Goal: Task Accomplishment & Management: Manage account settings

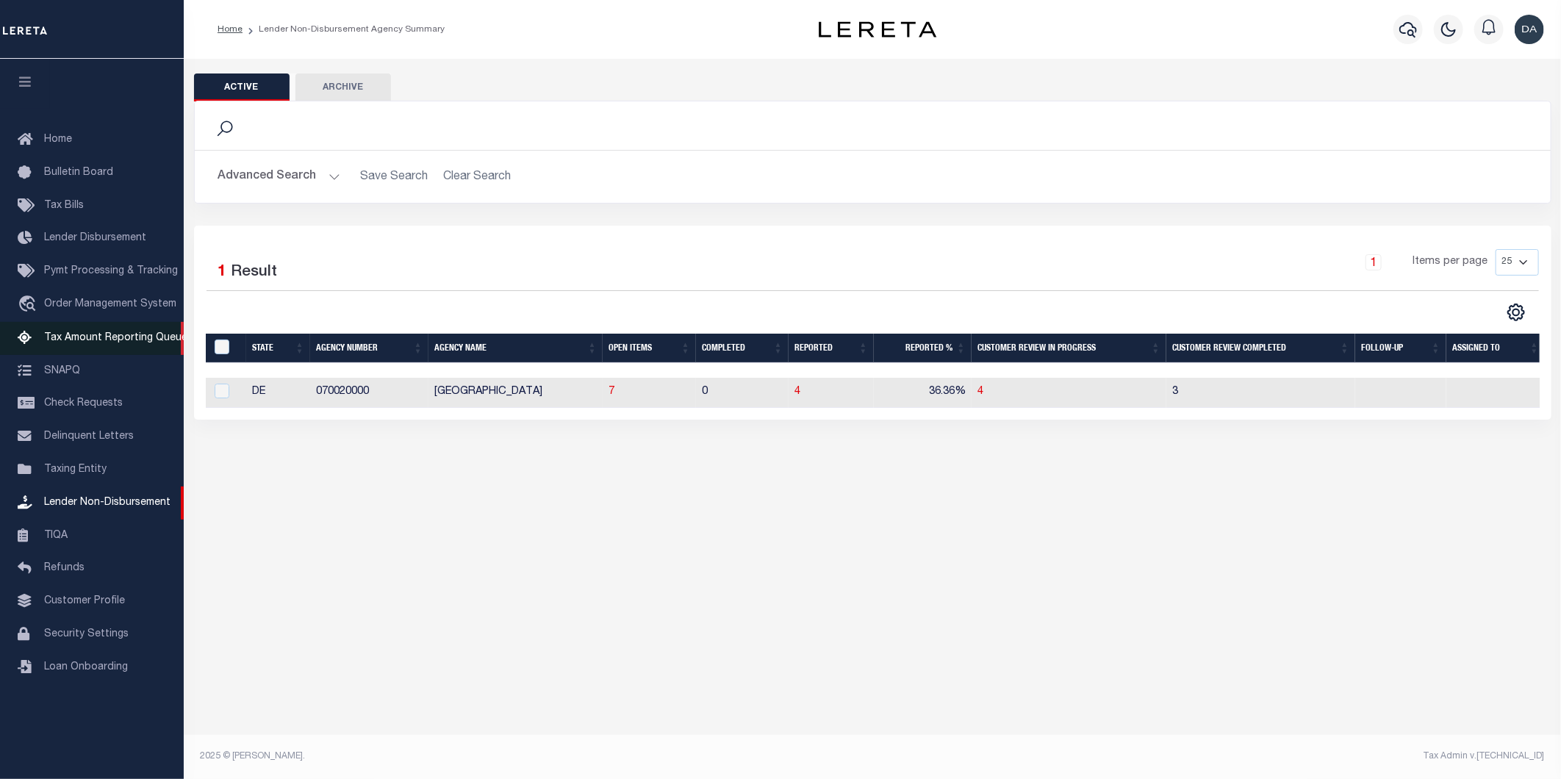
click at [105, 333] on span "Tax Amount Reporting Queue" at bounding box center [115, 338] width 143 height 10
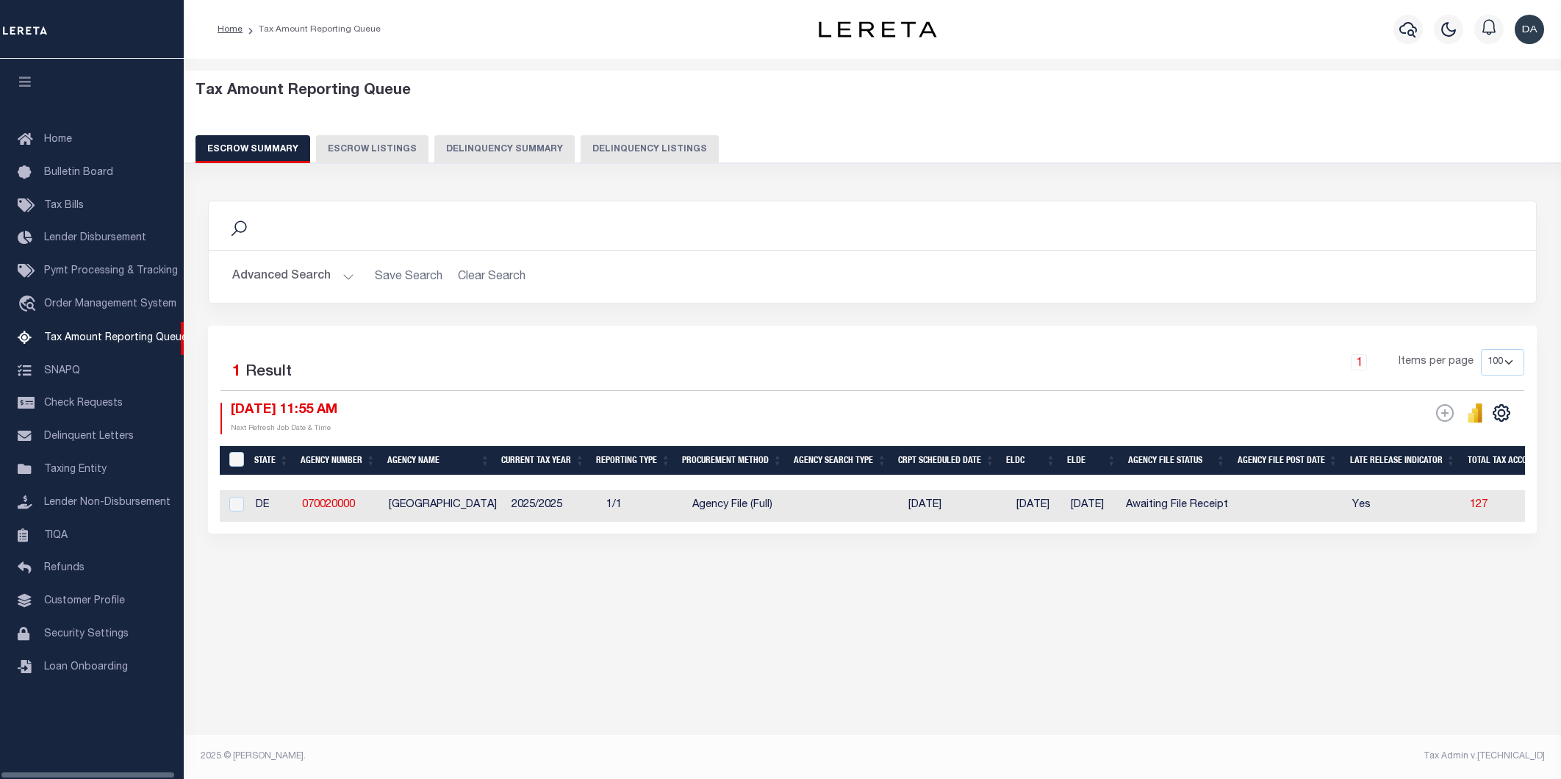
select select "100"
click at [275, 638] on div "Tax Amount Reporting Queue Escrow Summary Escrow Listings" at bounding box center [872, 362] width 1377 height 607
click at [290, 260] on div "Advanced Search Save Search Clear Search EscrowSummaryGridWrapper_dynamictable_…" at bounding box center [872, 277] width 1327 height 52
drag, startPoint x: 290, startPoint y: 262, endPoint x: 291, endPoint y: 276, distance: 14.0
click at [291, 276] on button "Advanced Search" at bounding box center [293, 276] width 122 height 29
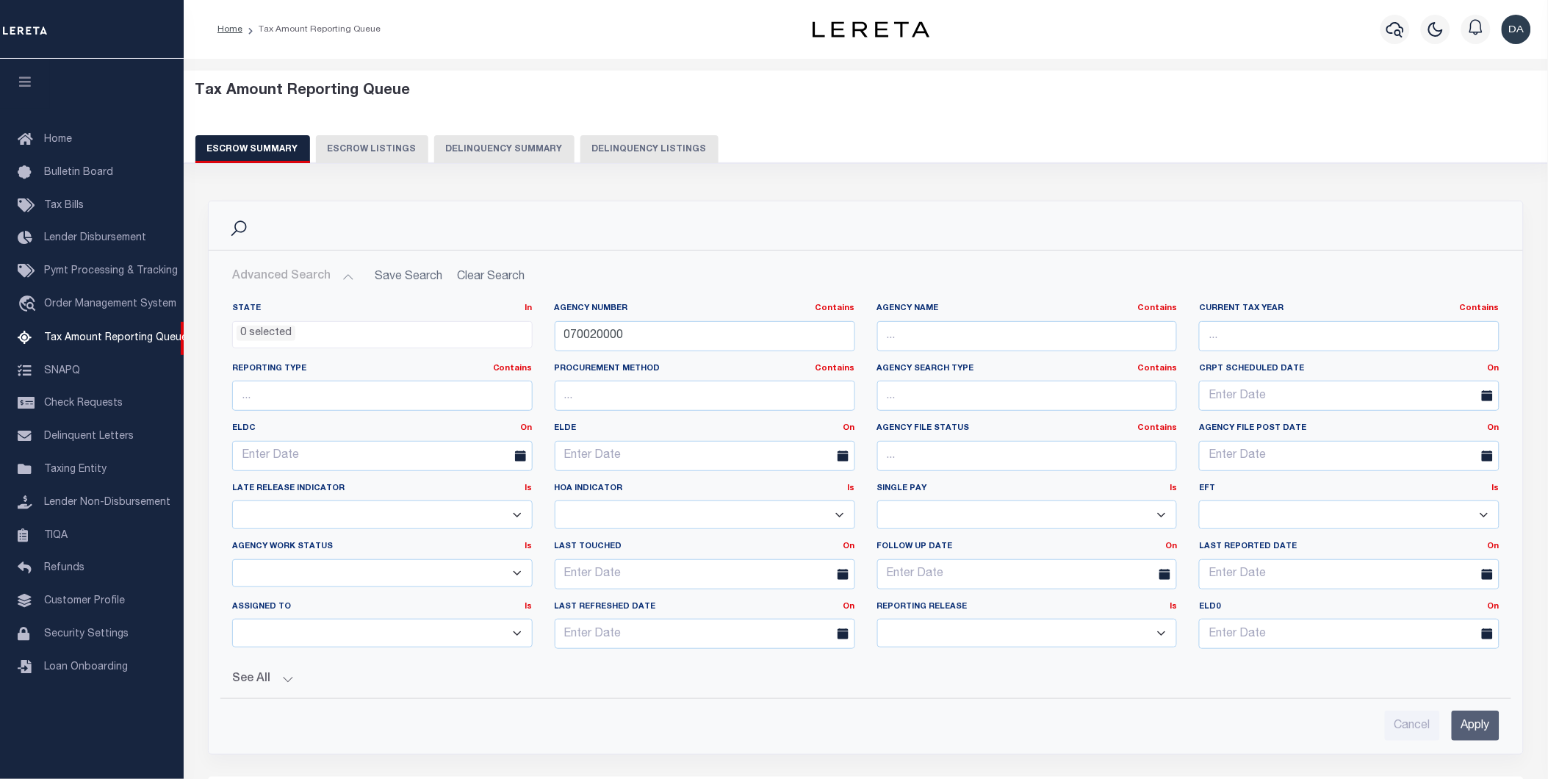
click at [291, 281] on button "Advanced Search" at bounding box center [293, 276] width 122 height 29
click at [647, 326] on input "070020000" at bounding box center [705, 336] width 301 height 30
drag, startPoint x: 1471, startPoint y: 730, endPoint x: 1454, endPoint y: 740, distance: 20.1
click at [1471, 730] on input "Apply" at bounding box center [1476, 726] width 48 height 30
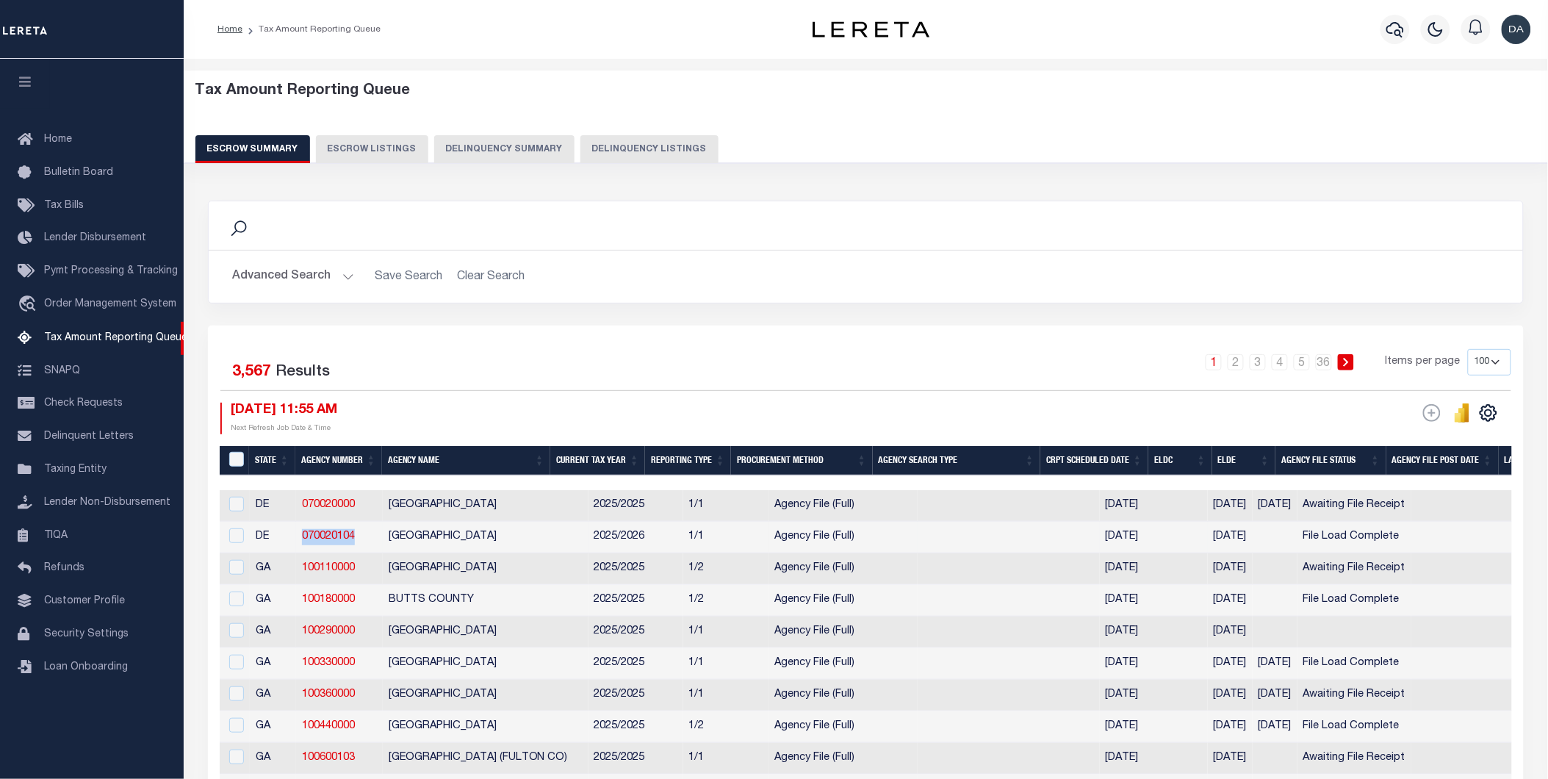
drag, startPoint x: 363, startPoint y: 539, endPoint x: 297, endPoint y: 539, distance: 66.1
click at [297, 539] on td "070020104" at bounding box center [339, 538] width 87 height 32
checkbox input "true"
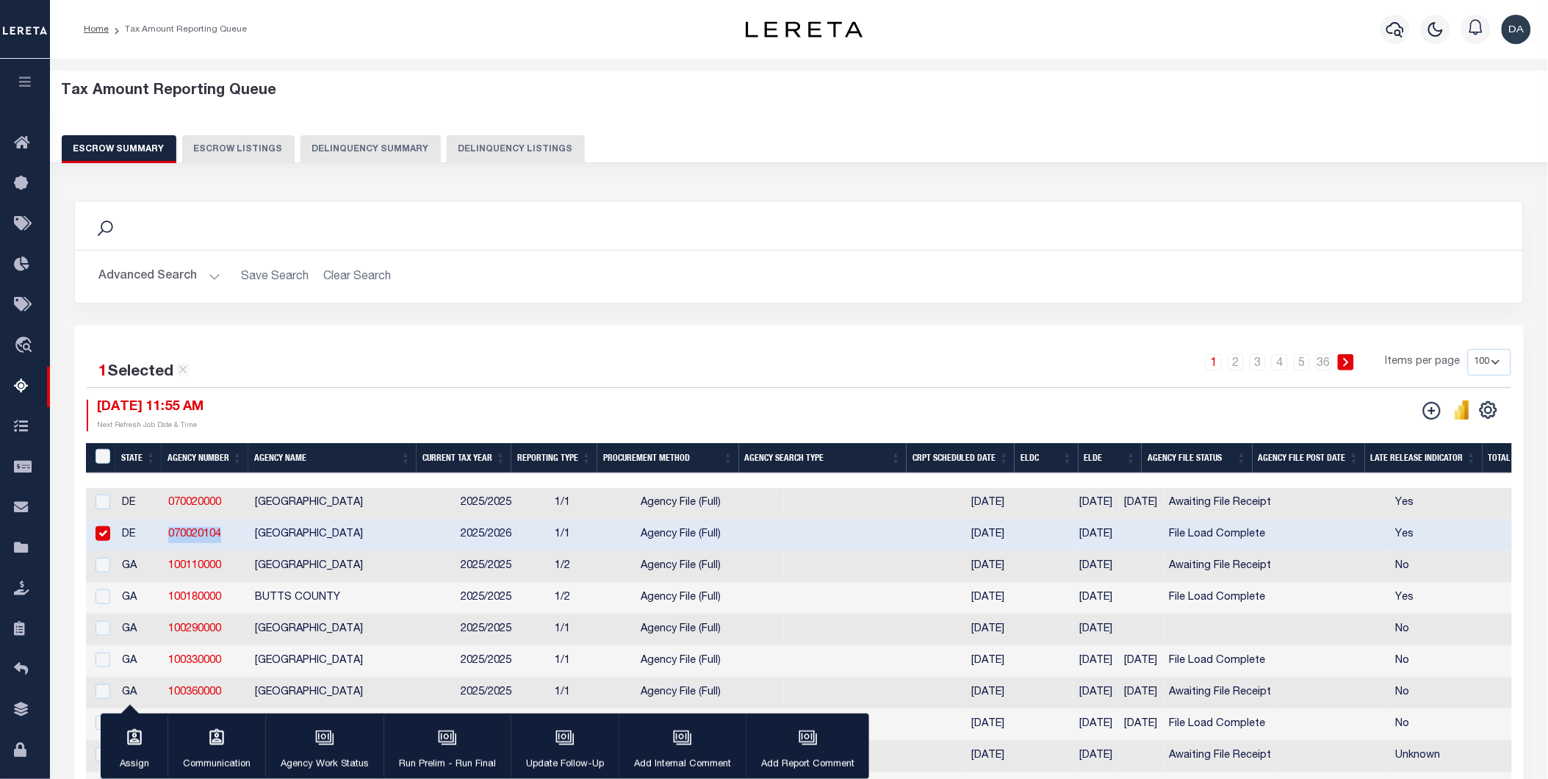
copy link "070020104"
click at [172, 273] on button "Advanced Search" at bounding box center [159, 276] width 122 height 29
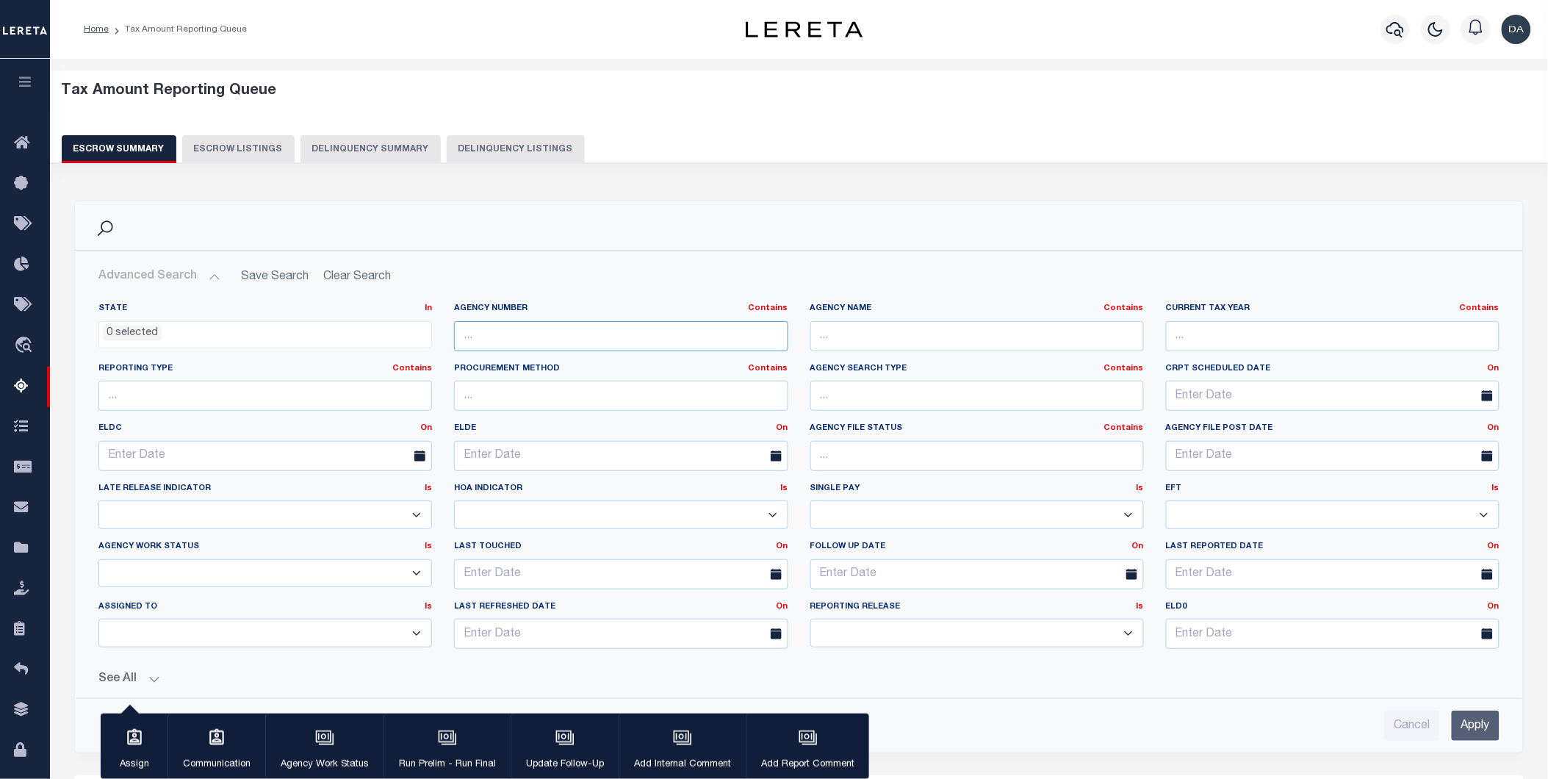
click at [494, 327] on input "text" at bounding box center [621, 336] width 334 height 30
paste input "070020104"
type input "070020104"
click at [1483, 729] on input "Apply" at bounding box center [1476, 726] width 48 height 30
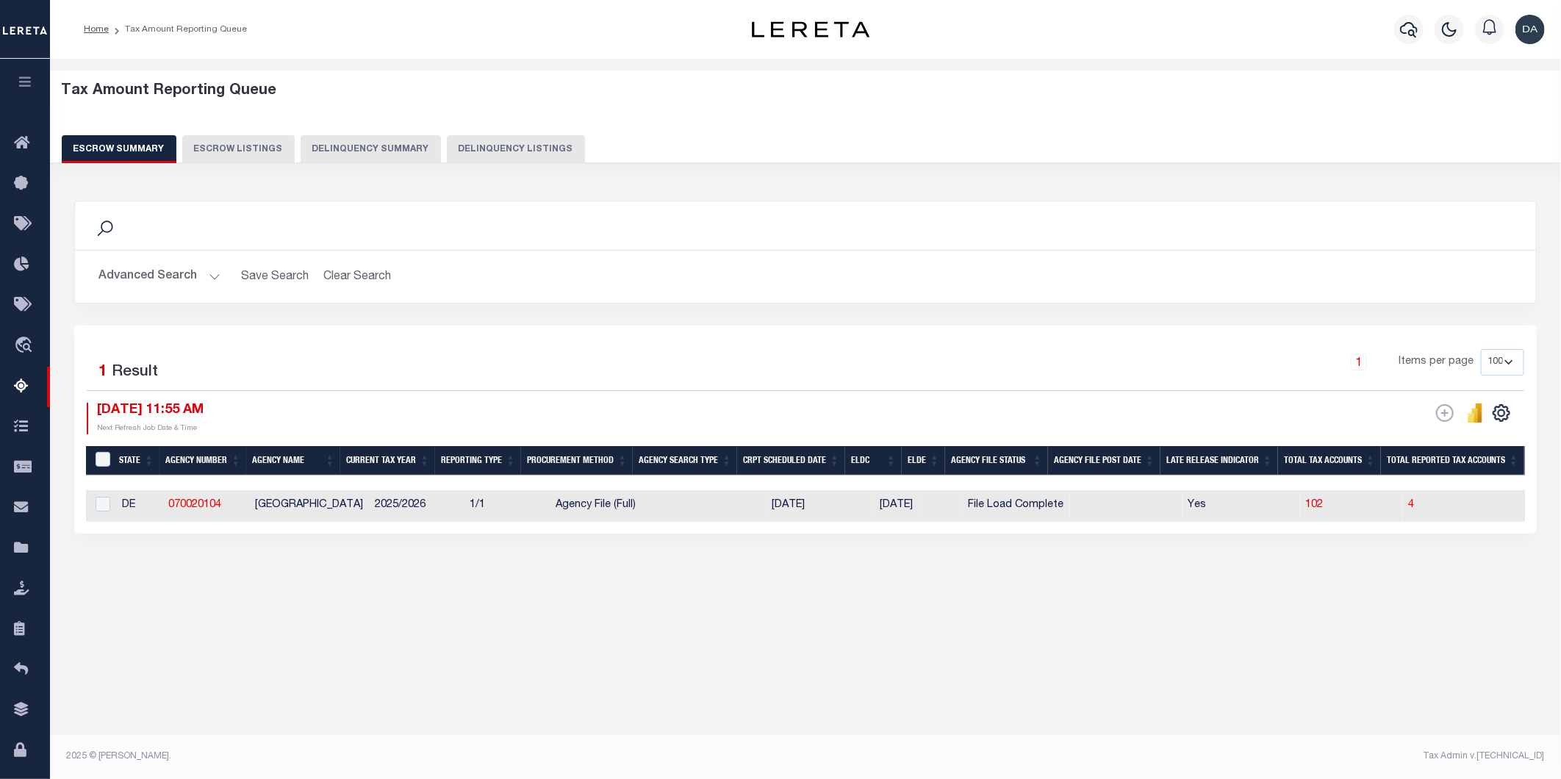
drag, startPoint x: 732, startPoint y: 531, endPoint x: 933, endPoint y: 566, distance: 204.3
click at [975, 566] on div "Search Advanced Search Save Search Clear Search EscrowSummaryGridWrapper_dynami…" at bounding box center [806, 382] width 1482 height 392
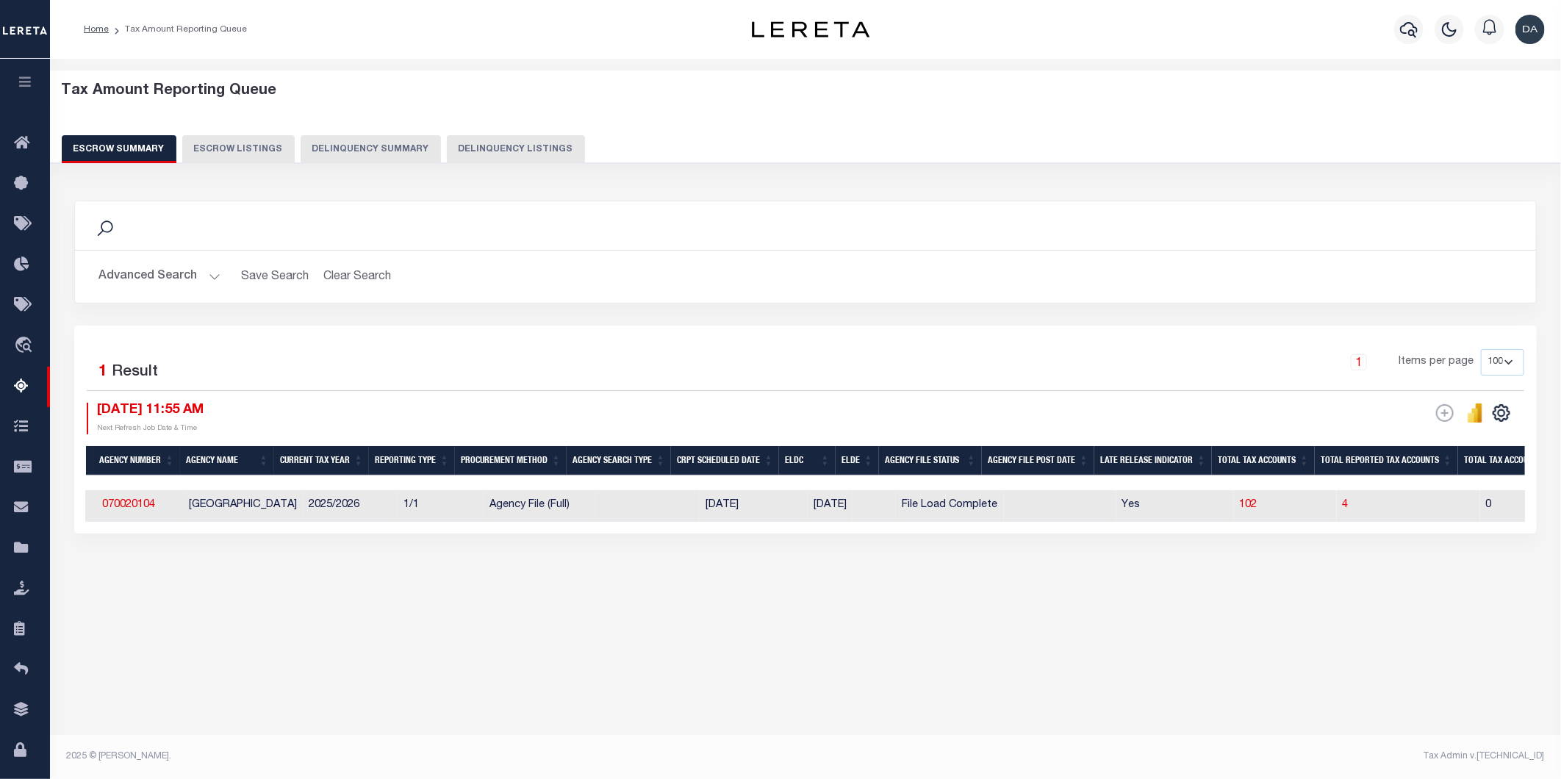
scroll to position [0, 104]
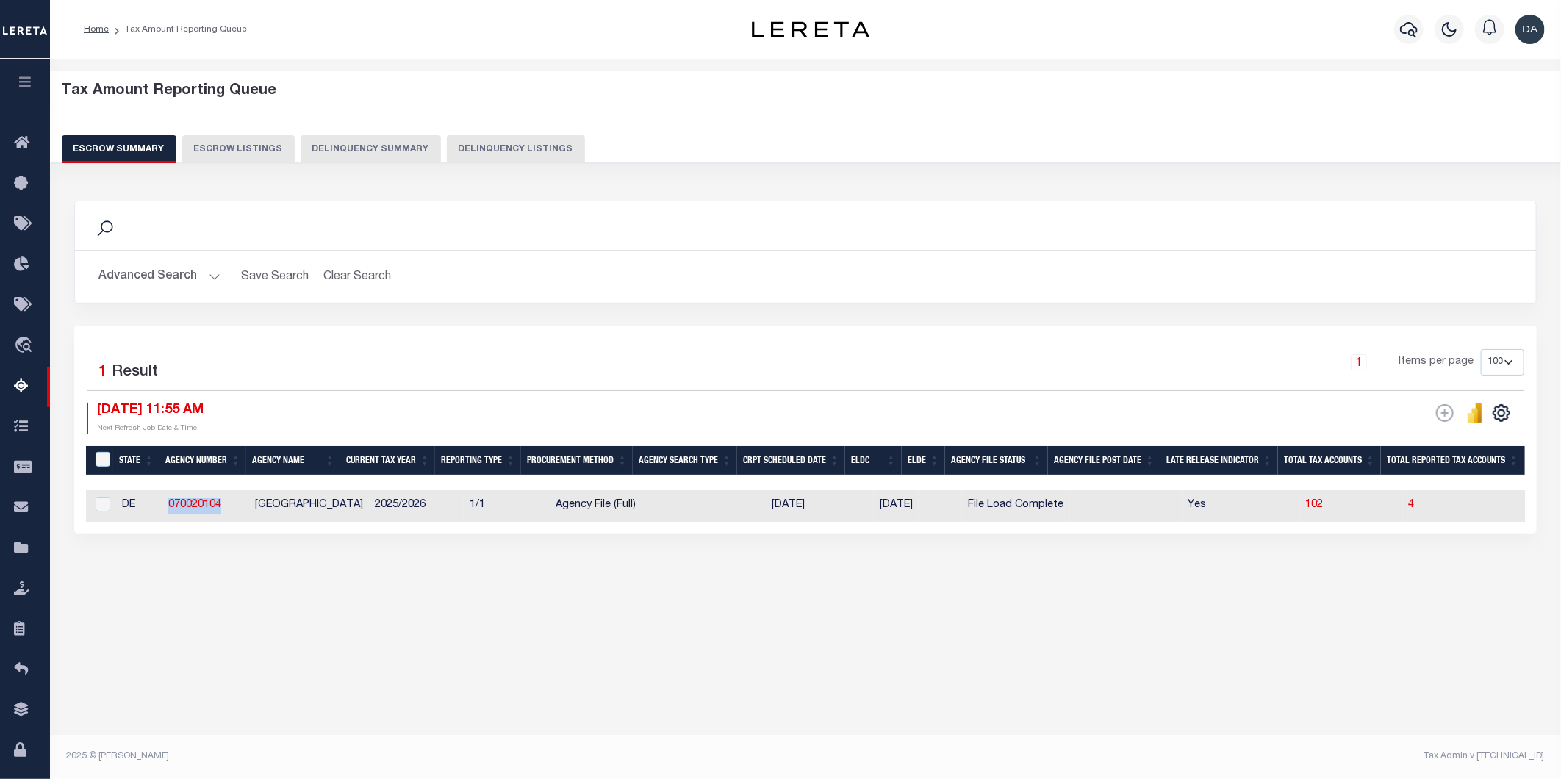
drag, startPoint x: 231, startPoint y: 509, endPoint x: 165, endPoint y: 504, distance: 67.0
click at [165, 504] on td "070020104" at bounding box center [205, 506] width 87 height 32
checkbox input "true"
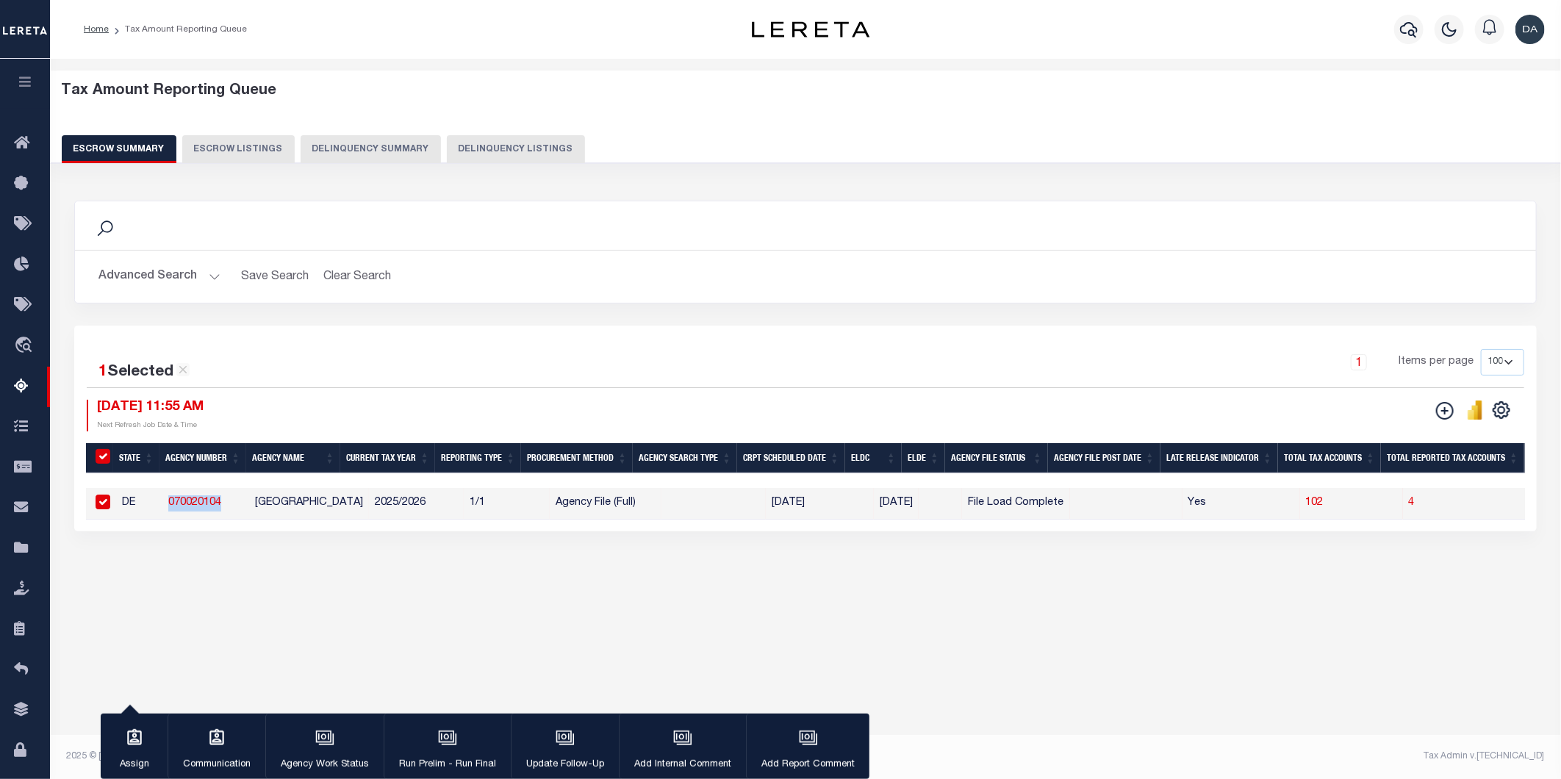
copy link "070020104"
click at [30, 84] on icon "button" at bounding box center [25, 81] width 17 height 13
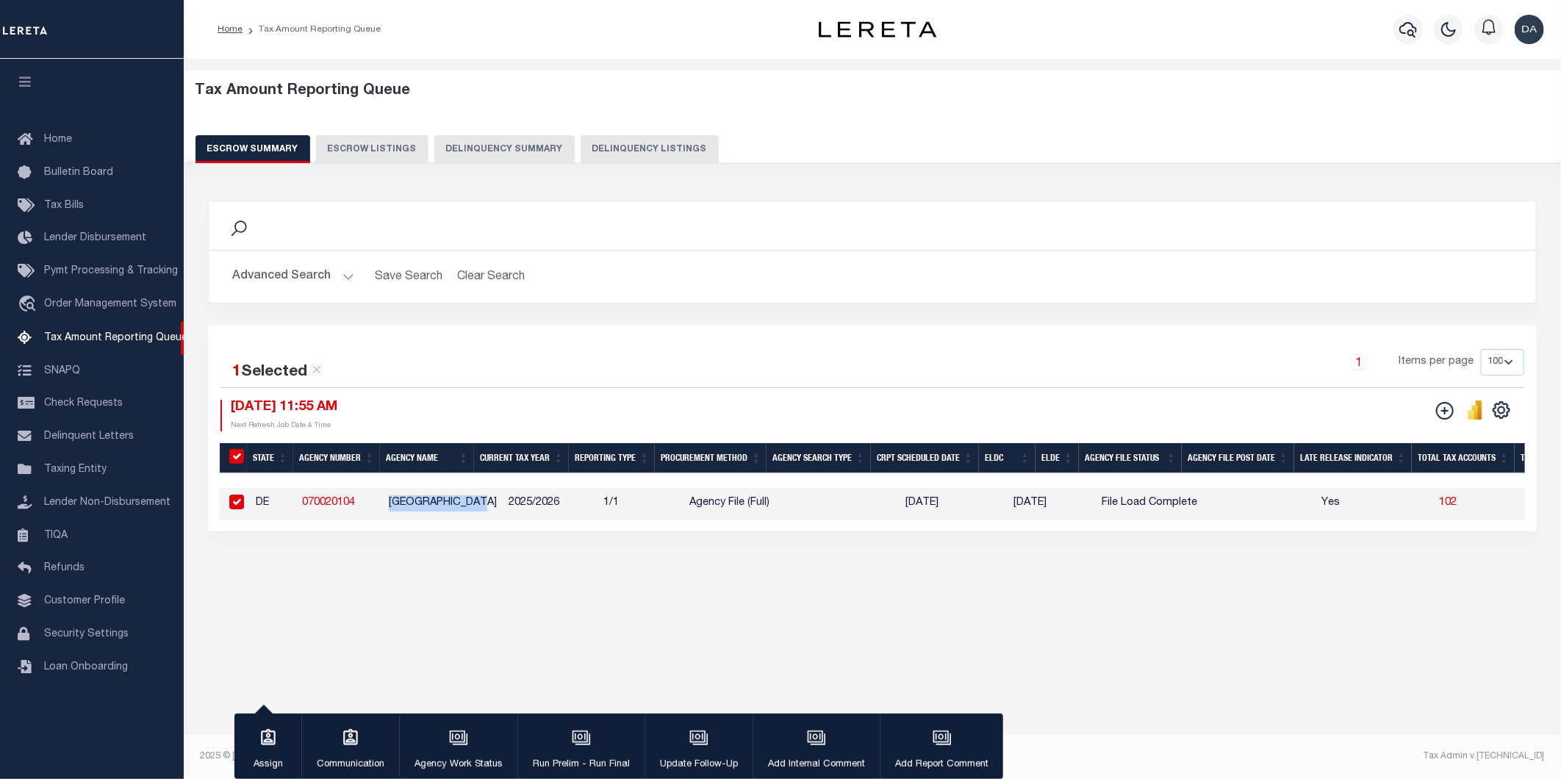
drag, startPoint x: 483, startPoint y: 495, endPoint x: 386, endPoint y: 503, distance: 97.3
click at [386, 503] on td "[GEOGRAPHIC_DATA]" at bounding box center [443, 504] width 120 height 32
checkbox input "false"
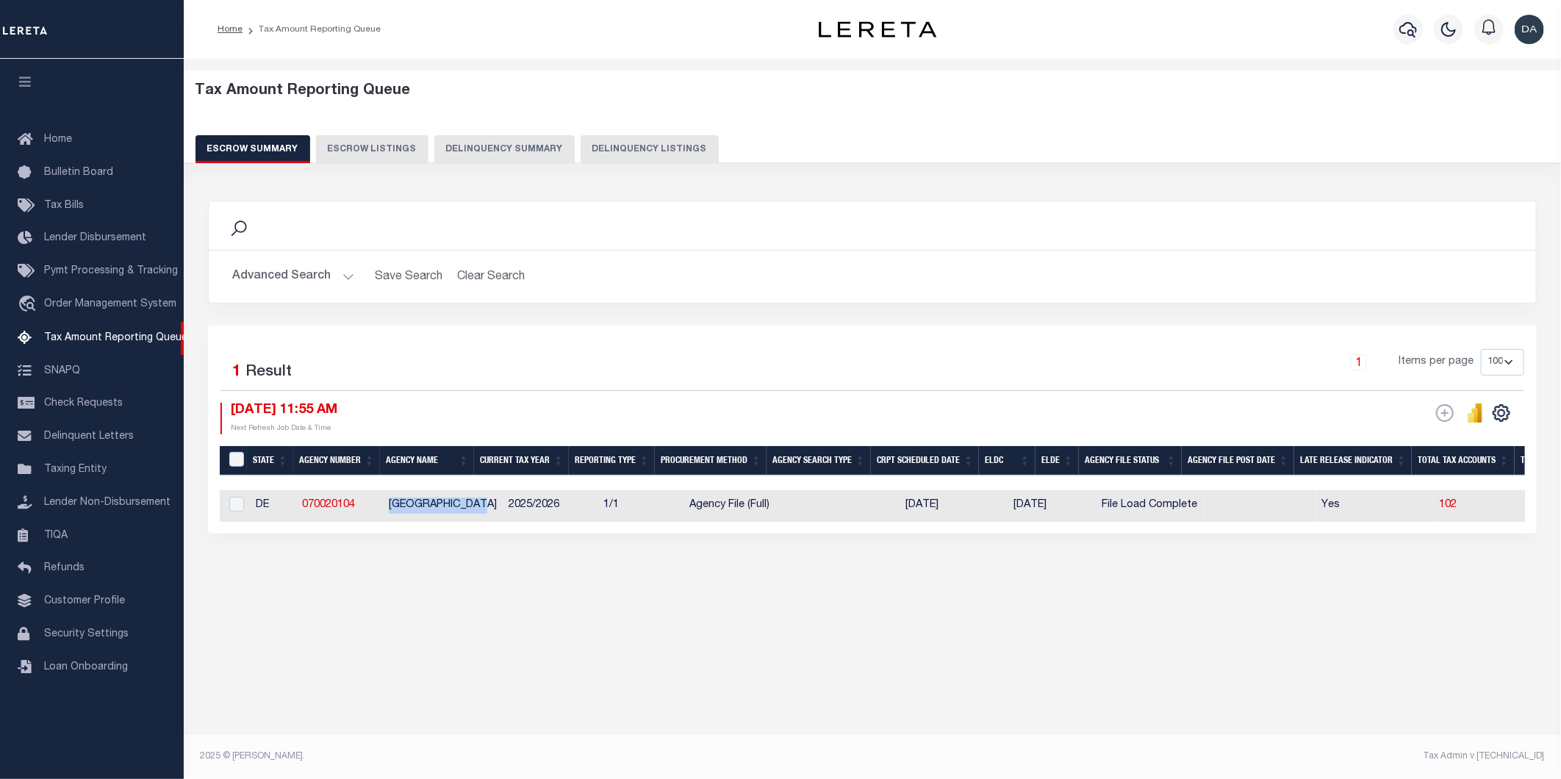
copy td "[GEOGRAPHIC_DATA]"
click at [295, 287] on button "Advanced Search" at bounding box center [293, 276] width 122 height 29
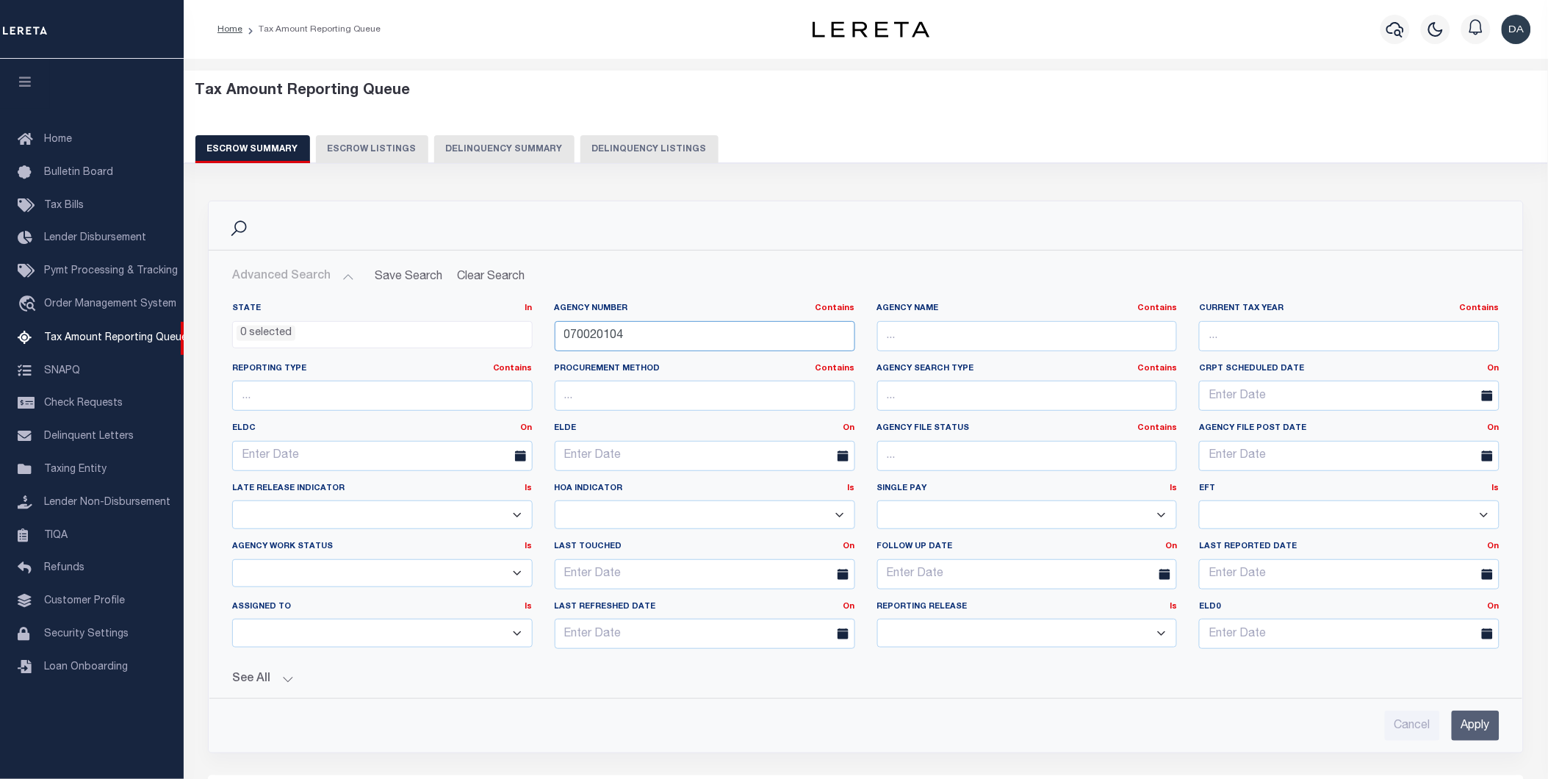
drag, startPoint x: 648, startPoint y: 334, endPoint x: 514, endPoint y: 327, distance: 133.9
click at [514, 327] on div "State In In AK AL AR AZ CA CO CT DC DE FL GA GU HI IA ID IL IN KS KY LA MA MD M…" at bounding box center [866, 482] width 1290 height 358
click at [1480, 719] on input "Apply" at bounding box center [1476, 726] width 48 height 30
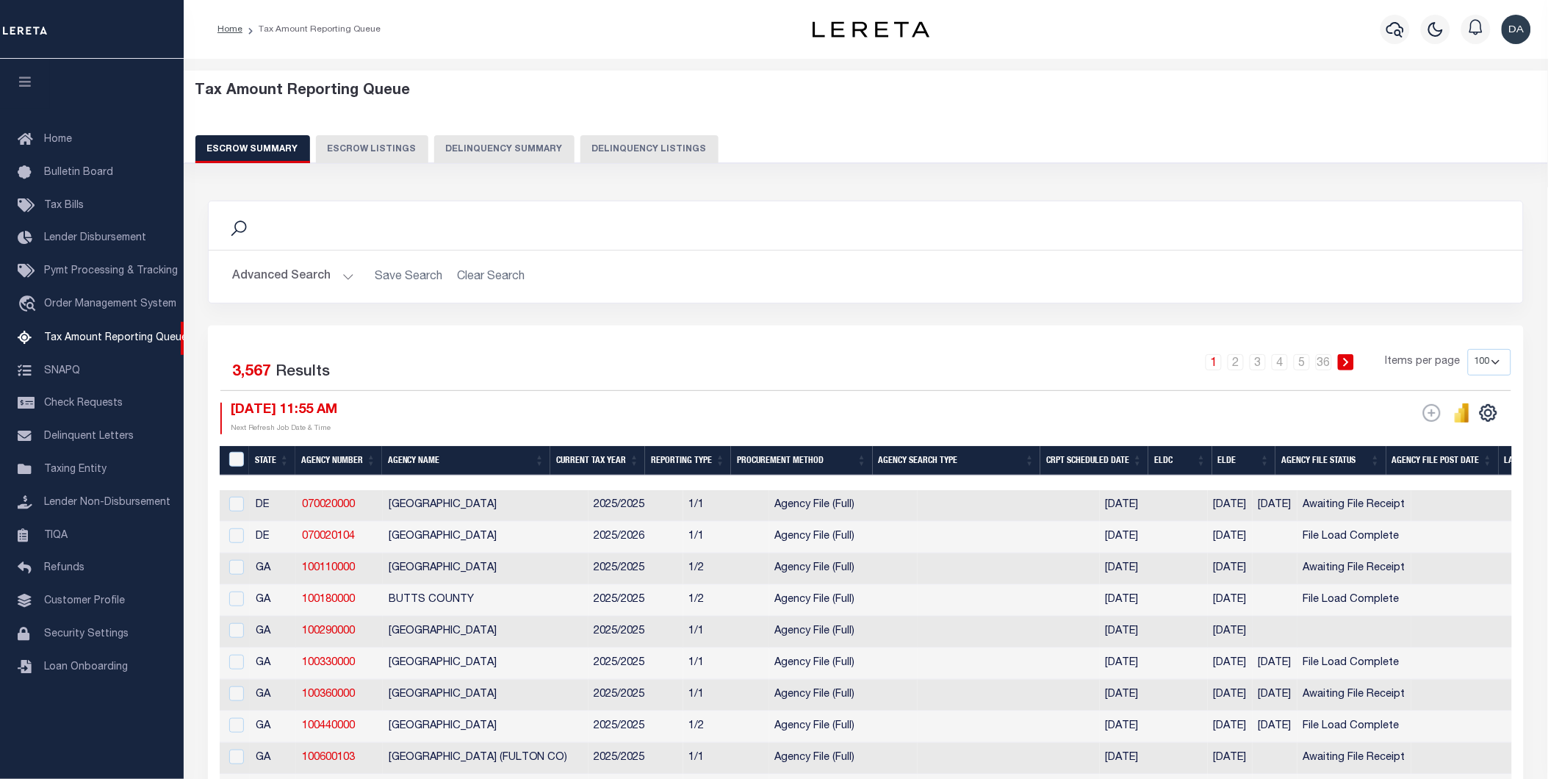
scroll to position [18, 0]
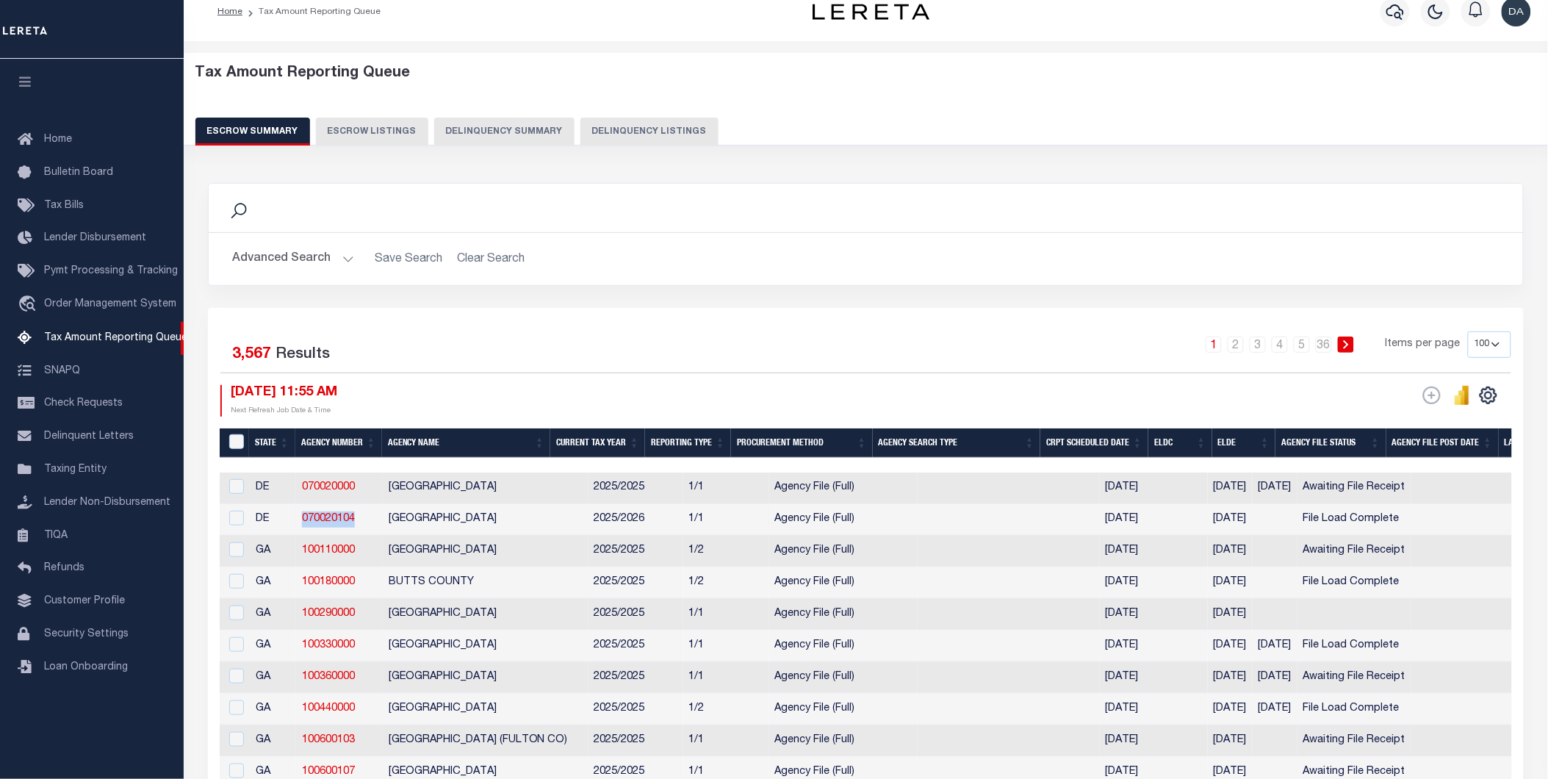
drag, startPoint x: 364, startPoint y: 520, endPoint x: 289, endPoint y: 513, distance: 75.3
copy tr "070020104"
click at [268, 255] on button "Advanced Search" at bounding box center [293, 259] width 122 height 29
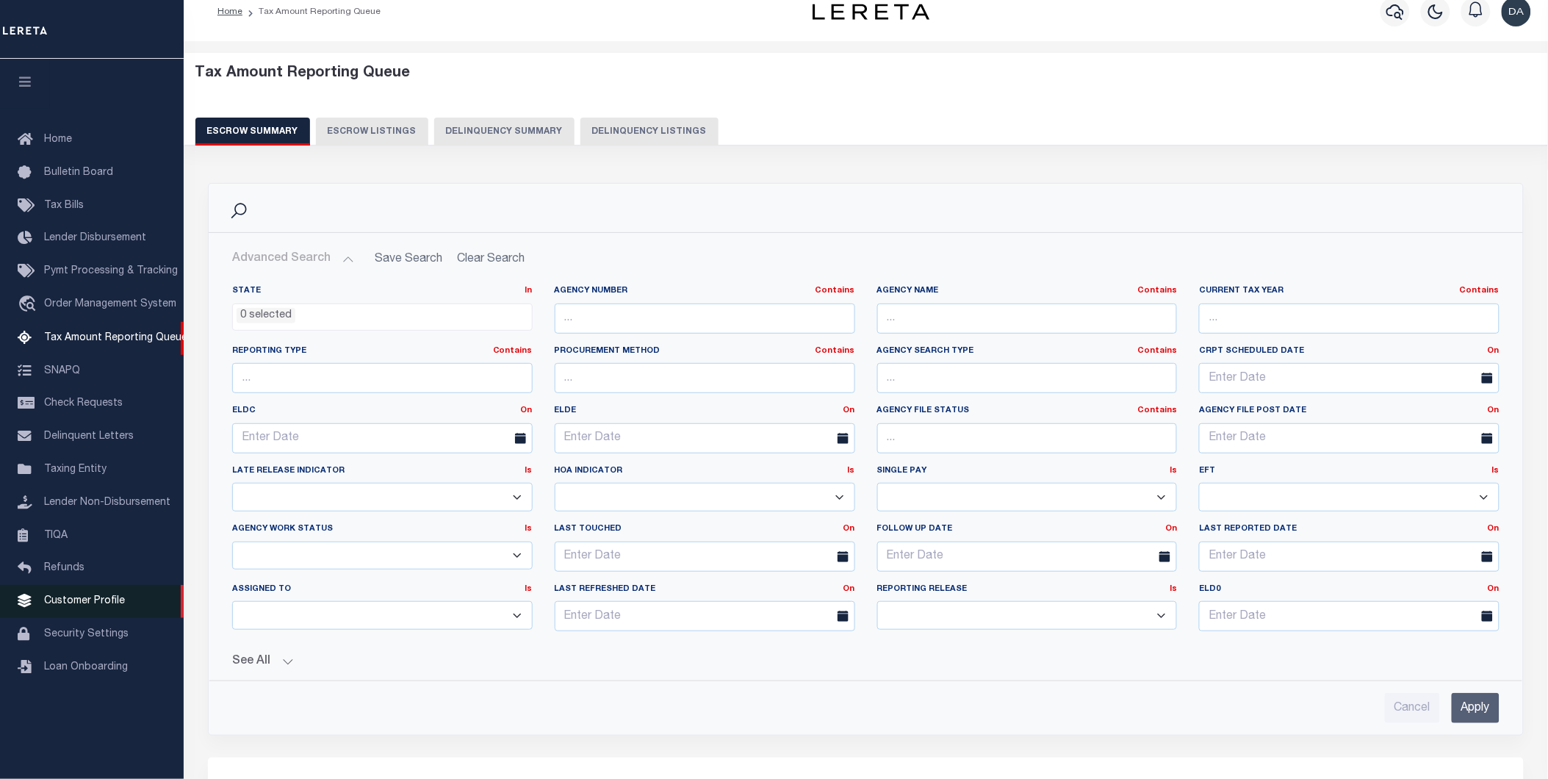
click at [93, 606] on span "Customer Profile" at bounding box center [84, 601] width 81 height 10
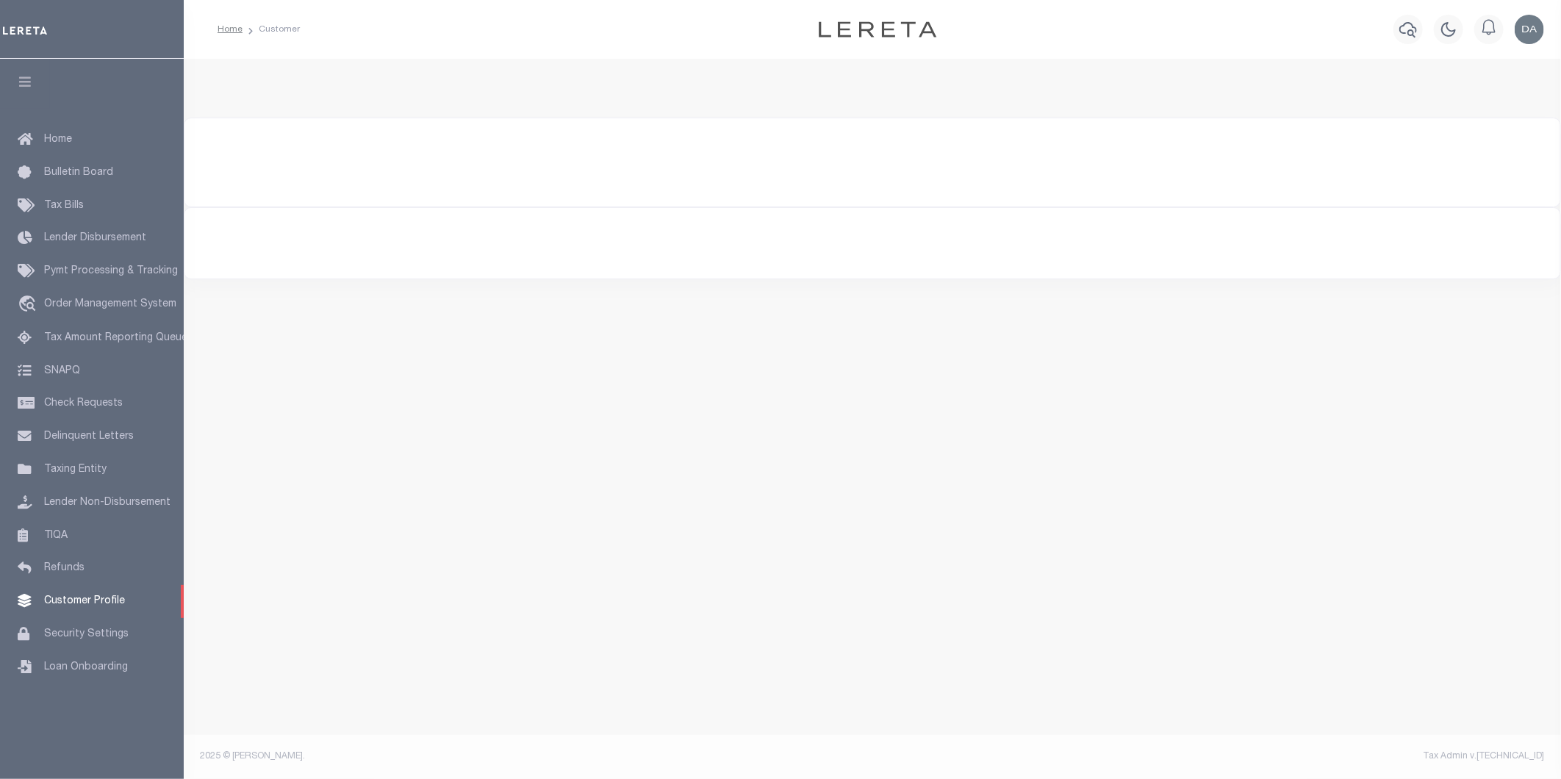
select select "400"
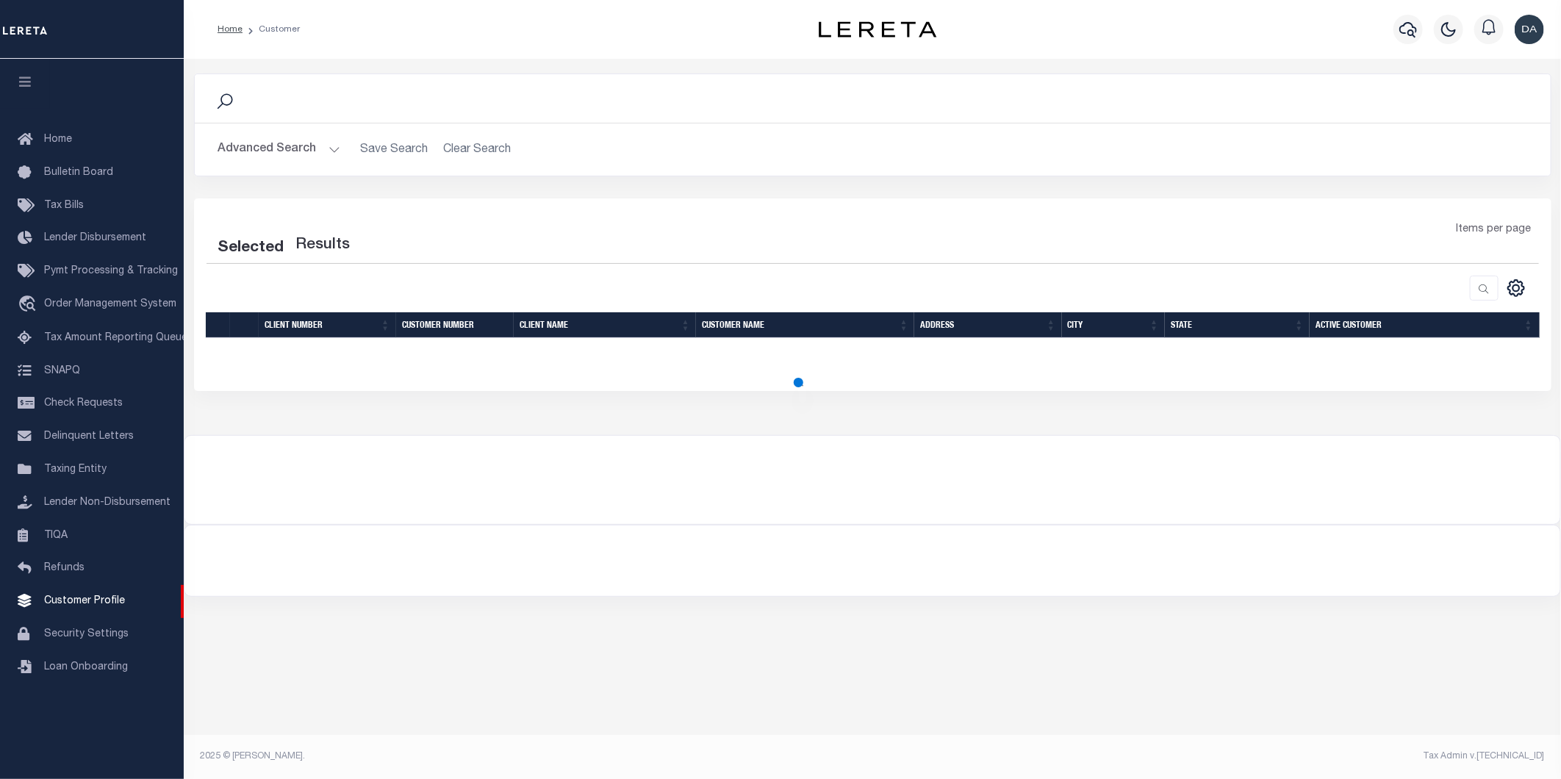
select select "400"
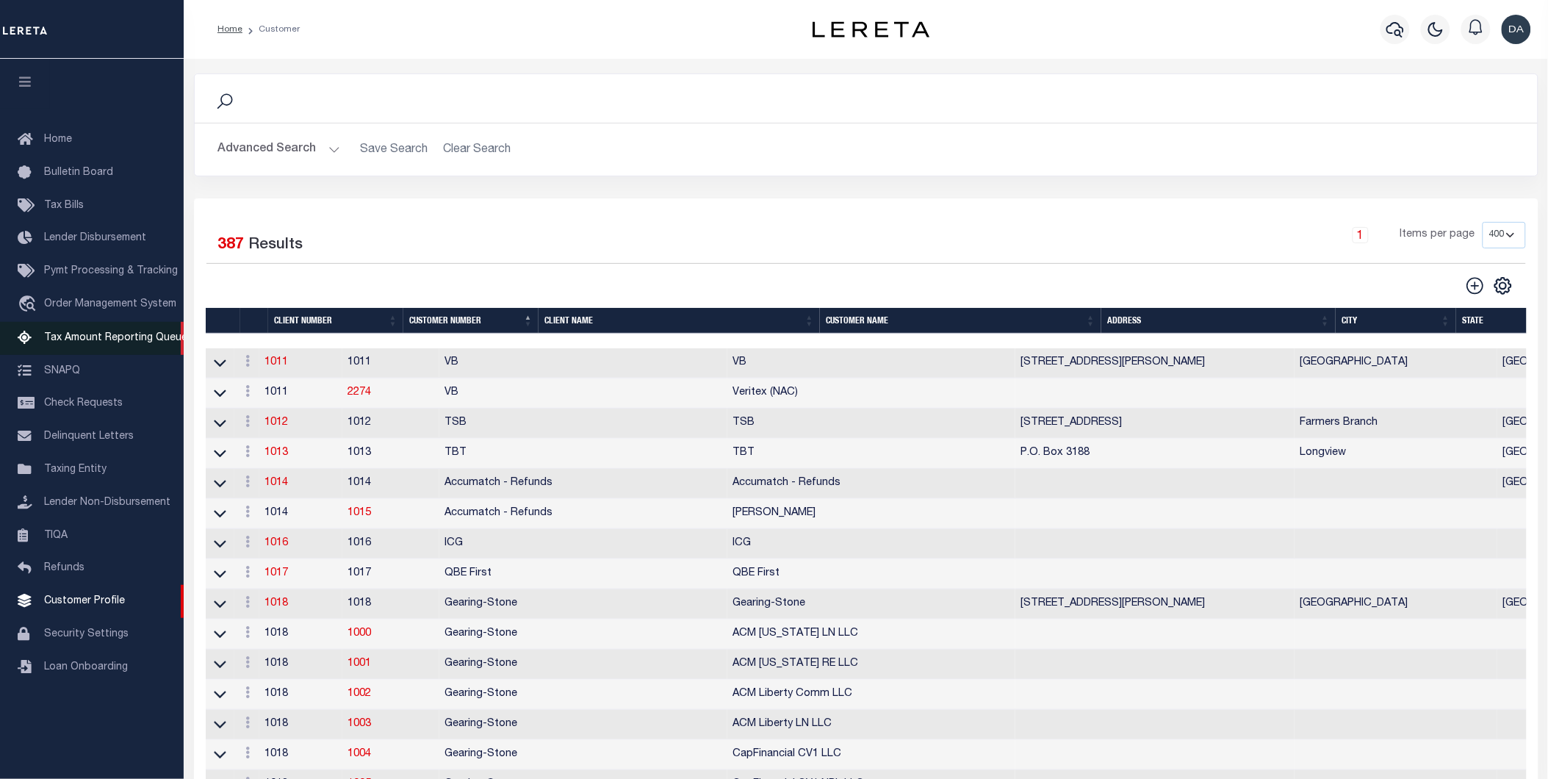
click at [127, 342] on span "Tax Amount Reporting Queue" at bounding box center [115, 338] width 143 height 10
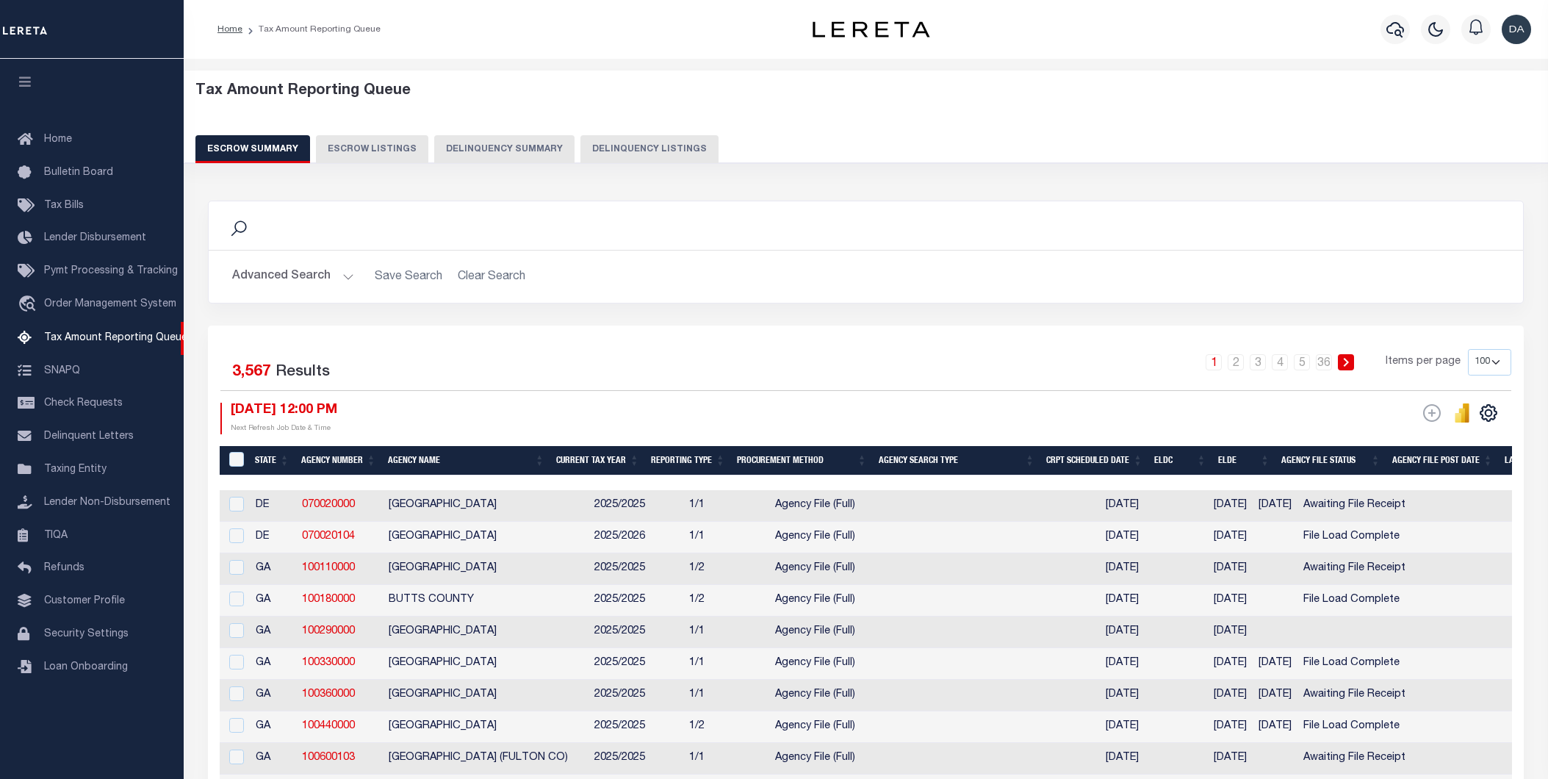
select select "100"
drag, startPoint x: 356, startPoint y: 542, endPoint x: 298, endPoint y: 535, distance: 59.2
click at [298, 535] on td "070020104" at bounding box center [339, 538] width 87 height 32
checkbox input "true"
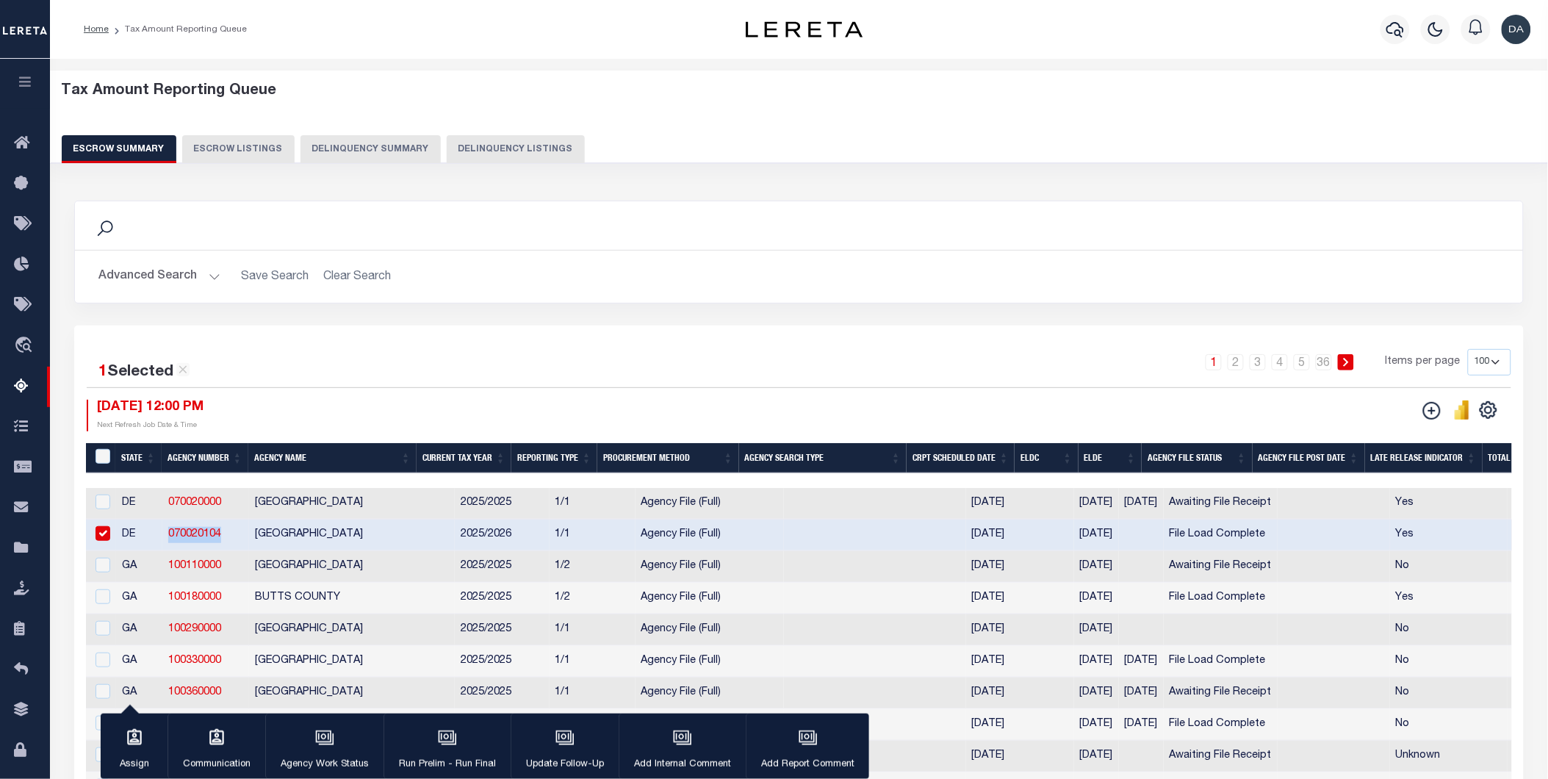
copy link "070020104"
drag, startPoint x: 131, startPoint y: 274, endPoint x: 325, endPoint y: 290, distance: 194.6
click at [134, 276] on button "Advanced Search" at bounding box center [159, 276] width 122 height 29
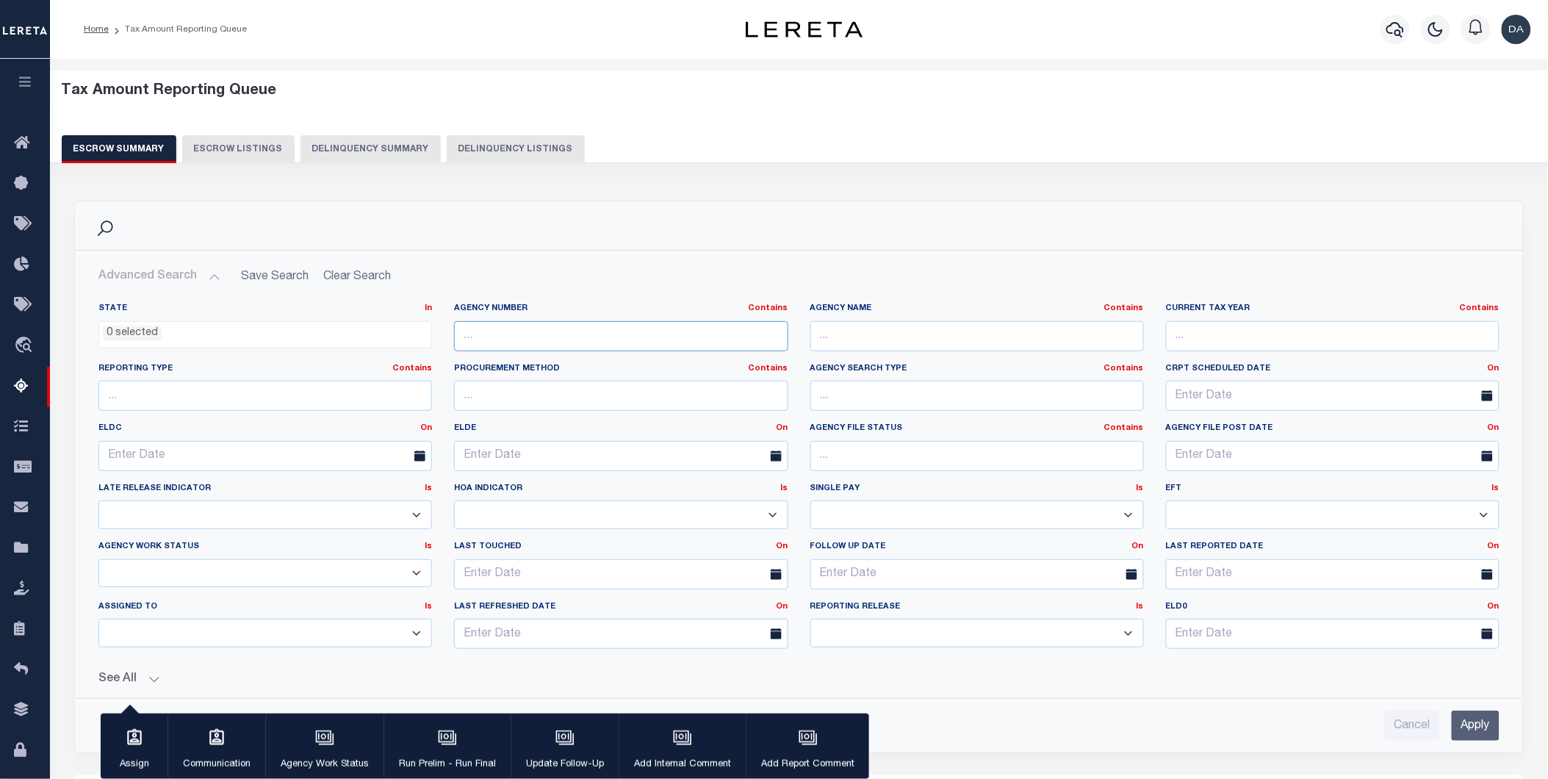
click at [487, 347] on input "text" at bounding box center [621, 336] width 334 height 30
paste input "070020104"
type input "070020104"
click at [1492, 725] on input "Apply" at bounding box center [1476, 726] width 48 height 30
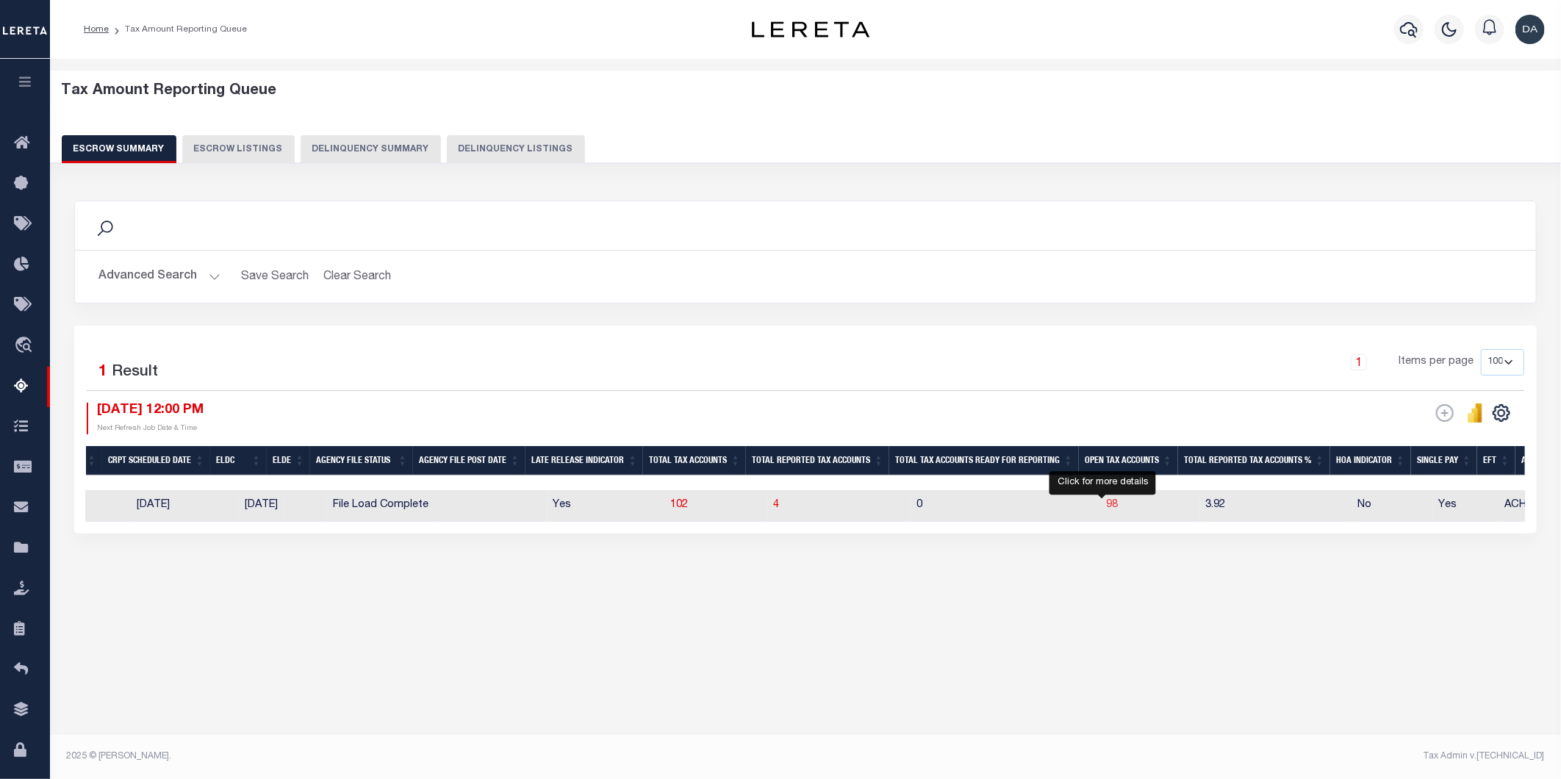
click at [1107, 505] on span "98" at bounding box center [1113, 505] width 12 height 10
select select "100"
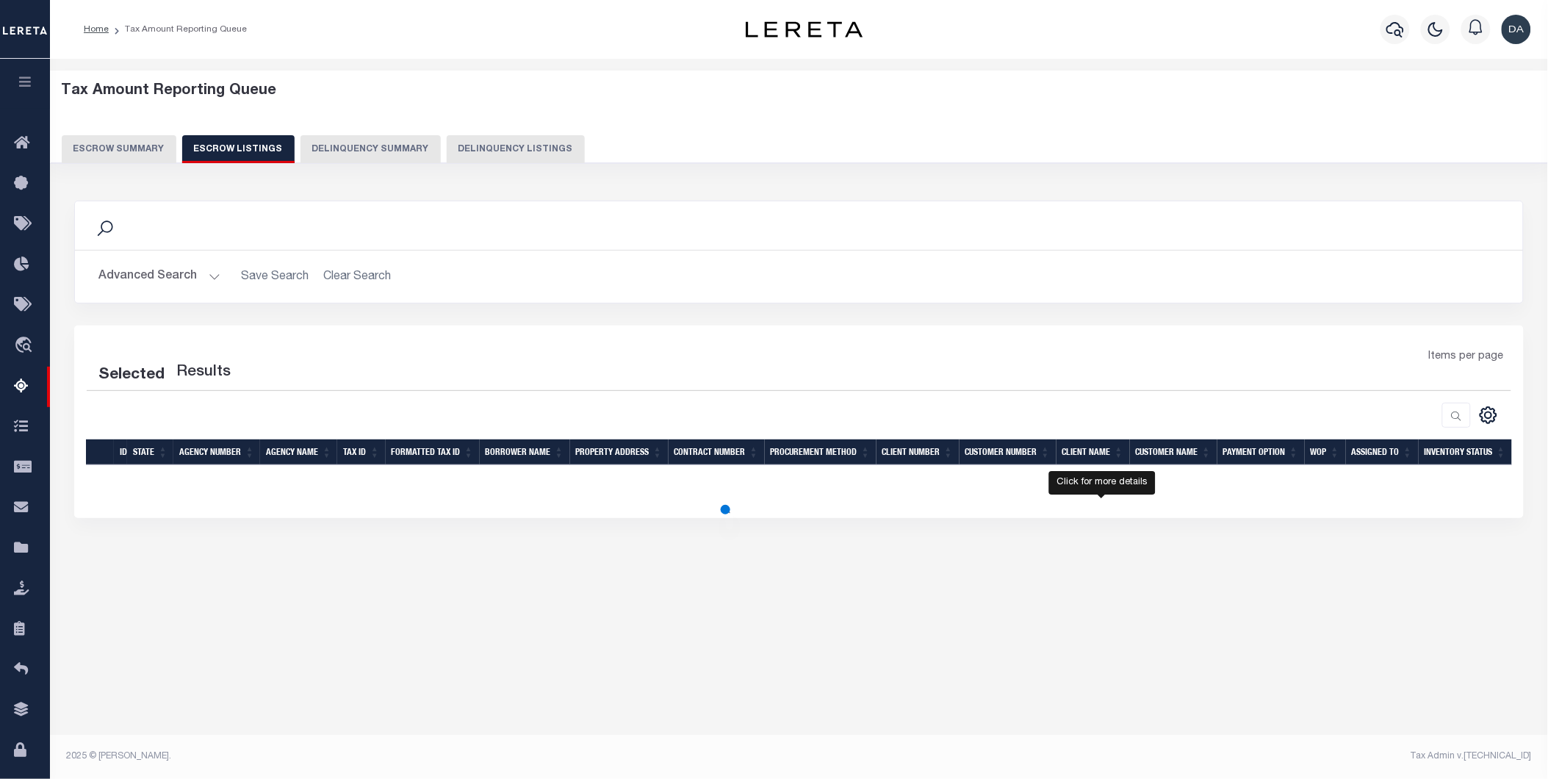
select select "100"
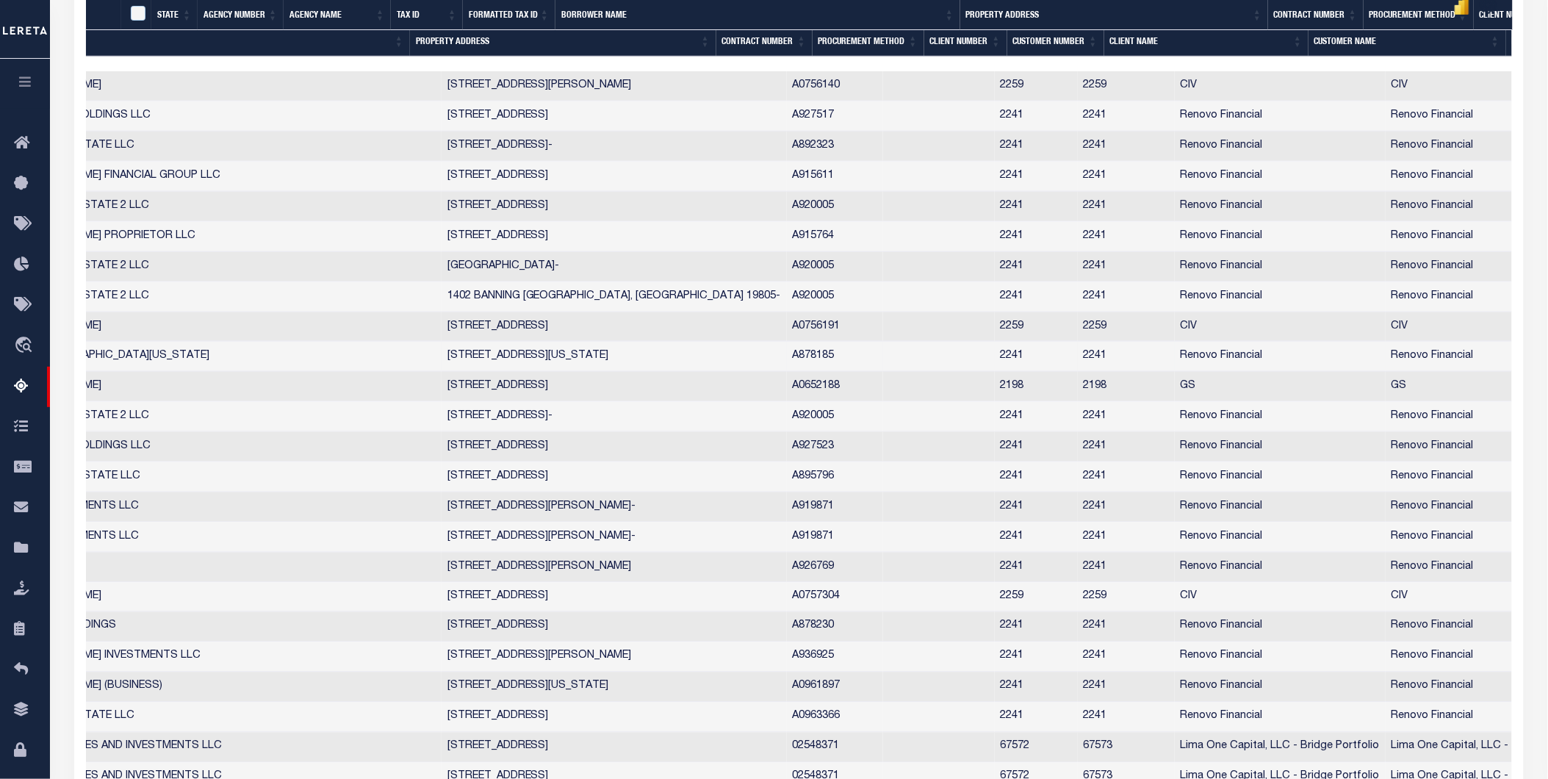
scroll to position [489, 0]
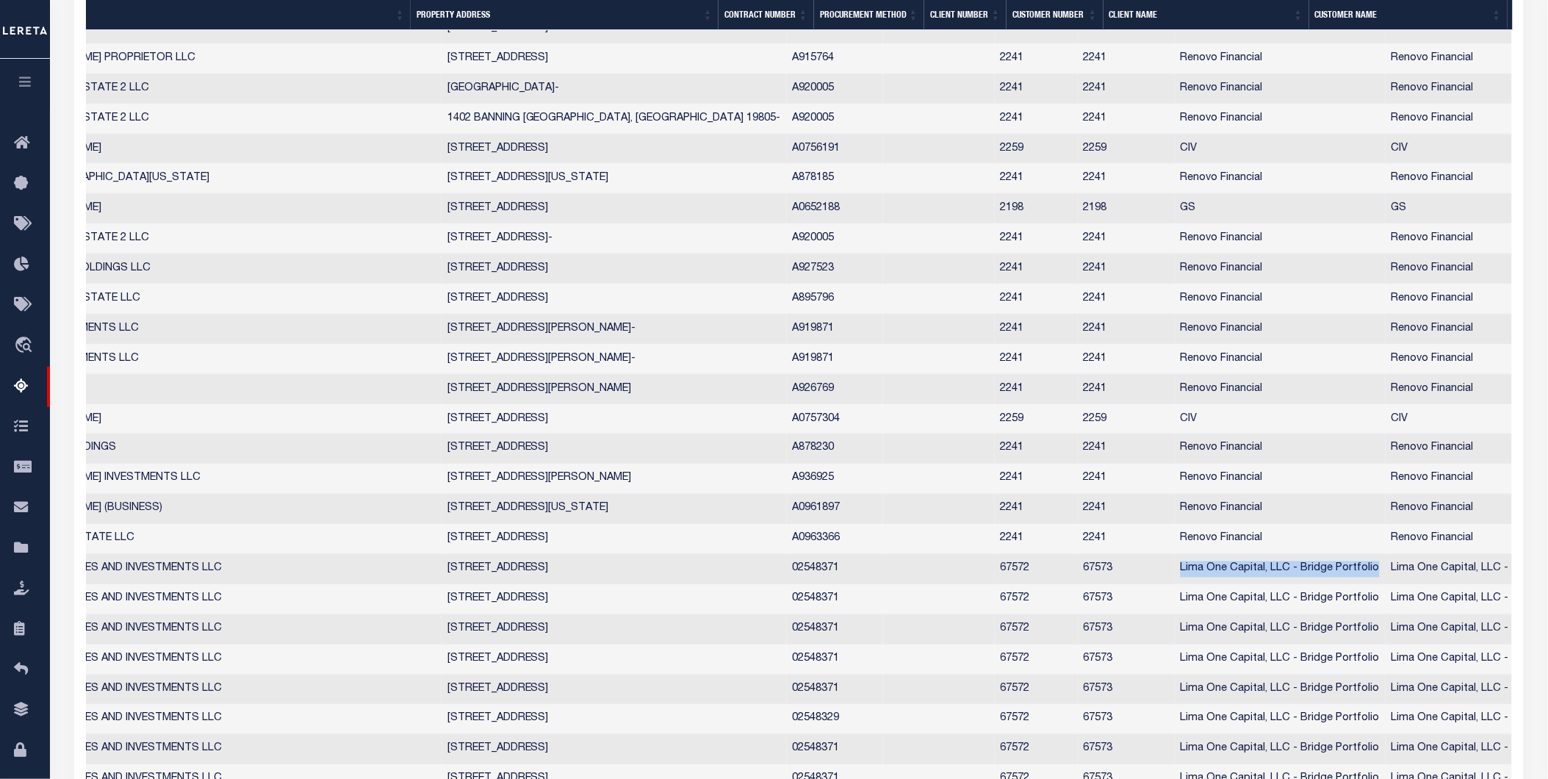
drag, startPoint x: 1103, startPoint y: 581, endPoint x: 1302, endPoint y: 586, distance: 199.2
click at [1302, 585] on td "Lima One Capital, LLC - Bridge Portfolio" at bounding box center [1280, 570] width 211 height 30
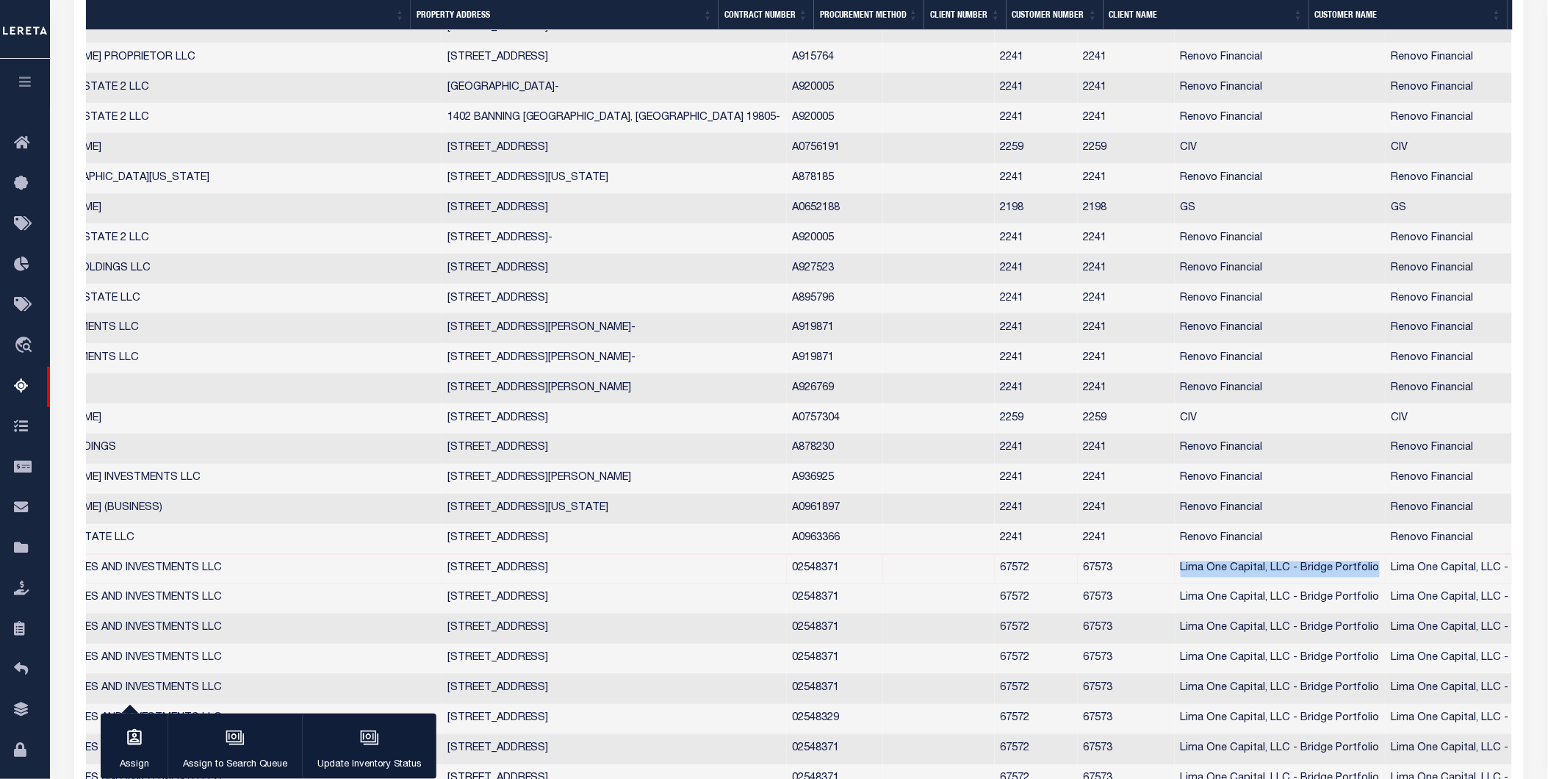
copy td "Lima One Capital, LLC - Bridge Portfolio"
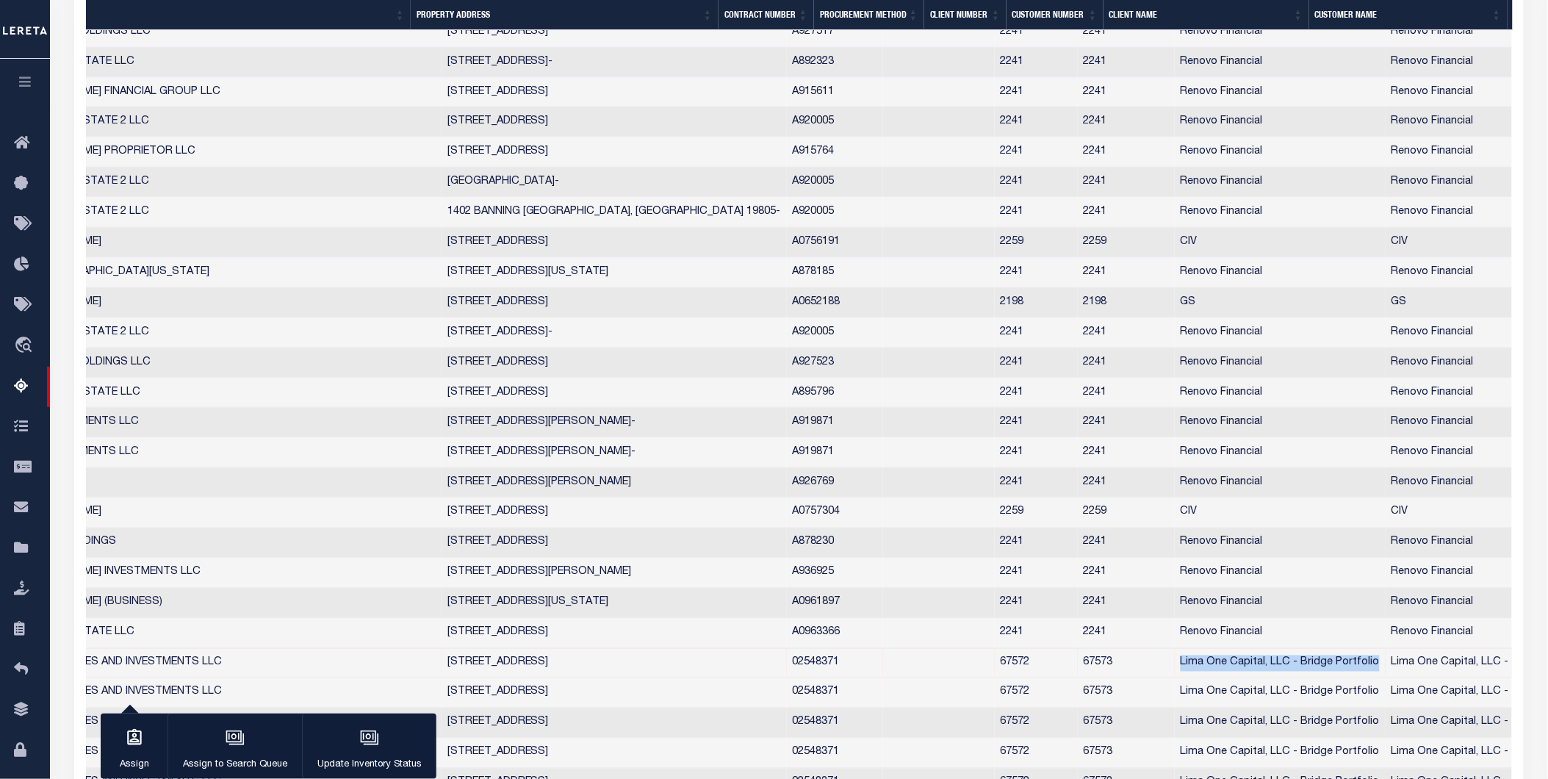
click at [1078, 675] on td "67573" at bounding box center [1126, 664] width 97 height 30
checkbox input "false"
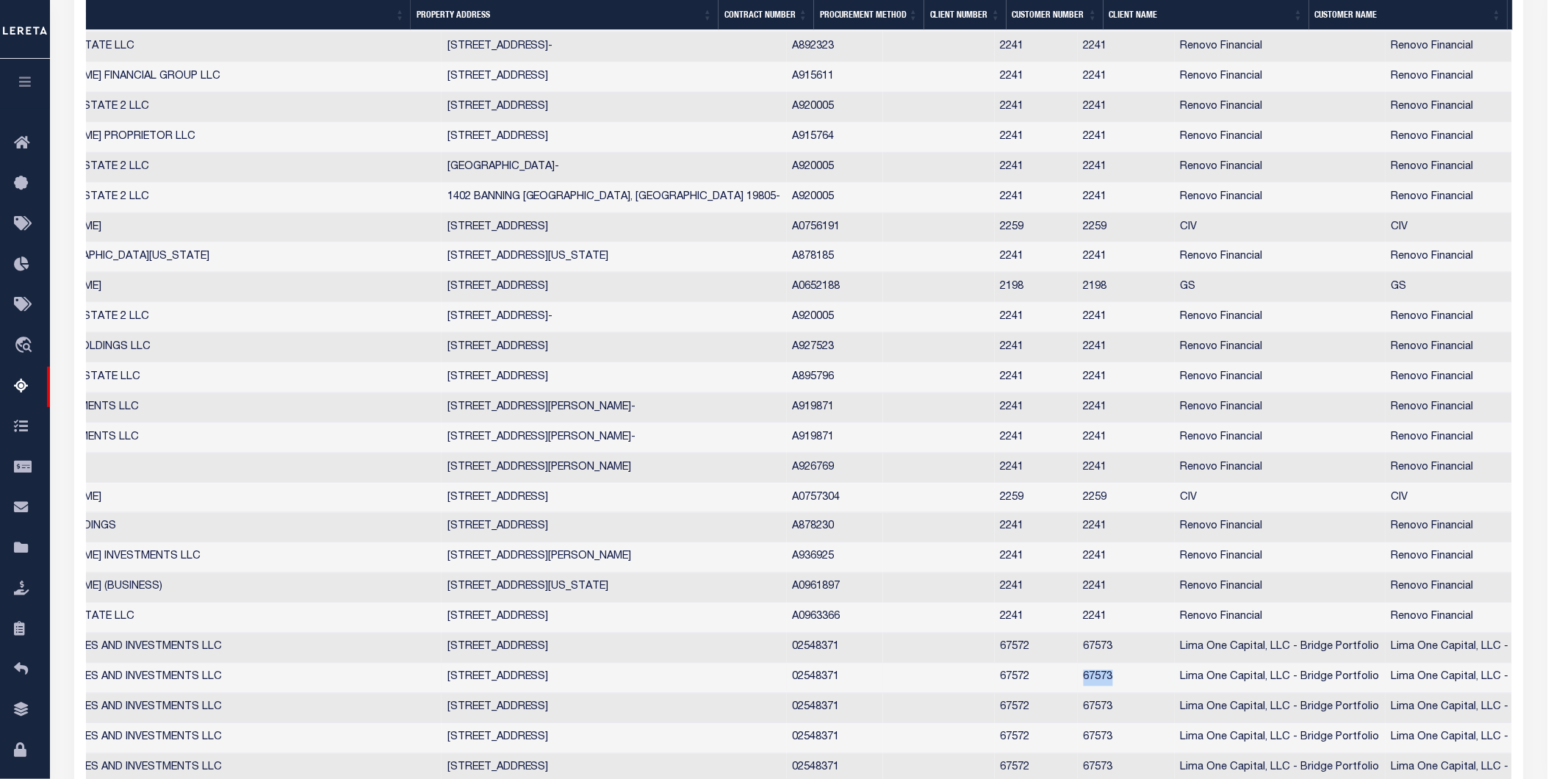
click at [1078, 674] on td "67573" at bounding box center [1126, 679] width 97 height 30
checkbox input "true"
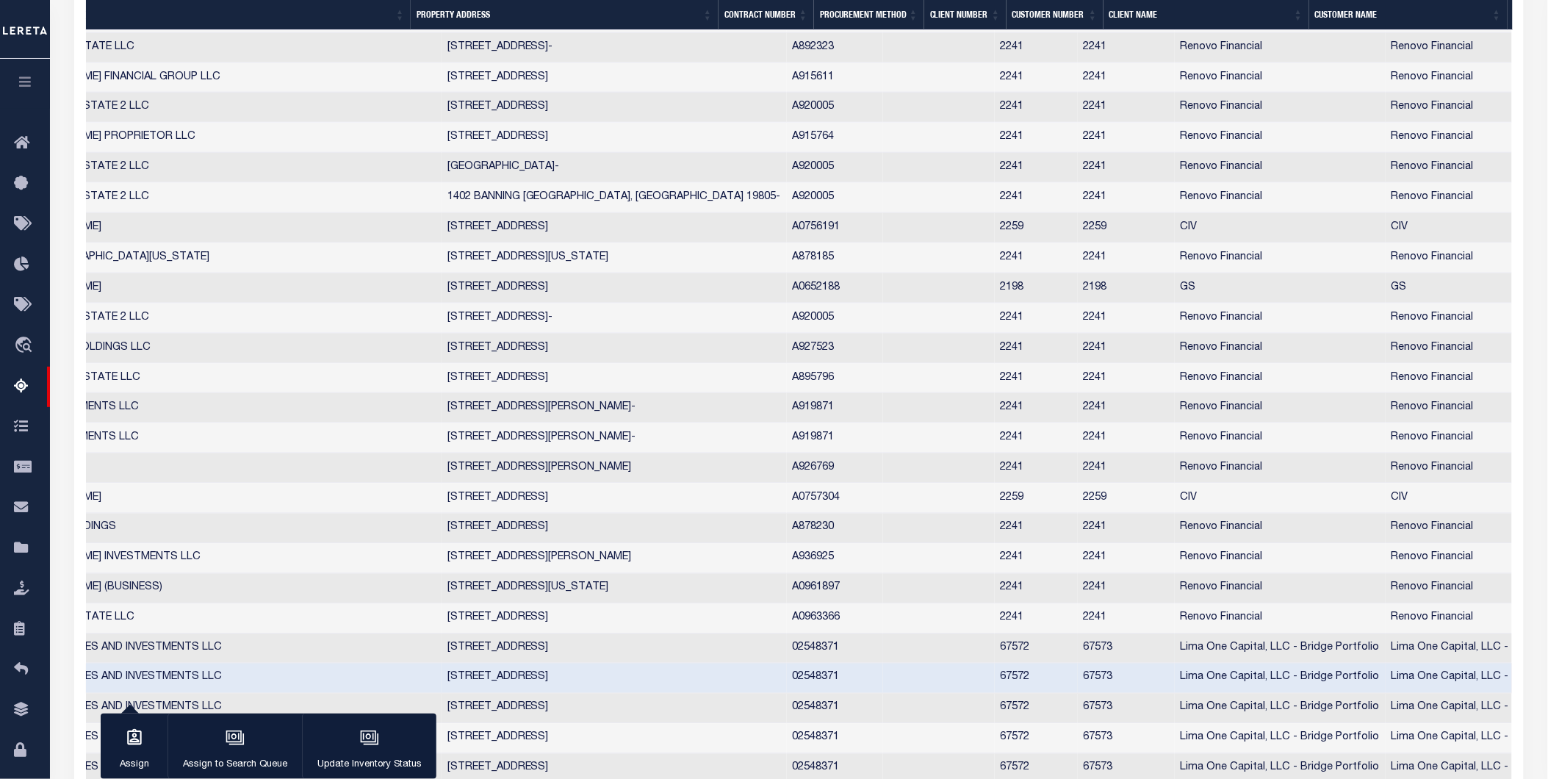
click at [1078, 661] on td "67573" at bounding box center [1126, 649] width 97 height 30
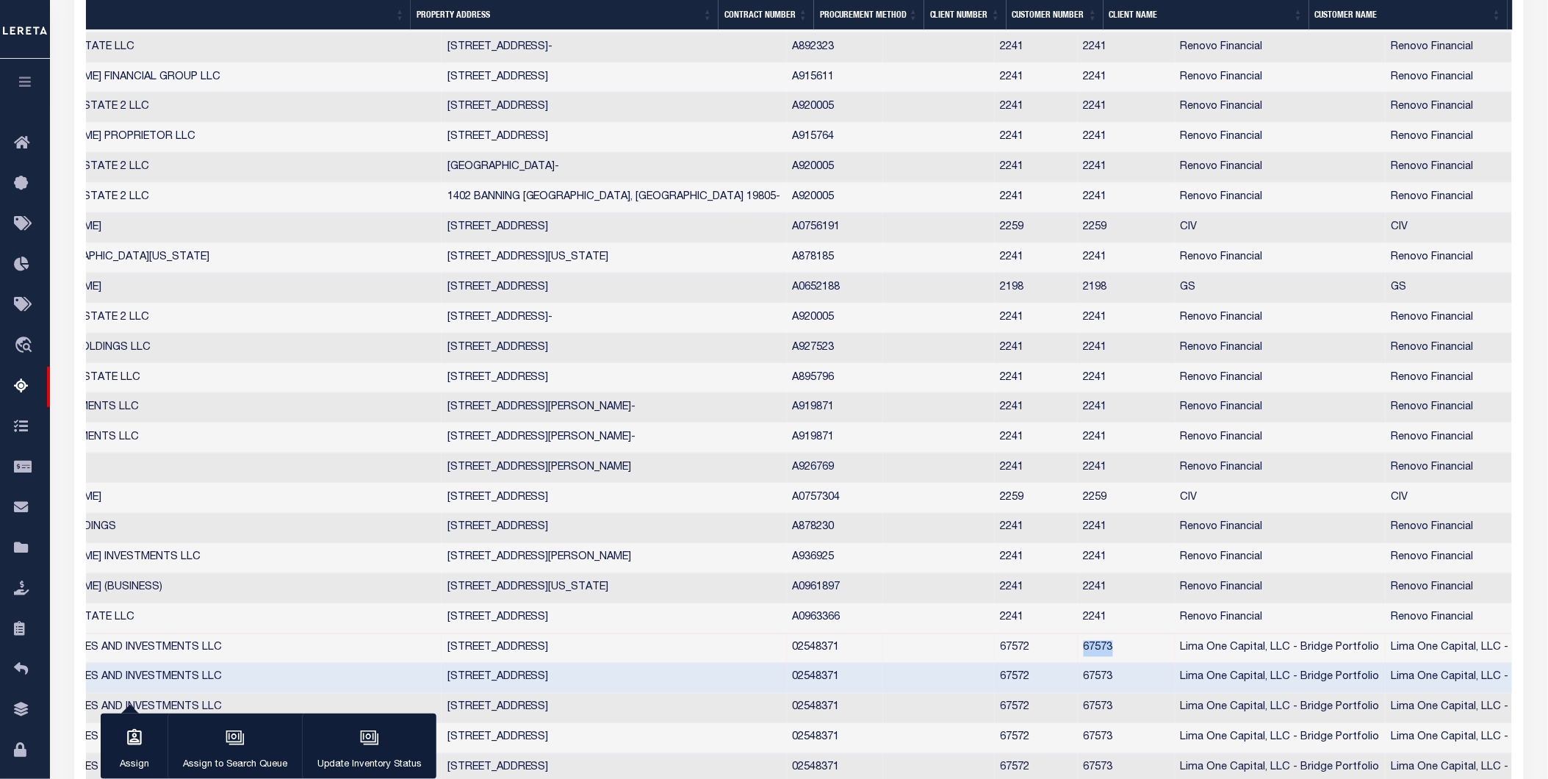
click at [1078, 661] on td "67573" at bounding box center [1126, 649] width 97 height 30
checkbox input "false"
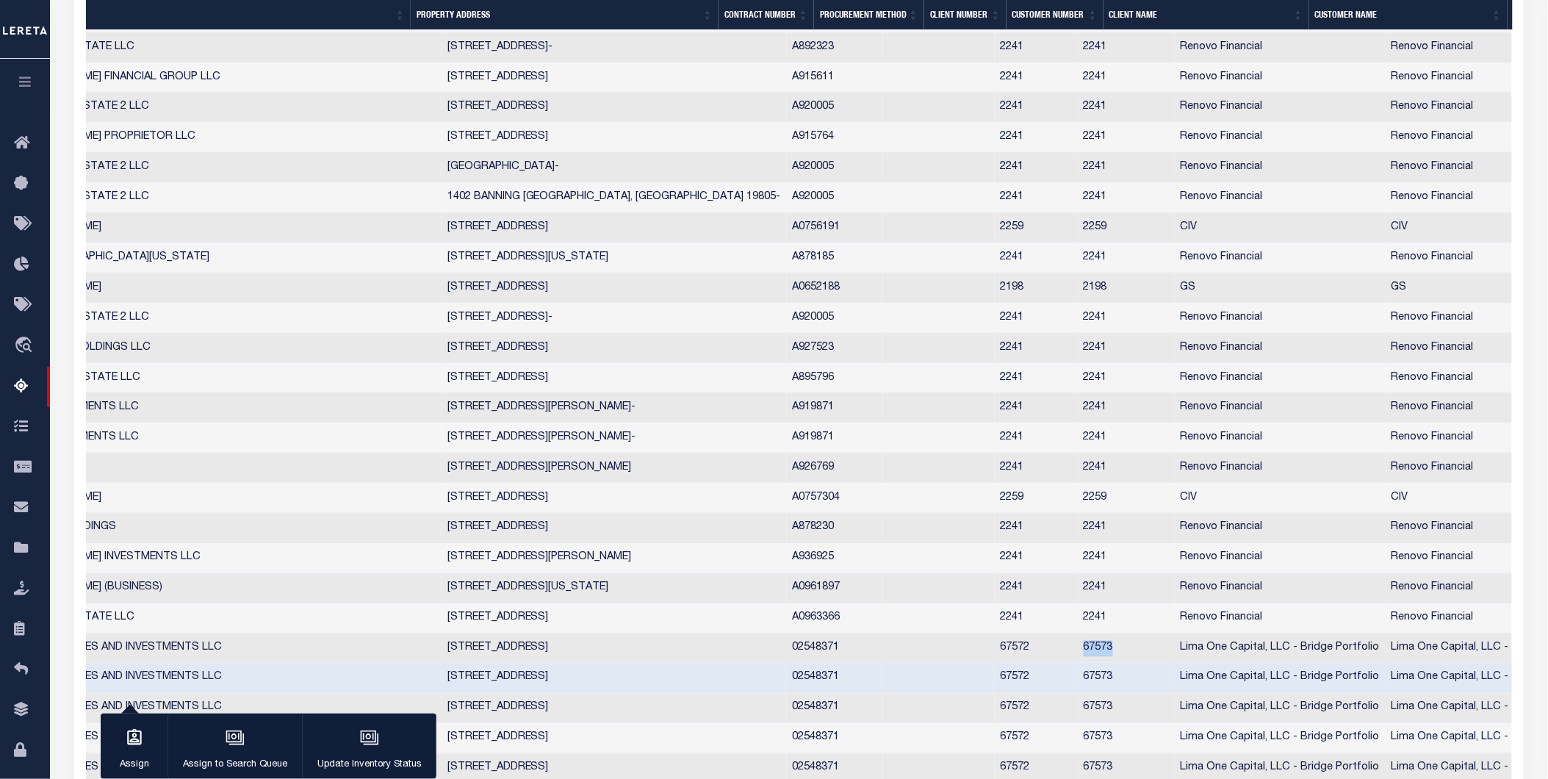
copy td "67573"
click at [23, 68] on button "button" at bounding box center [25, 84] width 50 height 50
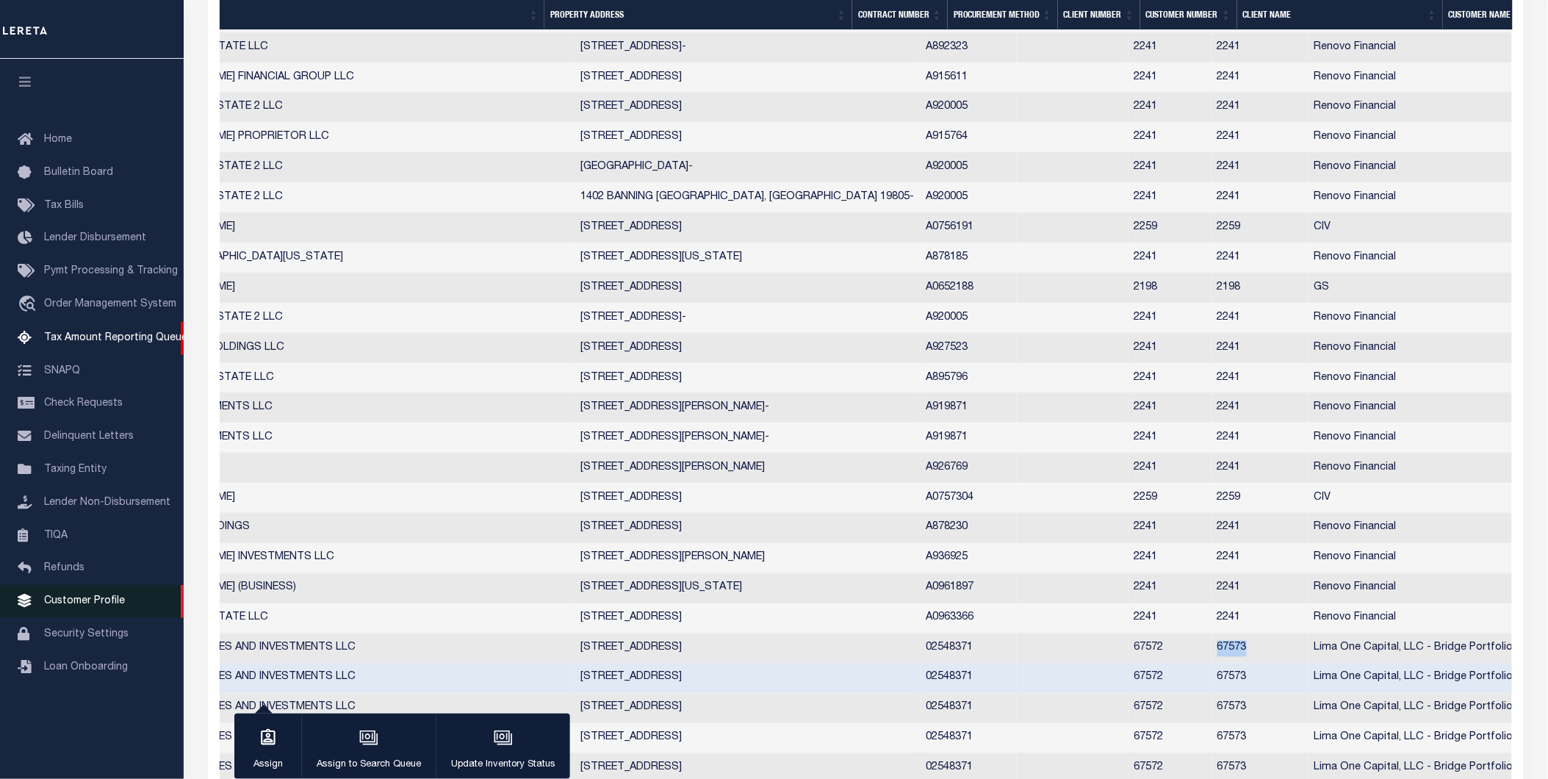
click at [93, 604] on span "Customer Profile" at bounding box center [84, 601] width 81 height 10
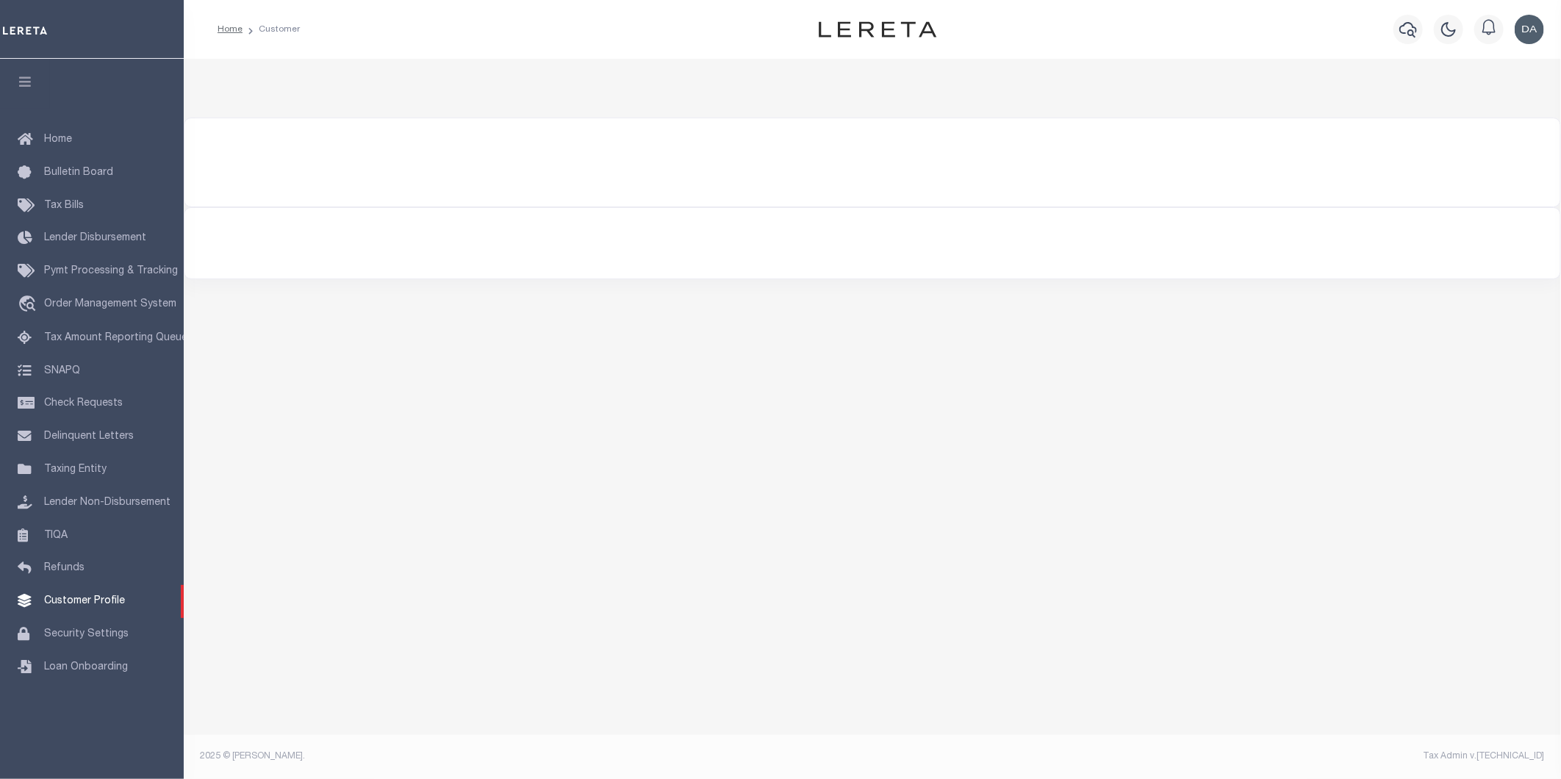
select select "400"
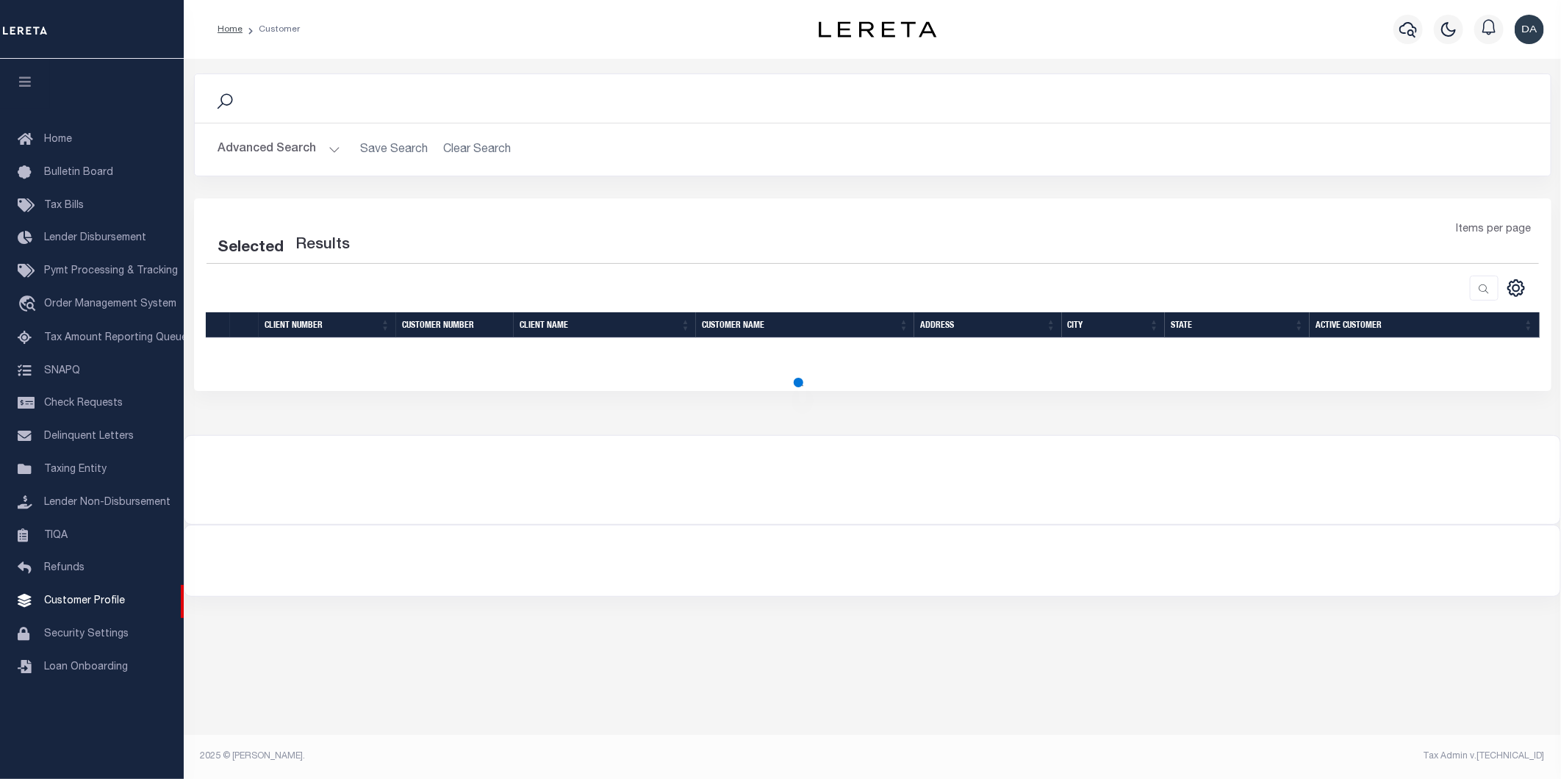
select select "400"
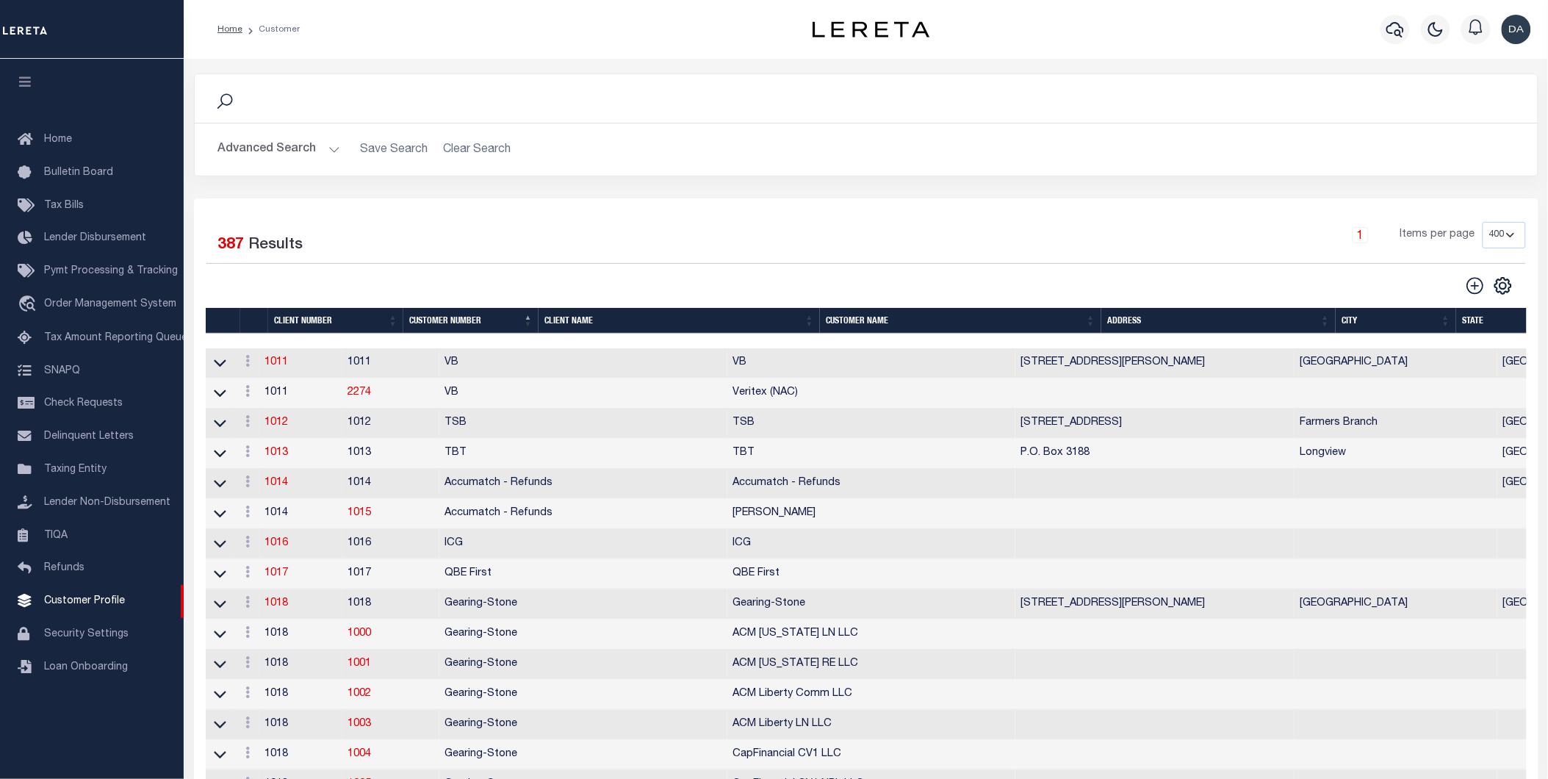
click at [680, 245] on div "1 Items per page 100 200 400" at bounding box center [1034, 241] width 985 height 38
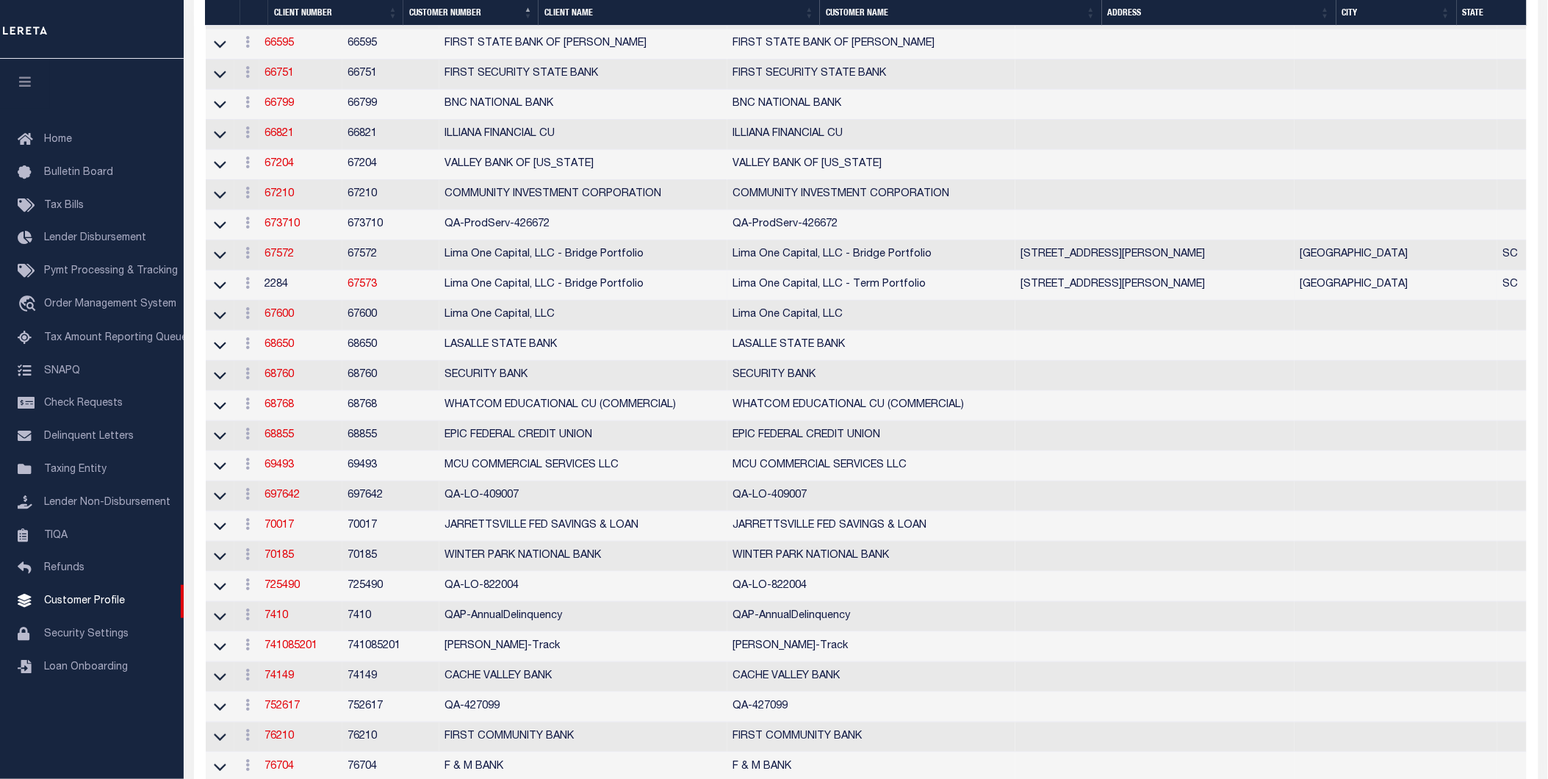
click at [287, 301] on td "2284" at bounding box center [300, 285] width 83 height 30
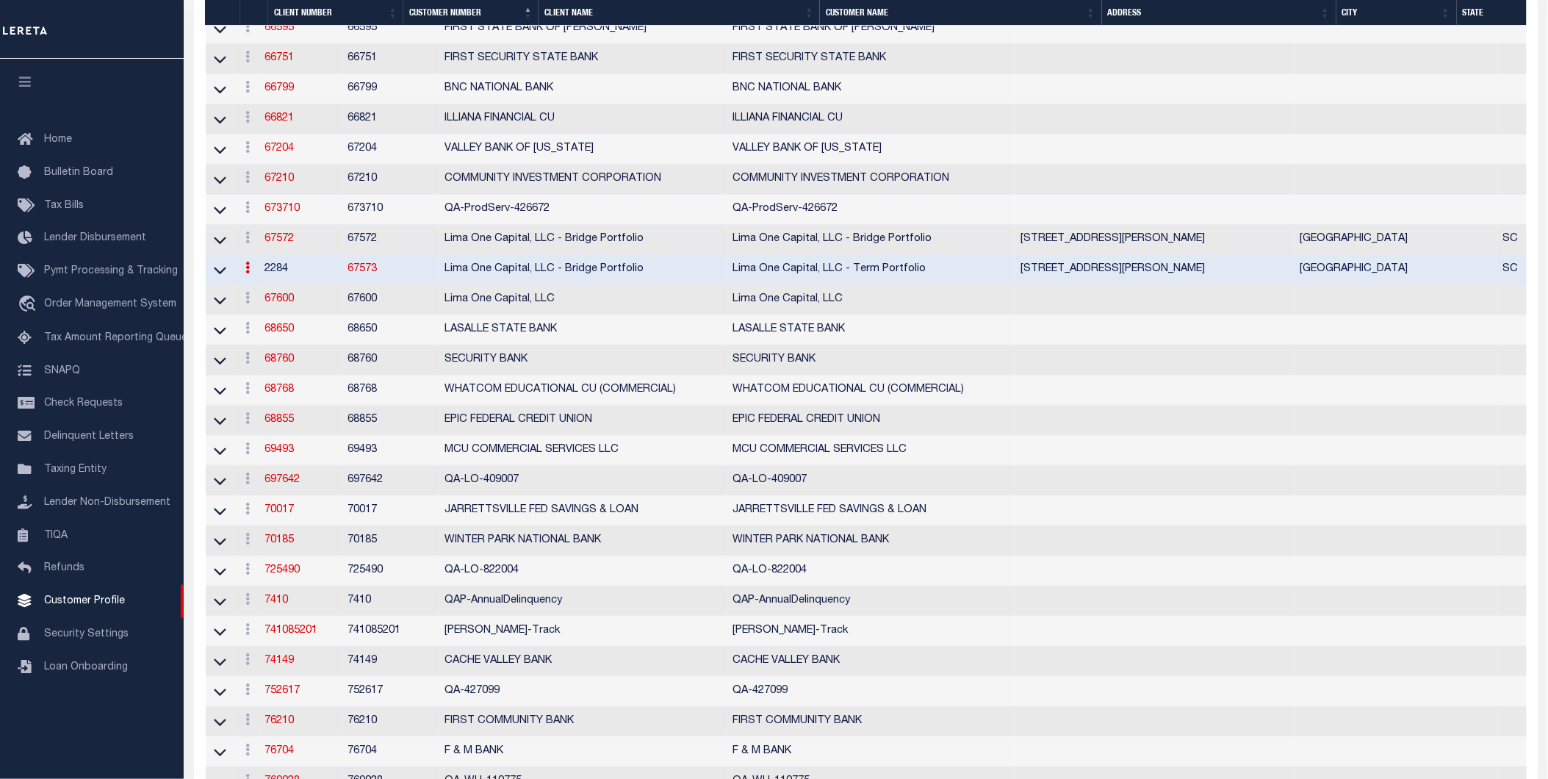
click at [378, 274] on link "67573" at bounding box center [362, 269] width 29 height 10
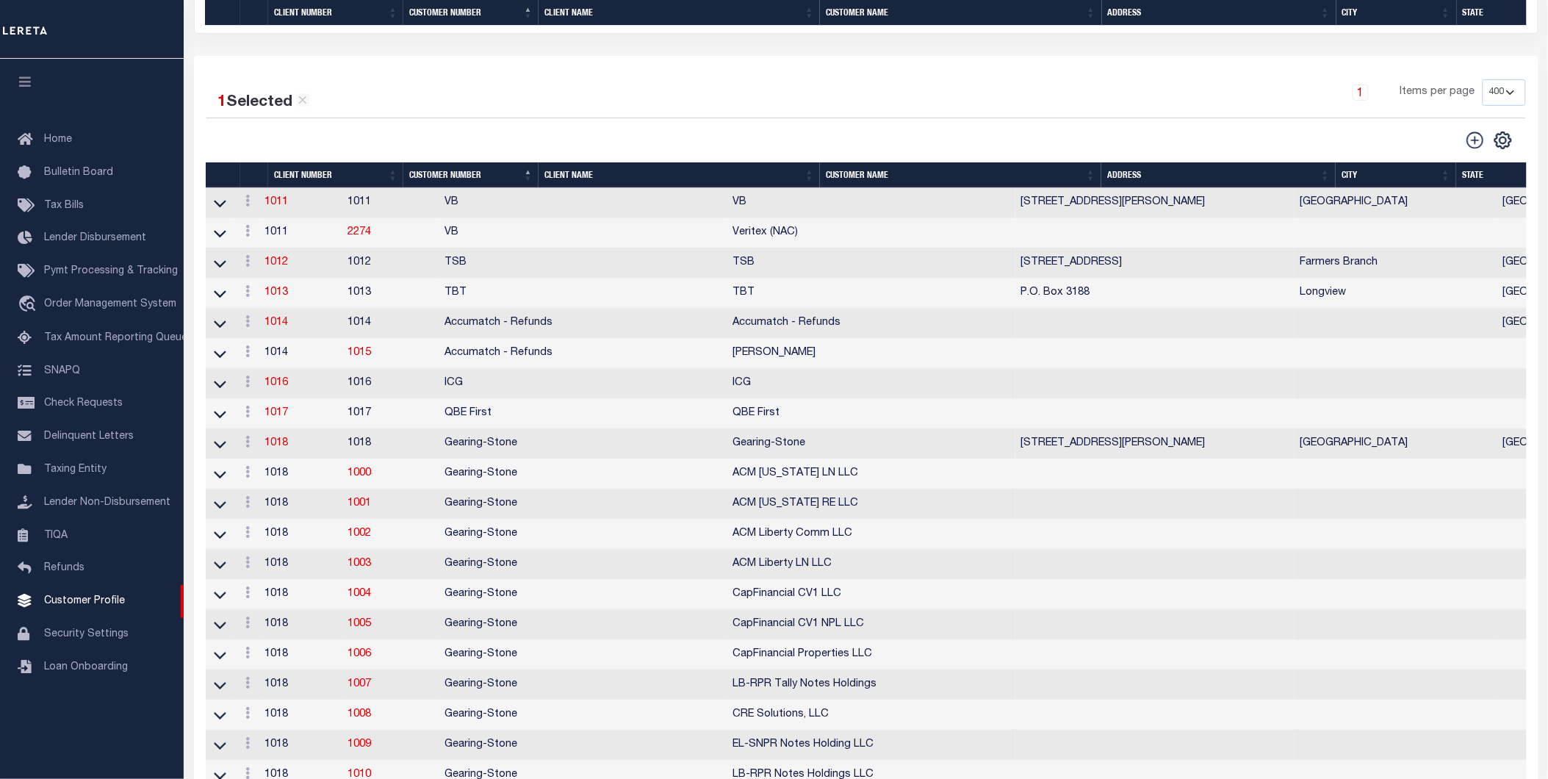
select select "2284"
type input "Lima One Capital, LLC - Bridge Portfolio"
type input "67573"
type input "Lima One Capital, LLC - Term Portfolio"
type input "Dave"
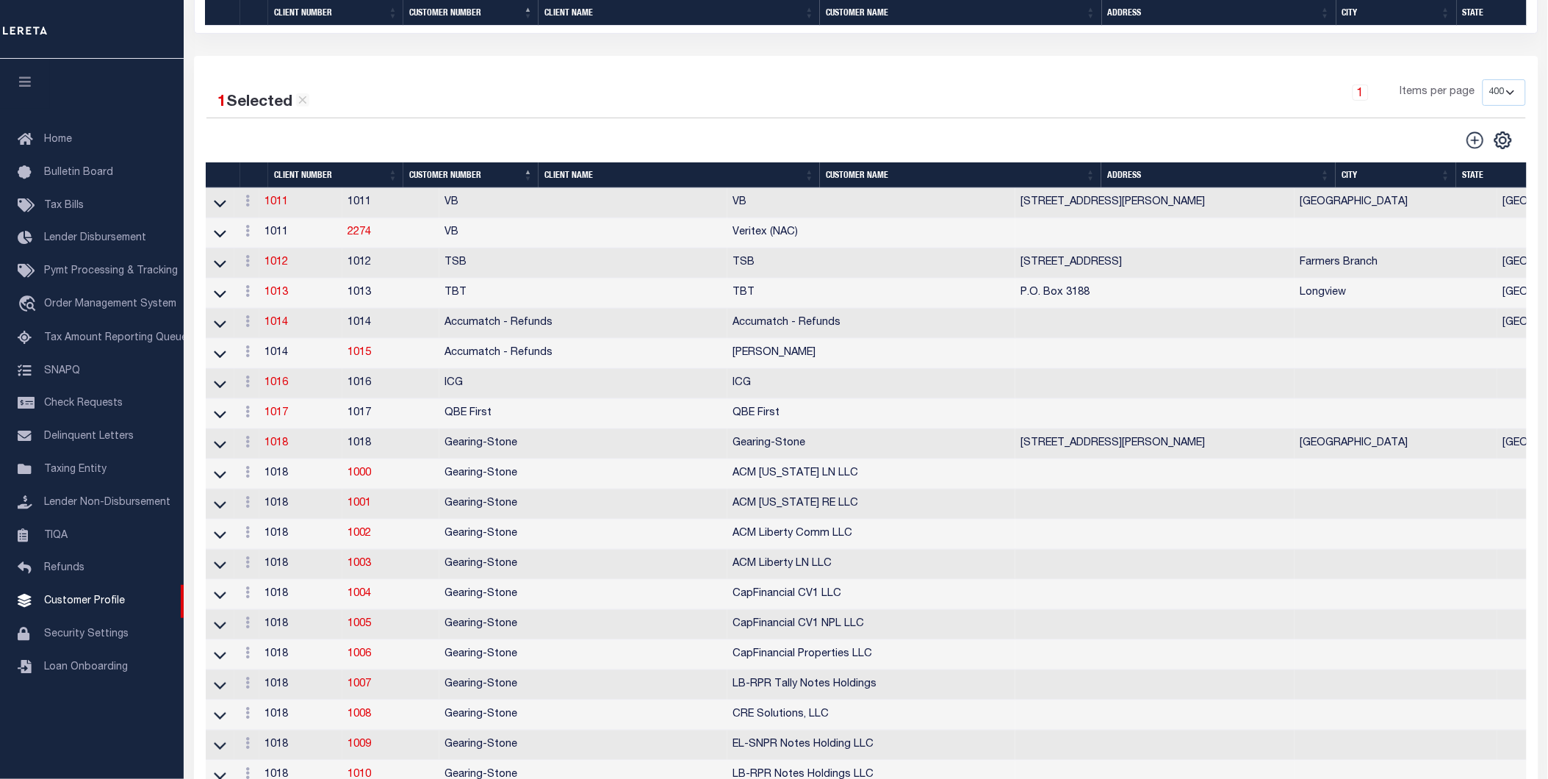
type input "Hughes"
type input "Term Portfolio"
select select "Residential"
type input "Sean Galaise"
type input "Lindy Cloyd"
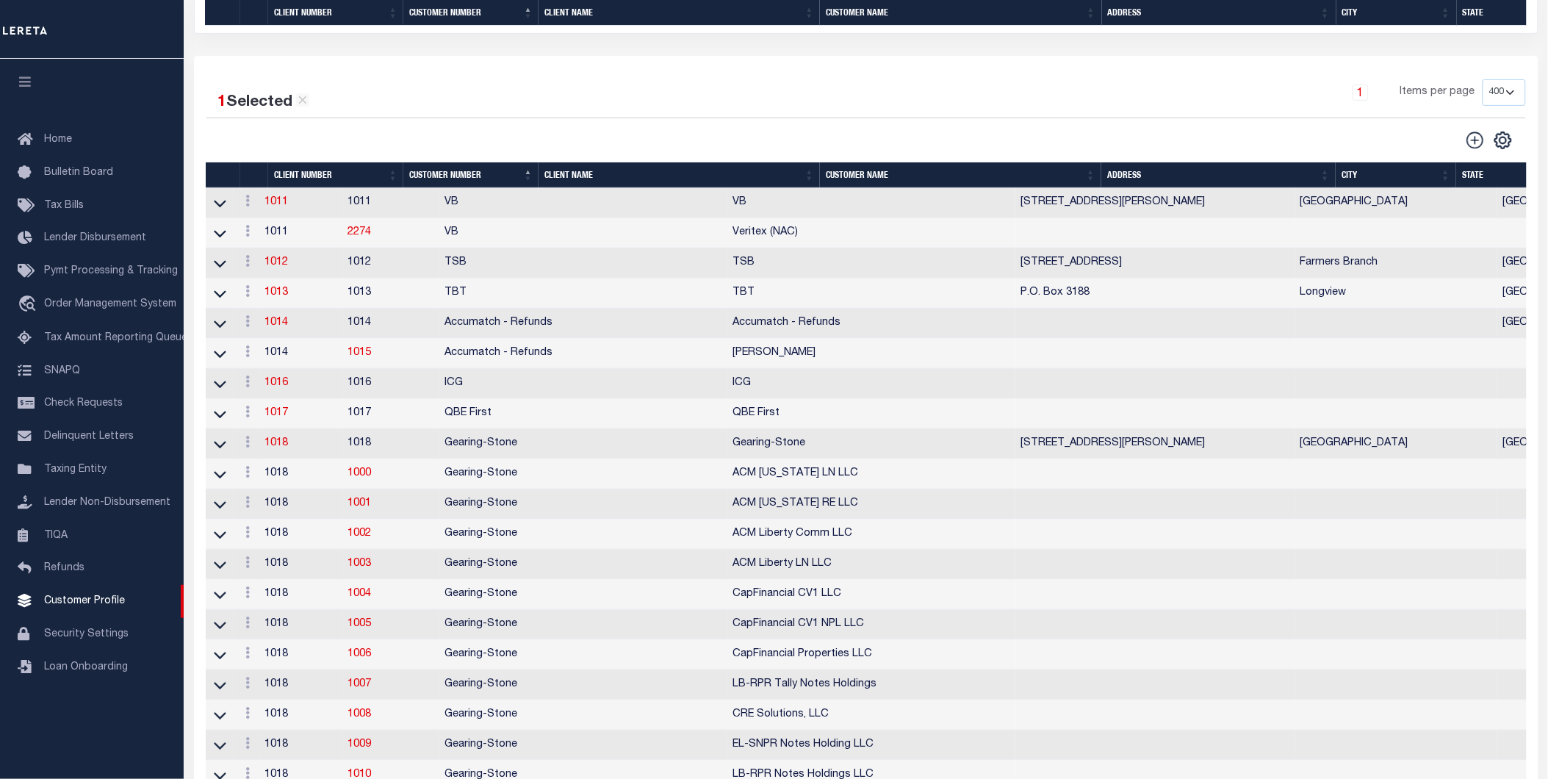
select select "Tier 3"
select select "OTH"
checkbox input "true"
select select
checkbox input "true"
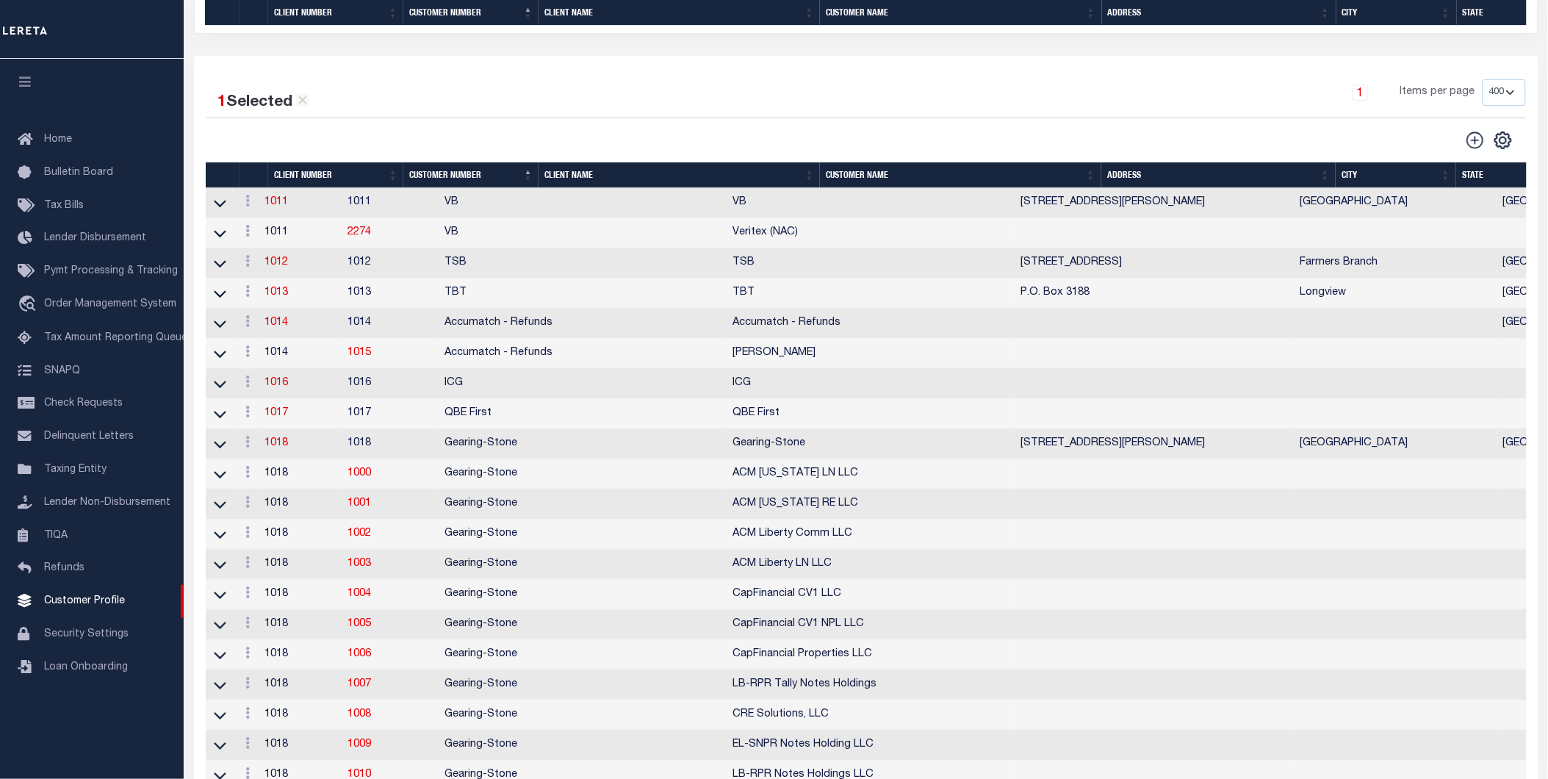
checkbox input "true"
type textarea "Bridge loans held by customer up to 24 months - $45.00 per loan Bridge loans he…"
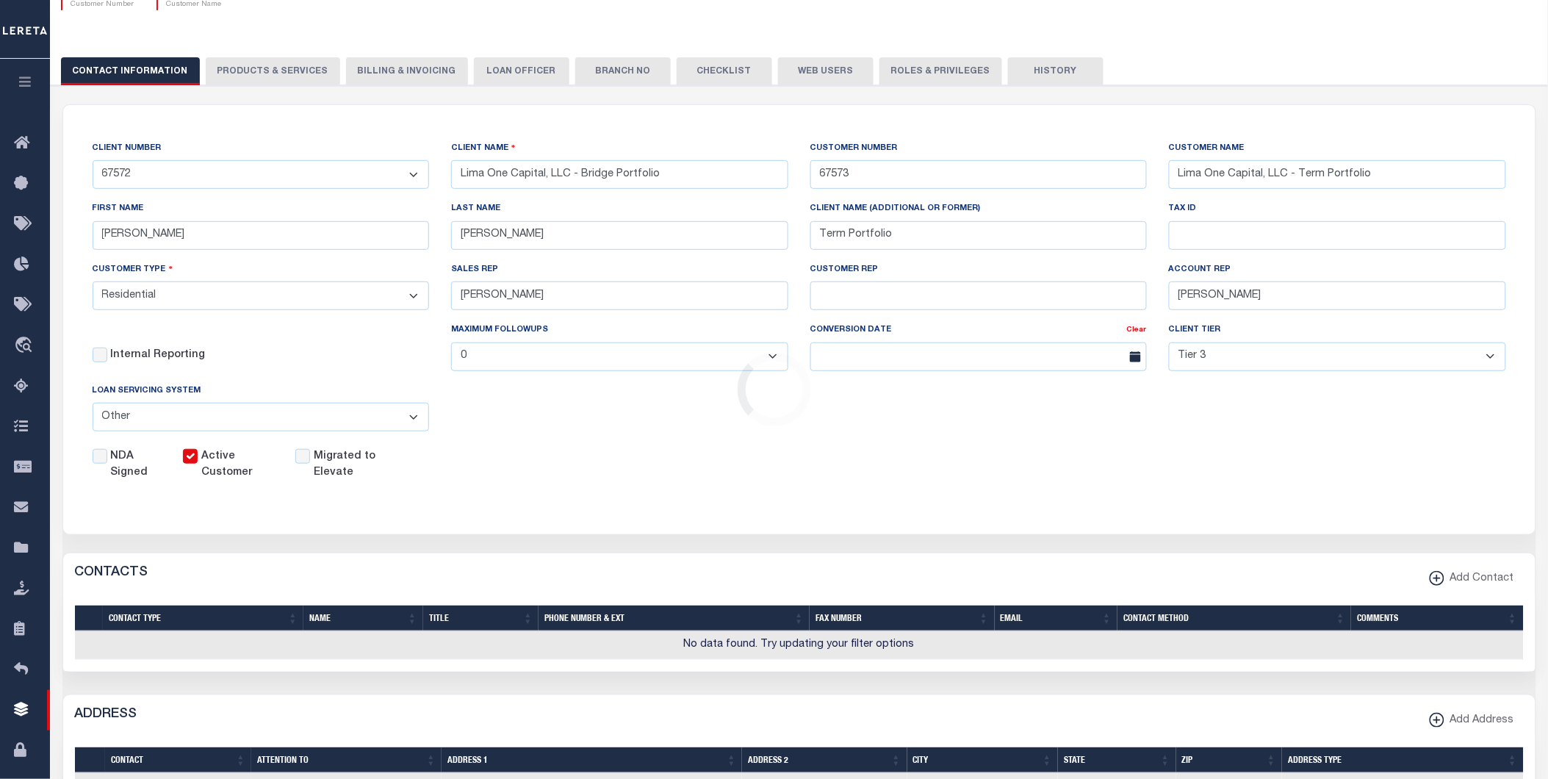
scroll to position [0, 0]
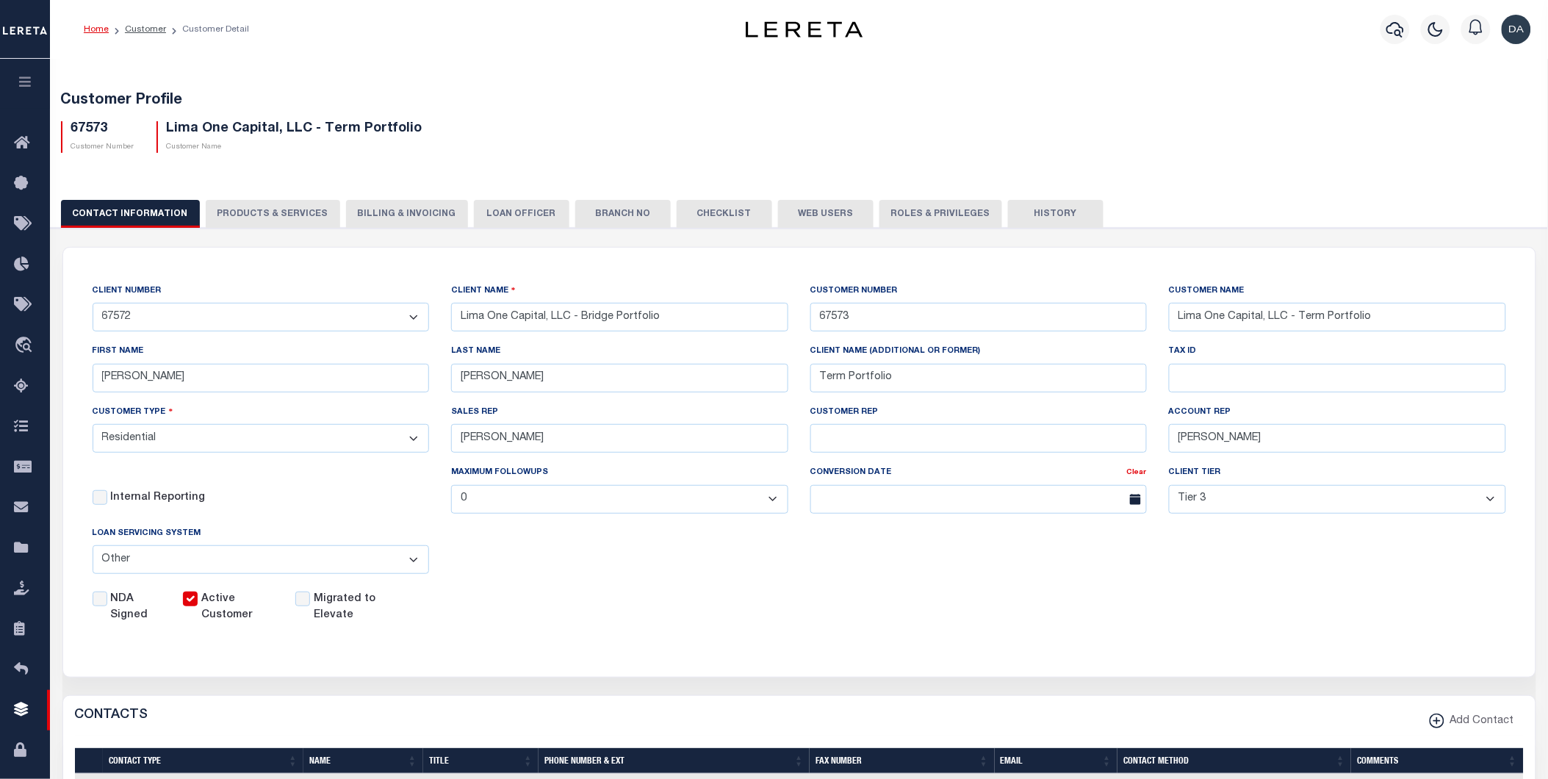
click at [265, 215] on button "PRODUCTS & SERVICES" at bounding box center [273, 214] width 134 height 28
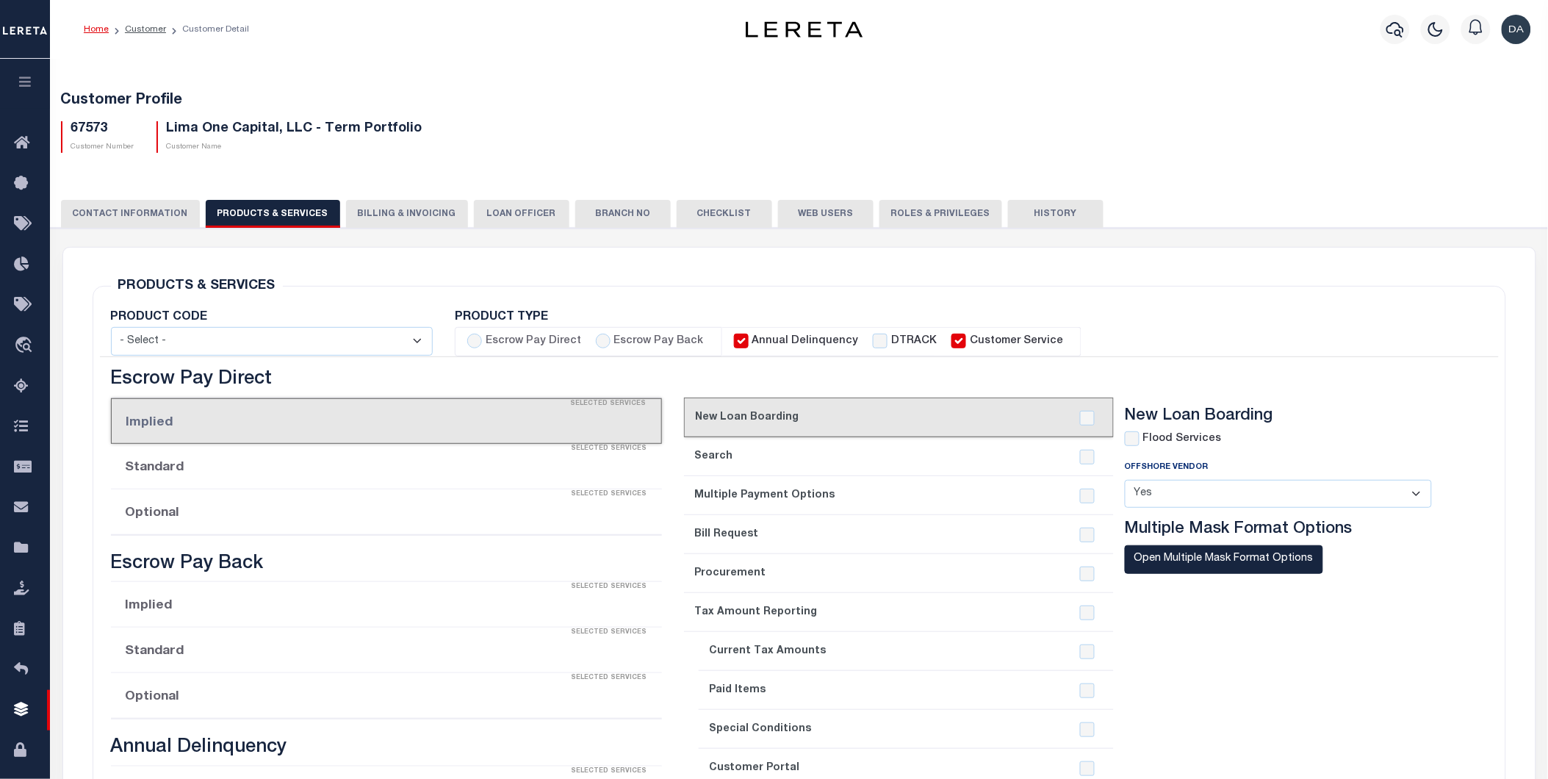
select select "STX"
radio input "true"
checkbox input "true"
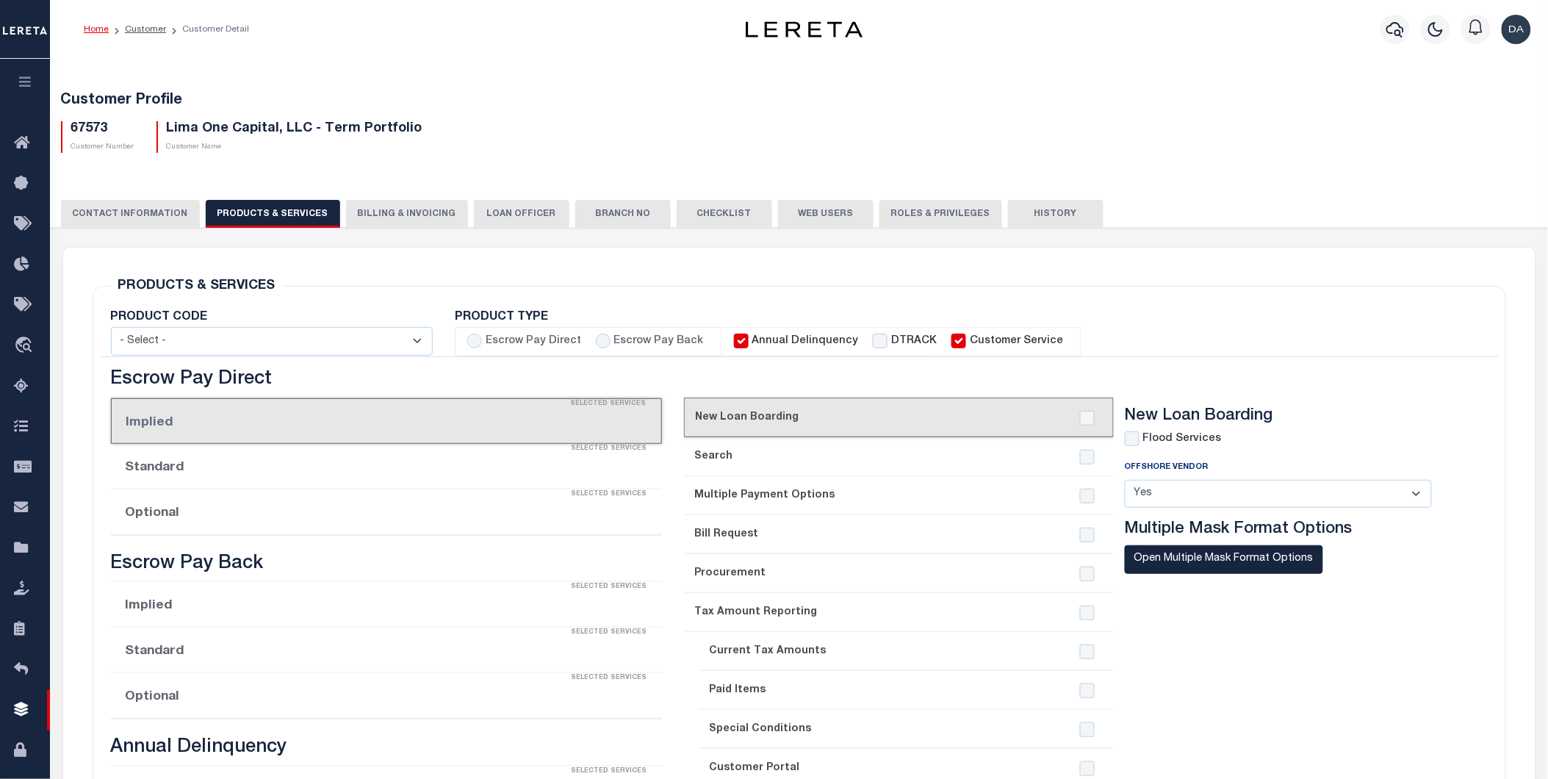
checkbox input "true"
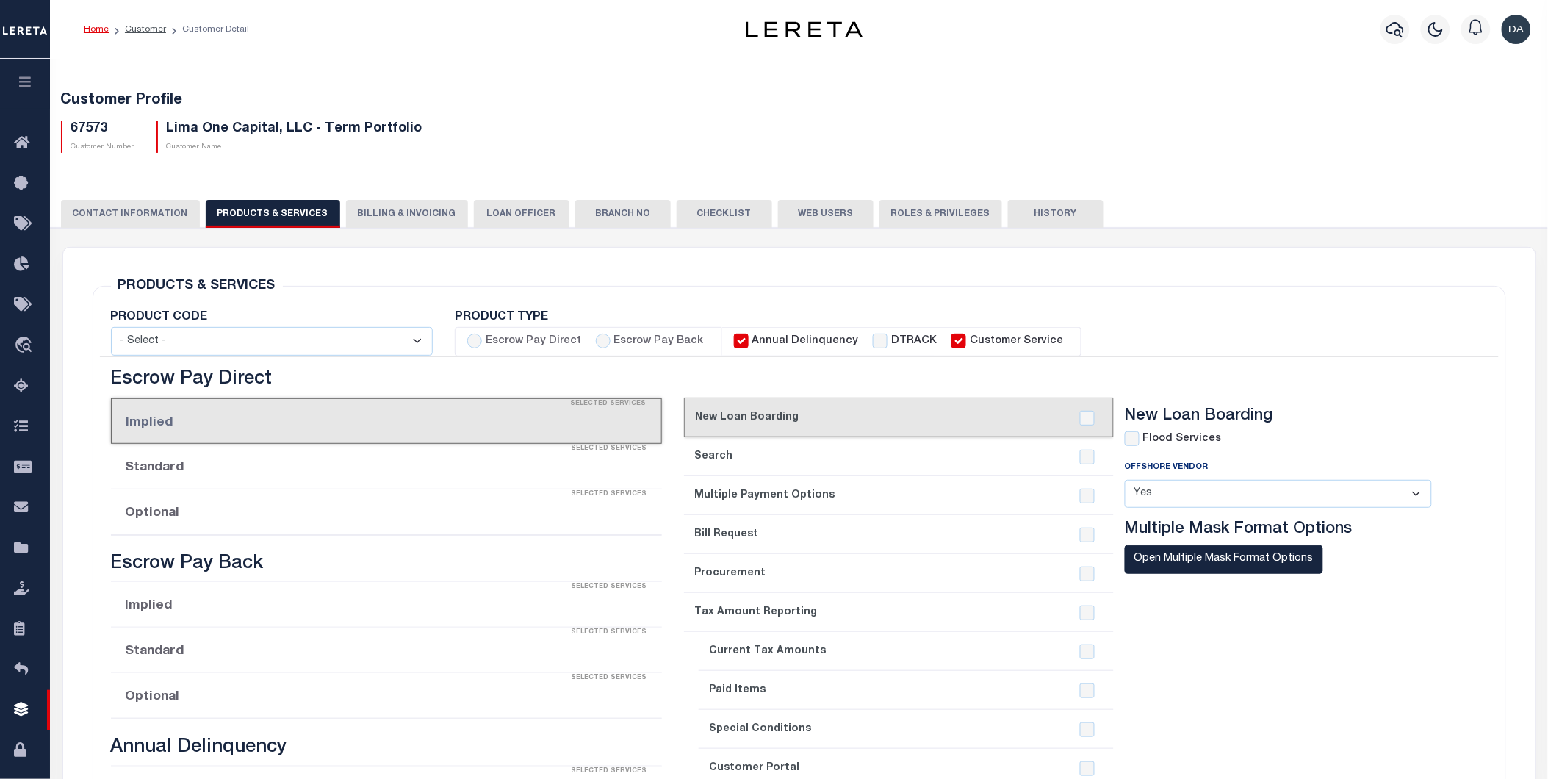
checkbox input "true"
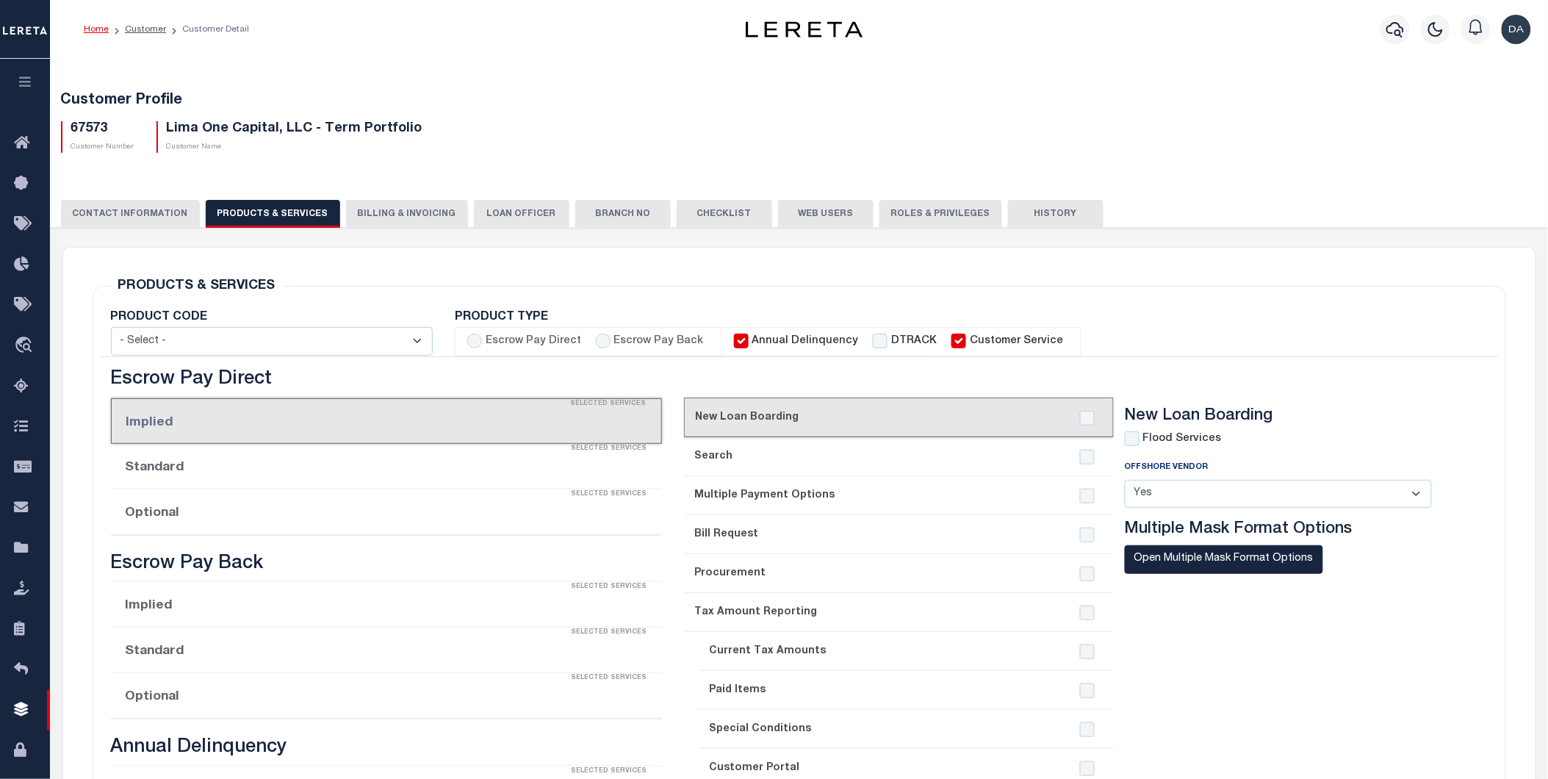
checkbox input "true"
type textarea "Bridge loans held by customer up to 24 months - $45.00 per loan Bridge loans he…"
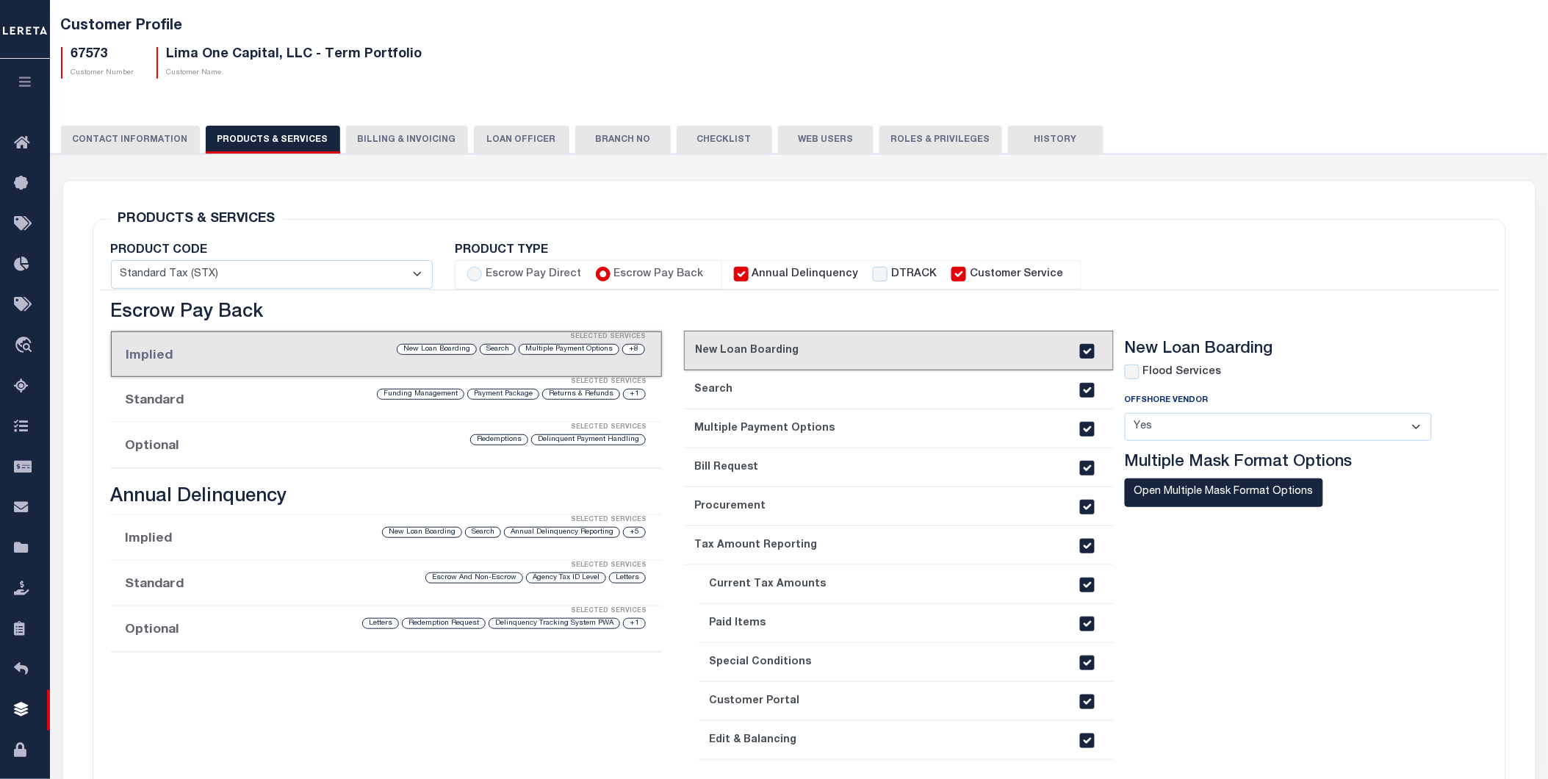
scroll to position [163, 0]
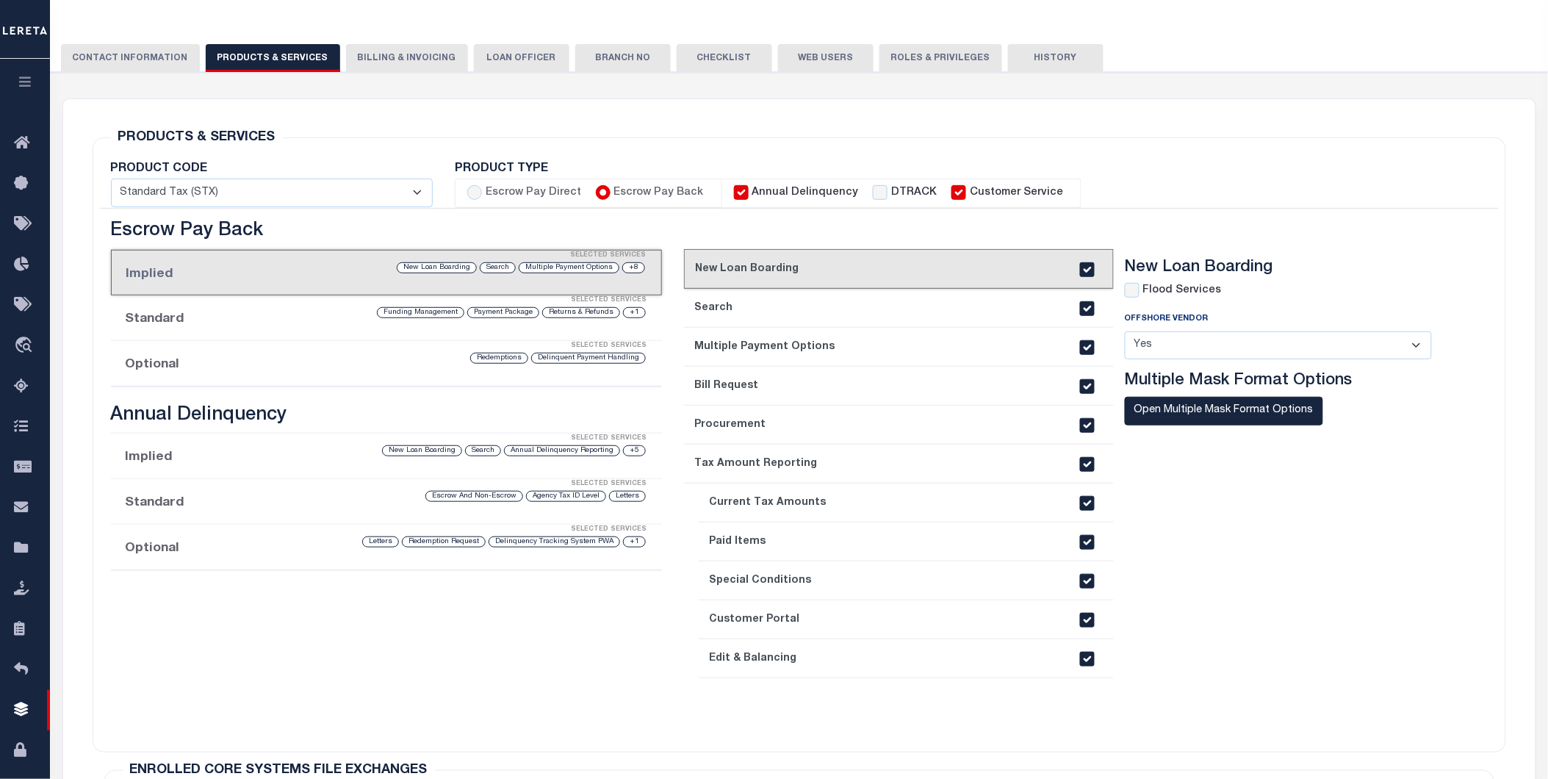
click at [184, 437] on div "Selected Services" at bounding box center [402, 438] width 552 height 29
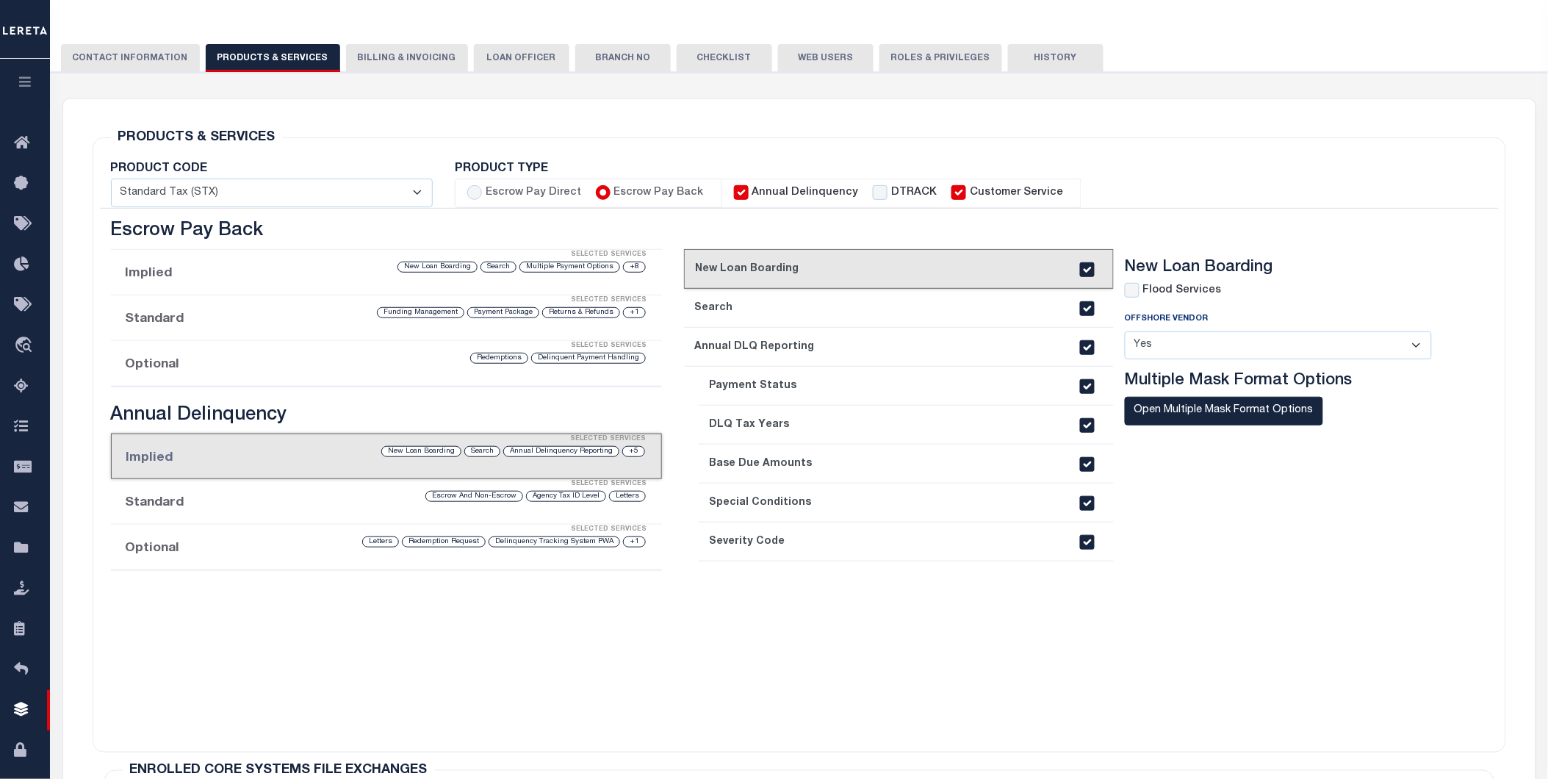
click at [171, 364] on li "Optional Selected Services Delinquent Payment Handling Redemptions" at bounding box center [387, 364] width 552 height 46
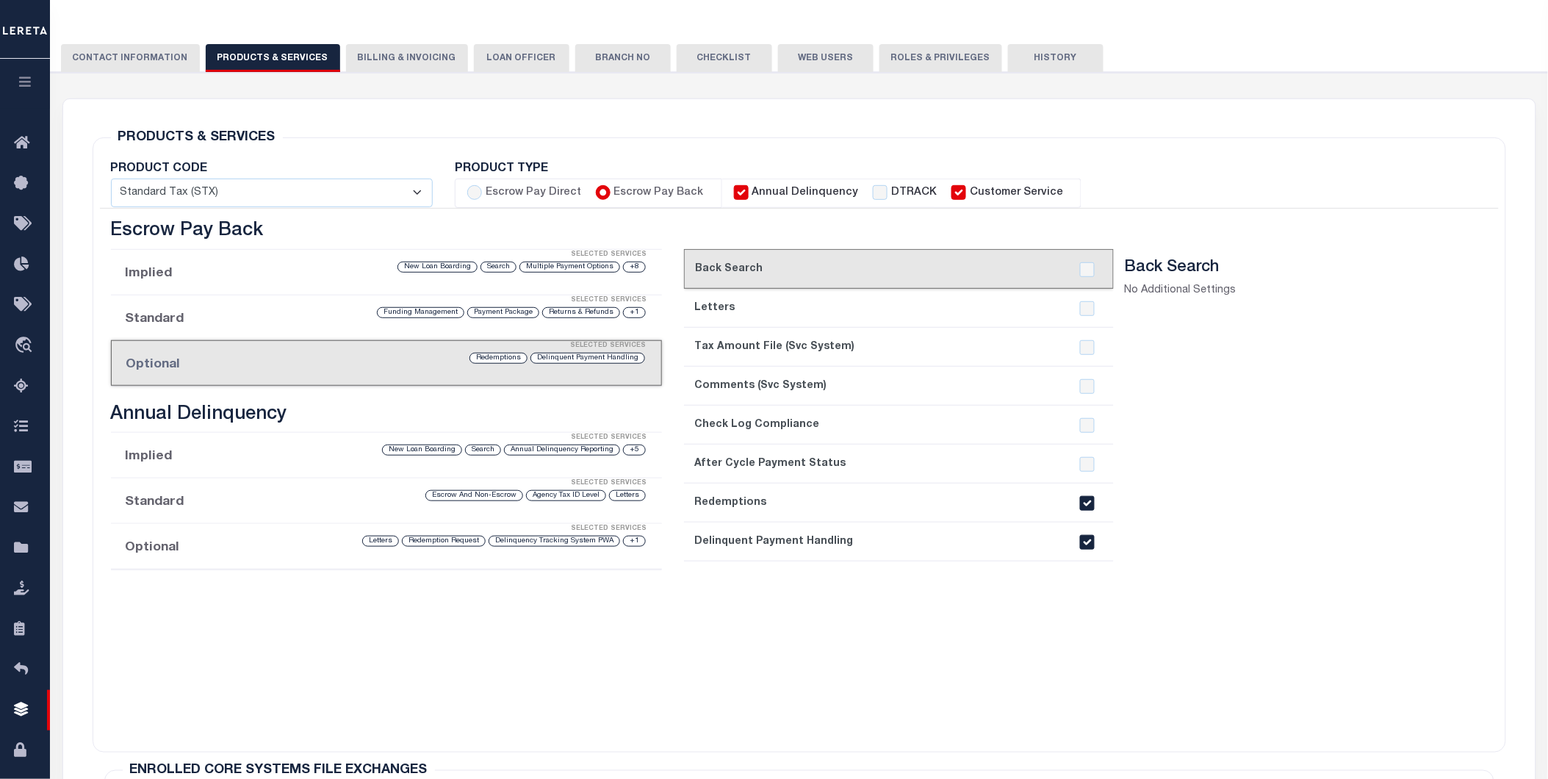
click at [1091, 538] on input "checkbox" at bounding box center [1087, 542] width 15 height 15
checkbox input "false"
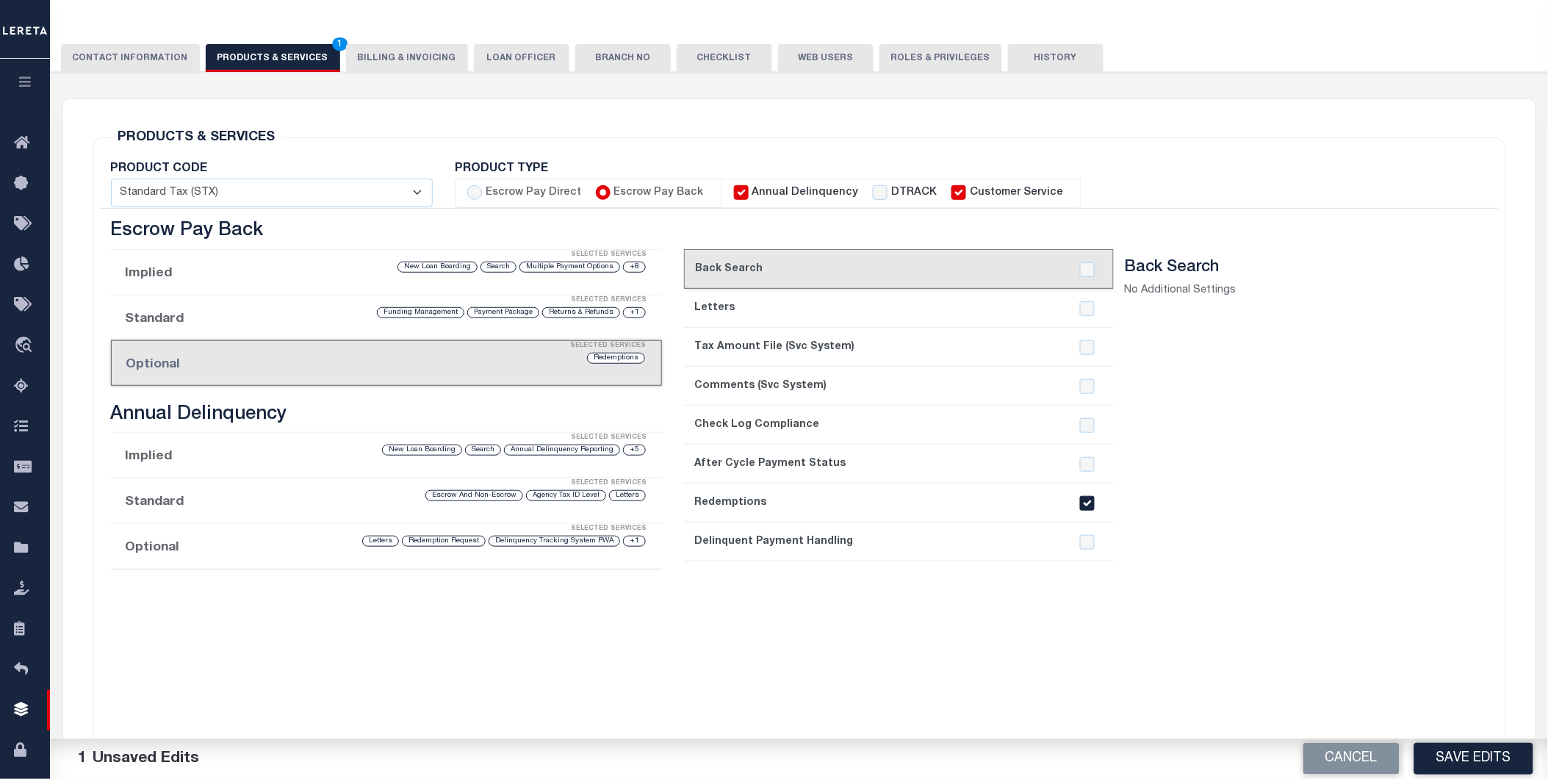
scroll to position [0, 0]
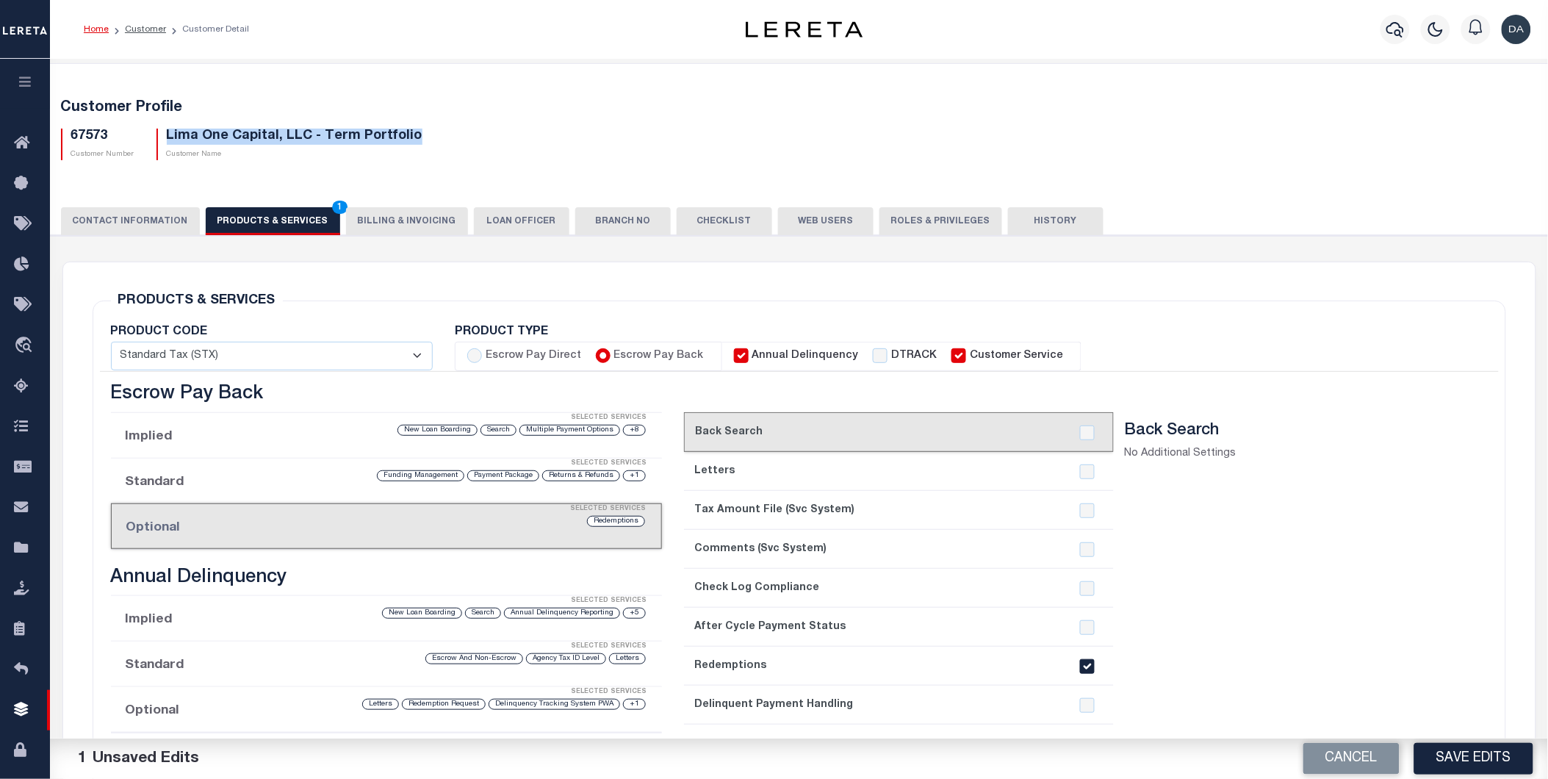
drag, startPoint x: 431, startPoint y: 132, endPoint x: 179, endPoint y: 153, distance: 252.2
click at [157, 140] on div "67573 Customer Number Lima One Capital, LLC - Term Portfolio Customer Name" at bounding box center [799, 138] width 1499 height 43
copy h5 "Lima One Capital, LLC - Term Portfolio"
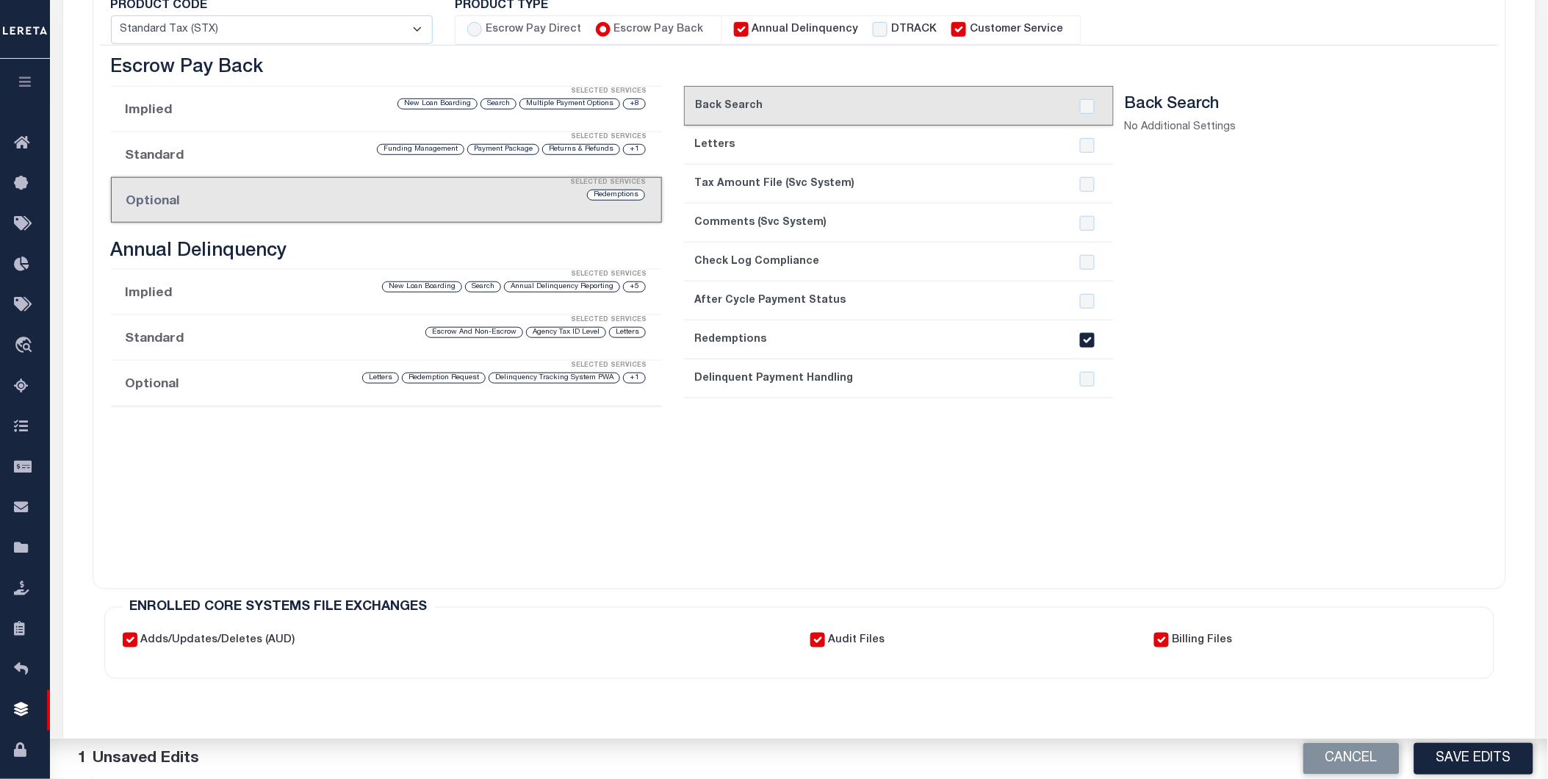
scroll to position [245, 0]
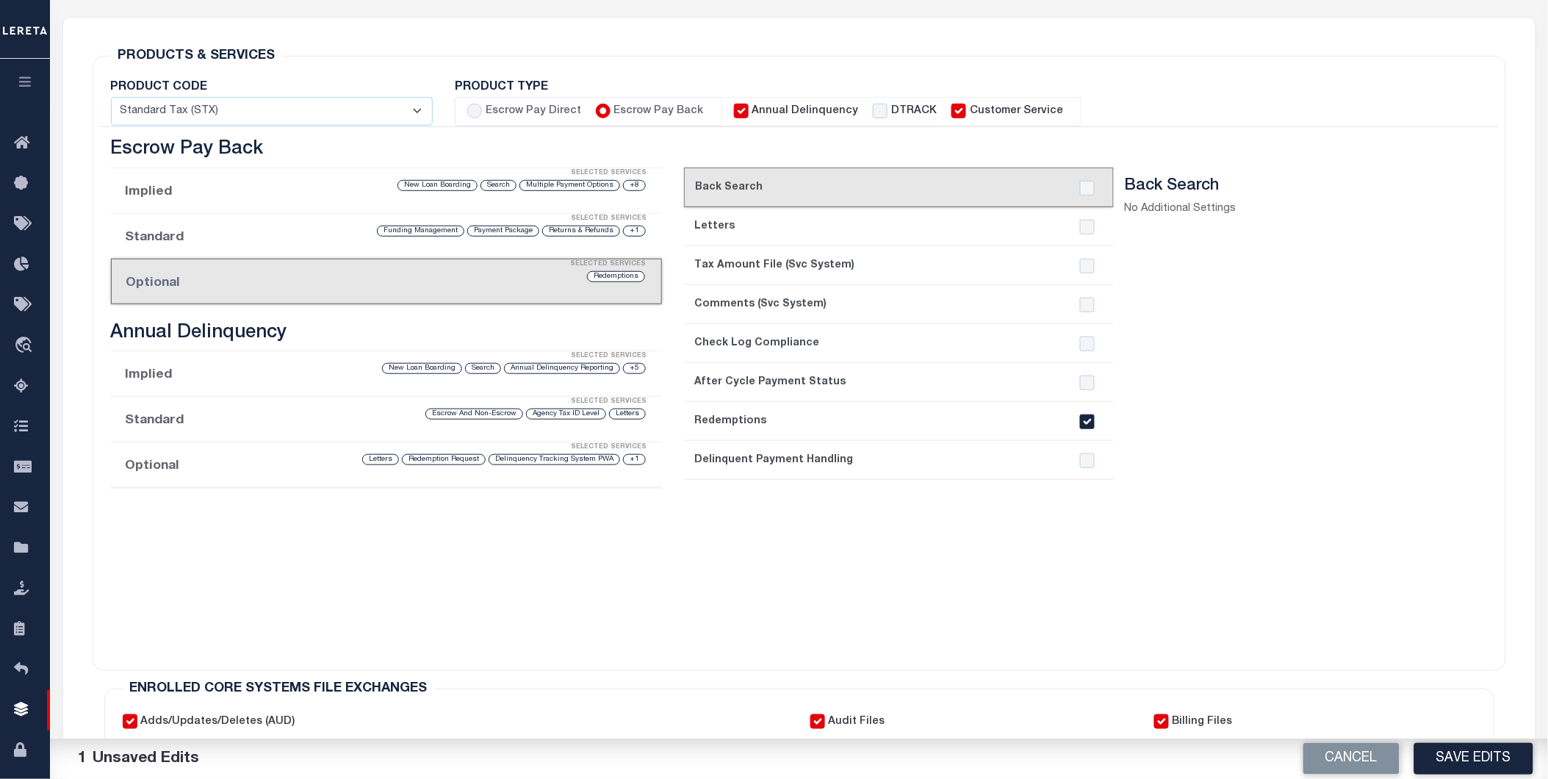
click at [1441, 767] on button "Save Edits" at bounding box center [1474, 759] width 119 height 32
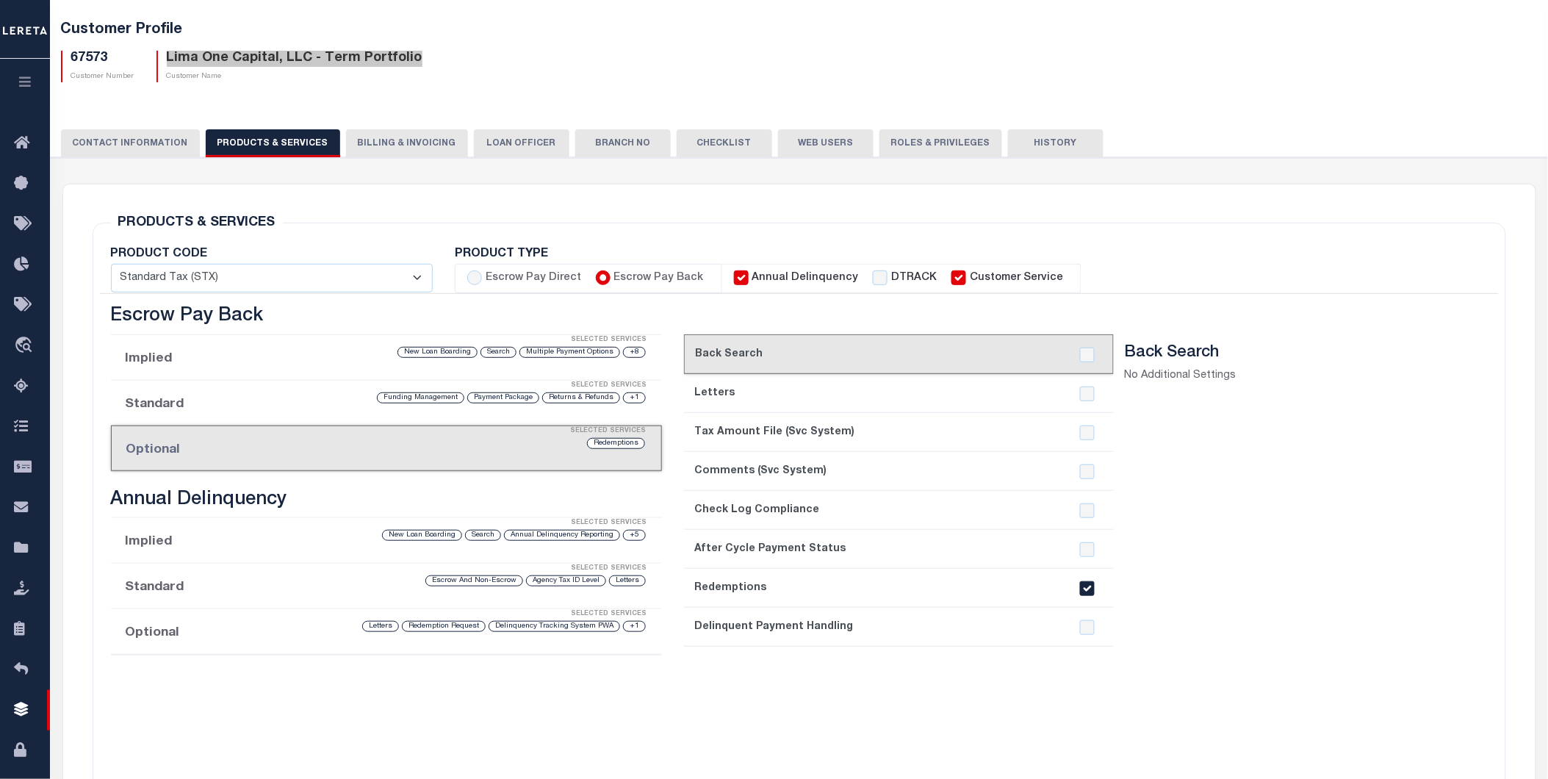
scroll to position [0, 0]
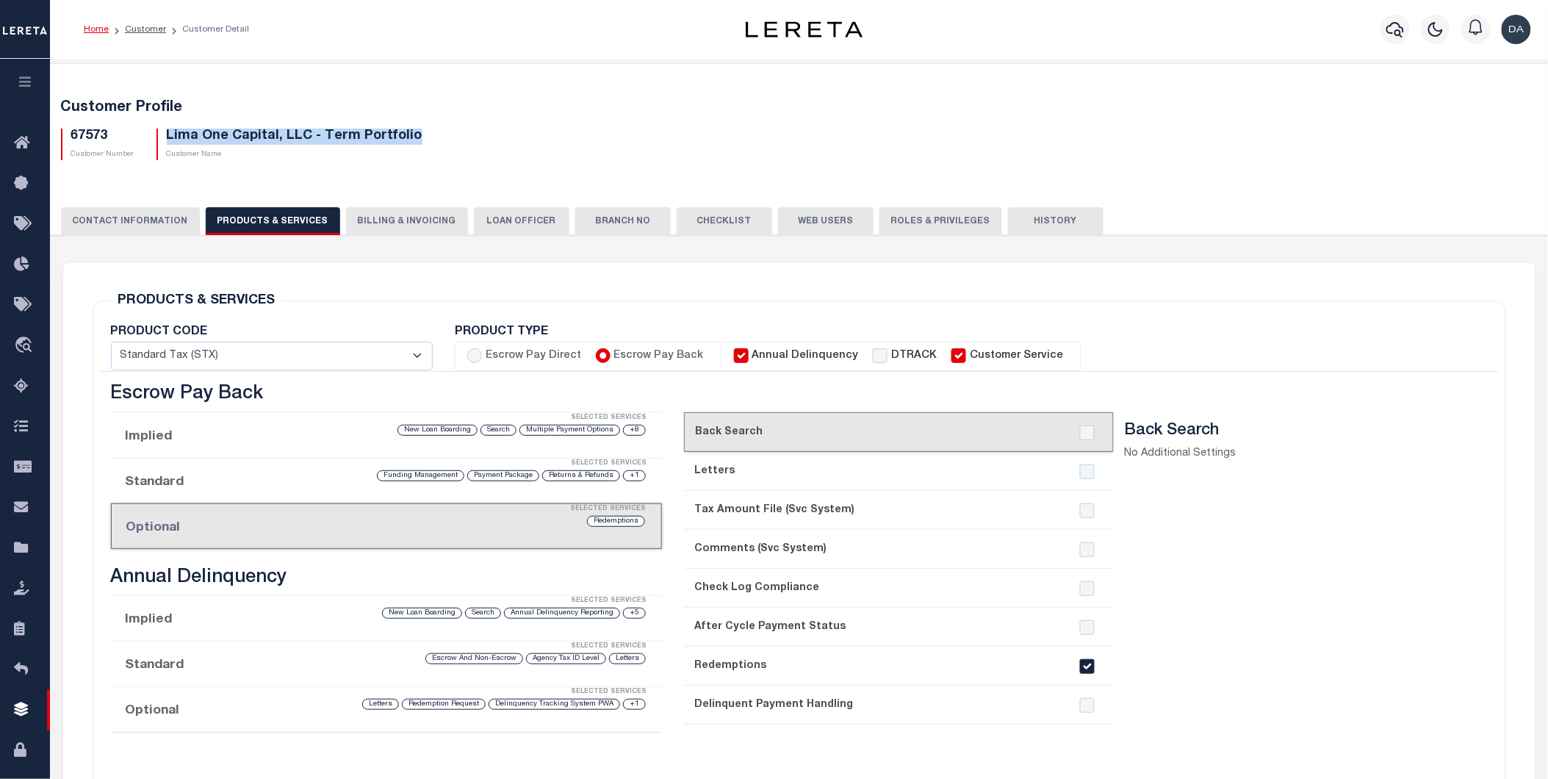
click at [1262, 576] on section "Back Search No Additional Settings" at bounding box center [1289, 654] width 329 height 467
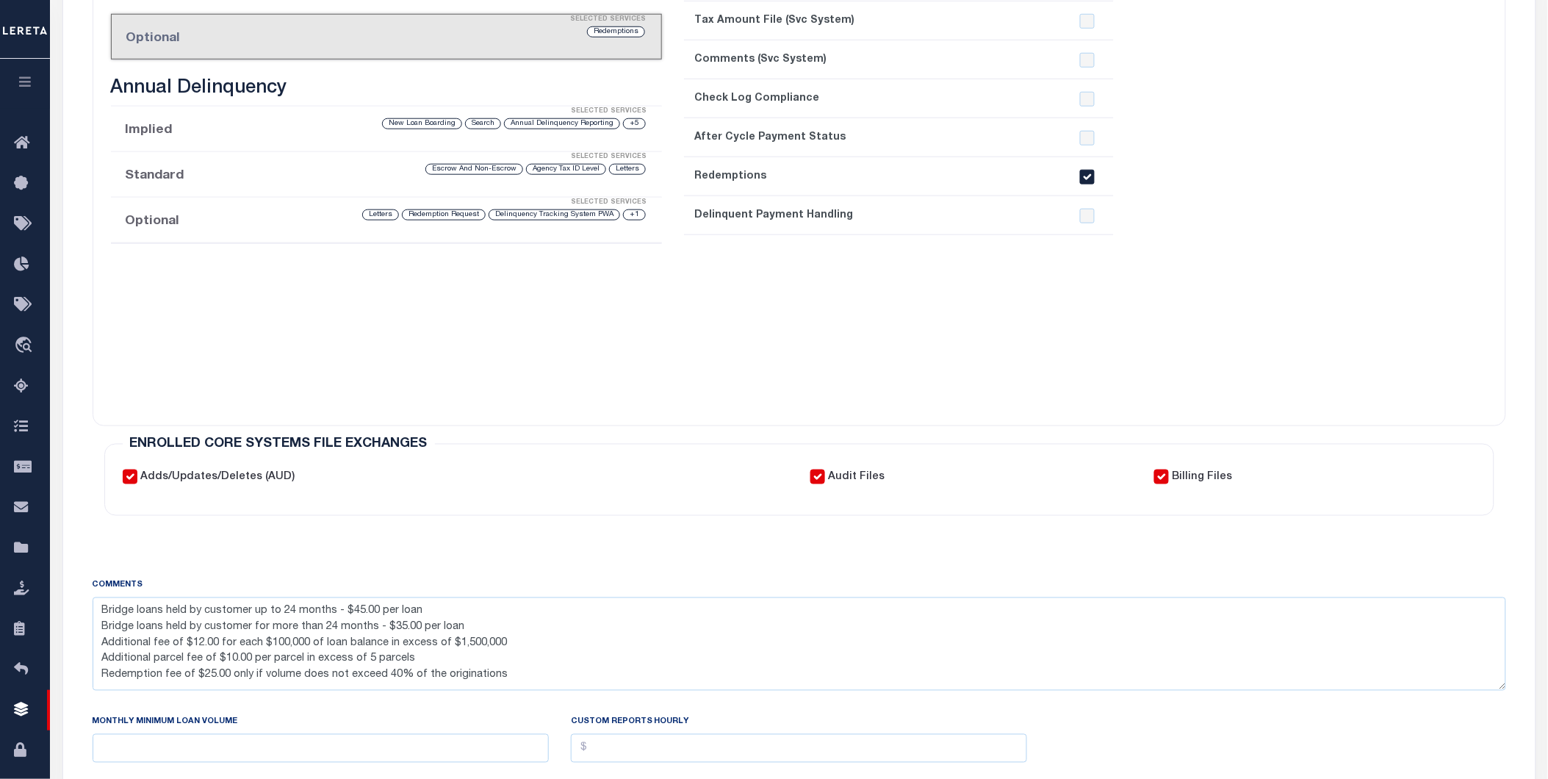
scroll to position [245, 0]
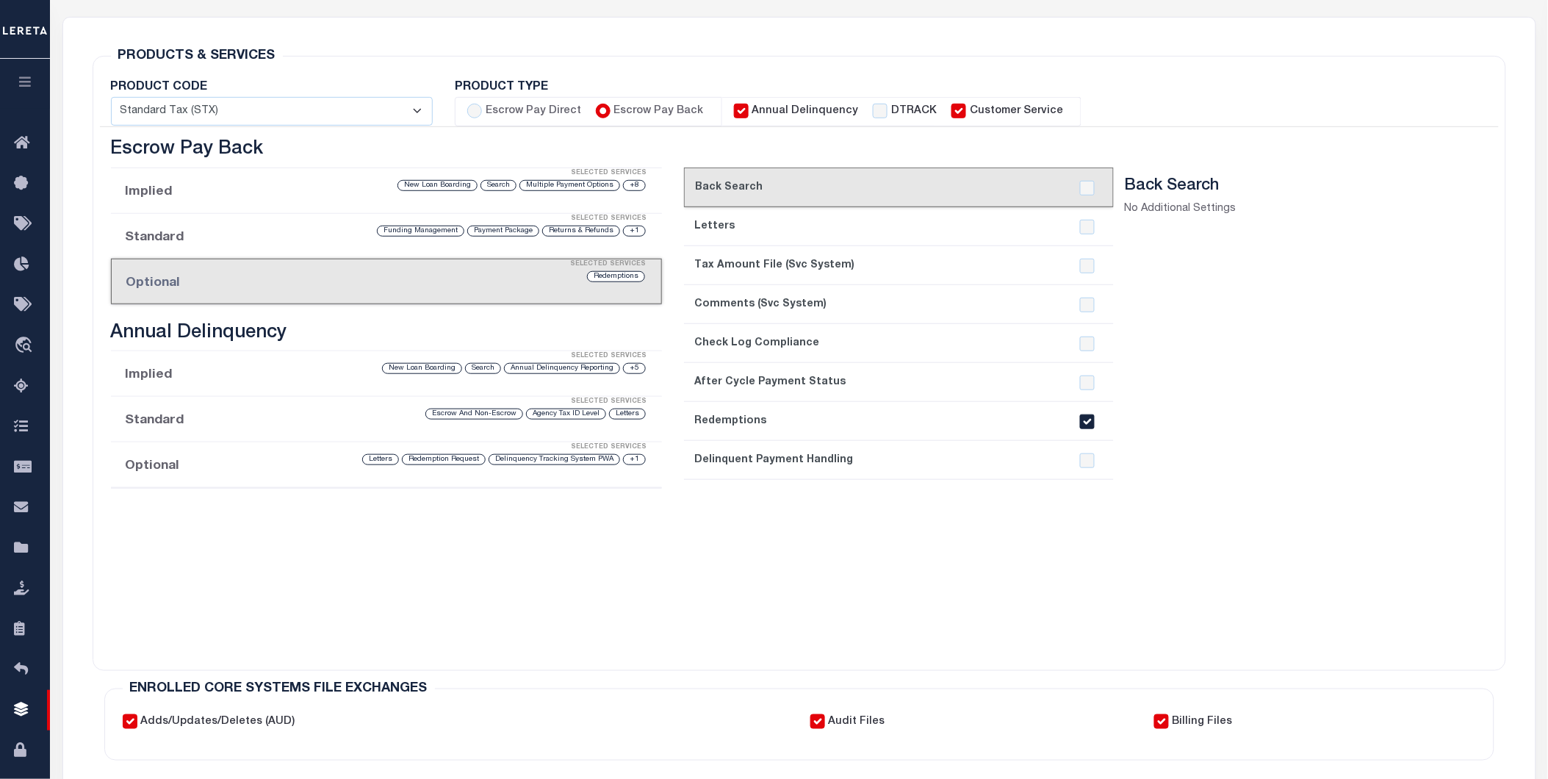
click at [1331, 640] on section "Back Search No Additional Settings" at bounding box center [1289, 409] width 329 height 467
click at [18, 81] on icon "button" at bounding box center [25, 81] width 17 height 13
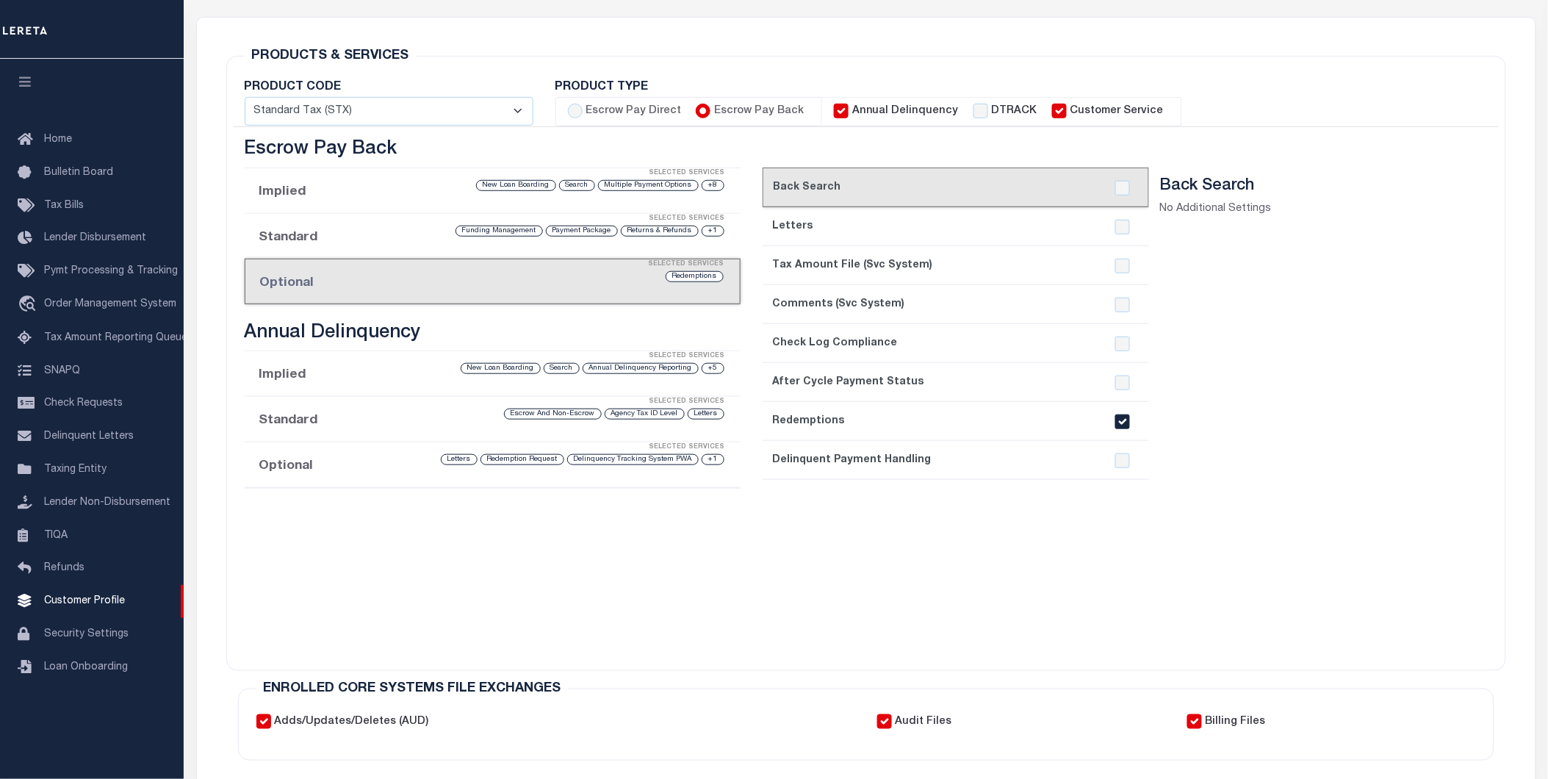
scroll to position [0, 0]
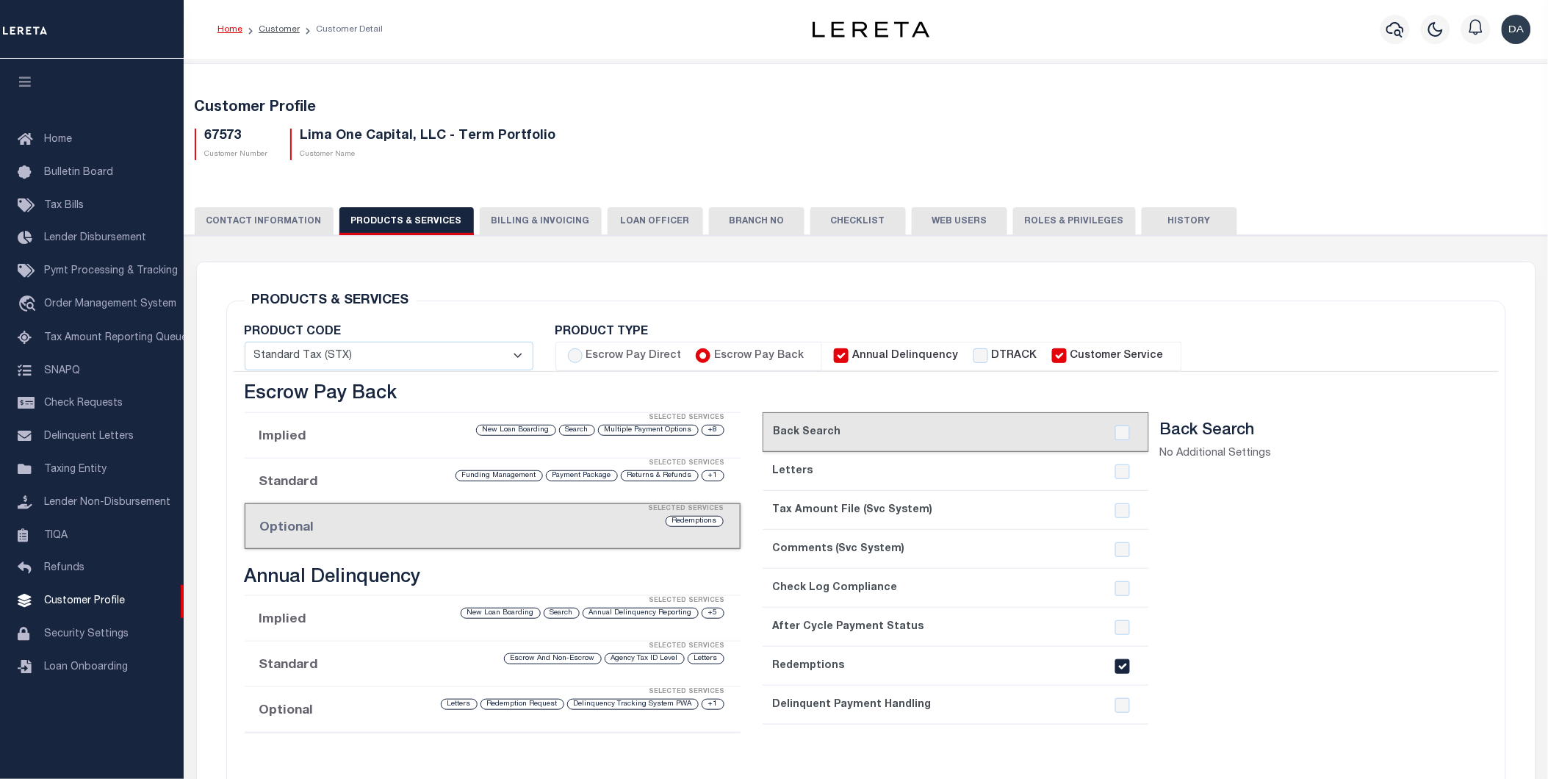
click at [392, 136] on h5 "Lima One Capital, LLC - Term Portfolio" at bounding box center [429, 137] width 256 height 16
drag, startPoint x: 243, startPoint y: 140, endPoint x: 203, endPoint y: 130, distance: 41.7
click at [205, 130] on h5 "67573" at bounding box center [236, 137] width 63 height 16
copy h5 "67573"
click at [93, 335] on span "Tax Amount Reporting Queue" at bounding box center [115, 338] width 143 height 10
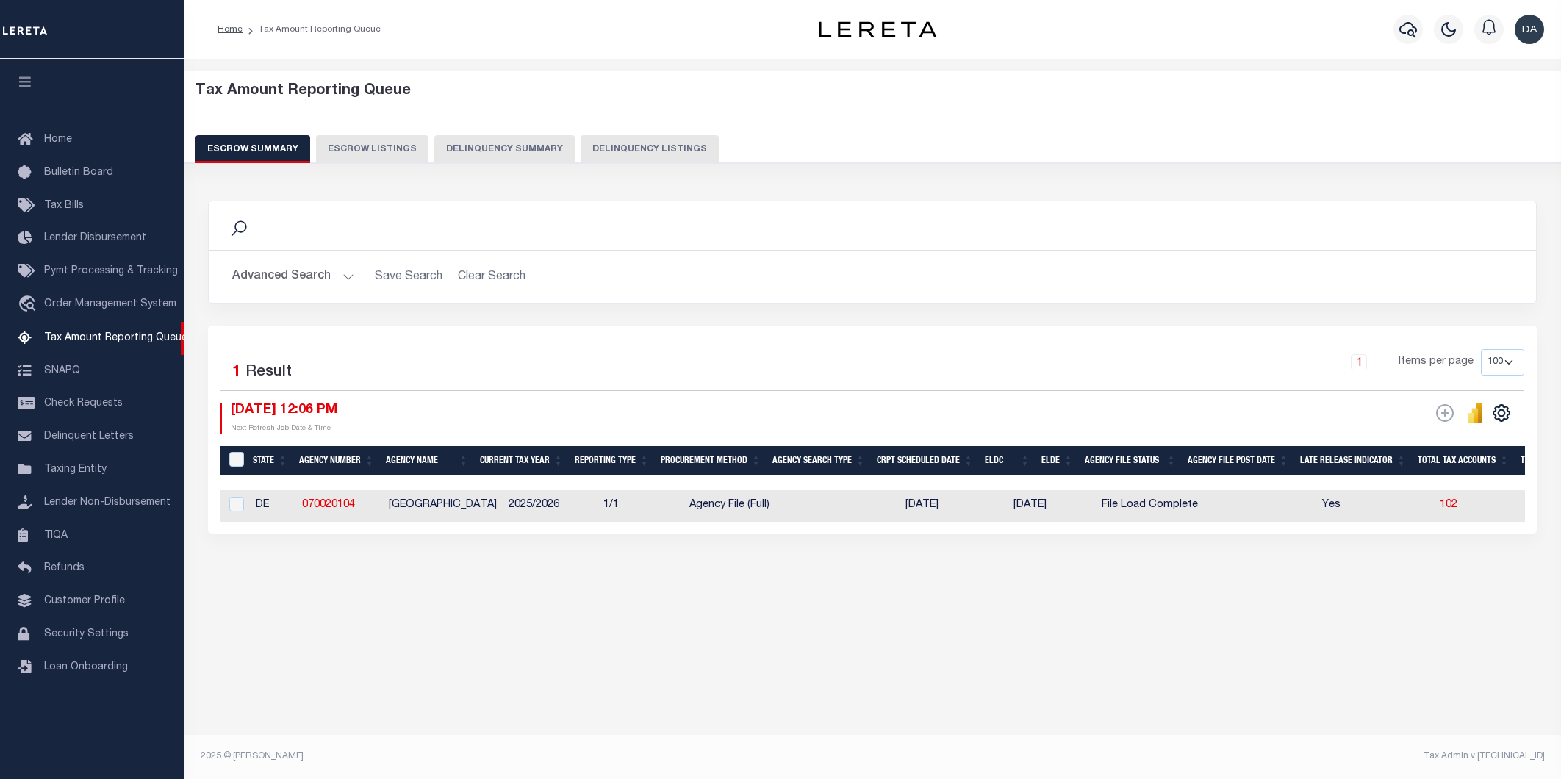
select select "100"
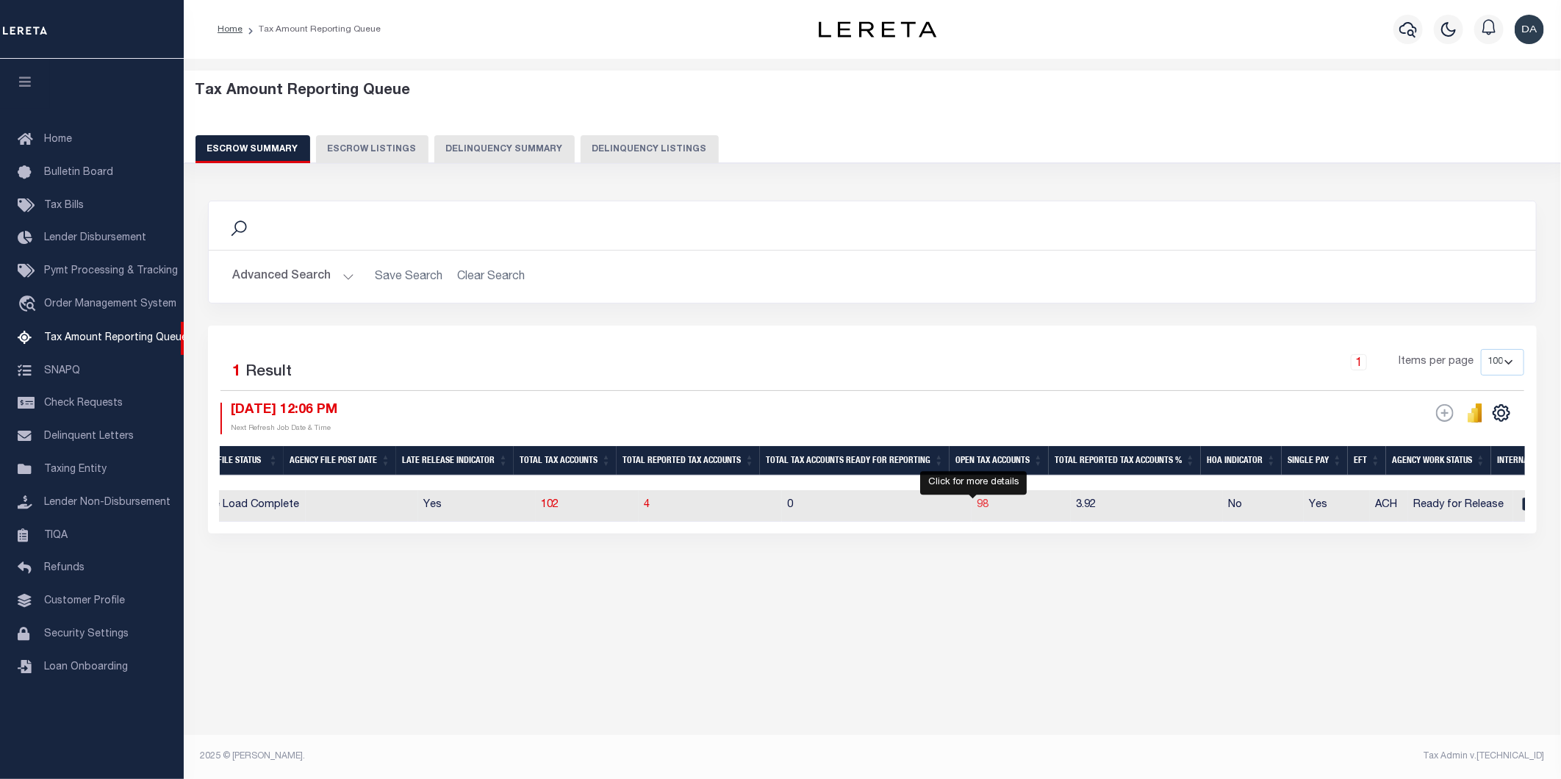
click at [977, 501] on span "98" at bounding box center [983, 505] width 12 height 10
select select "100"
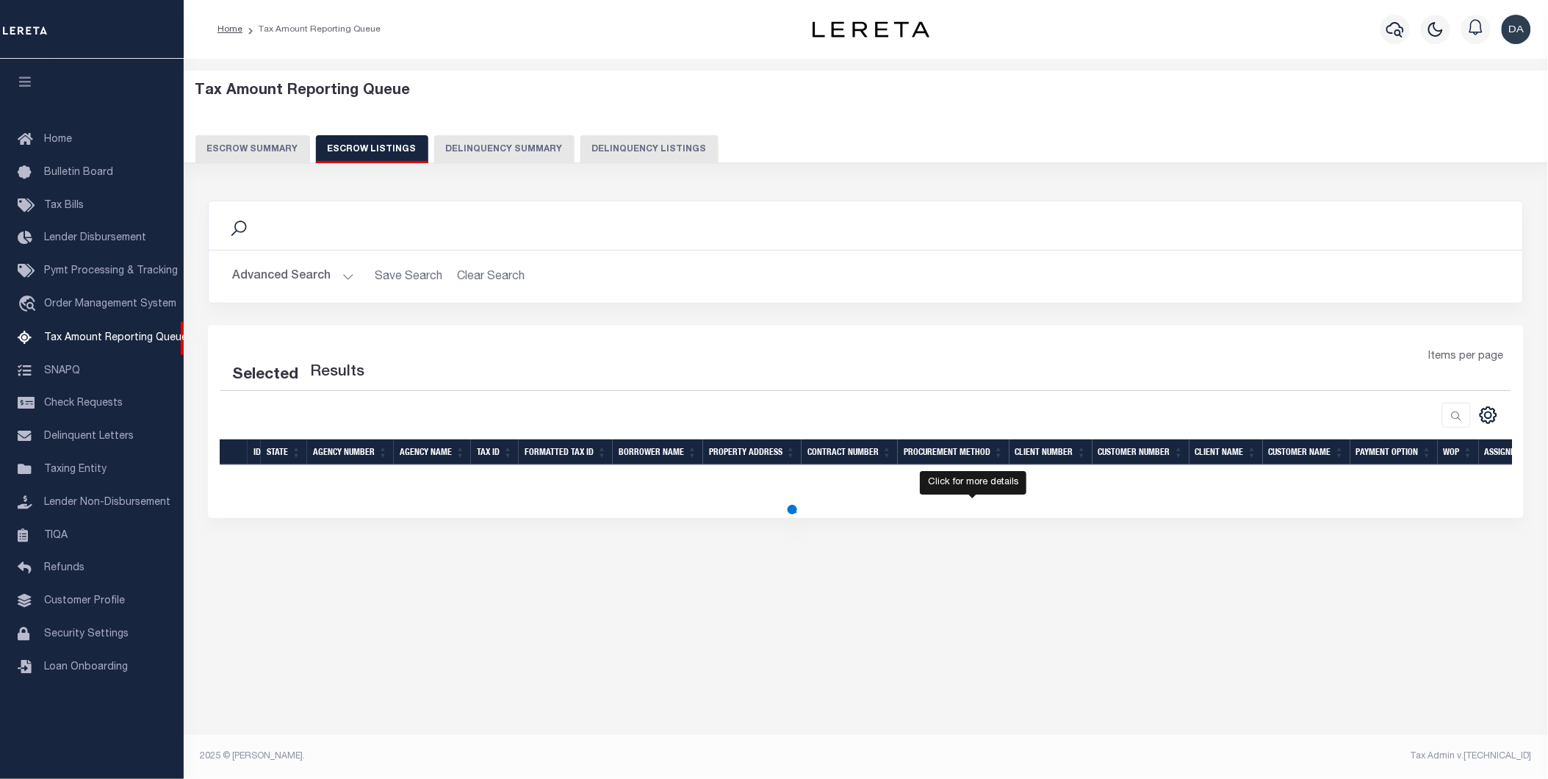
select select "100"
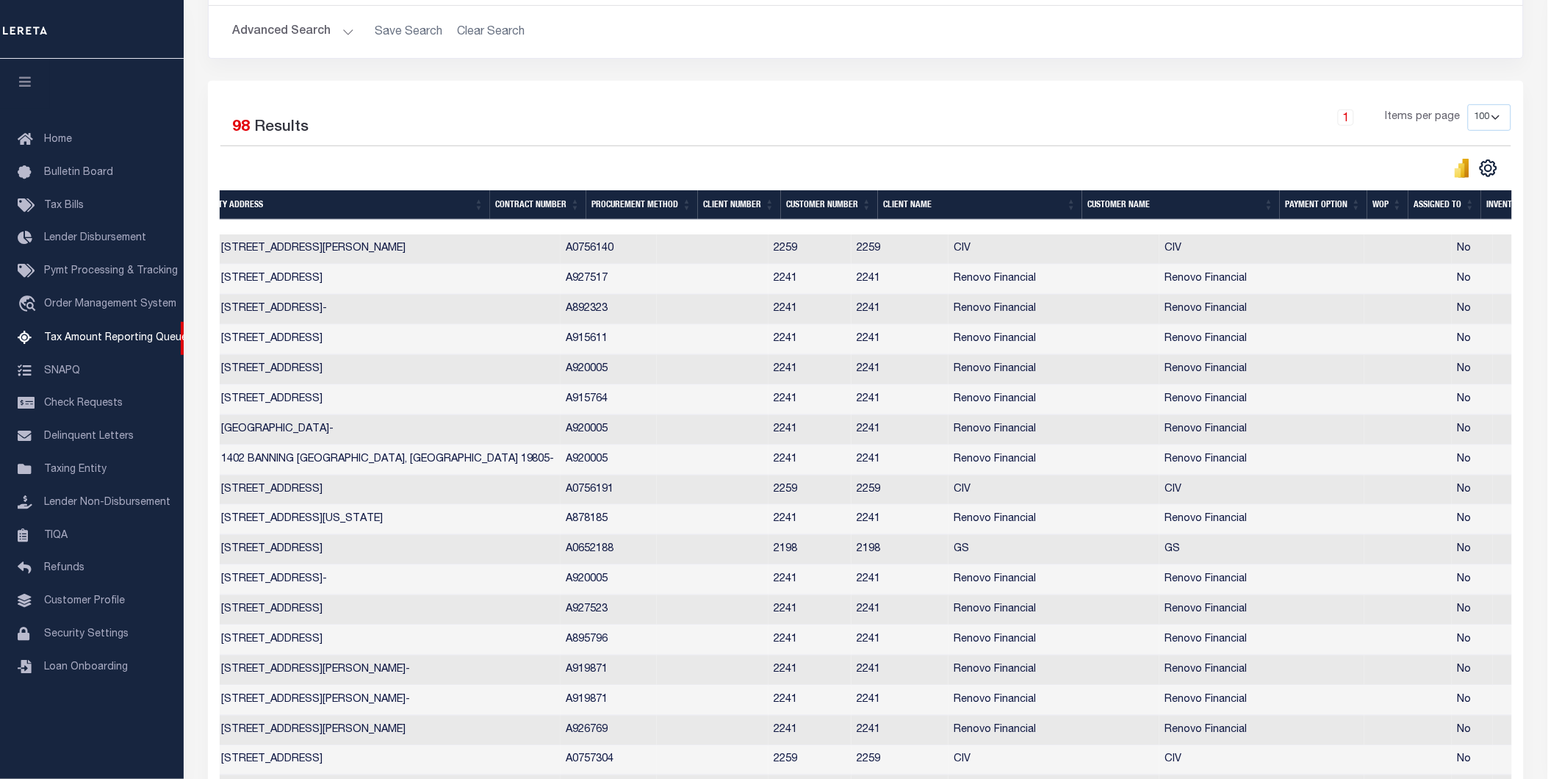
scroll to position [0, 946]
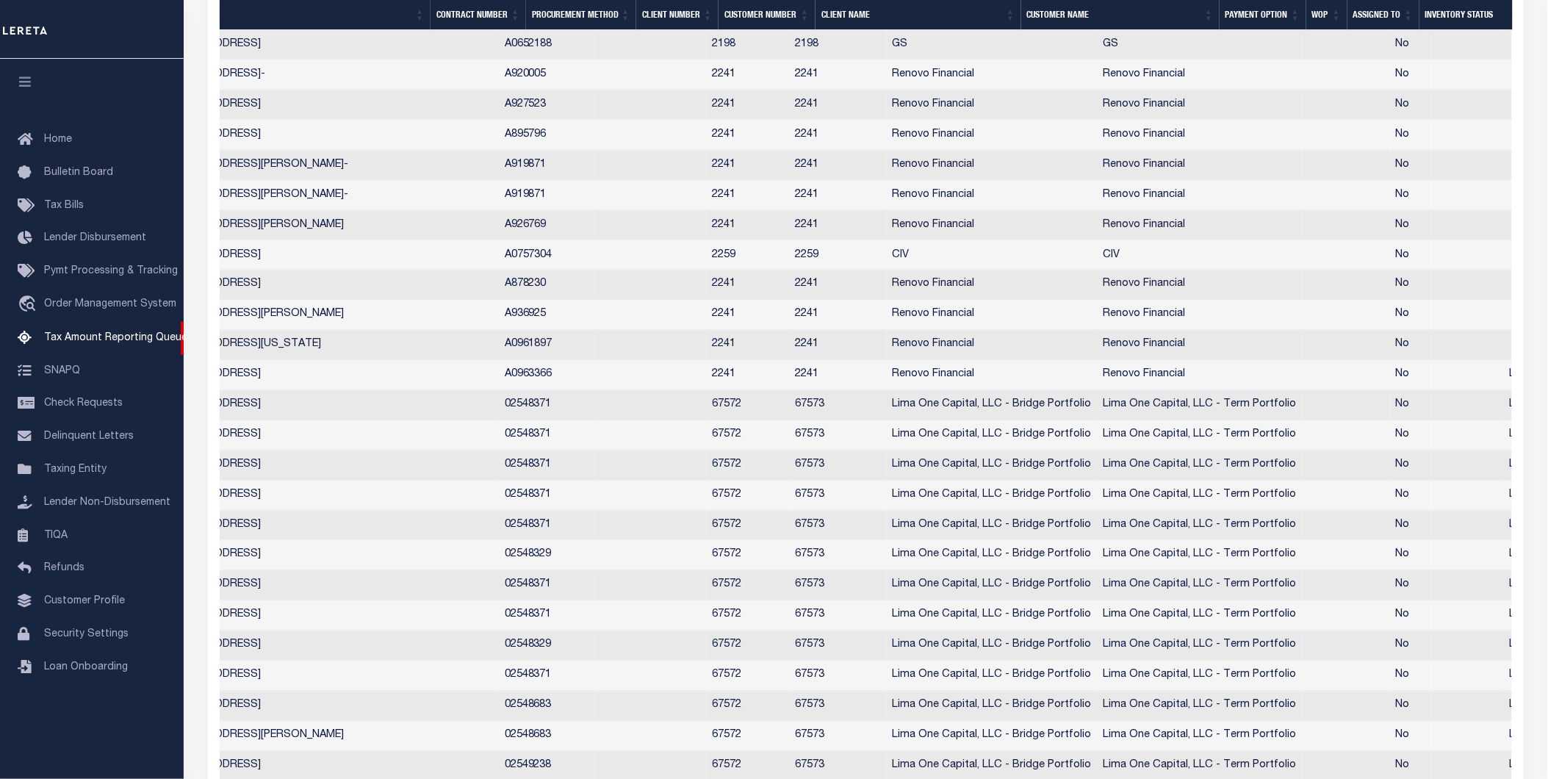
drag, startPoint x: 1213, startPoint y: 416, endPoint x: 1202, endPoint y: 417, distance: 11.0
click at [1213, 417] on td "Lima One Capital, LLC - Term Portfolio" at bounding box center [1200, 406] width 205 height 30
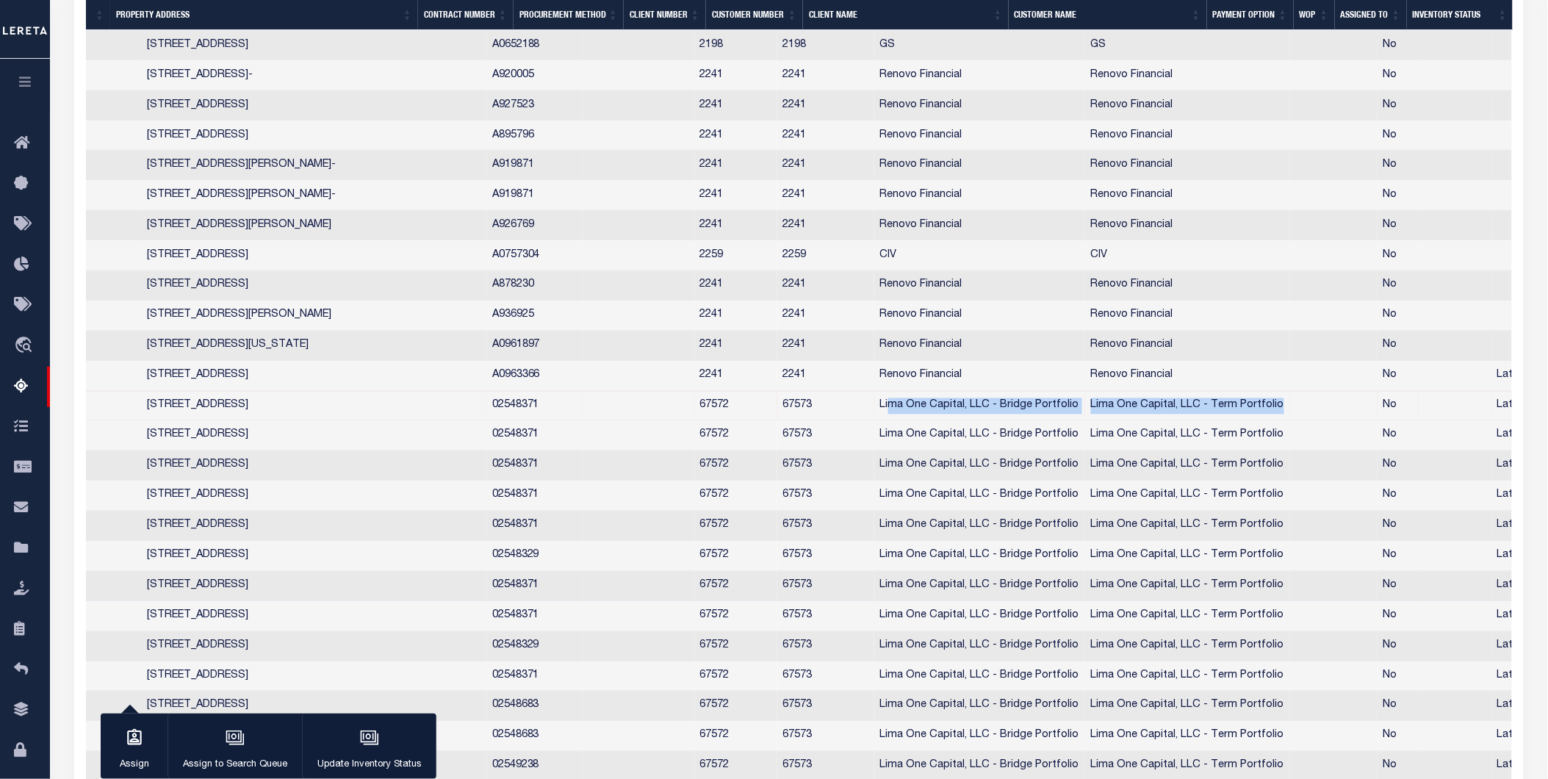
drag, startPoint x: 1207, startPoint y: 420, endPoint x: 816, endPoint y: 420, distance: 391.7
click at [818, 419] on tr "DE 070020104 WILMINGTON CITY 2601930066 26-019.30-066 JJ PROPERTIES AND INVESTM…" at bounding box center [418, 407] width 2365 height 30
click at [874, 420] on td "Lima One Capital, LLC - Bridge Portfolio" at bounding box center [979, 407] width 211 height 30
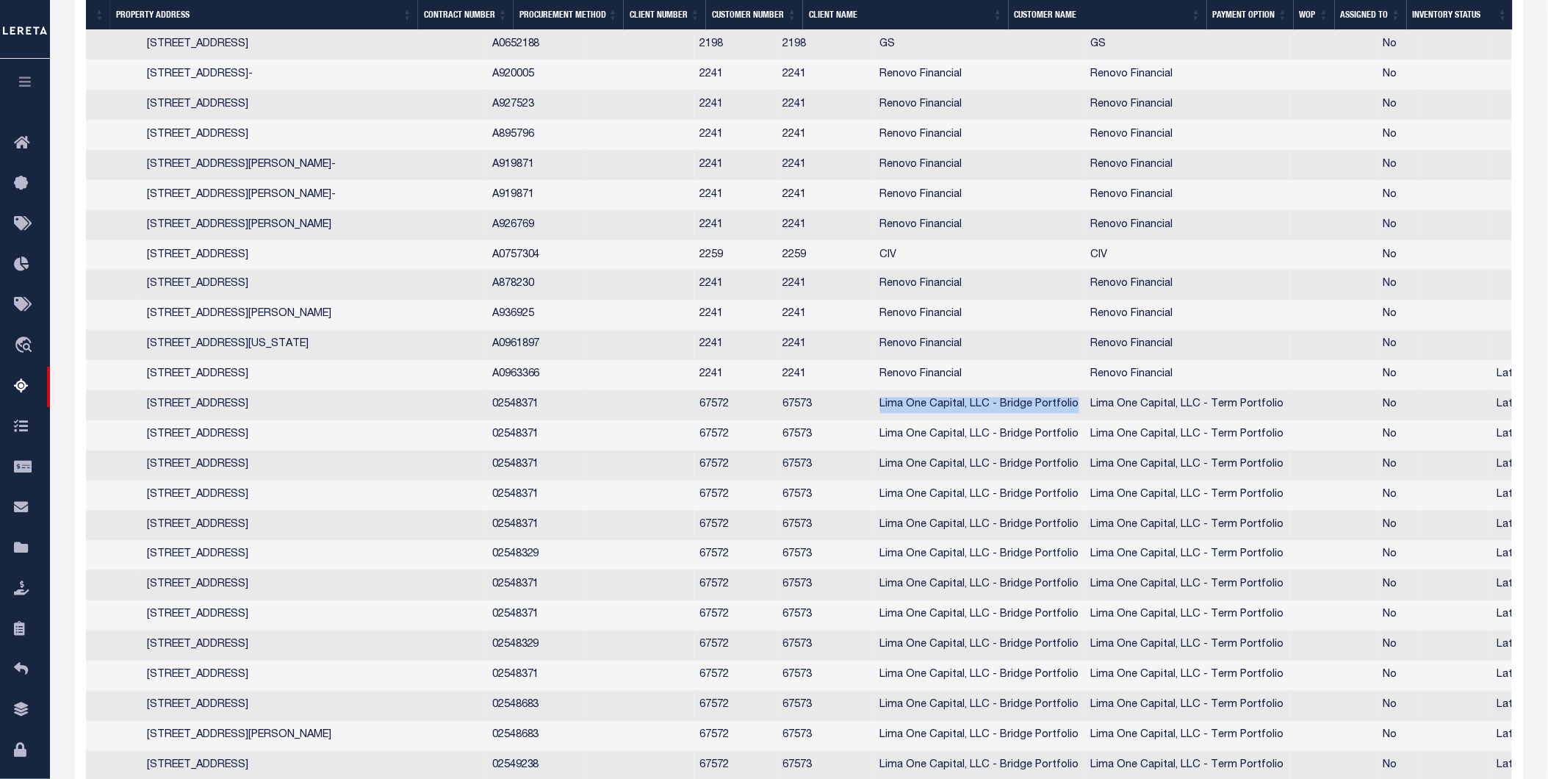
drag, startPoint x: 811, startPoint y: 413, endPoint x: 1001, endPoint y: 412, distance: 189.6
click at [1001, 412] on td "Lima One Capital, LLC - Bridge Portfolio" at bounding box center [979, 406] width 211 height 30
checkbox input "true"
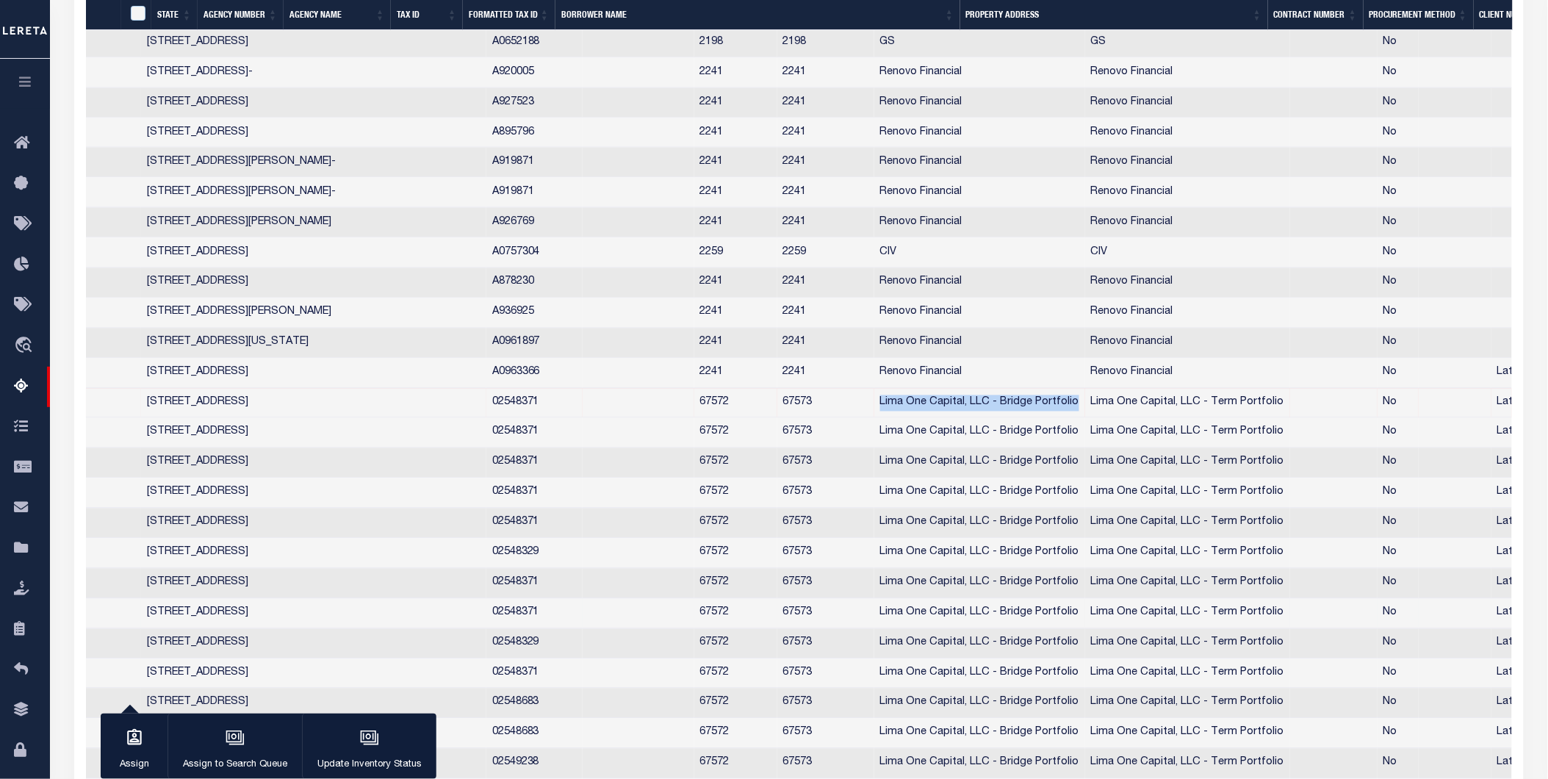
copy td "Lima One Capital, LLC - Bridge Portfolio"
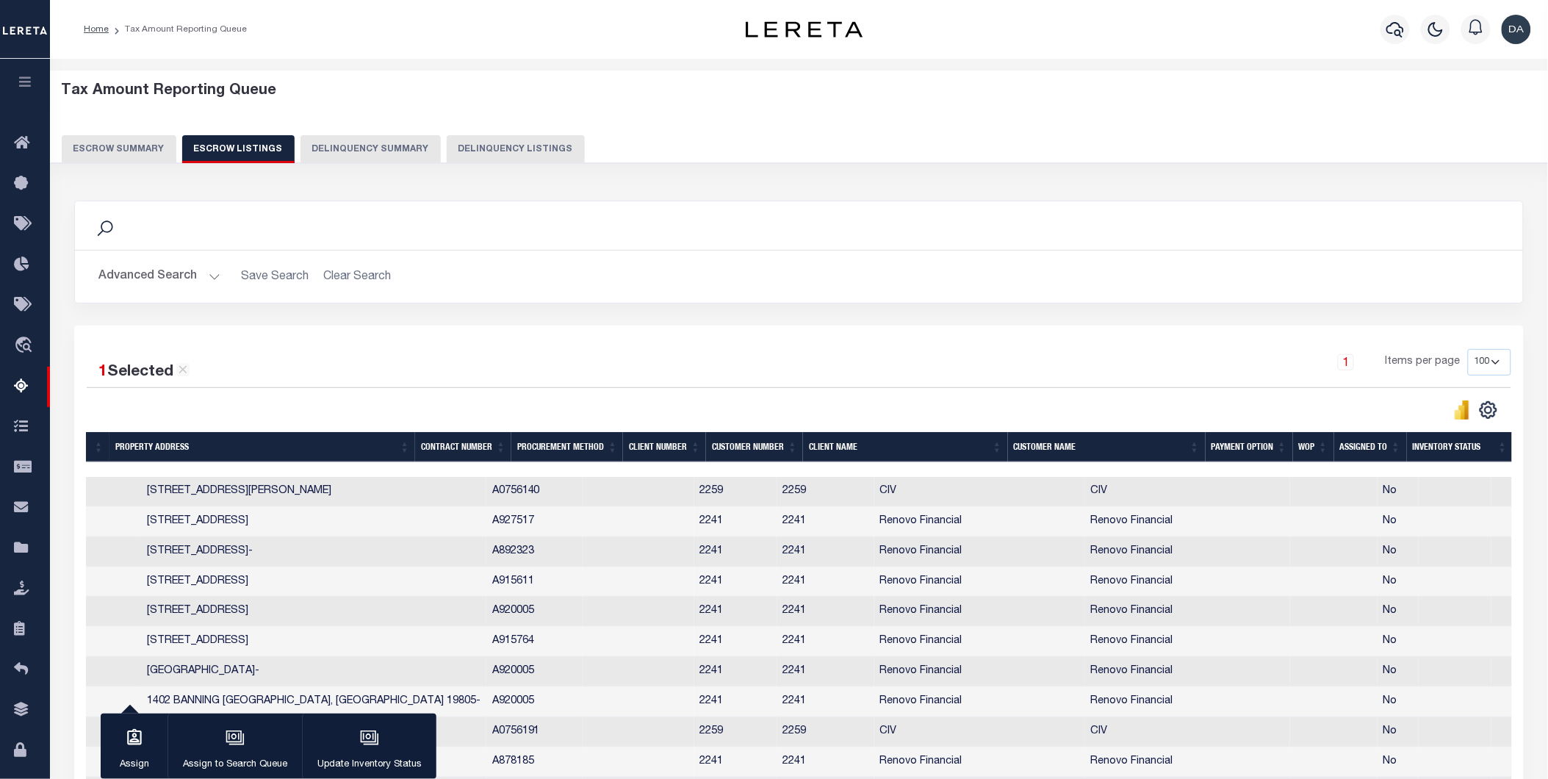
click at [177, 273] on button "Advanced Search" at bounding box center [159, 276] width 122 height 29
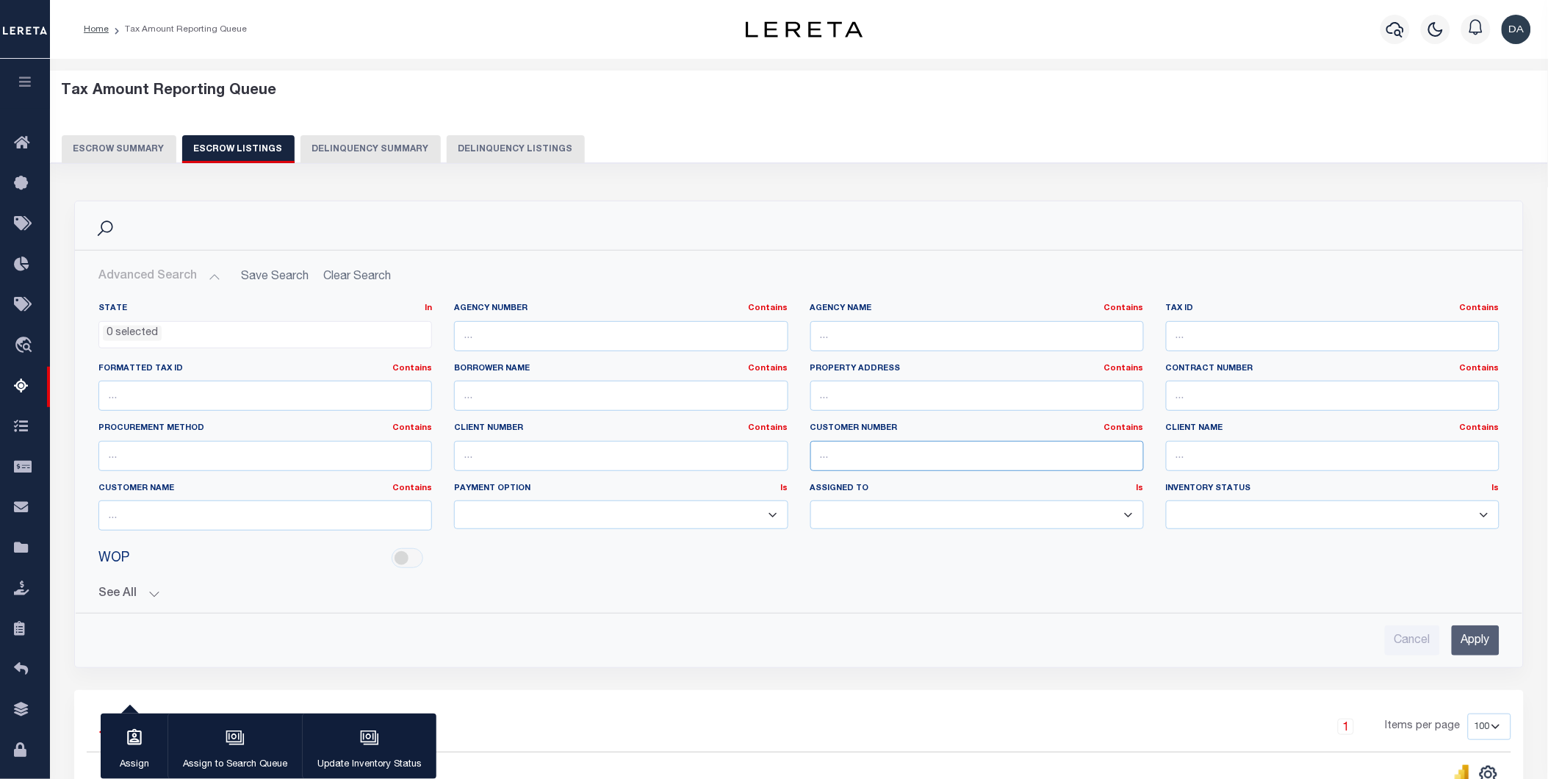
click at [916, 447] on input "text" at bounding box center [978, 456] width 334 height 30
paste input "67573"
type input "67573"
click at [1483, 637] on input "Apply" at bounding box center [1476, 640] width 48 height 30
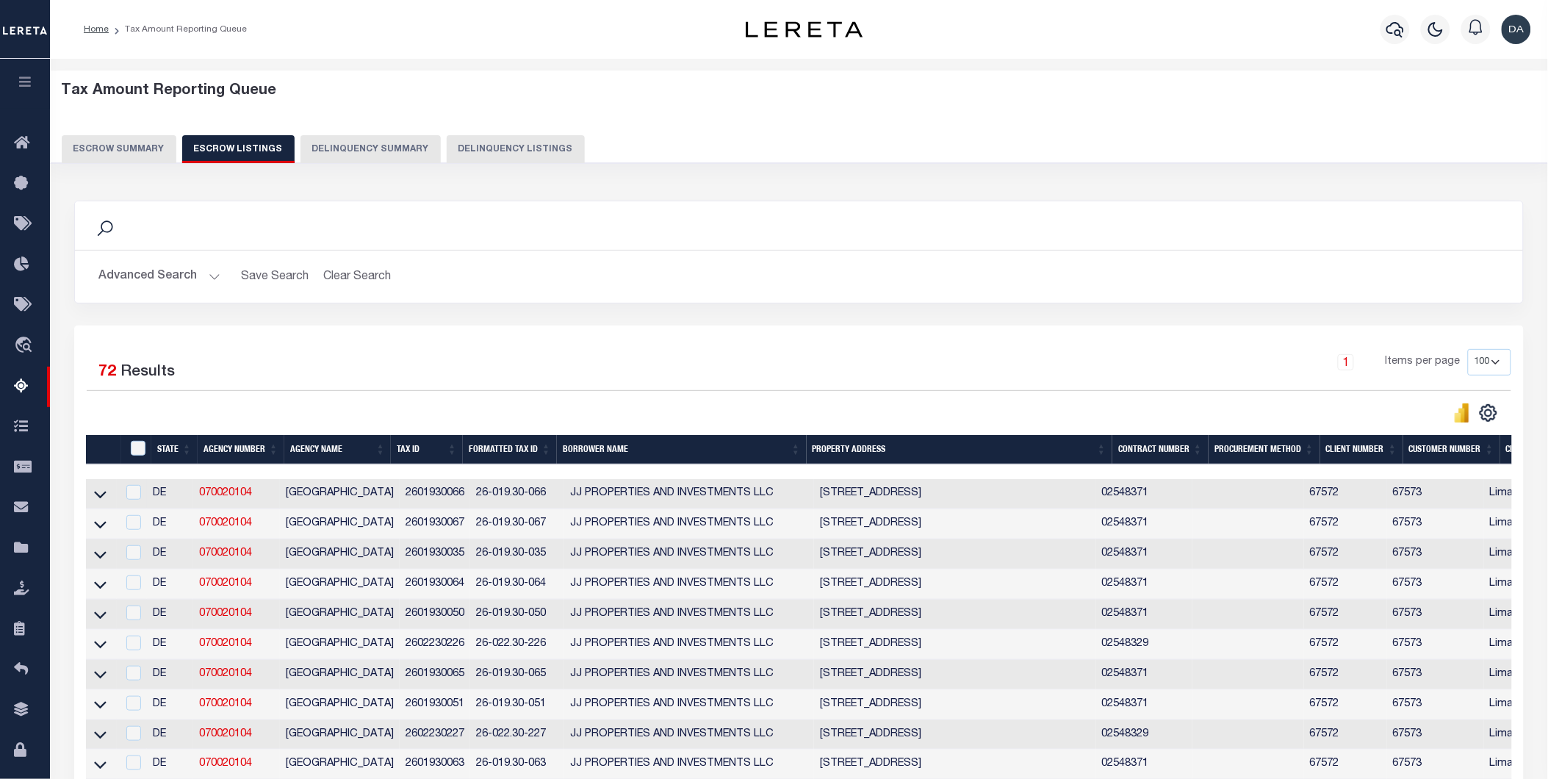
click at [107, 489] on link at bounding box center [100, 493] width 17 height 10
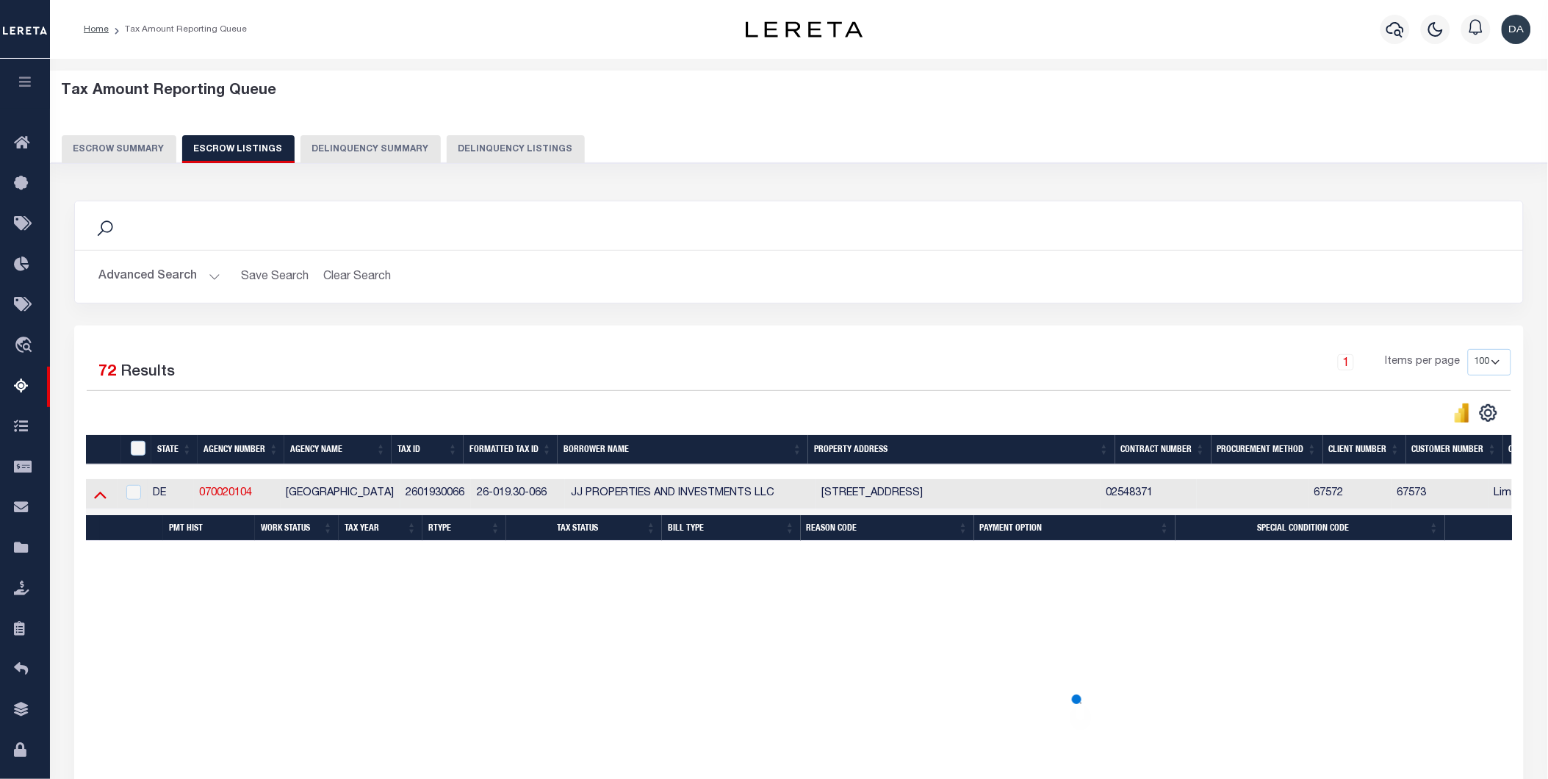
click at [97, 492] on icon at bounding box center [100, 493] width 12 height 15
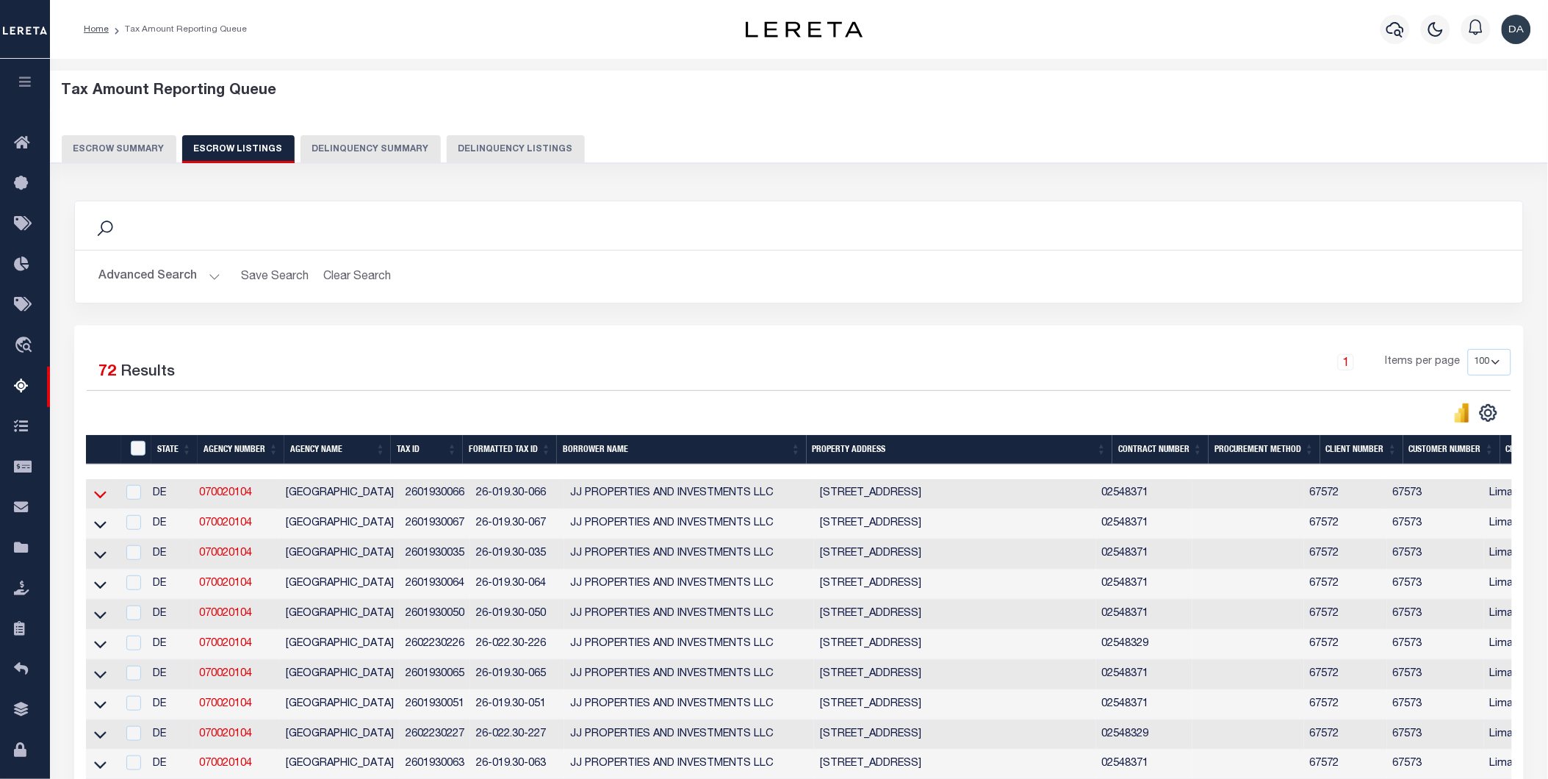
click at [94, 496] on icon at bounding box center [100, 493] width 12 height 15
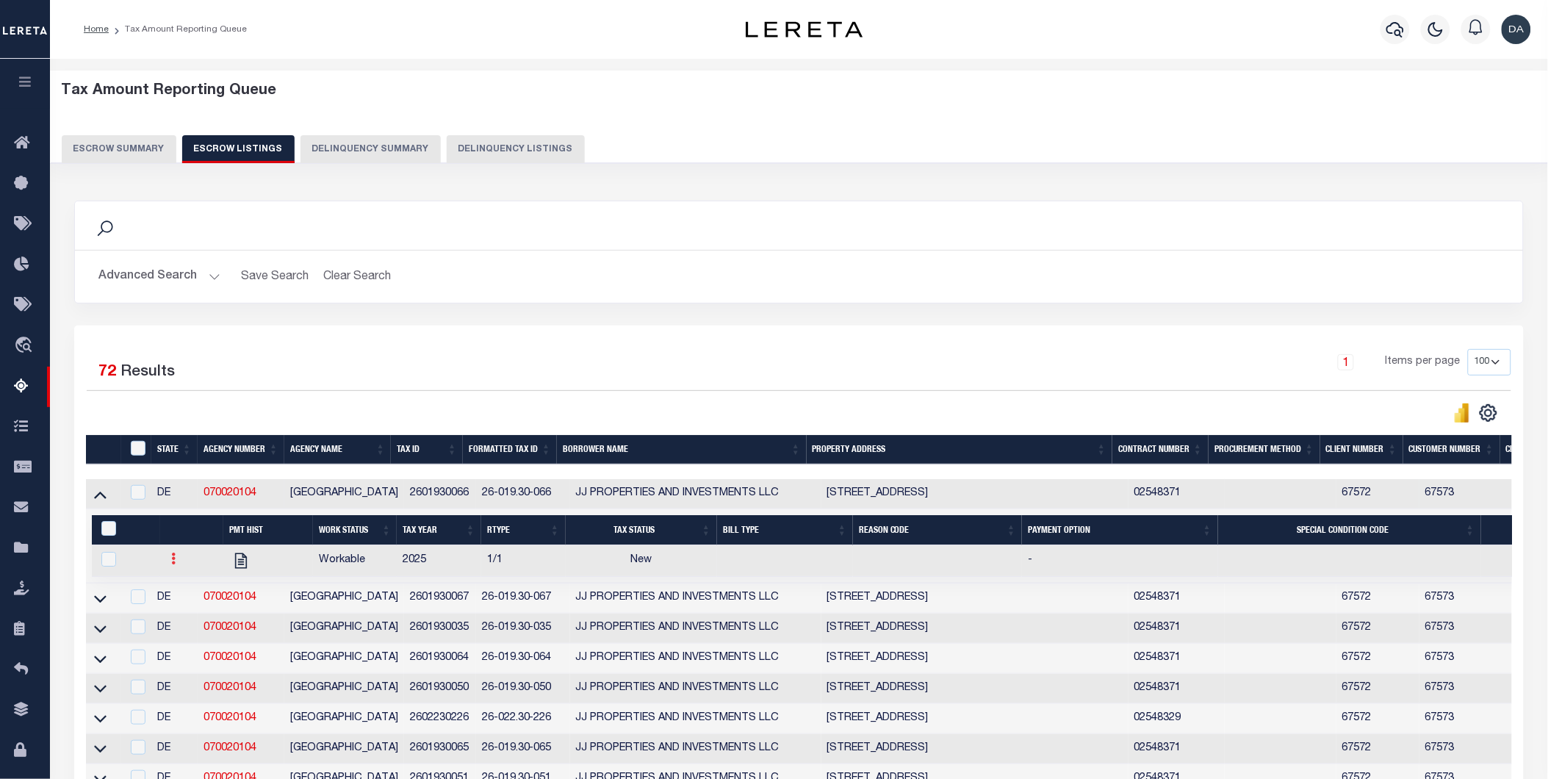
click at [172, 562] on icon at bounding box center [174, 559] width 4 height 12
click at [187, 603] on link "" at bounding box center [192, 607] width 50 height 24
checkbox input "true"
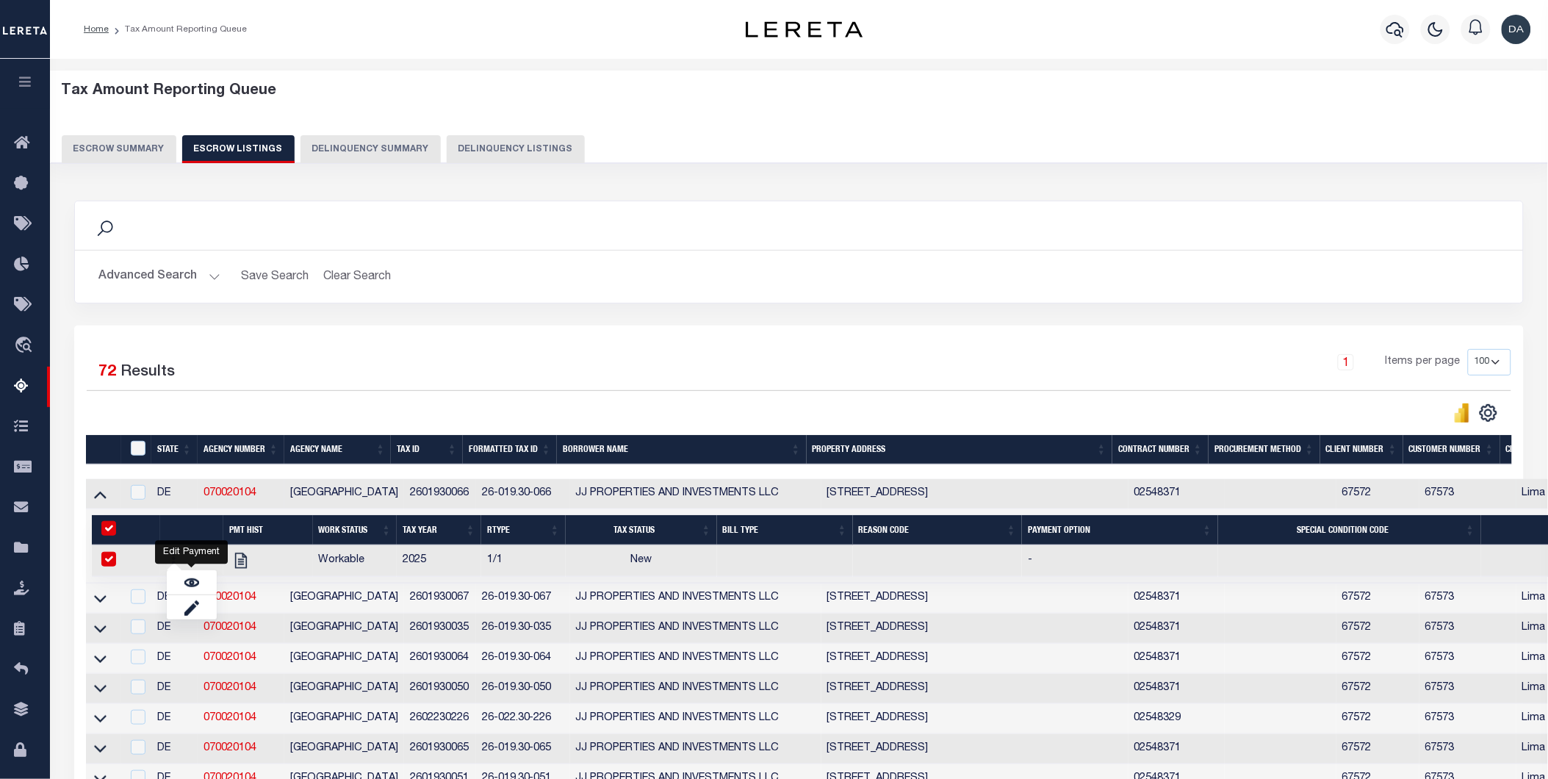
select select "NW2"
select select
type input "[DATE]"
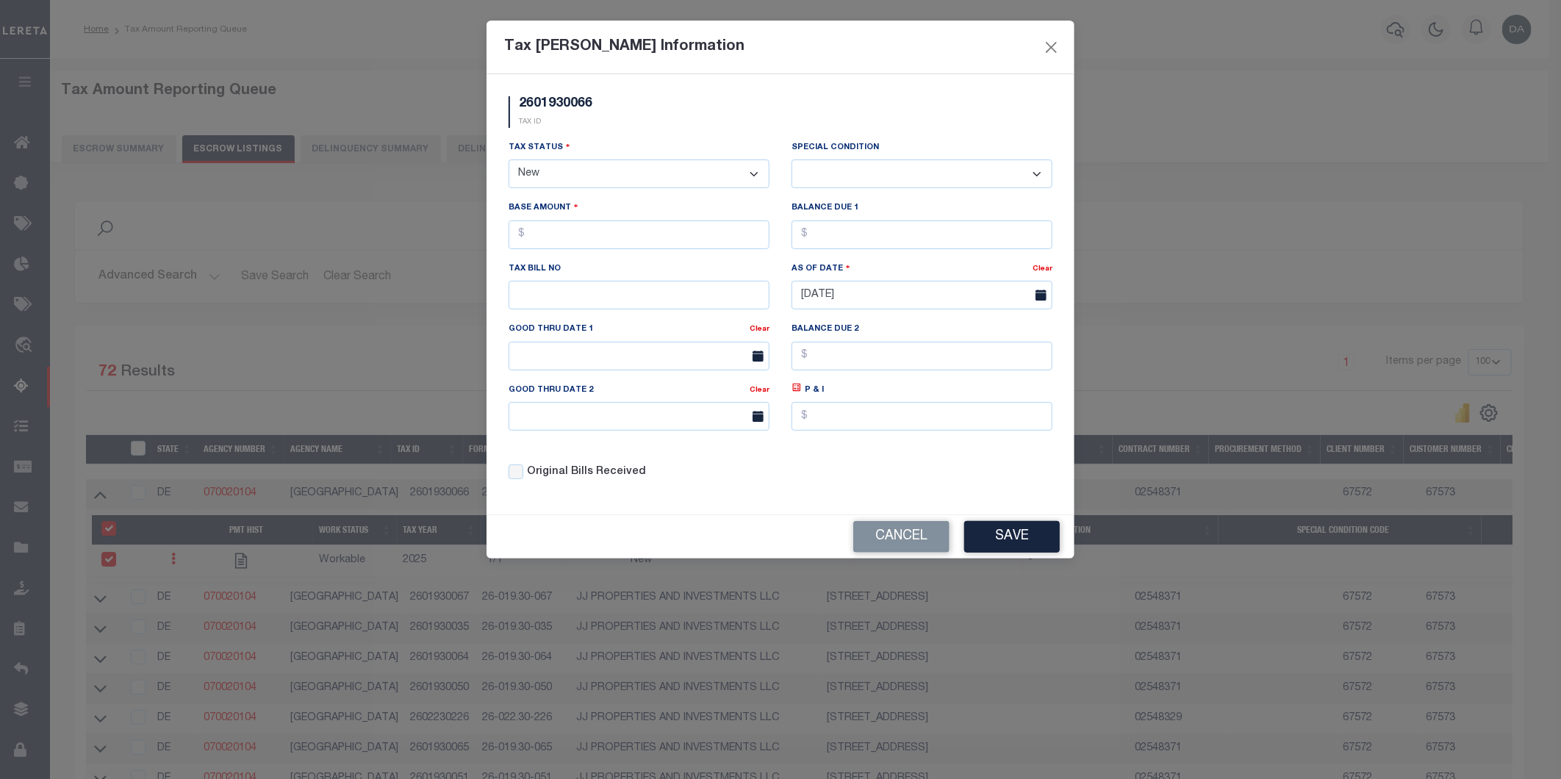
click at [545, 171] on select "- Select Status - Open Due/Unpaid Paid Incomplete No Tax Due Internal Refund Pr…" at bounding box center [639, 173] width 261 height 29
select select "DUE"
click at [509, 160] on select "- Select Status - Open Due/Unpaid Paid Incomplete No Tax Due Internal Refund Pr…" at bounding box center [639, 173] width 261 height 29
click at [869, 170] on select "-- Select Special Condition -- 3RD PARTY TAX LIEN AGENCY TAX LIEN (A.K.A Inside…" at bounding box center [921, 173] width 261 height 29
select select "15"
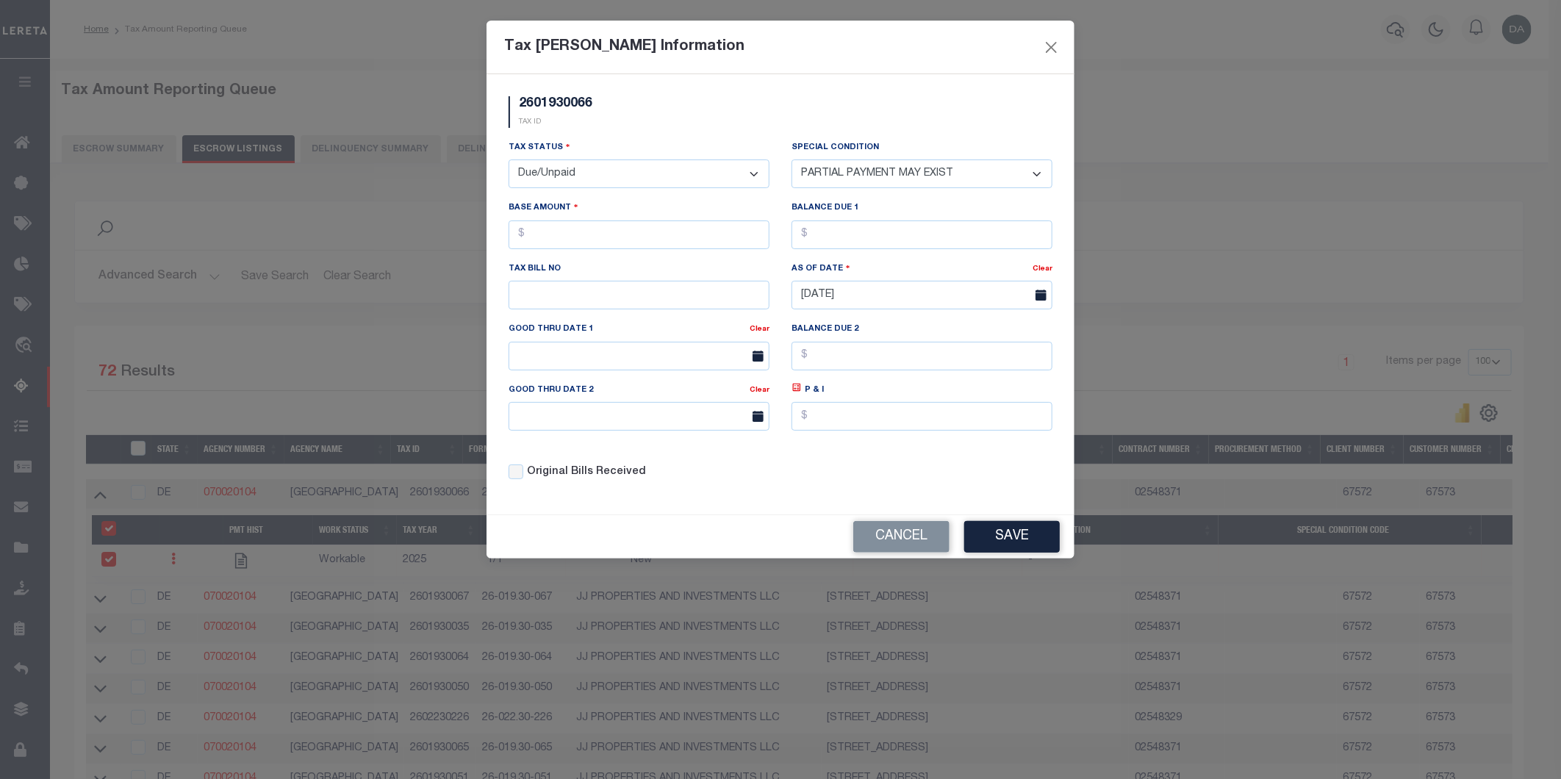
click at [791, 159] on select "-- Select Special Condition -- 3RD PARTY TAX LIEN AGENCY TAX LIEN (A.K.A Inside…" at bounding box center [921, 173] width 261 height 29
click at [578, 235] on input "text" at bounding box center [639, 234] width 261 height 29
type input "$13.00"
click at [891, 244] on input "text" at bounding box center [921, 234] width 261 height 29
type input "$13.00"
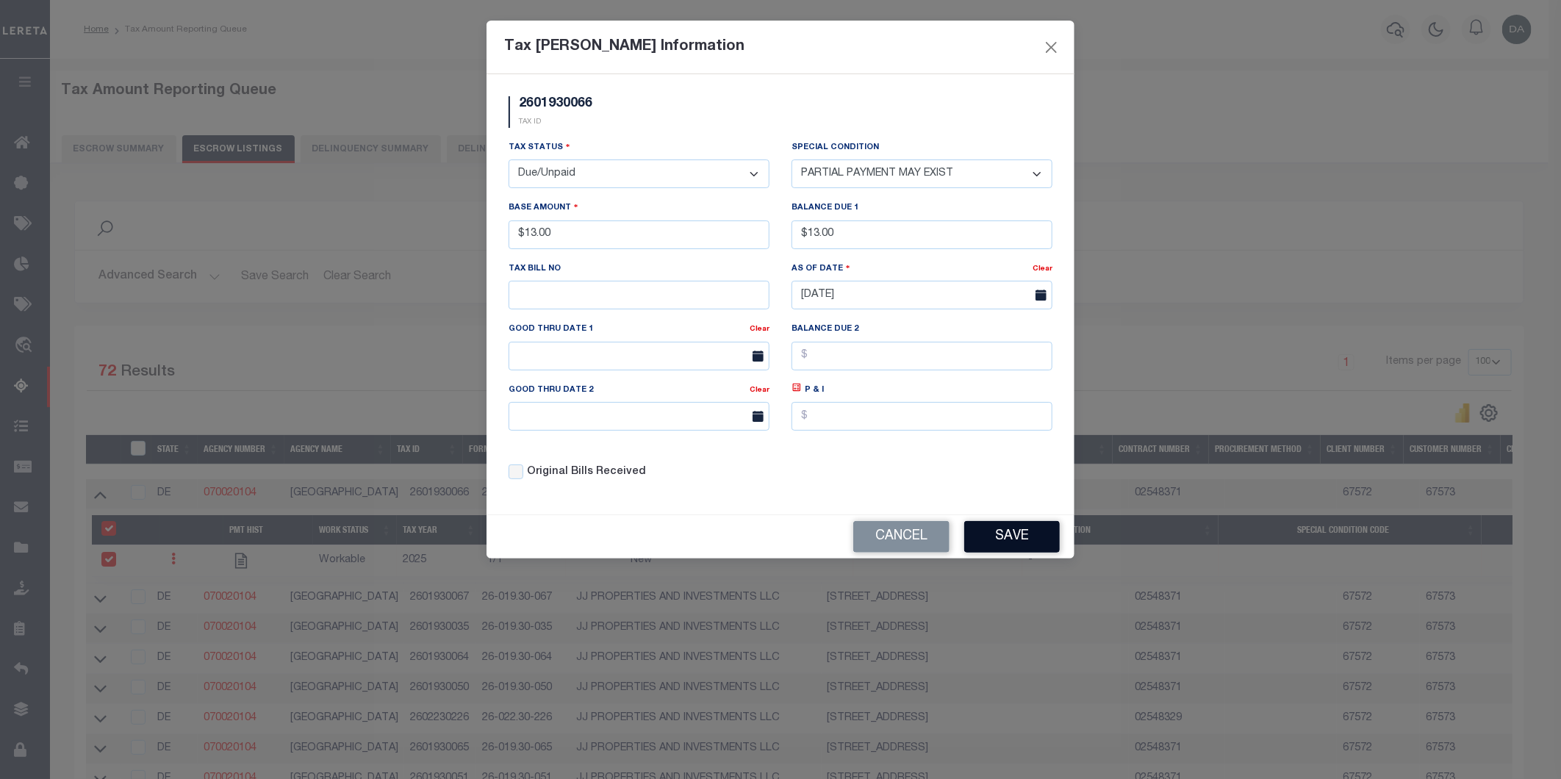
click at [1018, 538] on button "Save" at bounding box center [1012, 537] width 96 height 32
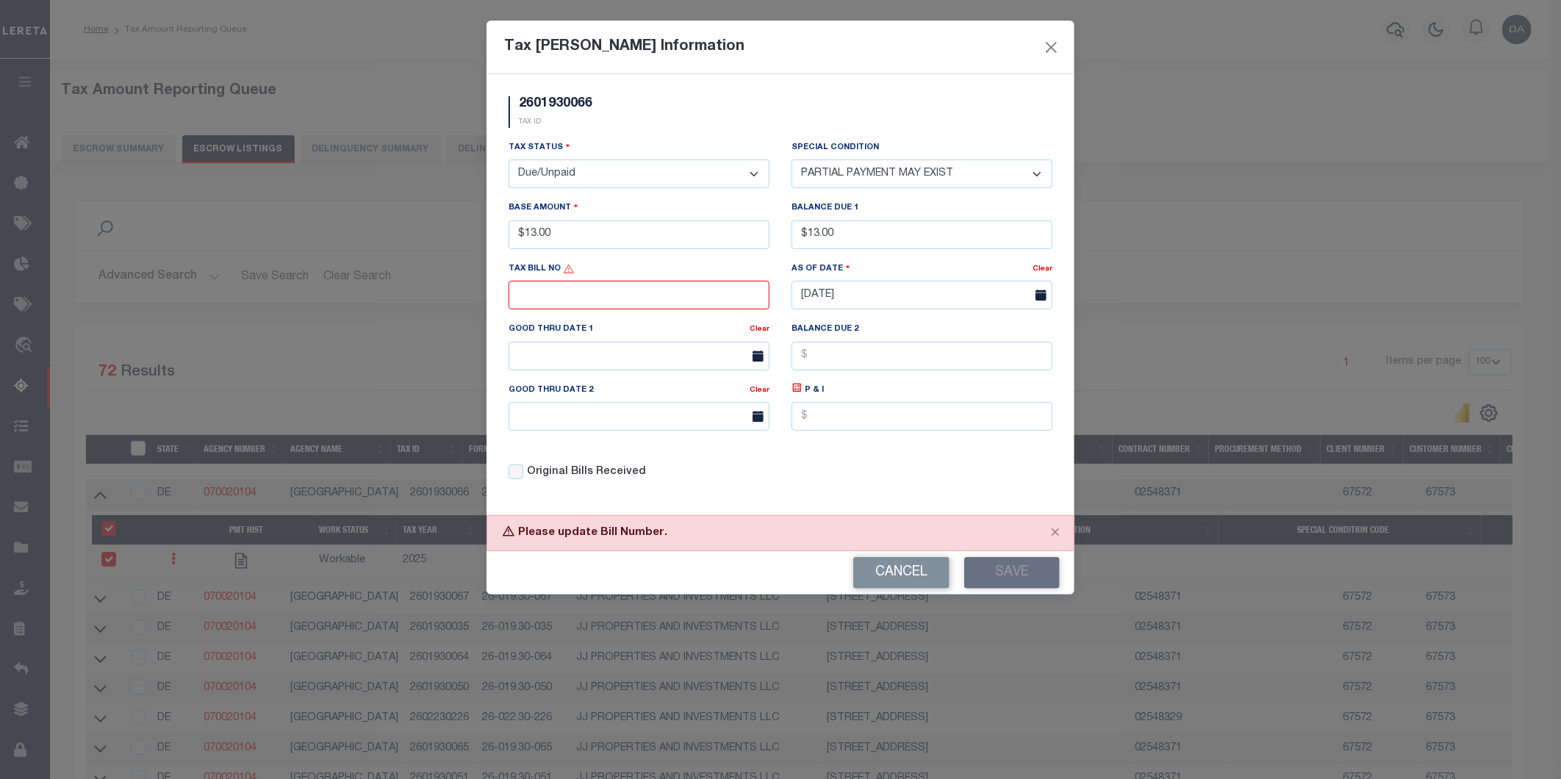
drag, startPoint x: 603, startPoint y: 270, endPoint x: 600, endPoint y: 287, distance: 18.0
click at [600, 277] on div "Tax Bill No" at bounding box center [639, 285] width 261 height 49
click at [603, 303] on input "text" at bounding box center [639, 295] width 261 height 29
type input "12"
click at [996, 571] on button "Save" at bounding box center [1012, 573] width 96 height 32
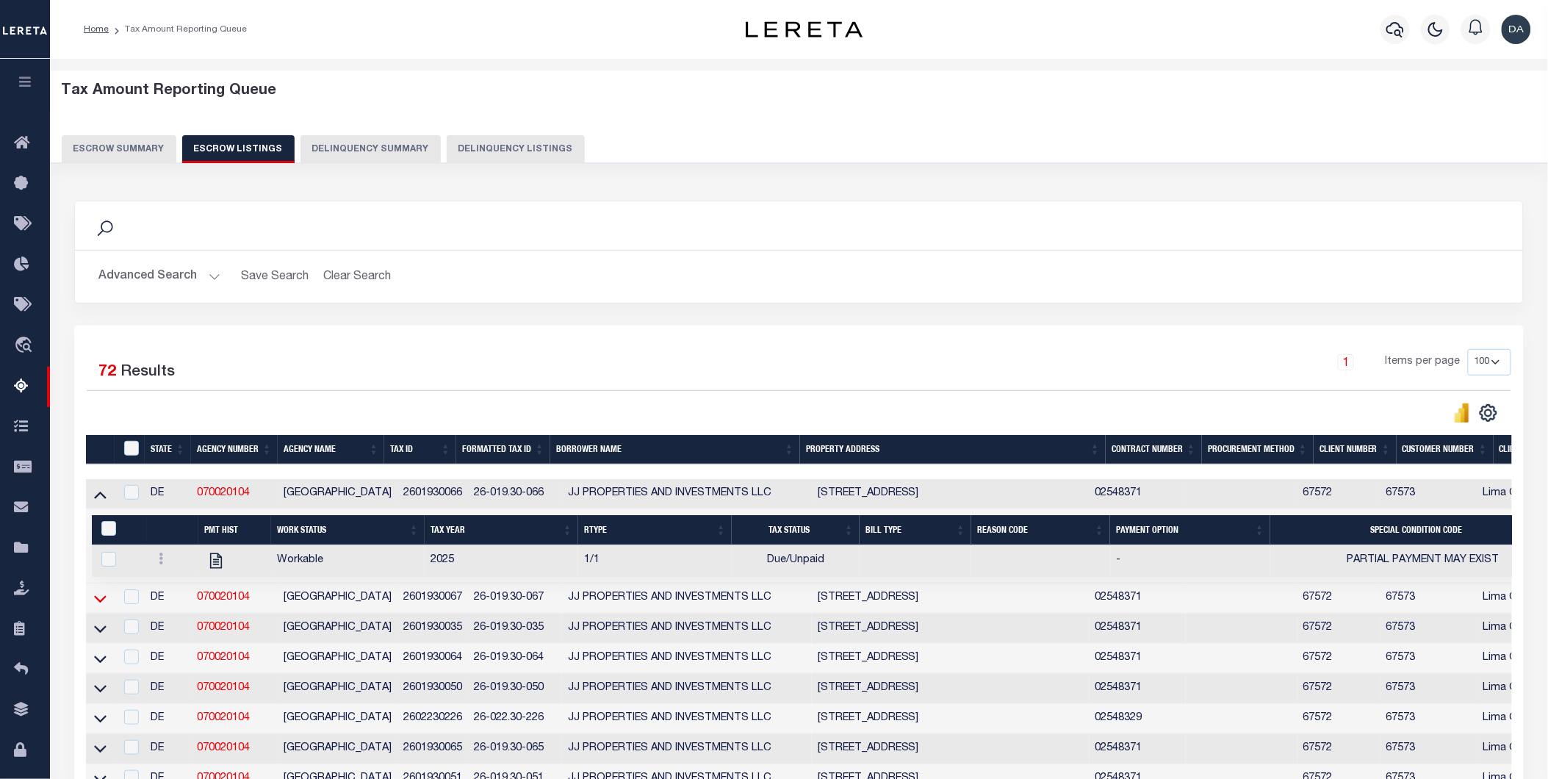
click at [98, 603] on icon at bounding box center [100, 598] width 12 height 15
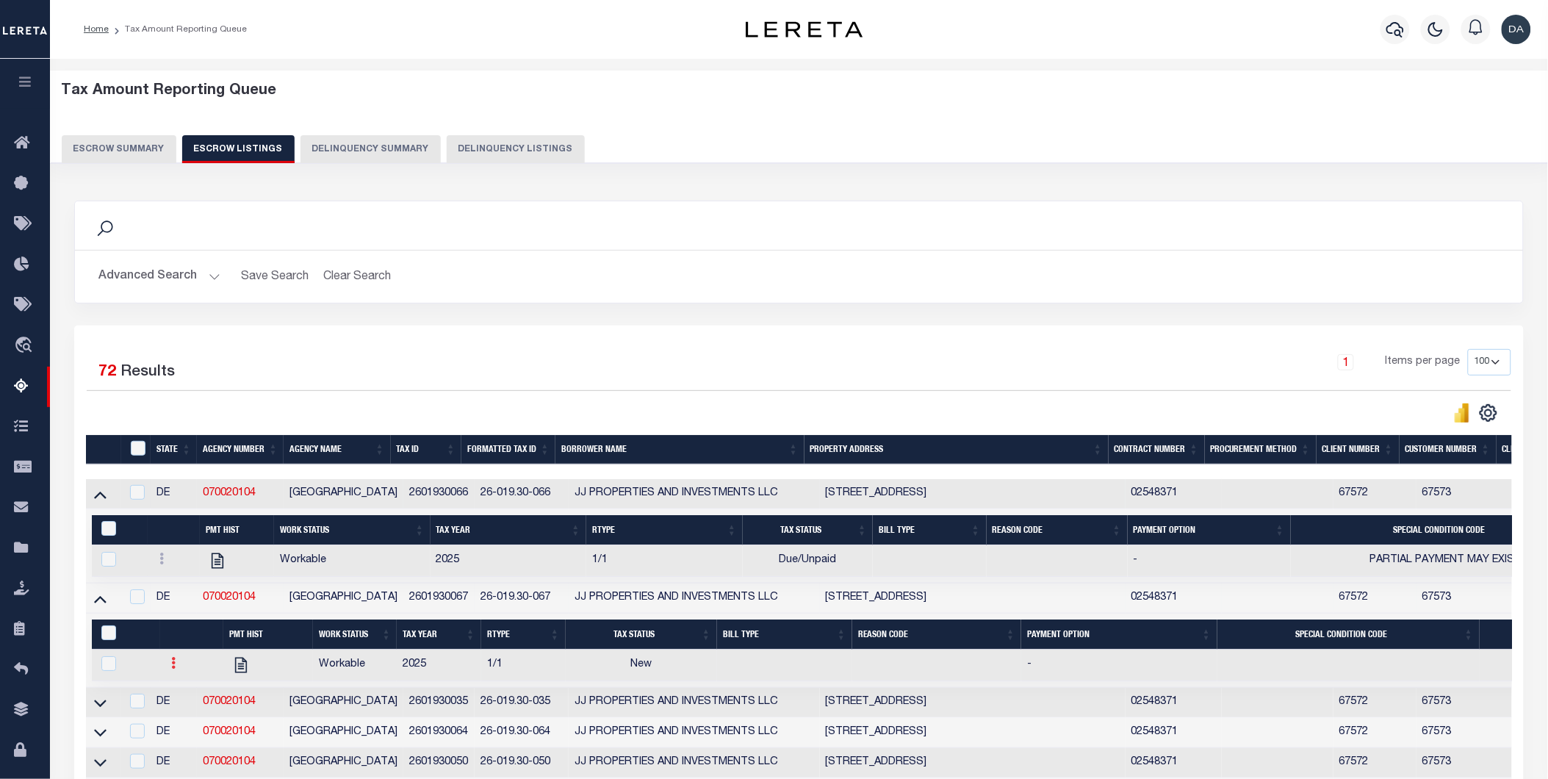
click at [170, 667] on link at bounding box center [174, 665] width 16 height 12
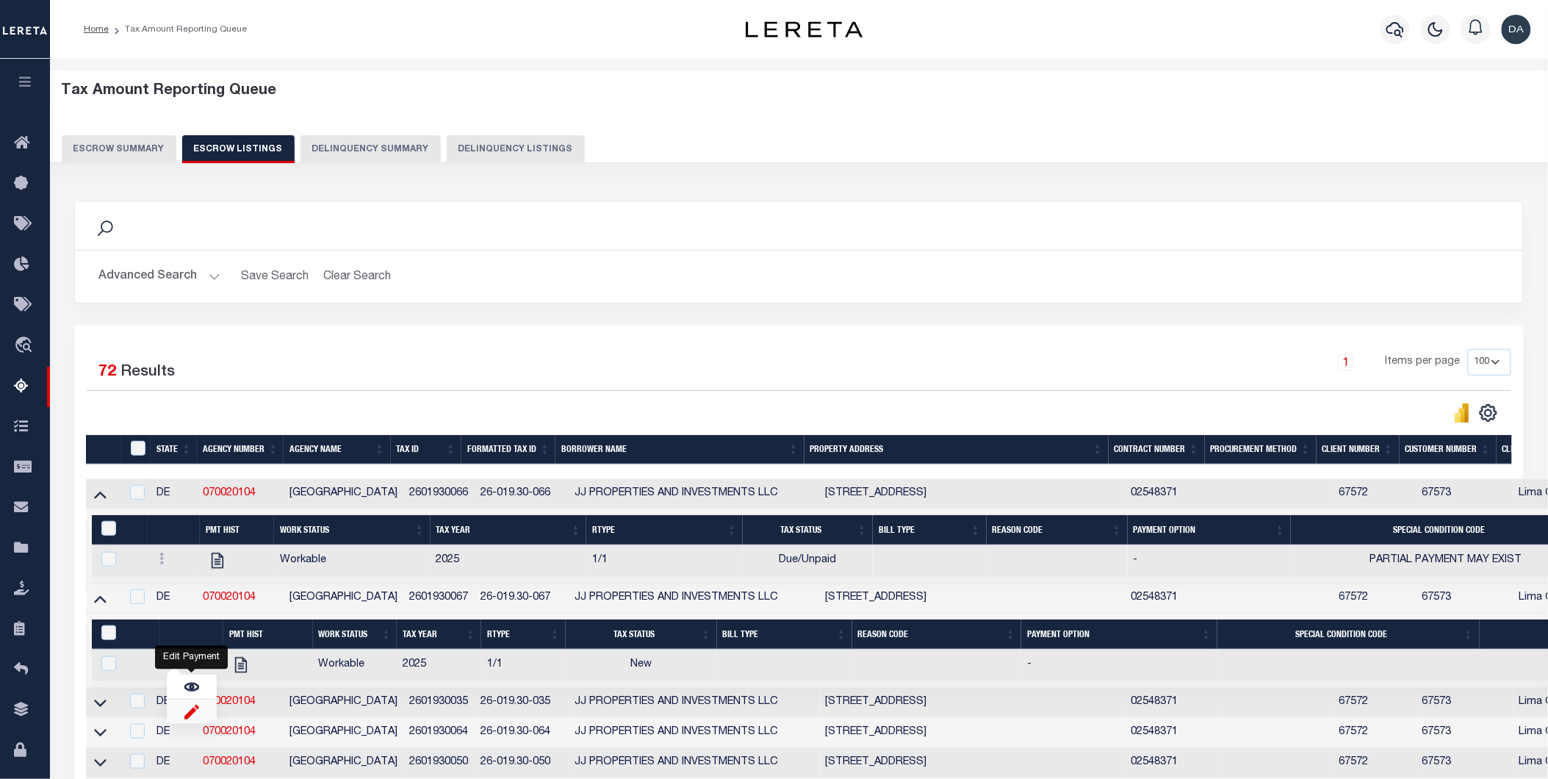
click at [184, 719] on img "" at bounding box center [191, 711] width 15 height 15
checkbox input "true"
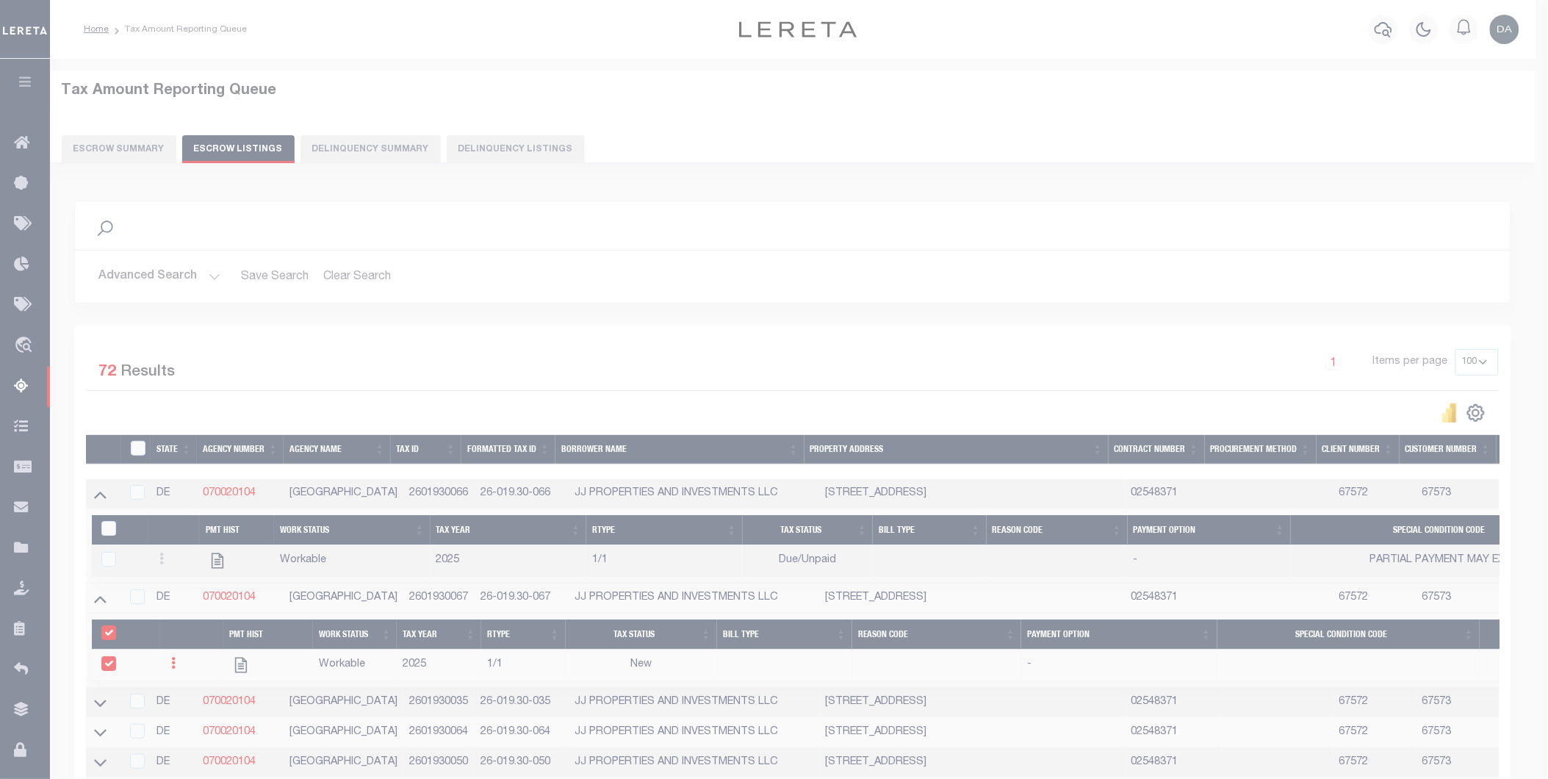
select select
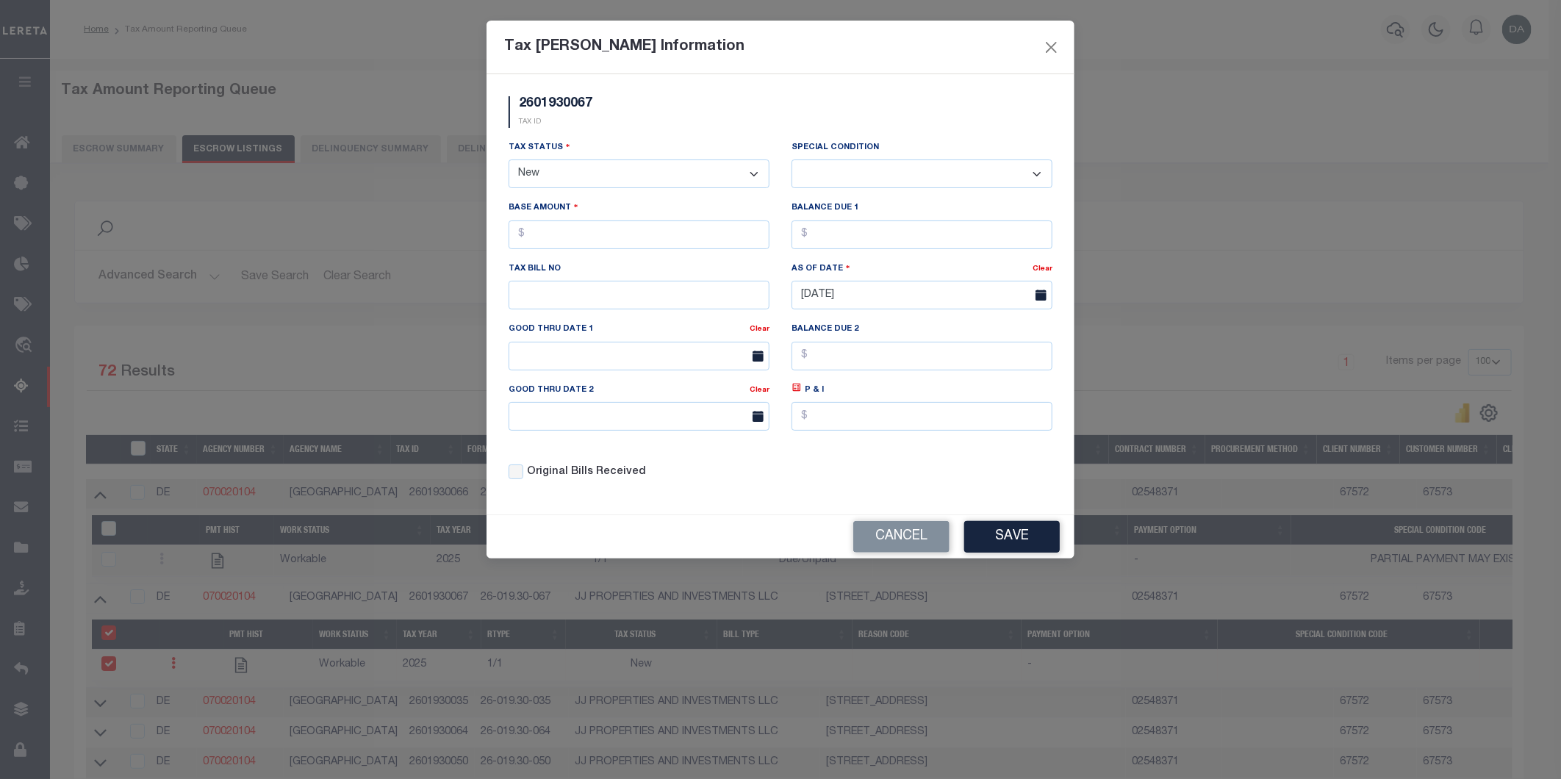
click at [633, 176] on select "- Select Status - Open Due/Unpaid Paid Incomplete No Tax Due Internal Refund Pr…" at bounding box center [639, 173] width 261 height 29
select select "DUE"
click at [509, 160] on select "- Select Status - Open Due/Unpaid Paid Incomplete No Tax Due Internal Refund Pr…" at bounding box center [639, 173] width 261 height 29
click at [924, 168] on select "-- Select Special Condition -- 3RD PARTY TAX LIEN AGENCY TAX LIEN (A.K.A Inside…" at bounding box center [921, 173] width 261 height 29
select select "15"
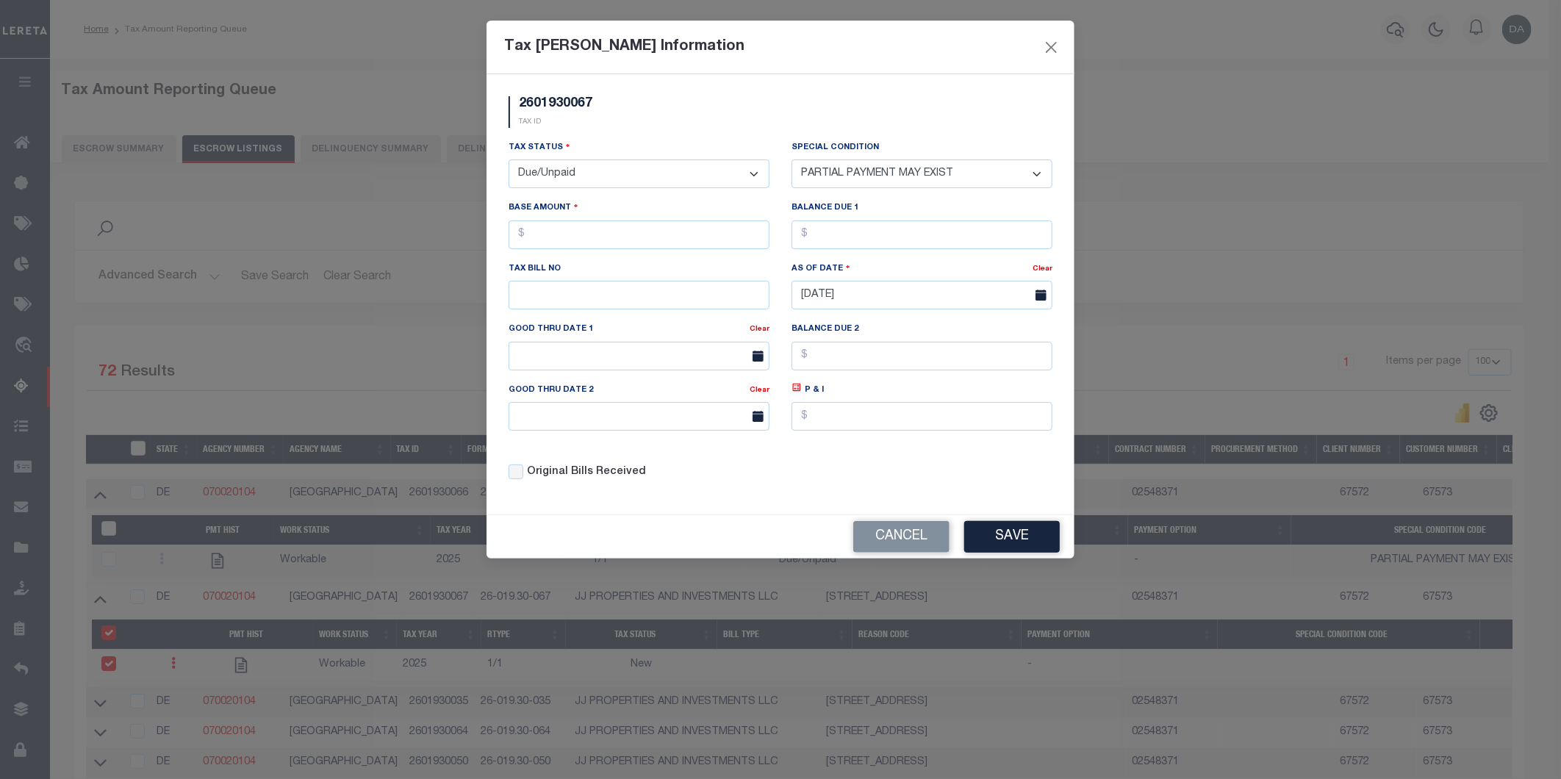
click at [791, 159] on select "-- Select Special Condition -- 3RD PARTY TAX LIEN AGENCY TAX LIEN (A.K.A Inside…" at bounding box center [921, 173] width 261 height 29
click at [568, 229] on input "text" at bounding box center [639, 234] width 261 height 29
type input "$56.00"
click at [913, 228] on input "text" at bounding box center [921, 234] width 261 height 29
type input "$56.00"
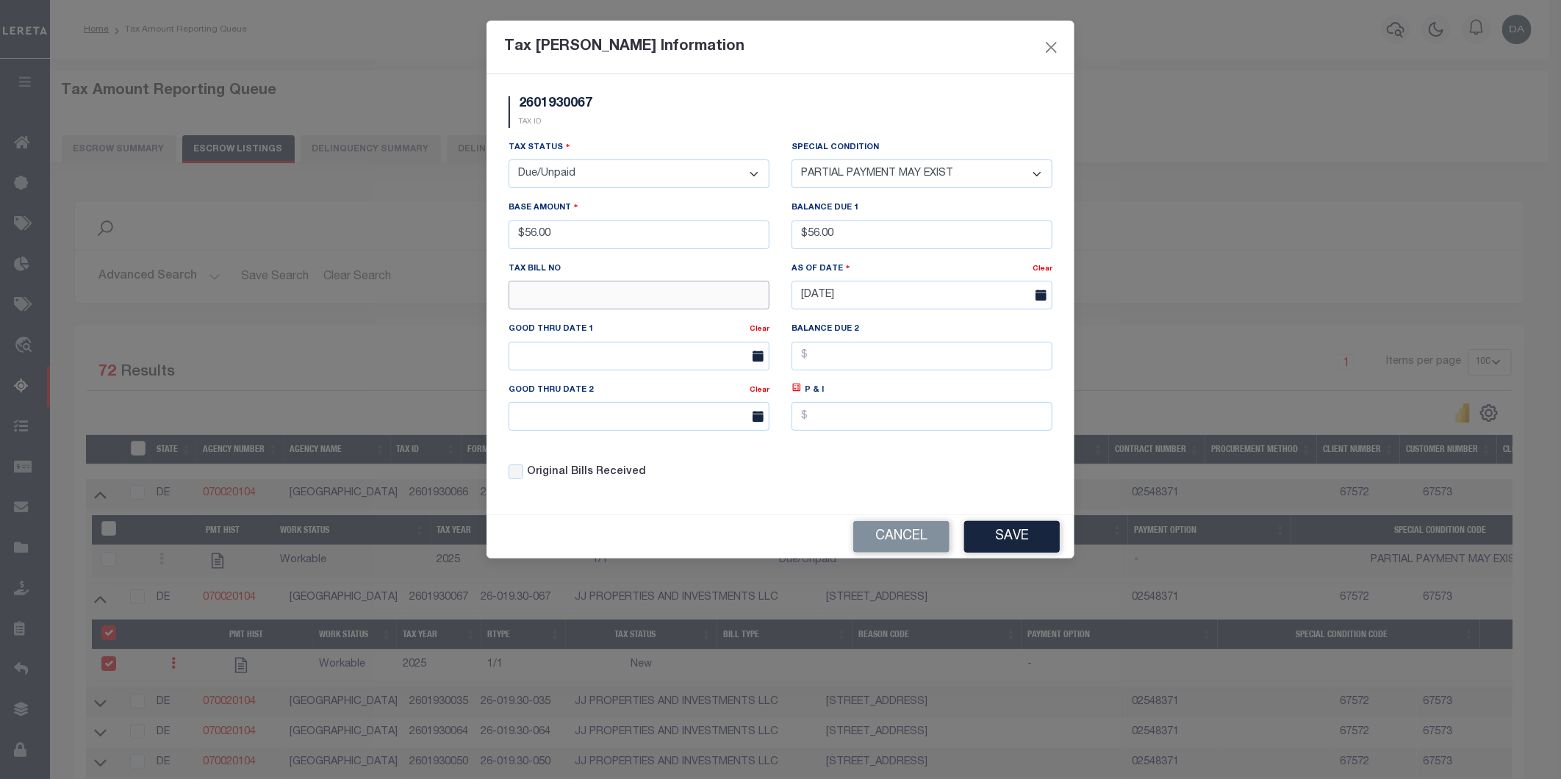
click at [625, 306] on input "text" at bounding box center [639, 295] width 261 height 29
type input "456"
click at [1010, 533] on button "Save" at bounding box center [1012, 537] width 96 height 32
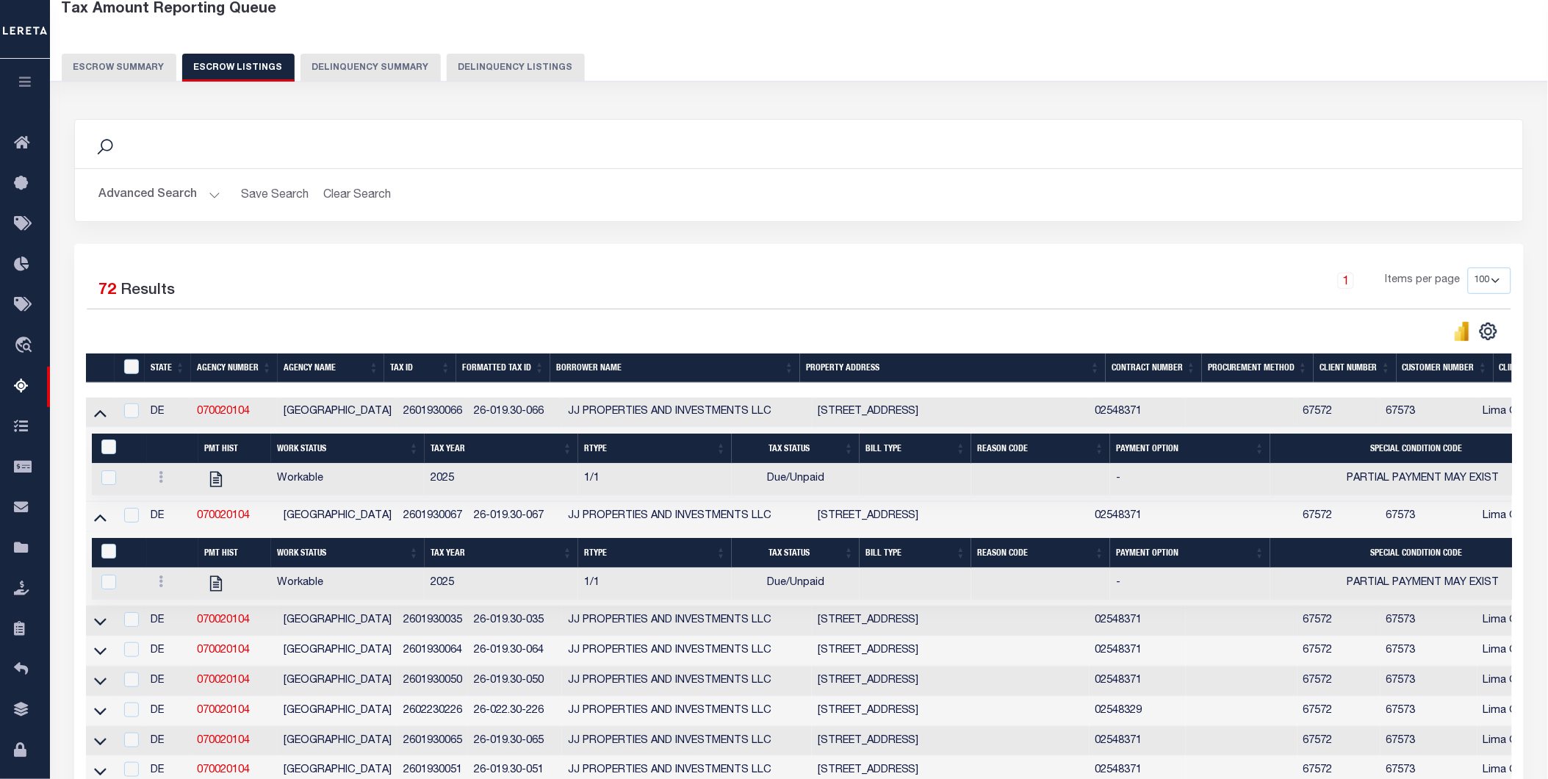
scroll to position [163, 0]
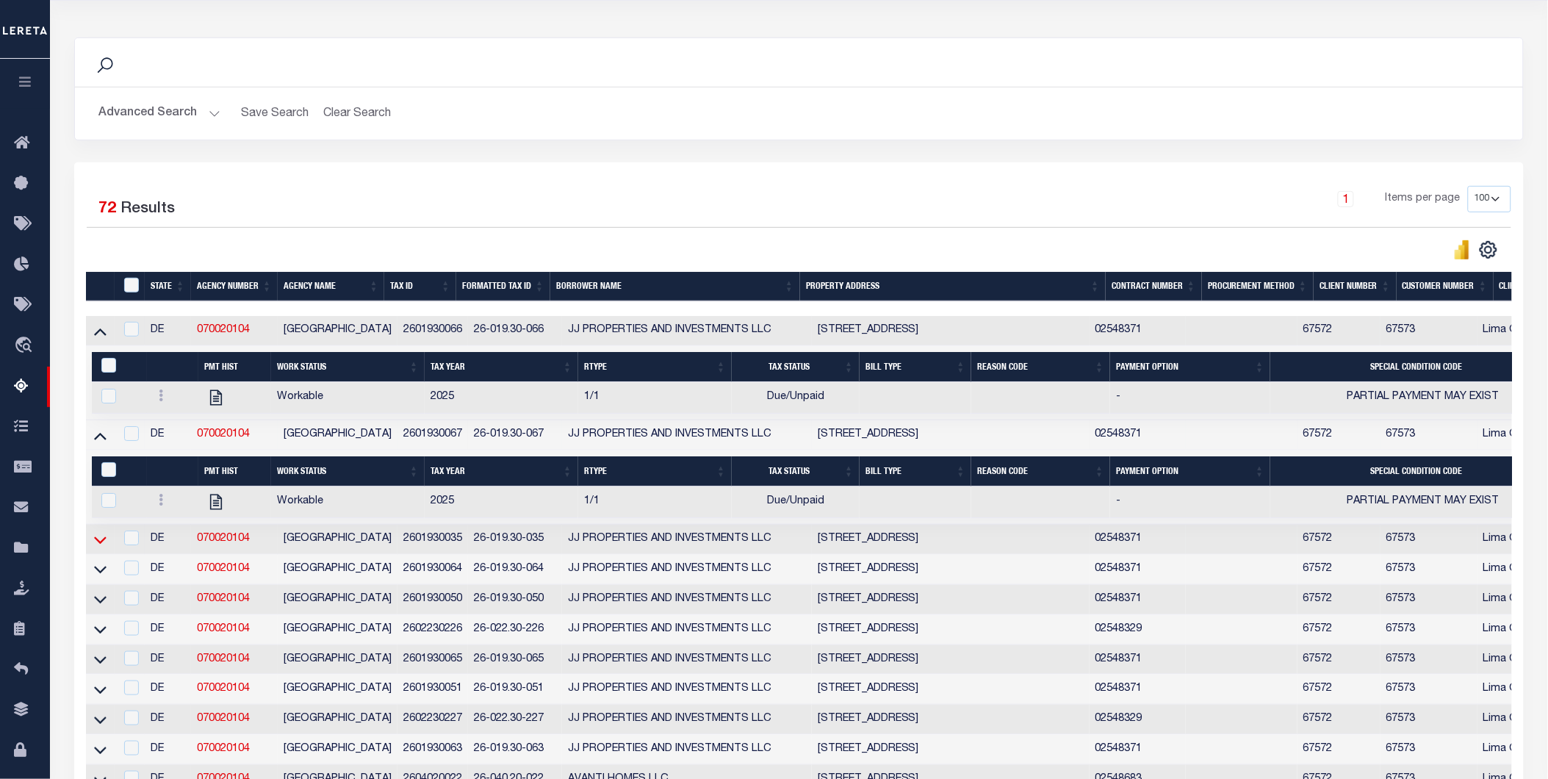
click at [104, 544] on icon at bounding box center [100, 539] width 12 height 7
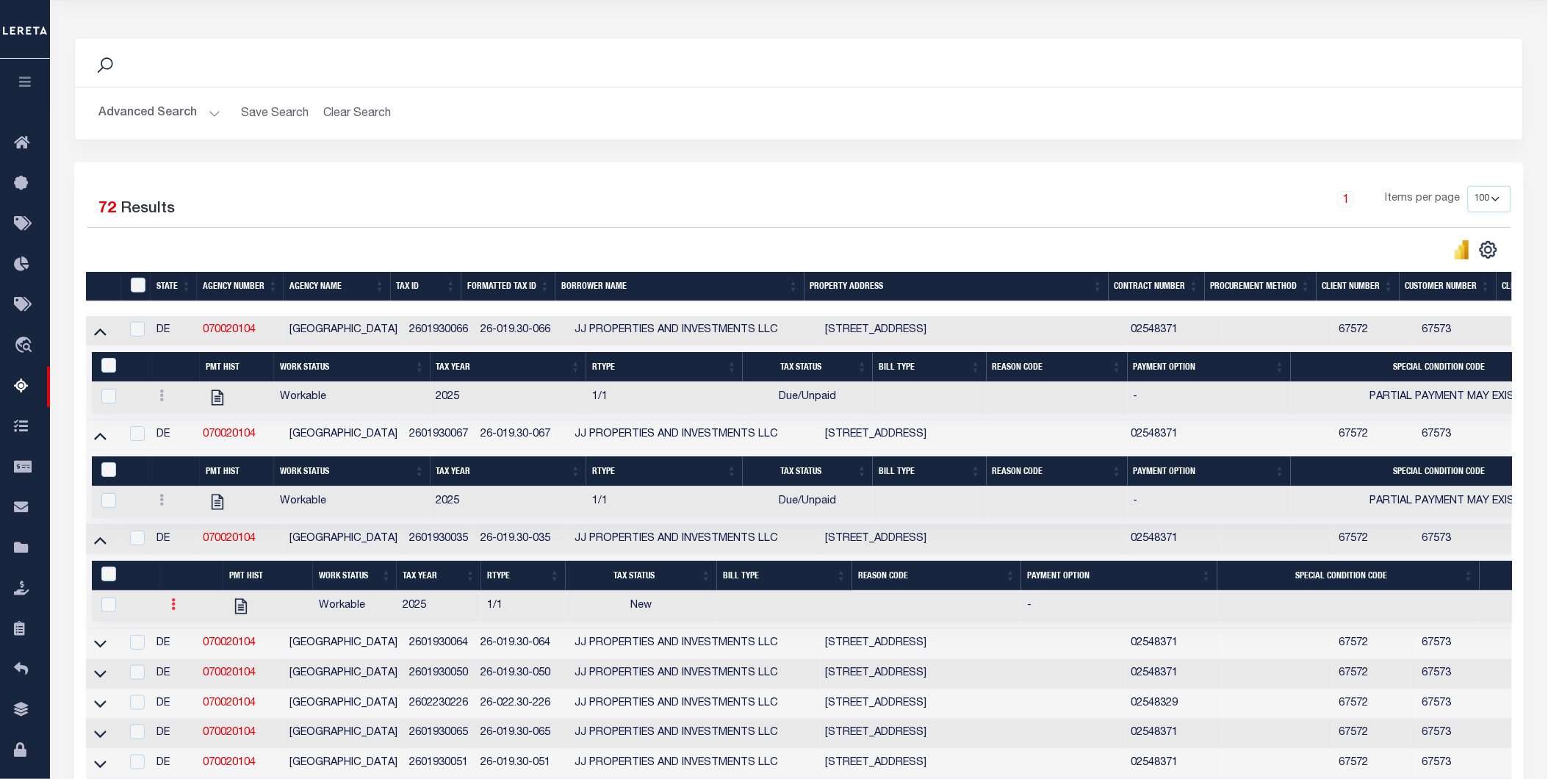
click at [170, 608] on link at bounding box center [174, 606] width 16 height 12
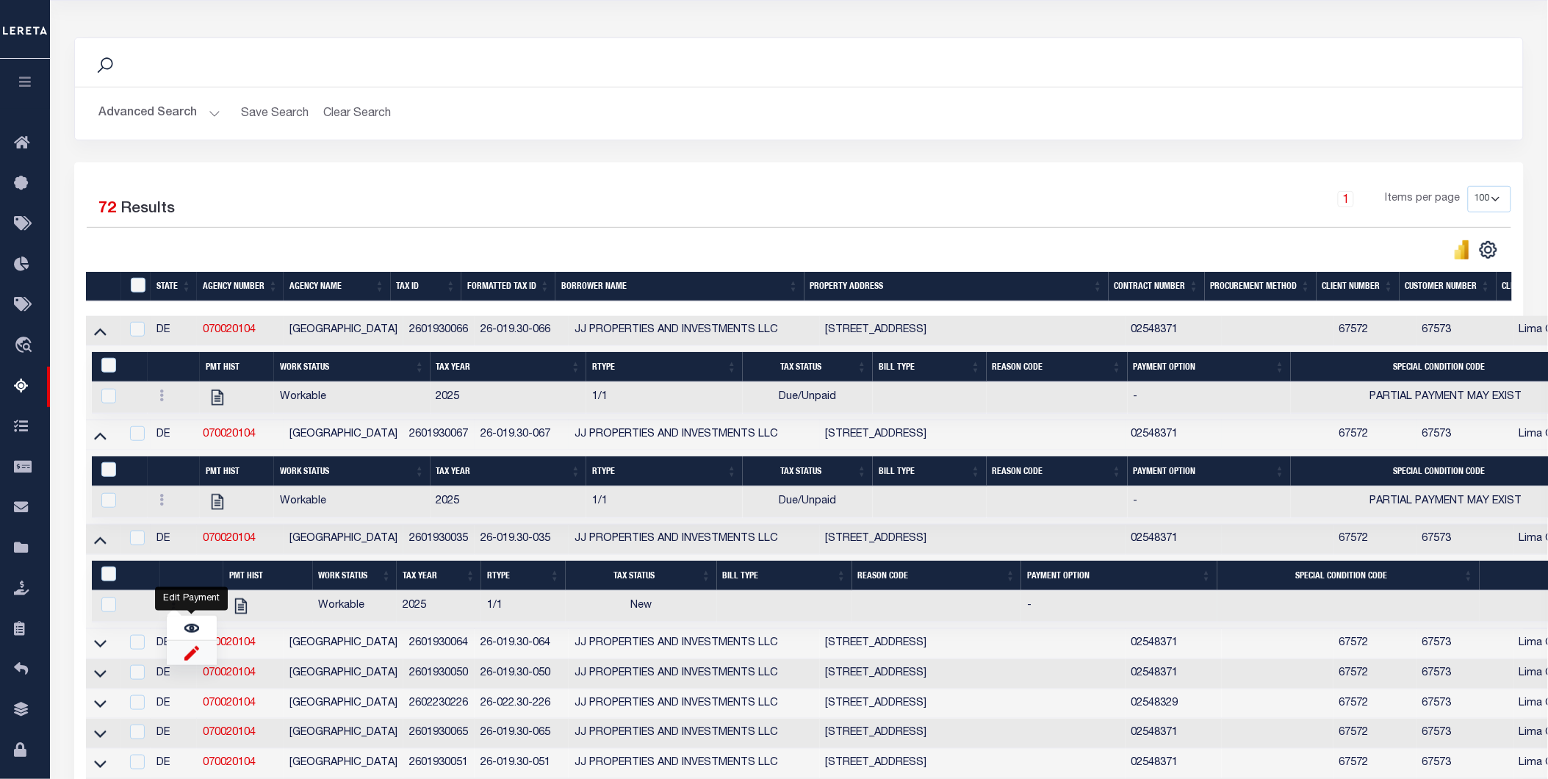
click at [185, 661] on img "" at bounding box center [191, 652] width 15 height 15
checkbox input "true"
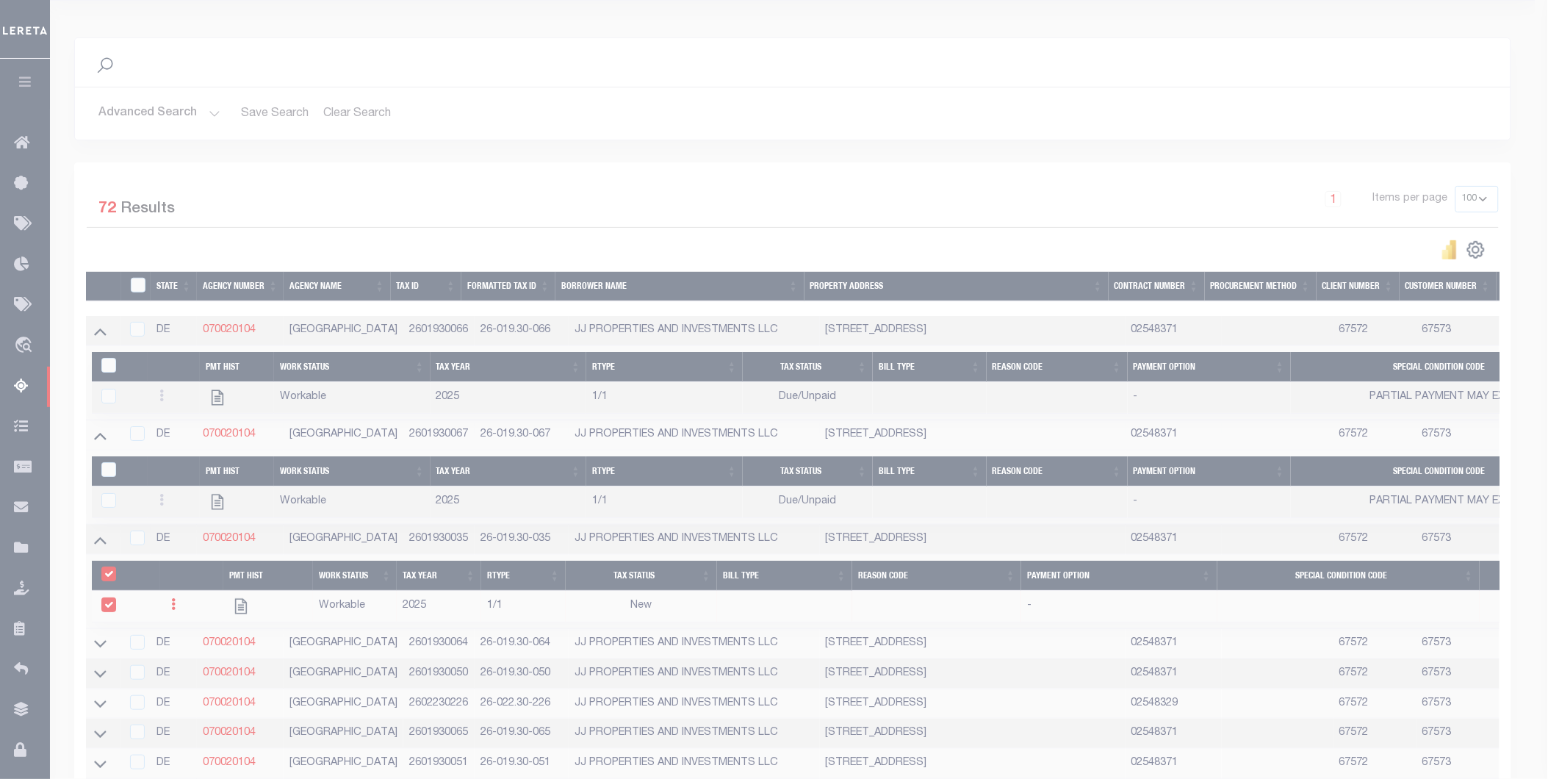
select select
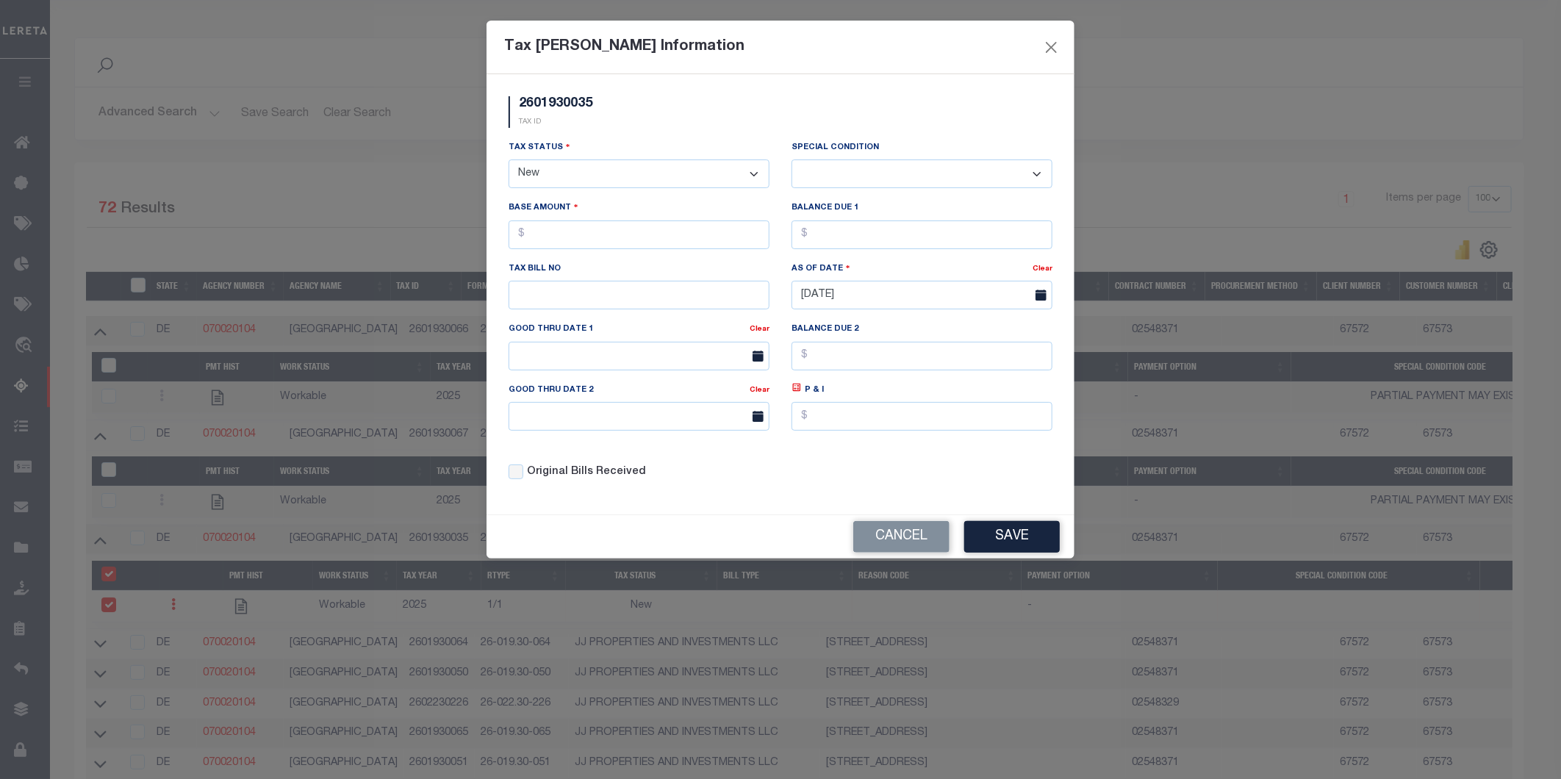
click at [600, 169] on select "- Select Status - Open Due/Unpaid Paid Incomplete No Tax Due Internal Refund Pr…" at bounding box center [639, 173] width 261 height 29
select select "DUE"
click at [509, 160] on select "- Select Status - Open Due/Unpaid Paid Incomplete No Tax Due Internal Refund Pr…" at bounding box center [639, 173] width 261 height 29
click at [847, 170] on select "-- Select Special Condition -- 3RD PARTY TAX LIEN AGENCY TAX LIEN (A.K.A Inside…" at bounding box center [921, 173] width 261 height 29
select select "15"
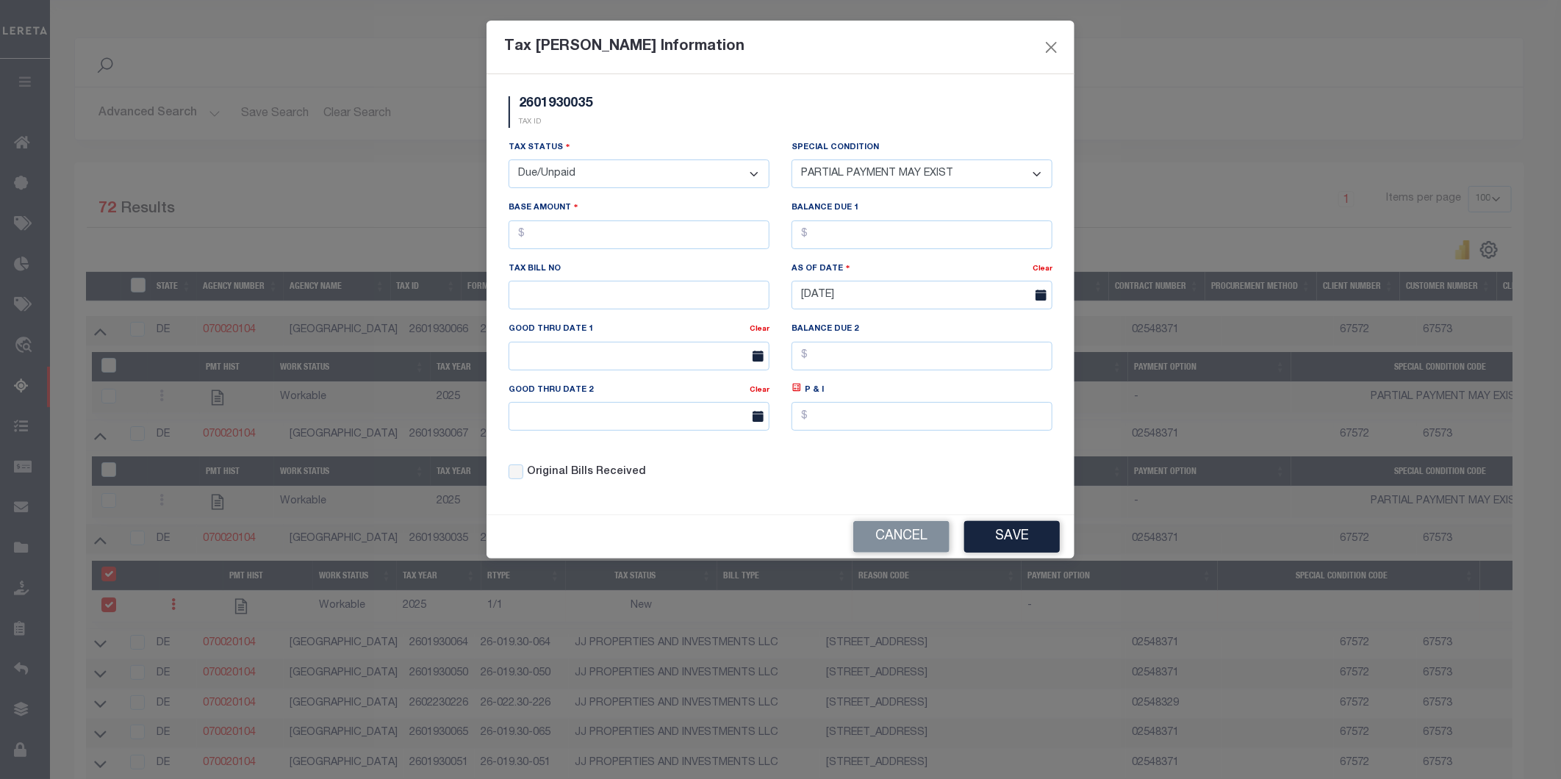
click at [791, 159] on select "-- Select Special Condition -- 3RD PARTY TAX LIEN AGENCY TAX LIEN (A.K.A Inside…" at bounding box center [921, 173] width 261 height 29
click at [617, 231] on input "text" at bounding box center [639, 234] width 261 height 29
type input "$23.00"
click at [951, 233] on input "text" at bounding box center [921, 234] width 261 height 29
type input "$23.00"
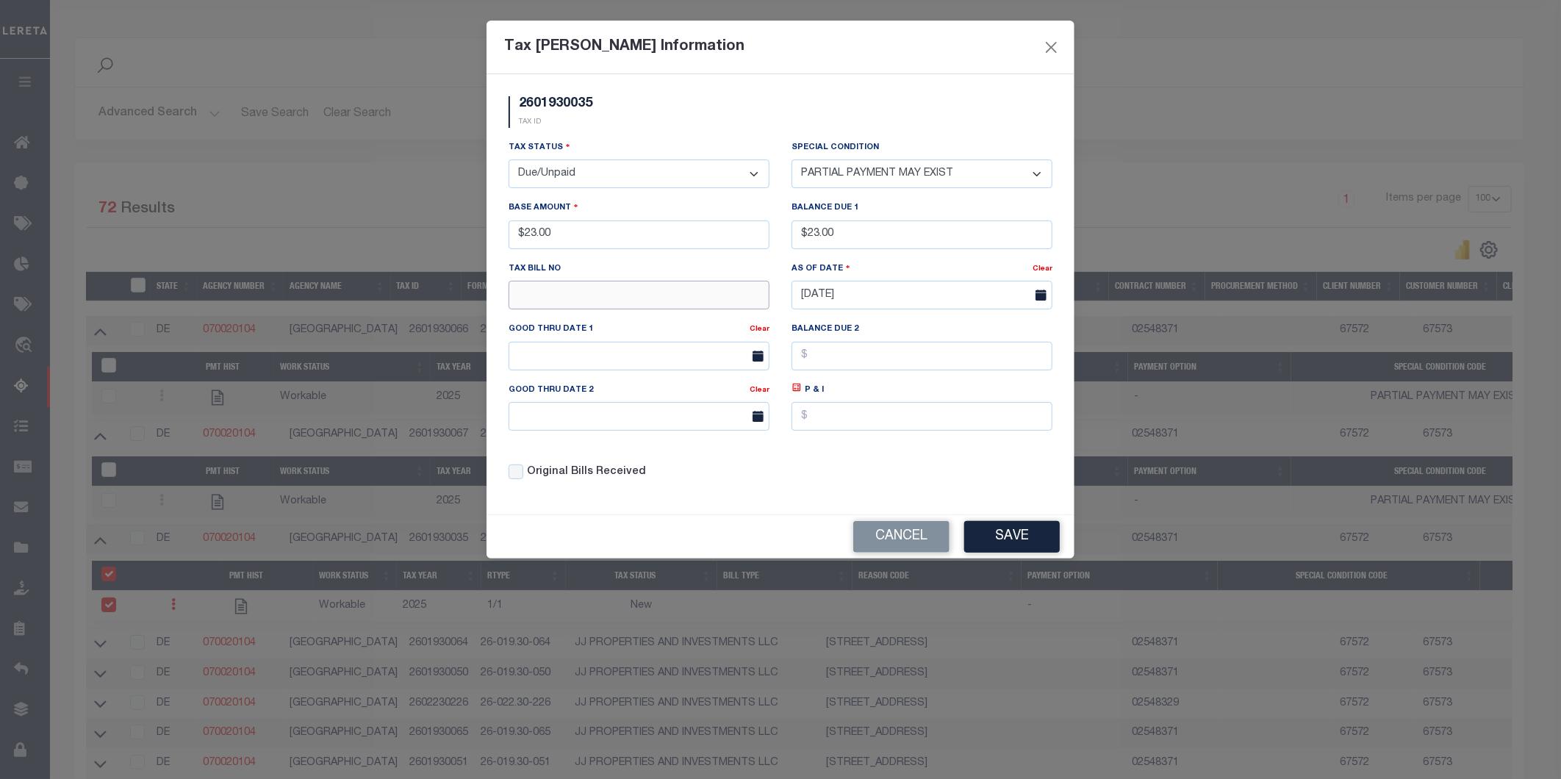
click at [567, 297] on input "text" at bounding box center [639, 295] width 261 height 29
type input "154"
click at [1007, 530] on button "Save" at bounding box center [1012, 537] width 96 height 32
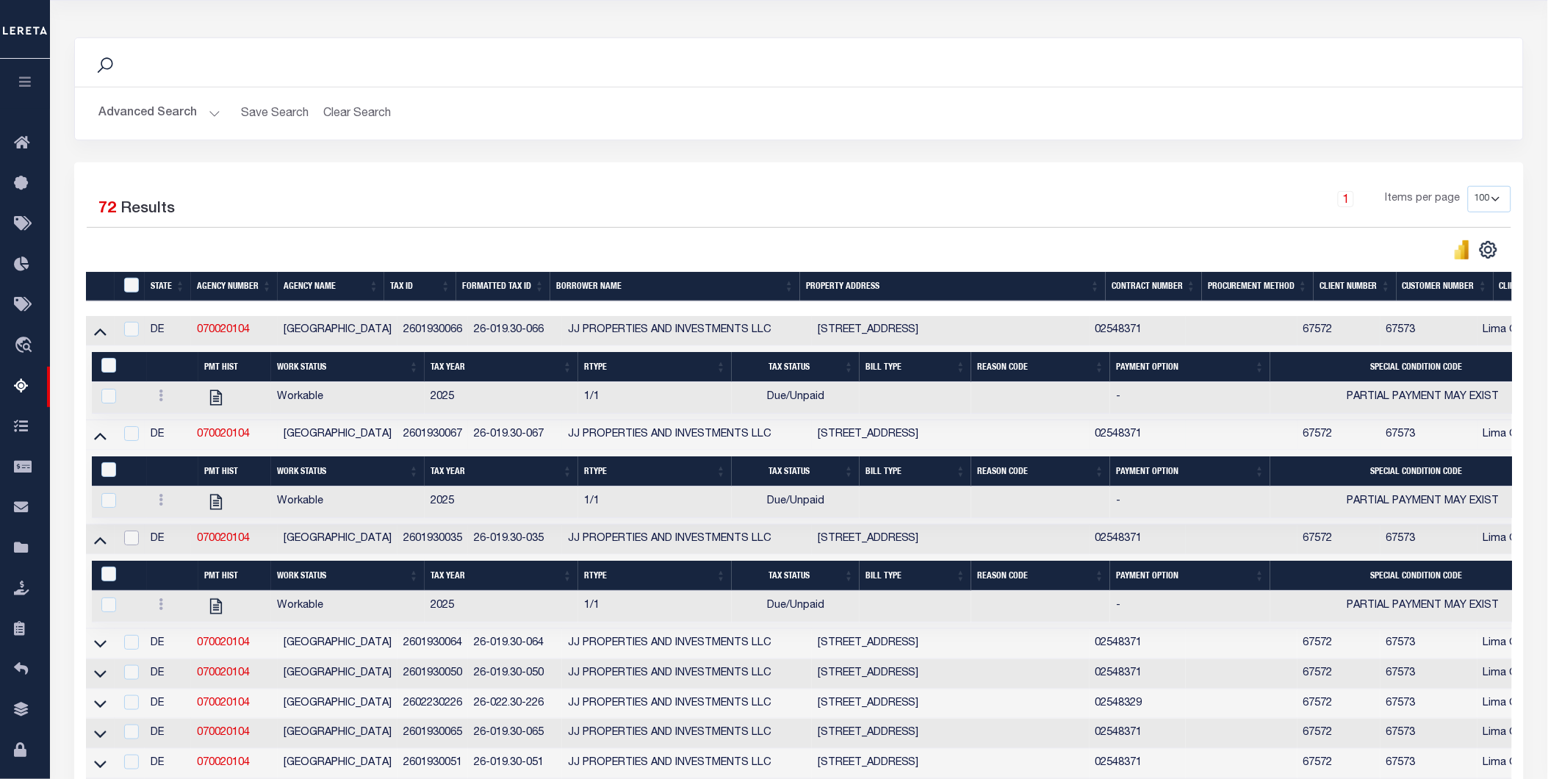
click at [132, 541] on input "checkbox" at bounding box center [131, 538] width 15 height 15
checkbox input "true"
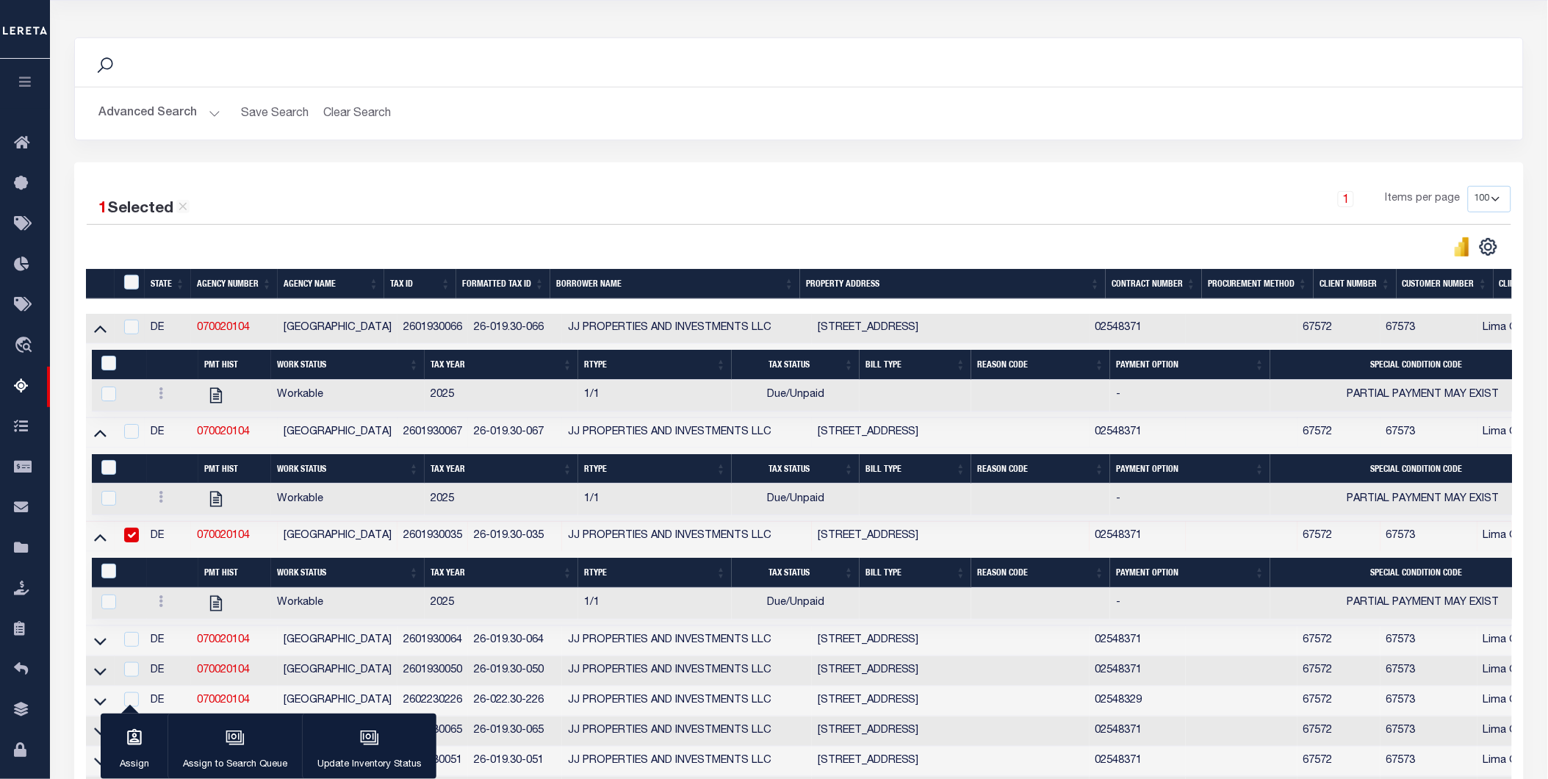
click at [129, 424] on td at bounding box center [130, 433] width 30 height 30
checkbox input "true"
click at [133, 326] on input "checkbox" at bounding box center [131, 327] width 15 height 15
checkbox input "true"
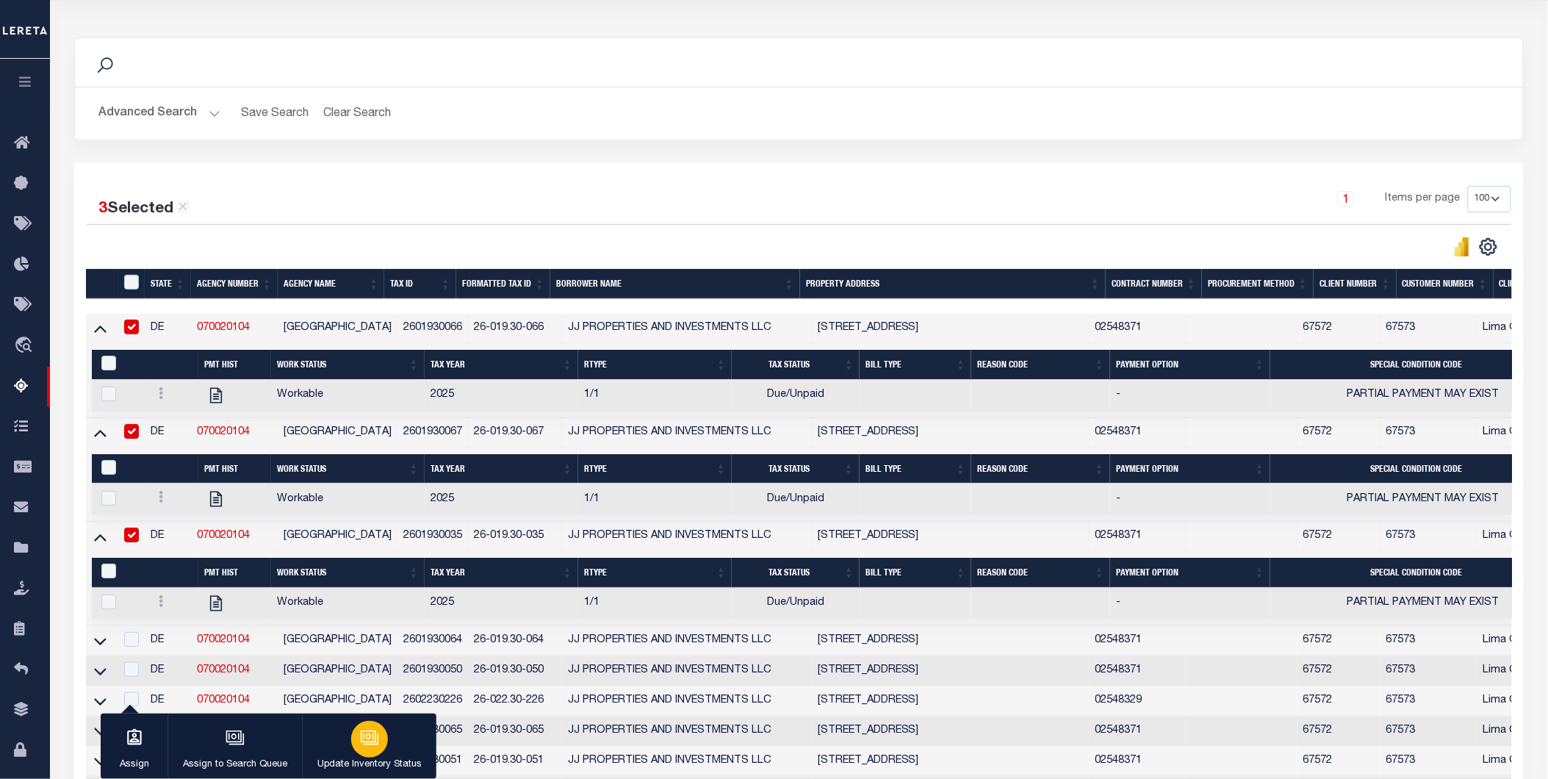
click at [353, 739] on div "button" at bounding box center [369, 739] width 37 height 37
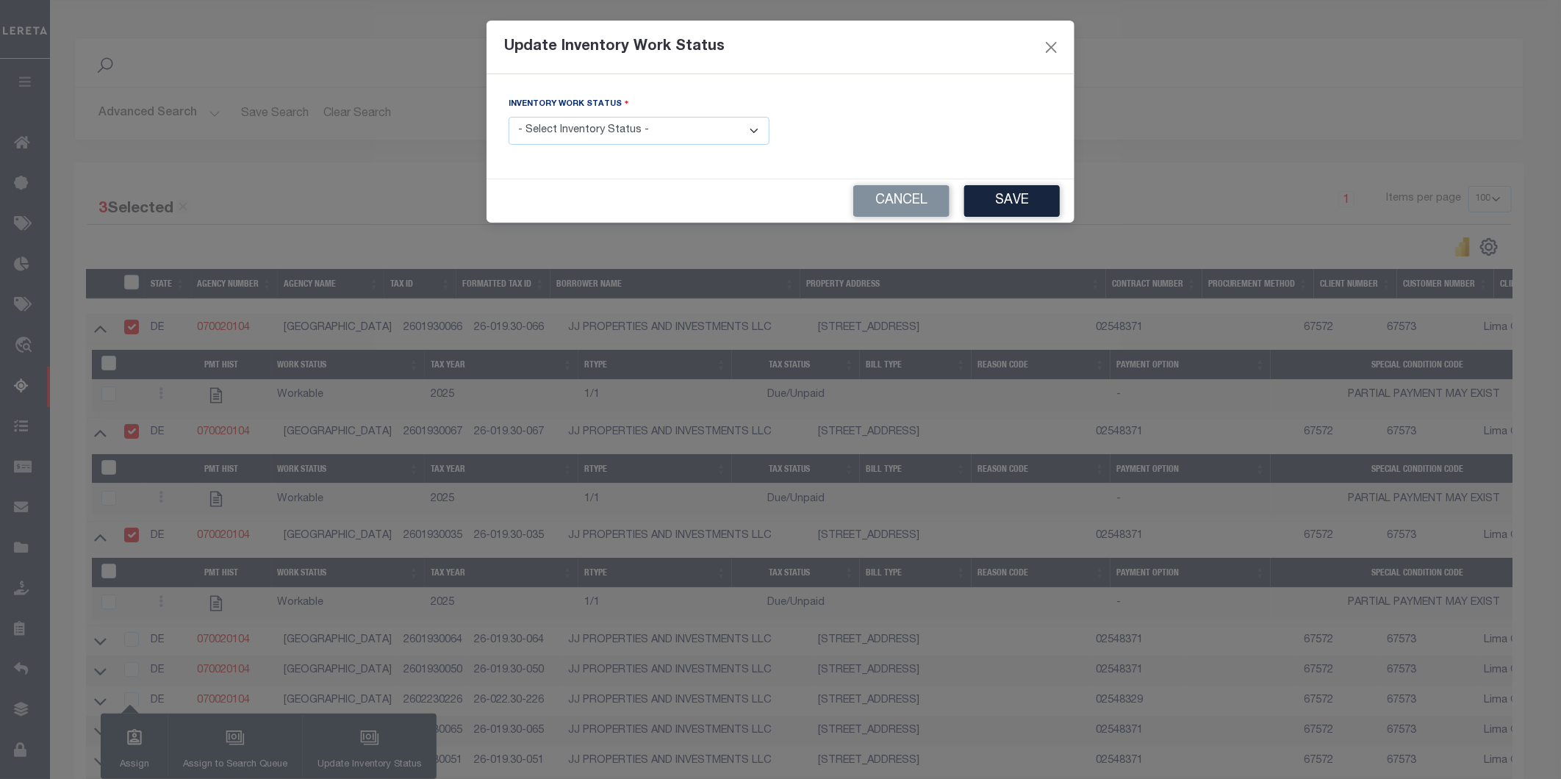
click at [637, 121] on select "- Select Inventory Status - Manual - Exception Pended - Awaiting Search Late Ad…" at bounding box center [639, 131] width 261 height 29
select select "4"
click at [509, 118] on select "- Select Inventory Status - Manual - Exception Pended - Awaiting Search Late Ad…" at bounding box center [639, 131] width 261 height 29
click at [1023, 206] on button "Save" at bounding box center [1012, 201] width 96 height 32
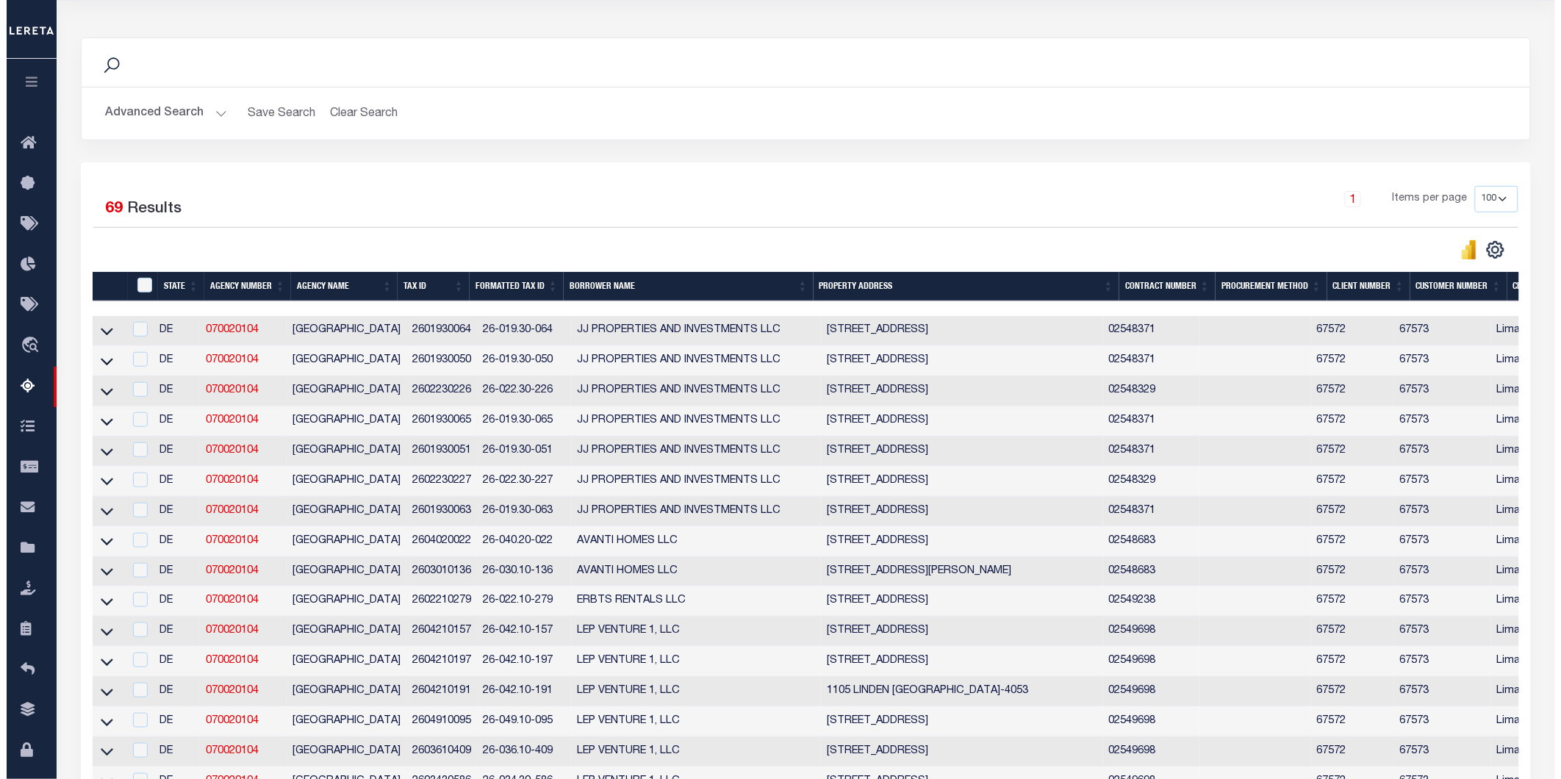
scroll to position [0, 0]
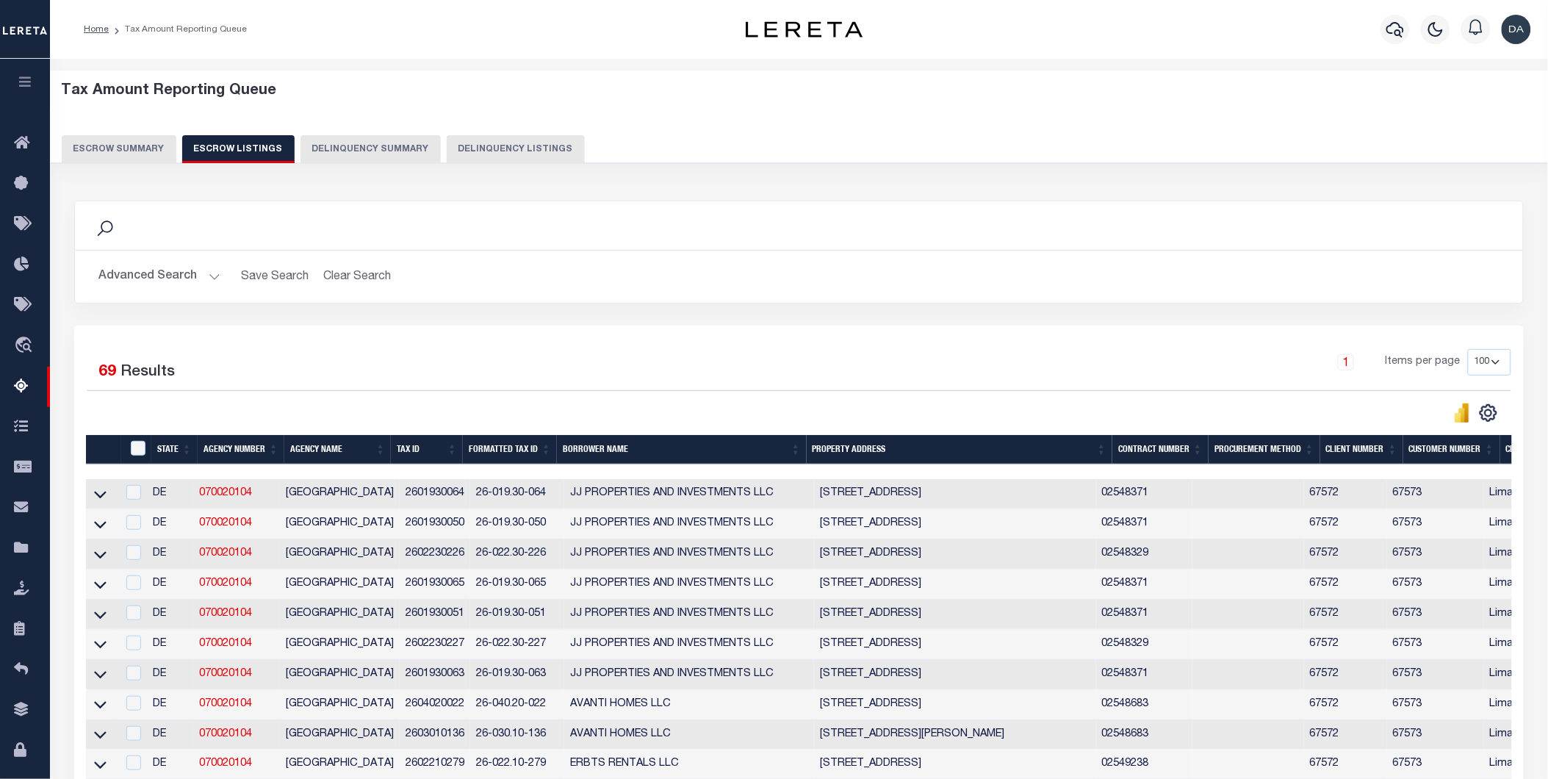
click at [91, 152] on button "Escrow Summary" at bounding box center [119, 149] width 115 height 28
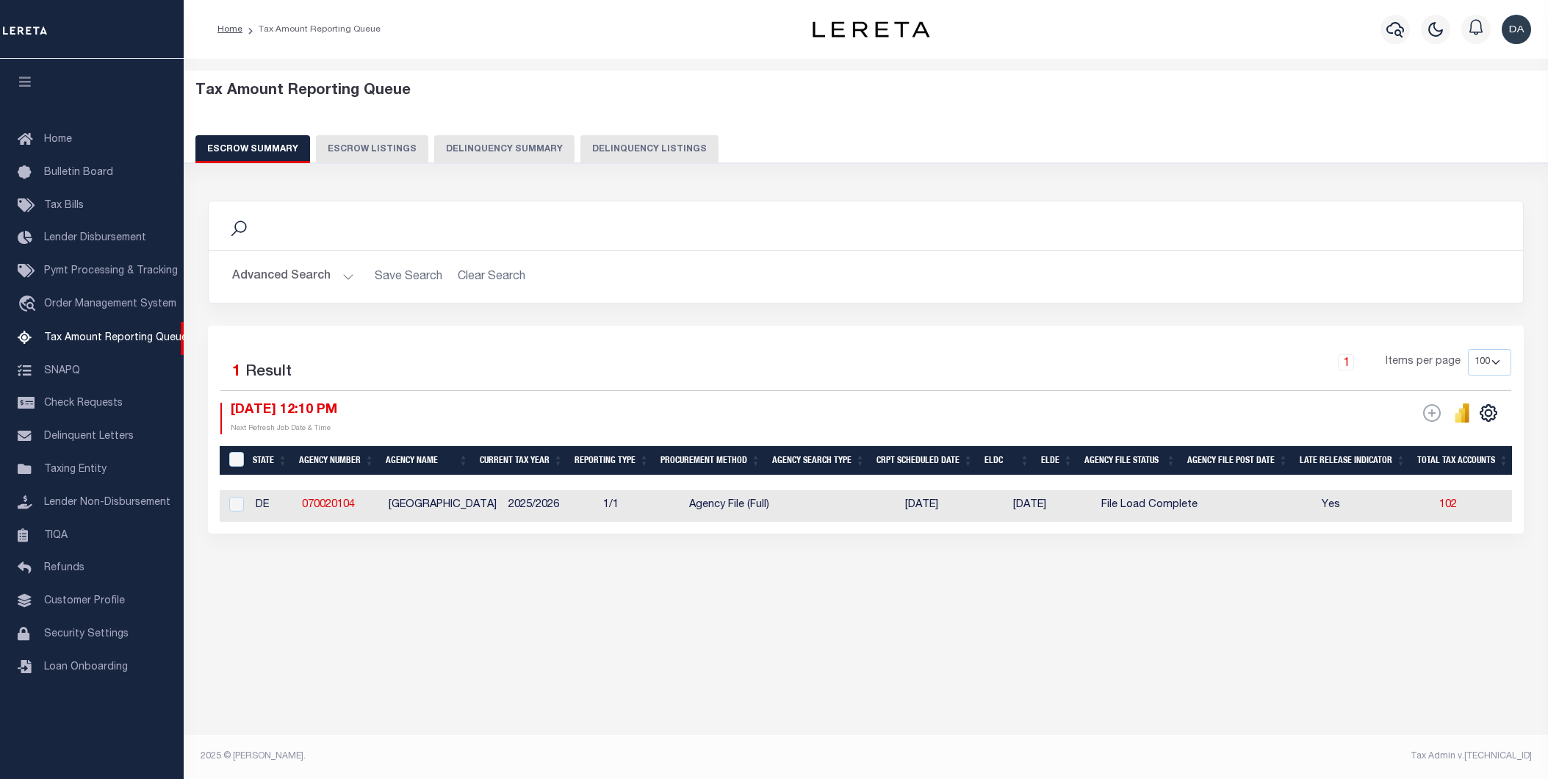
select select "100"
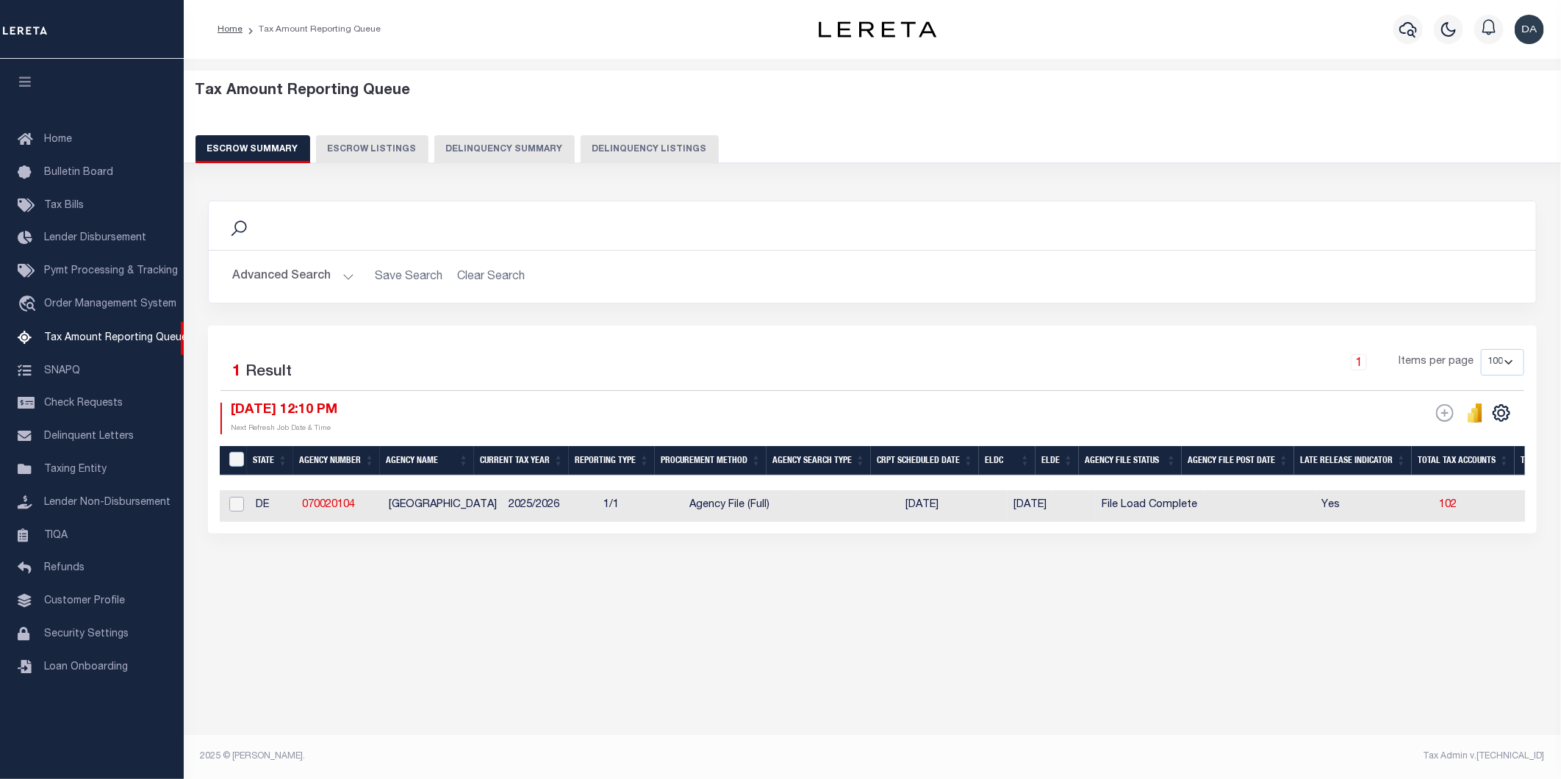
click at [231, 501] on input "checkbox" at bounding box center [236, 504] width 15 height 15
checkbox input "true"
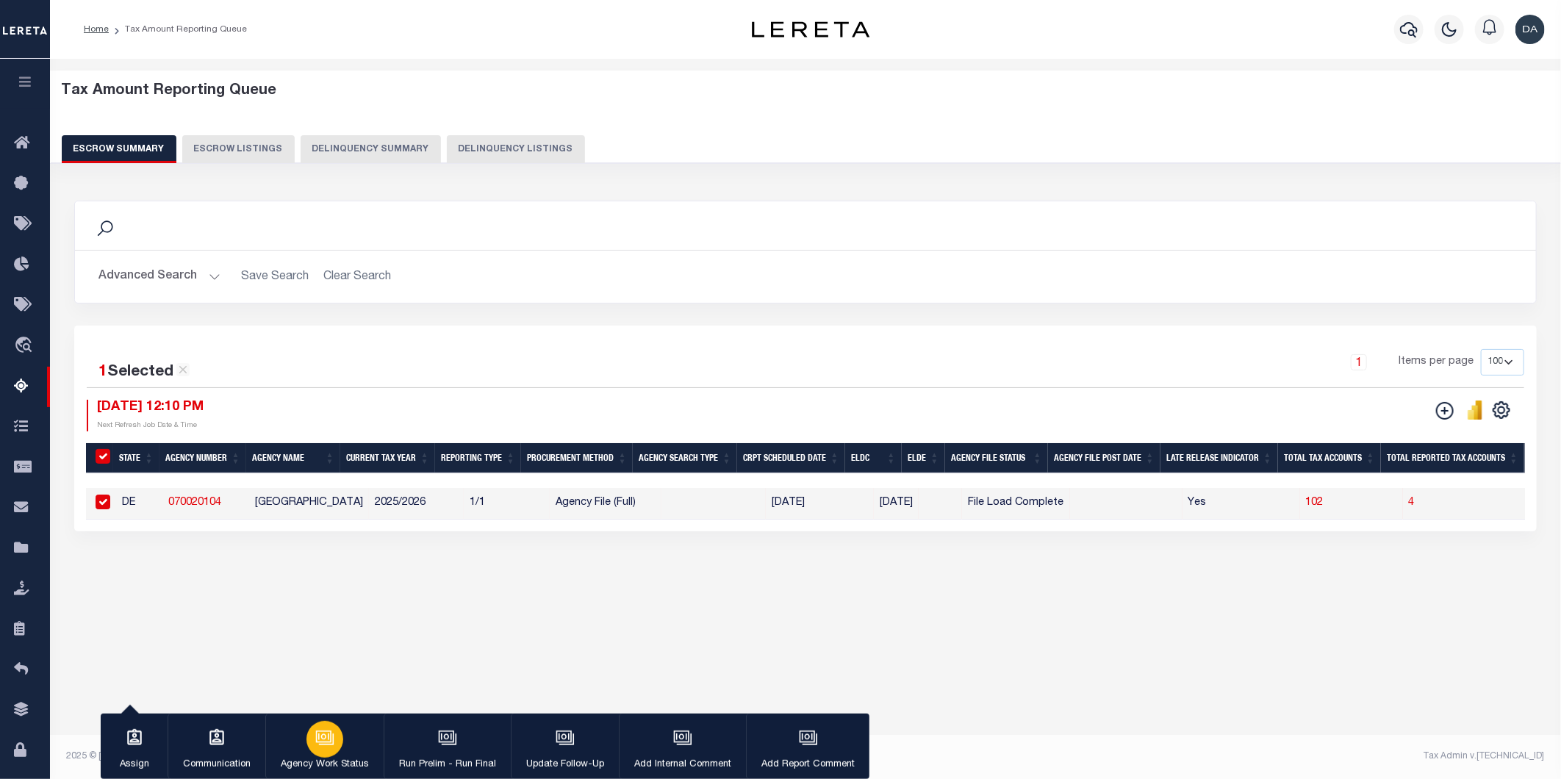
click at [320, 748] on div "button" at bounding box center [324, 739] width 37 height 37
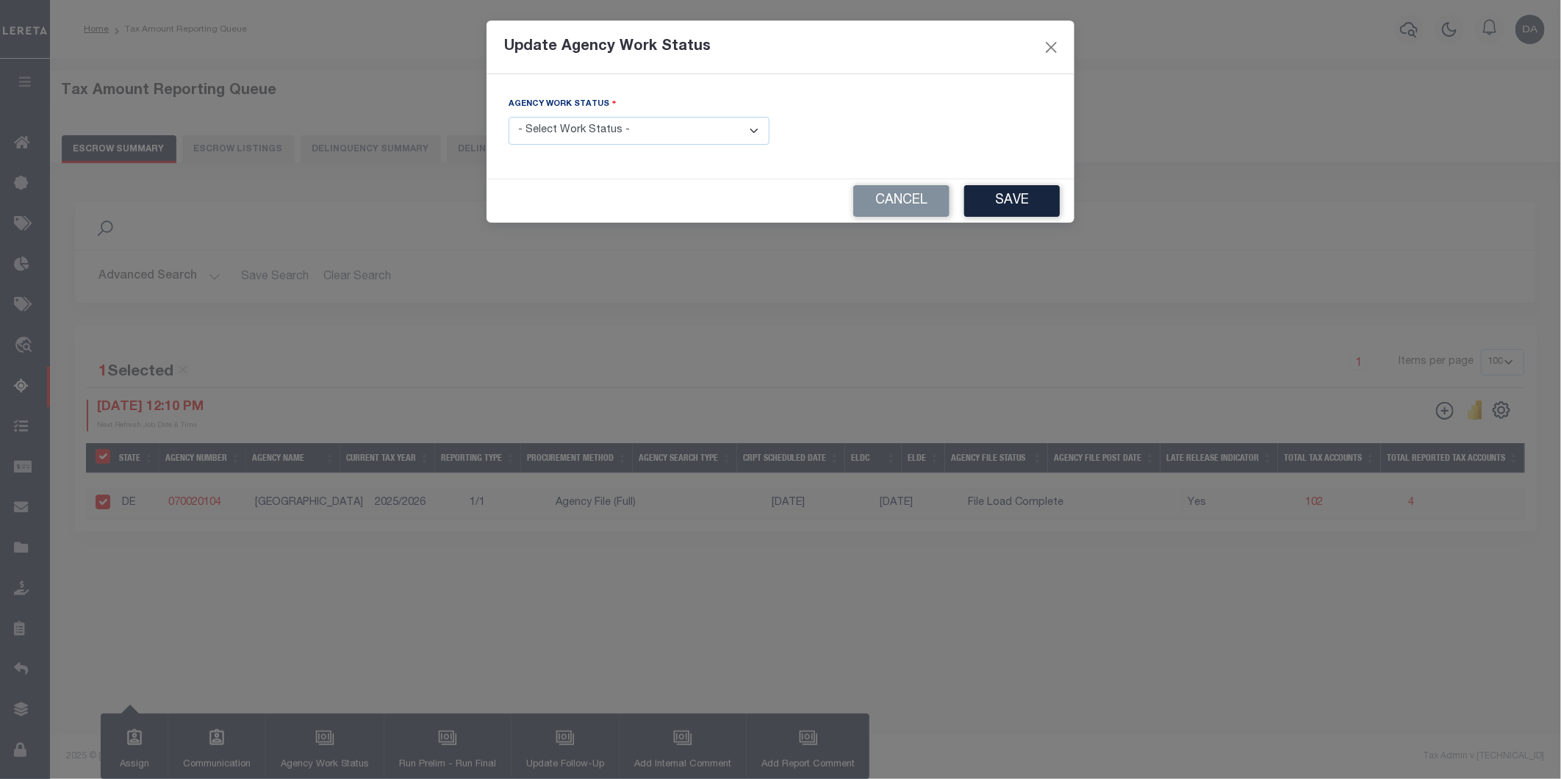
click at [600, 148] on div "Agency Work Status - Select Work Status - New In Progress Pending Agency Follow…" at bounding box center [638, 126] width 283 height 60
click at [601, 132] on select "- Select Work Status - New In Progress Pending Agency Follow-up Pending QC Read…" at bounding box center [639, 131] width 261 height 29
select select "6"
click at [509, 118] on select "- Select Work Status - New In Progress Pending Agency Follow-up Pending QC Read…" at bounding box center [639, 131] width 261 height 29
click at [1018, 200] on button "Save" at bounding box center [1012, 201] width 96 height 32
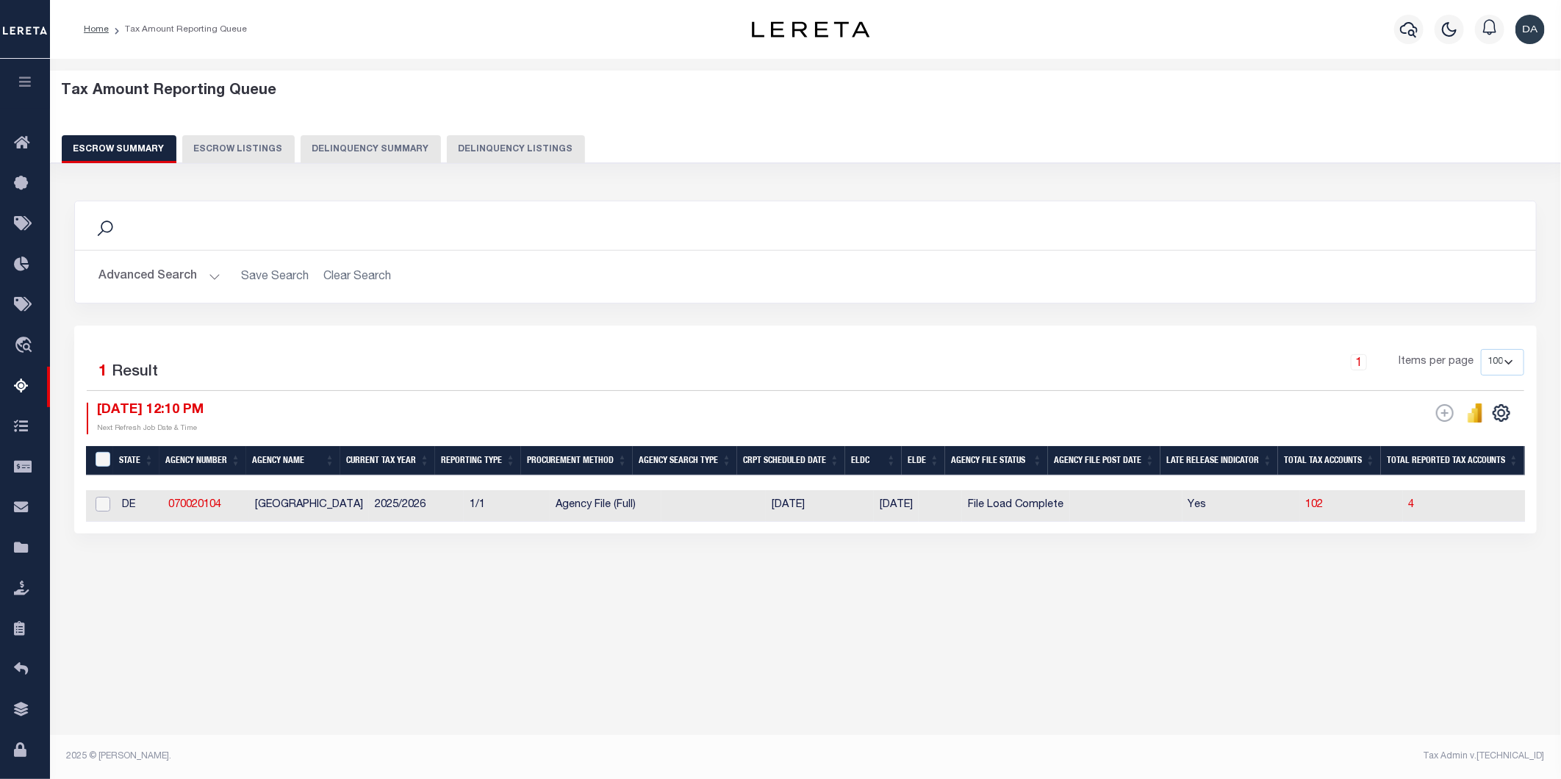
click at [97, 503] on input "checkbox" at bounding box center [103, 504] width 15 height 15
checkbox input "true"
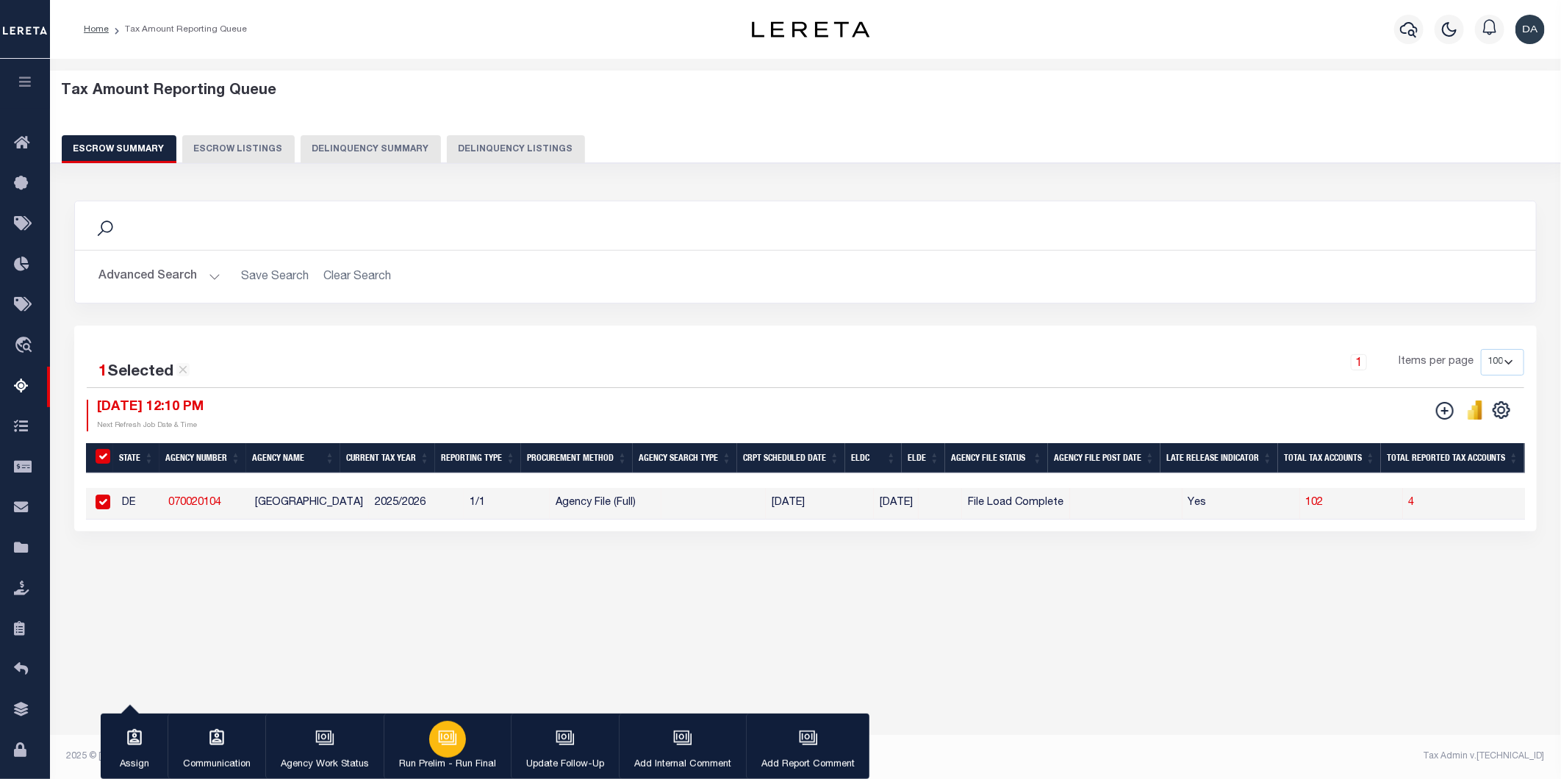
click at [438, 731] on icon "button" at bounding box center [447, 737] width 19 height 19
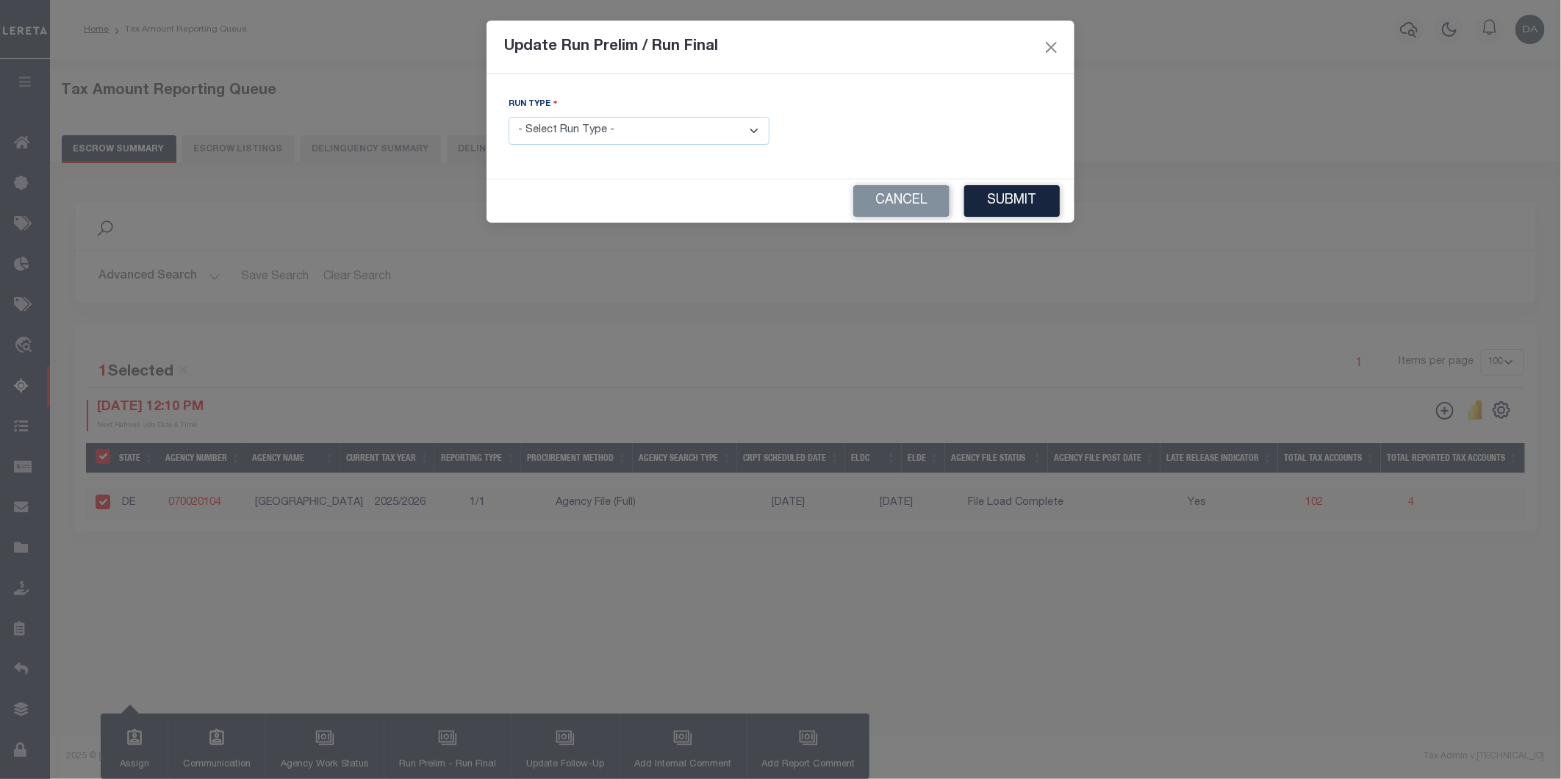
click at [583, 122] on select "- Select Run Type - Prelim Run Final Run" at bounding box center [639, 131] width 261 height 29
select select "F"
click at [509, 118] on select "- Select Run Type - Prelim Run Final Run" at bounding box center [639, 131] width 261 height 29
click at [949, 133] on input "text" at bounding box center [921, 131] width 261 height 29
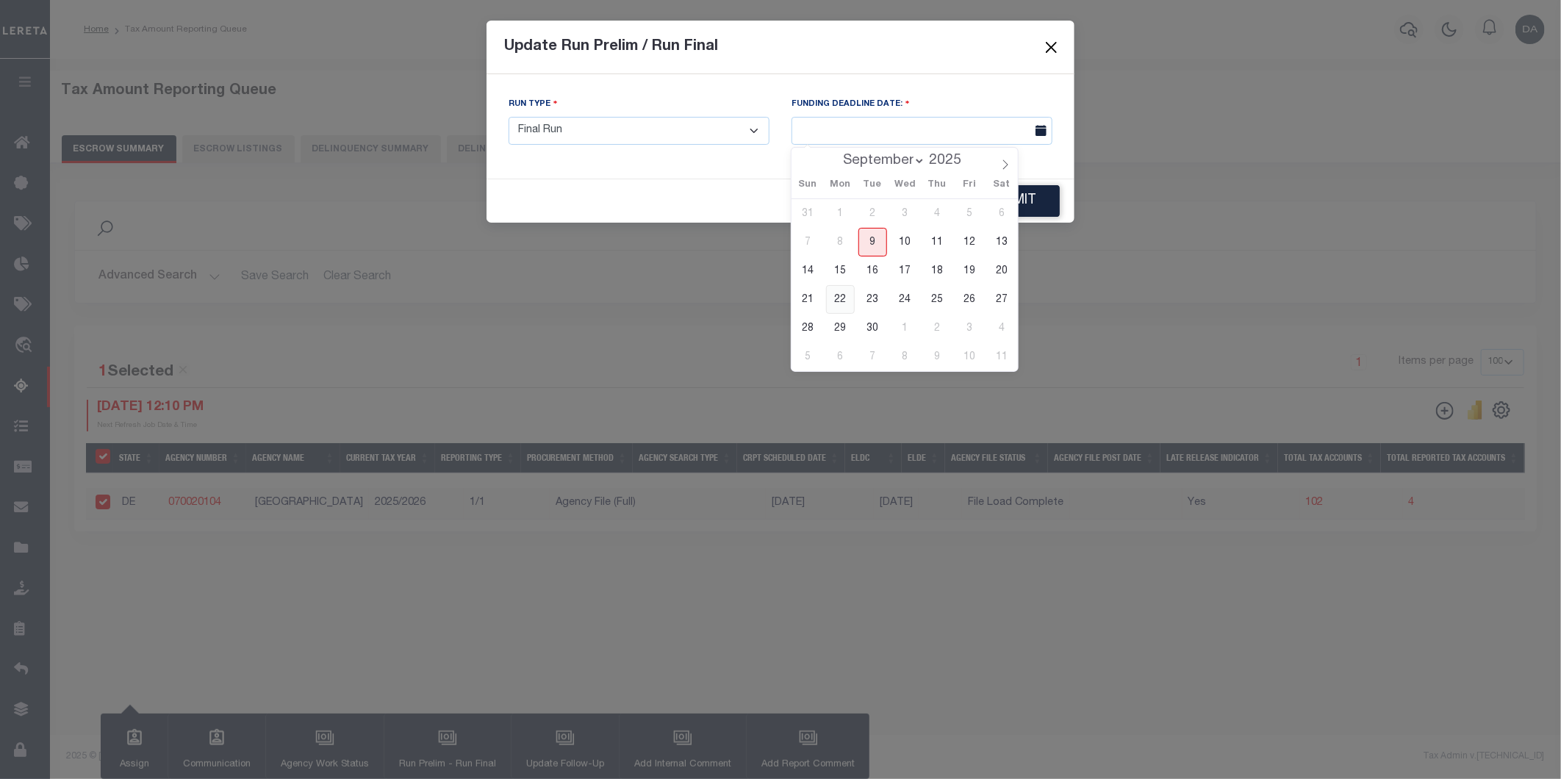
click at [835, 297] on span "22" at bounding box center [840, 299] width 29 height 29
type input "09/22/2025"
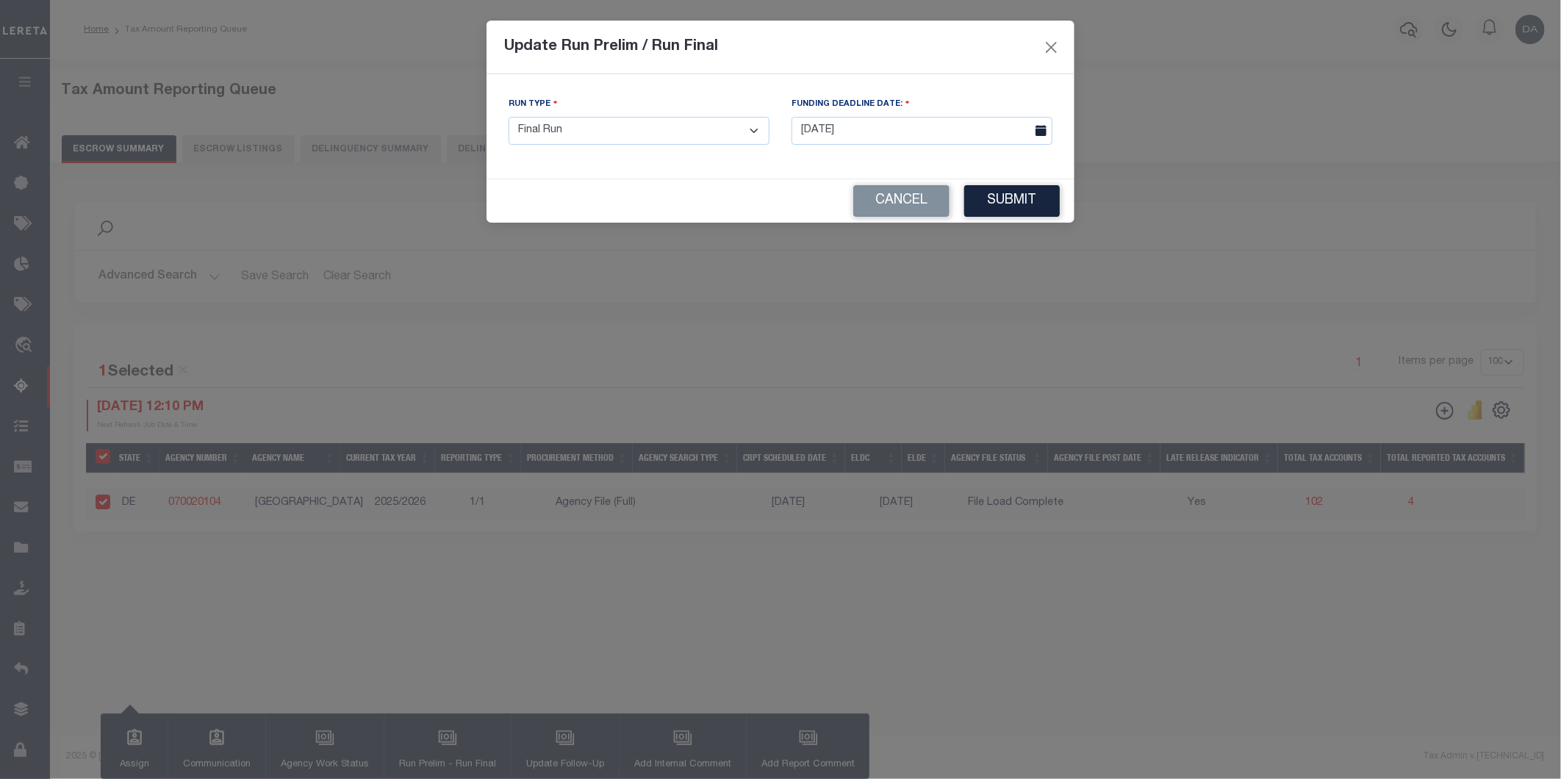
click at [985, 190] on button "Submit" at bounding box center [1012, 201] width 96 height 32
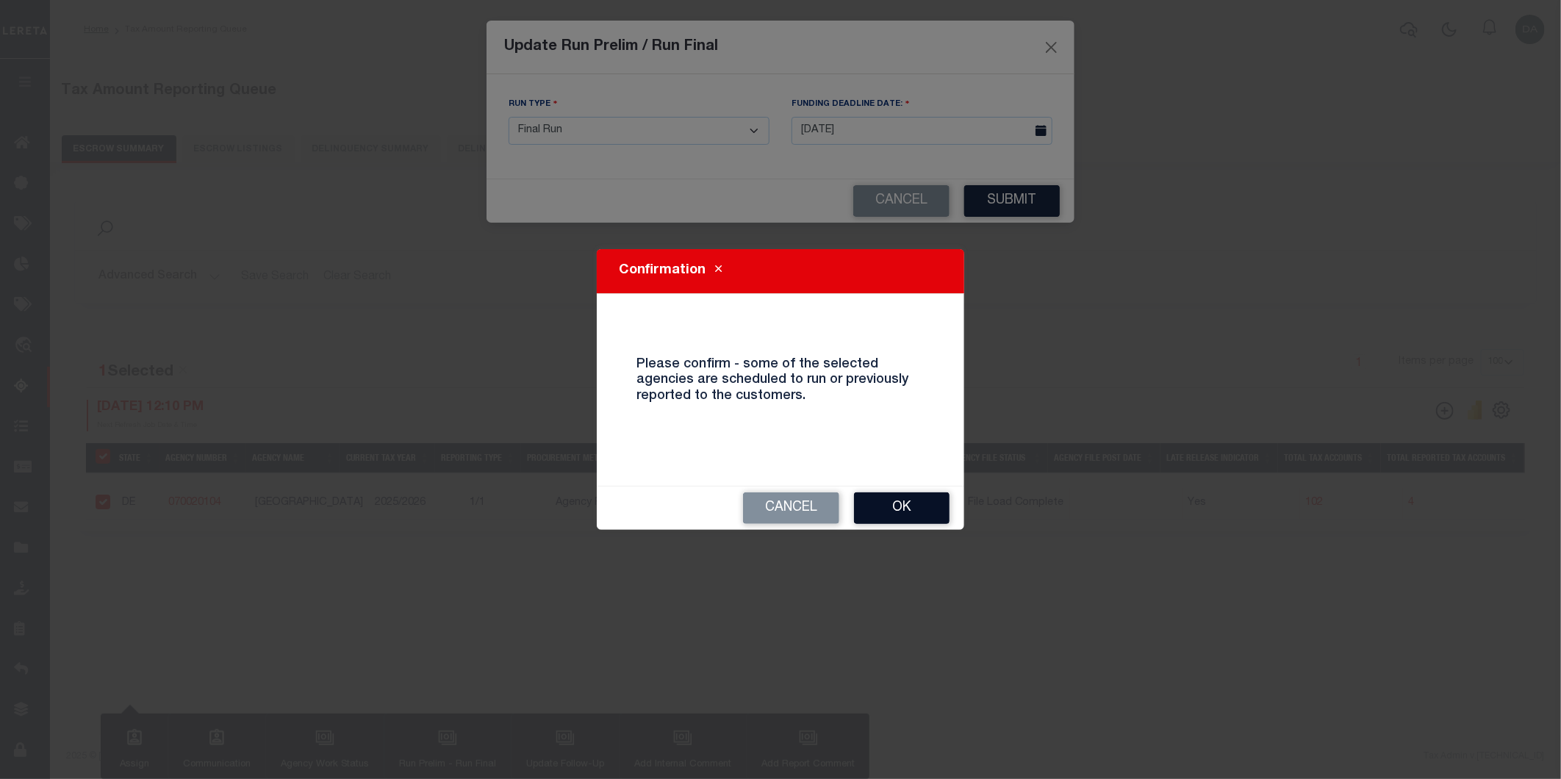
click at [921, 501] on button "Ok" at bounding box center [902, 508] width 96 height 32
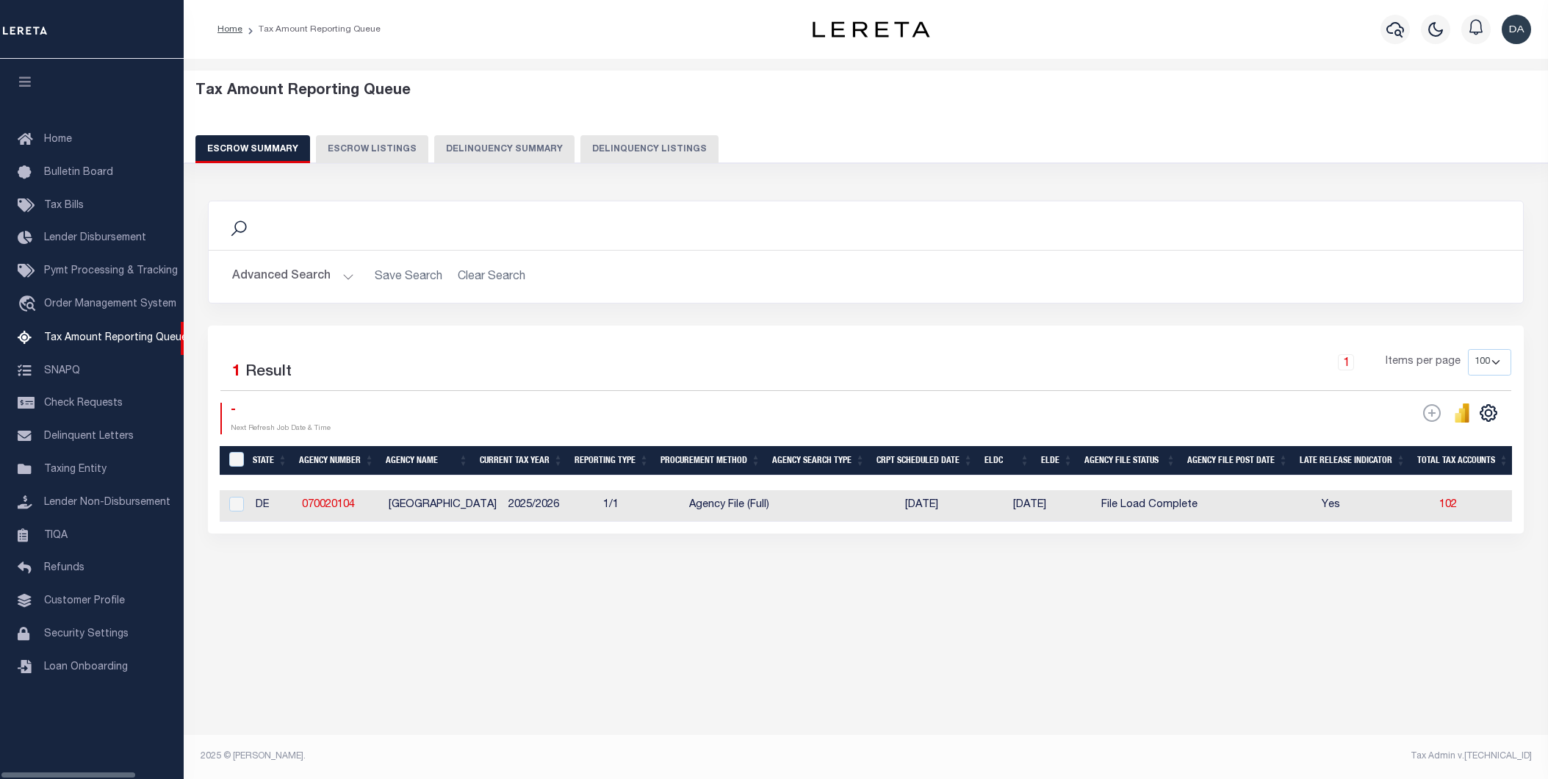
select select "100"
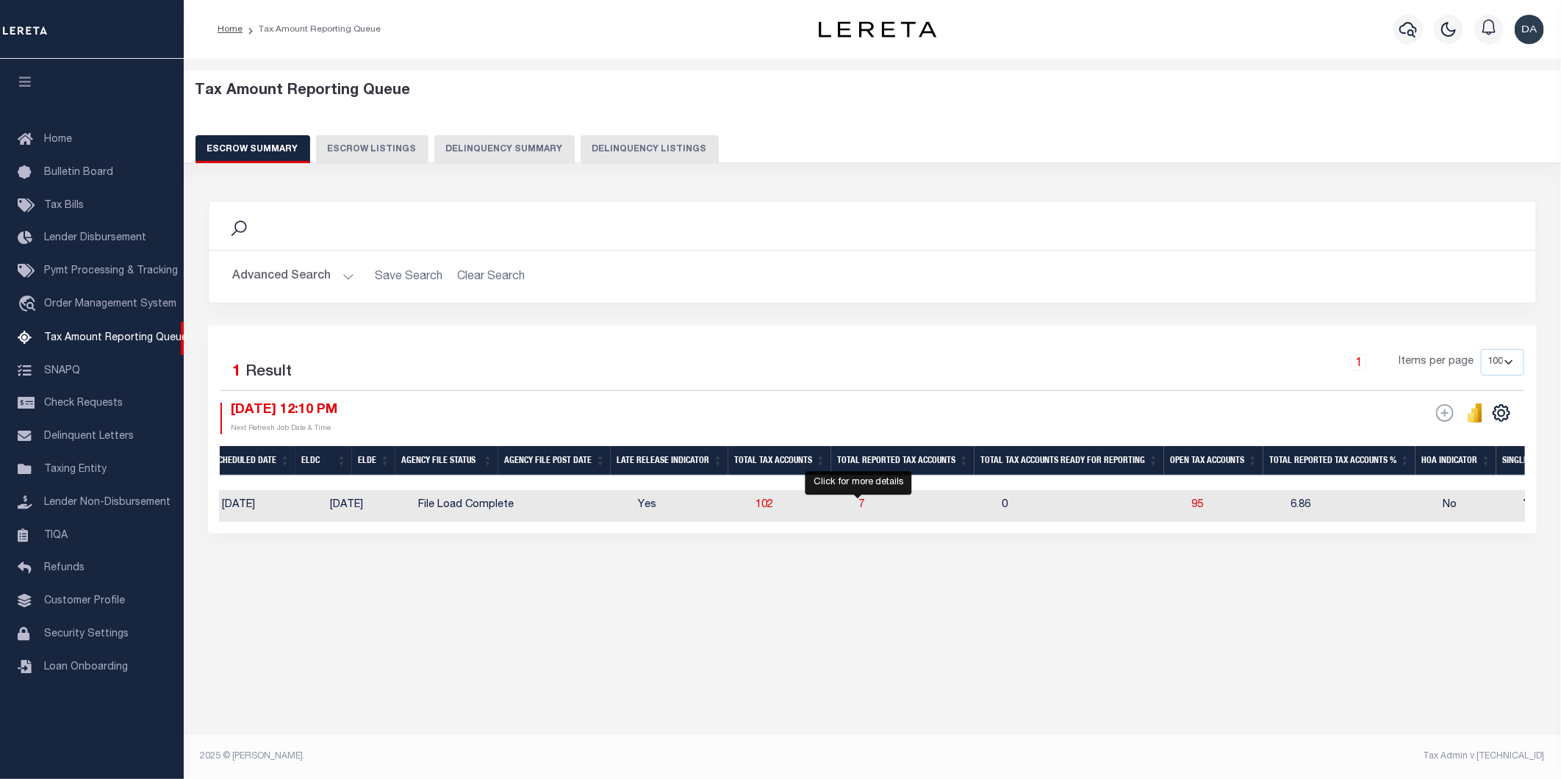
click at [862, 508] on td "7" at bounding box center [924, 506] width 143 height 32
checkbox input "true"
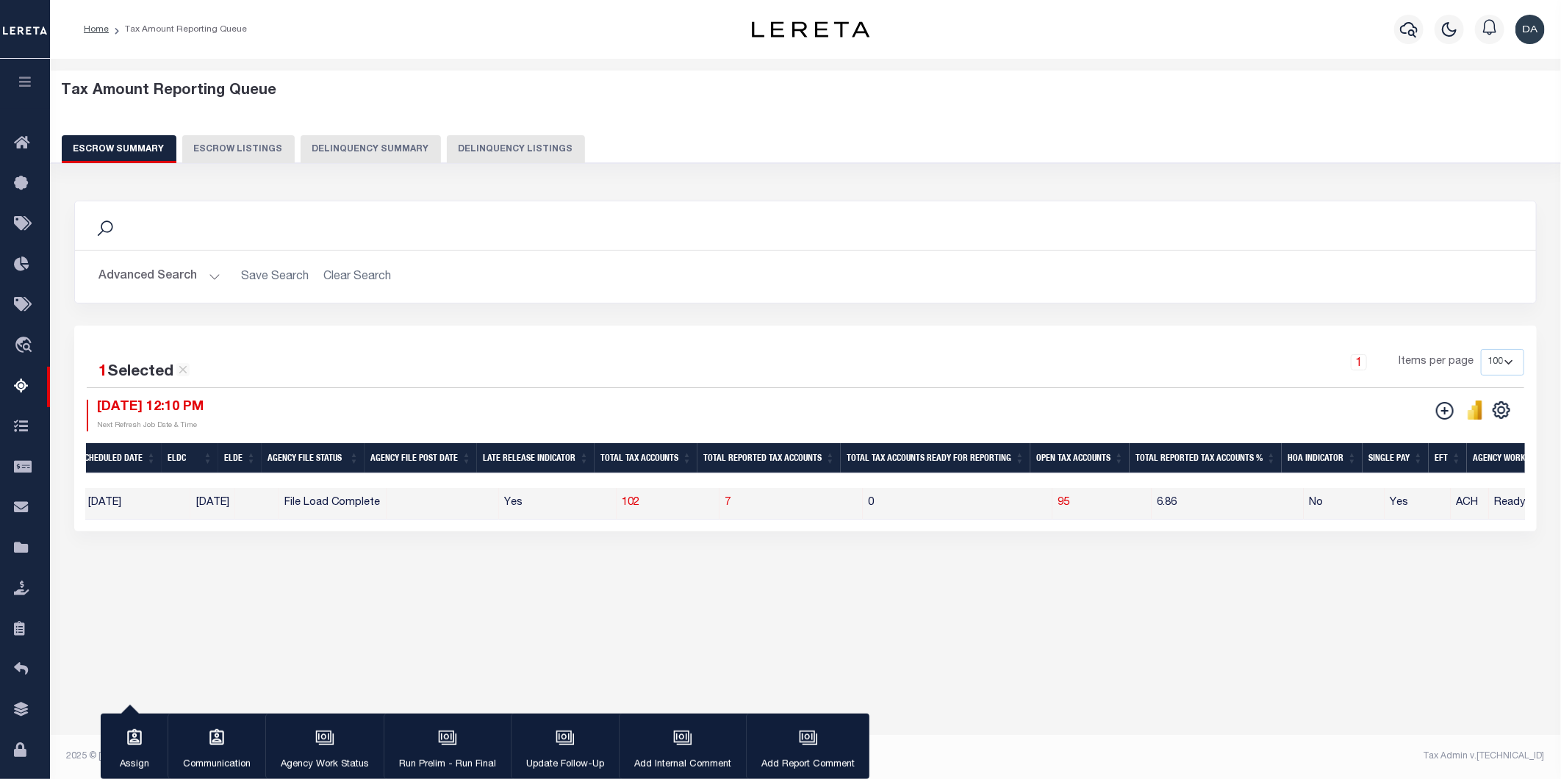
click at [720, 498] on td "7" at bounding box center [790, 504] width 143 height 32
checkbox input "false"
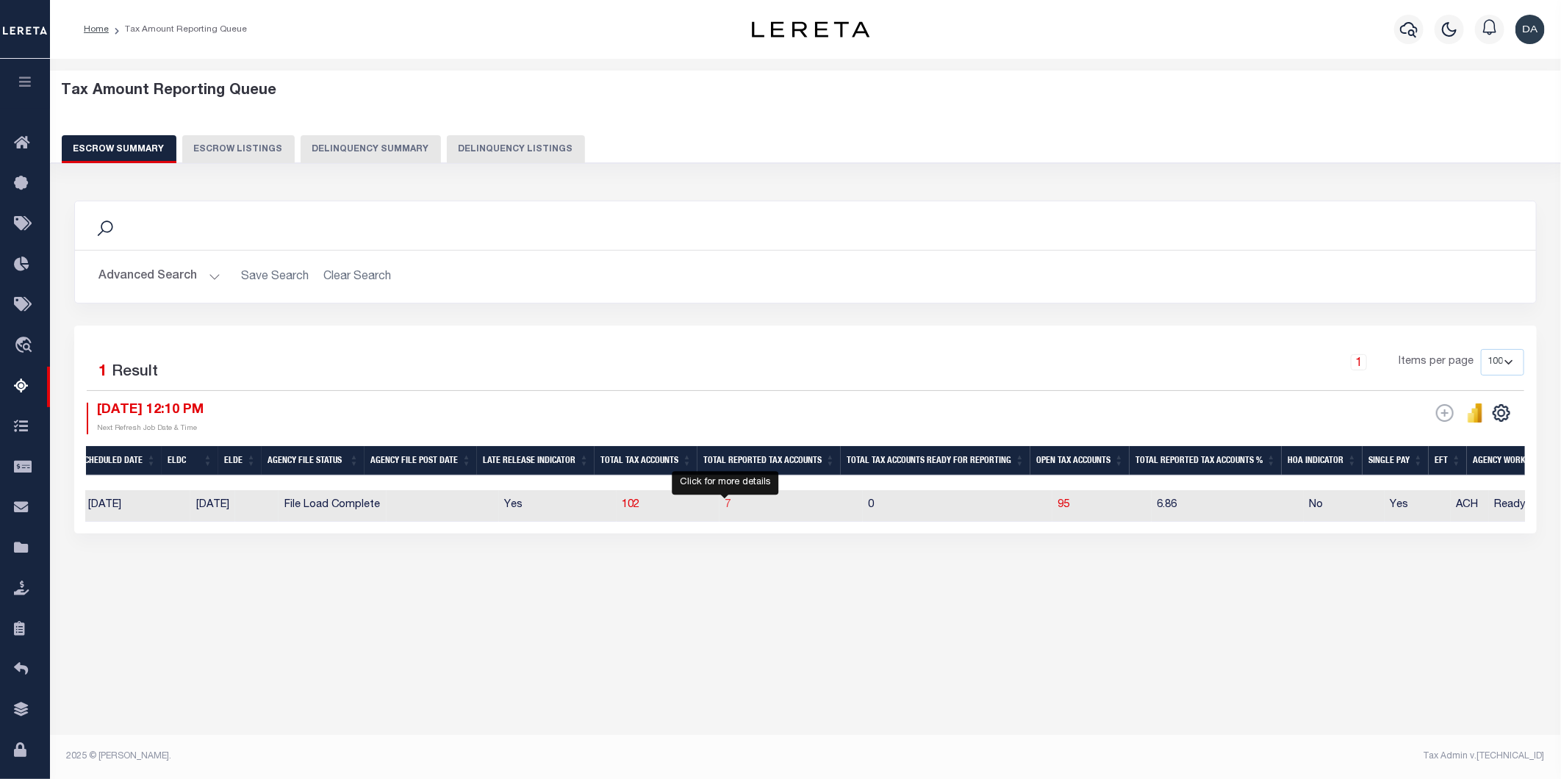
click at [725, 501] on span "7" at bounding box center [728, 505] width 6 height 10
select select "100"
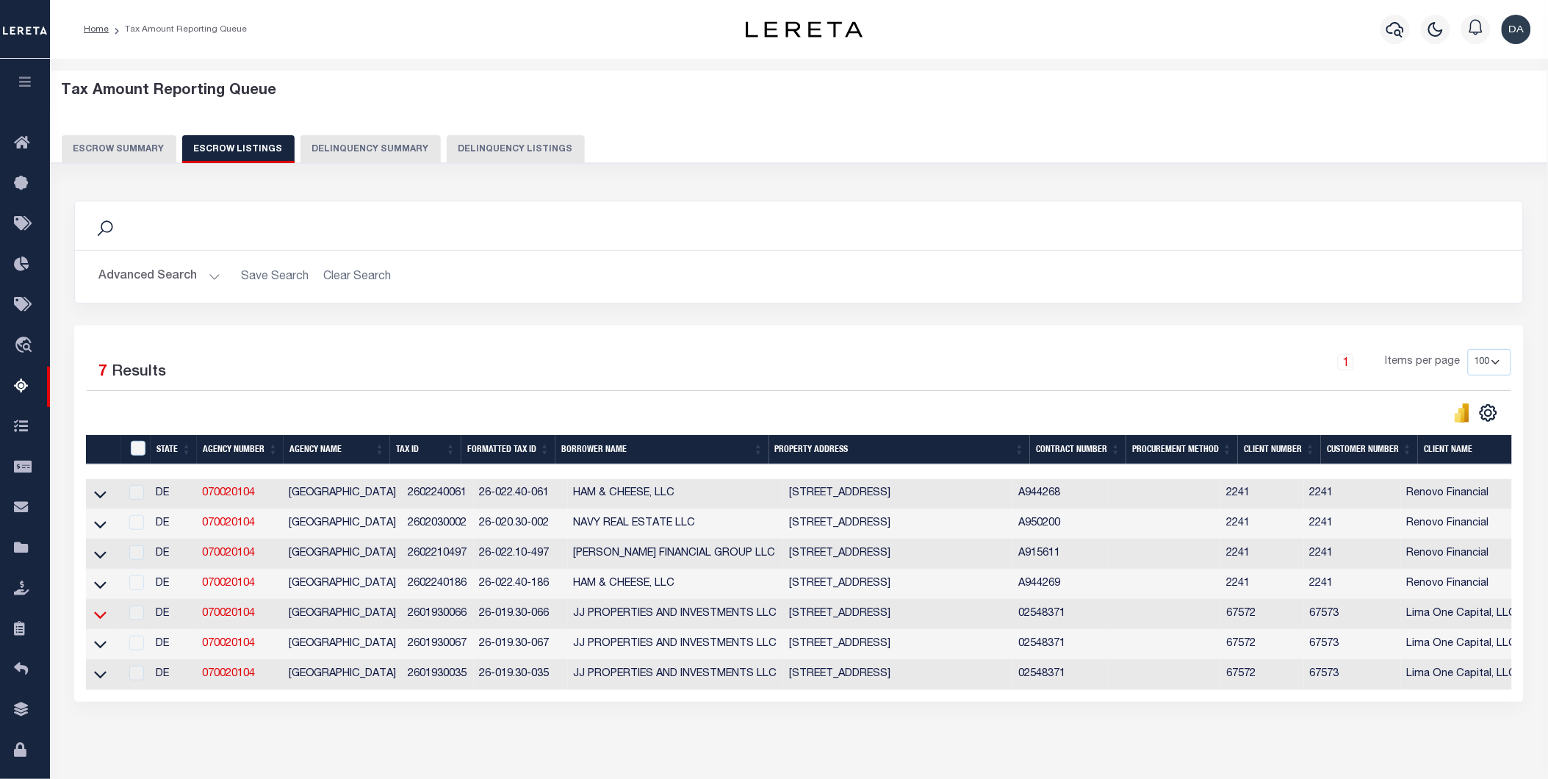
click at [104, 616] on icon at bounding box center [100, 614] width 12 height 15
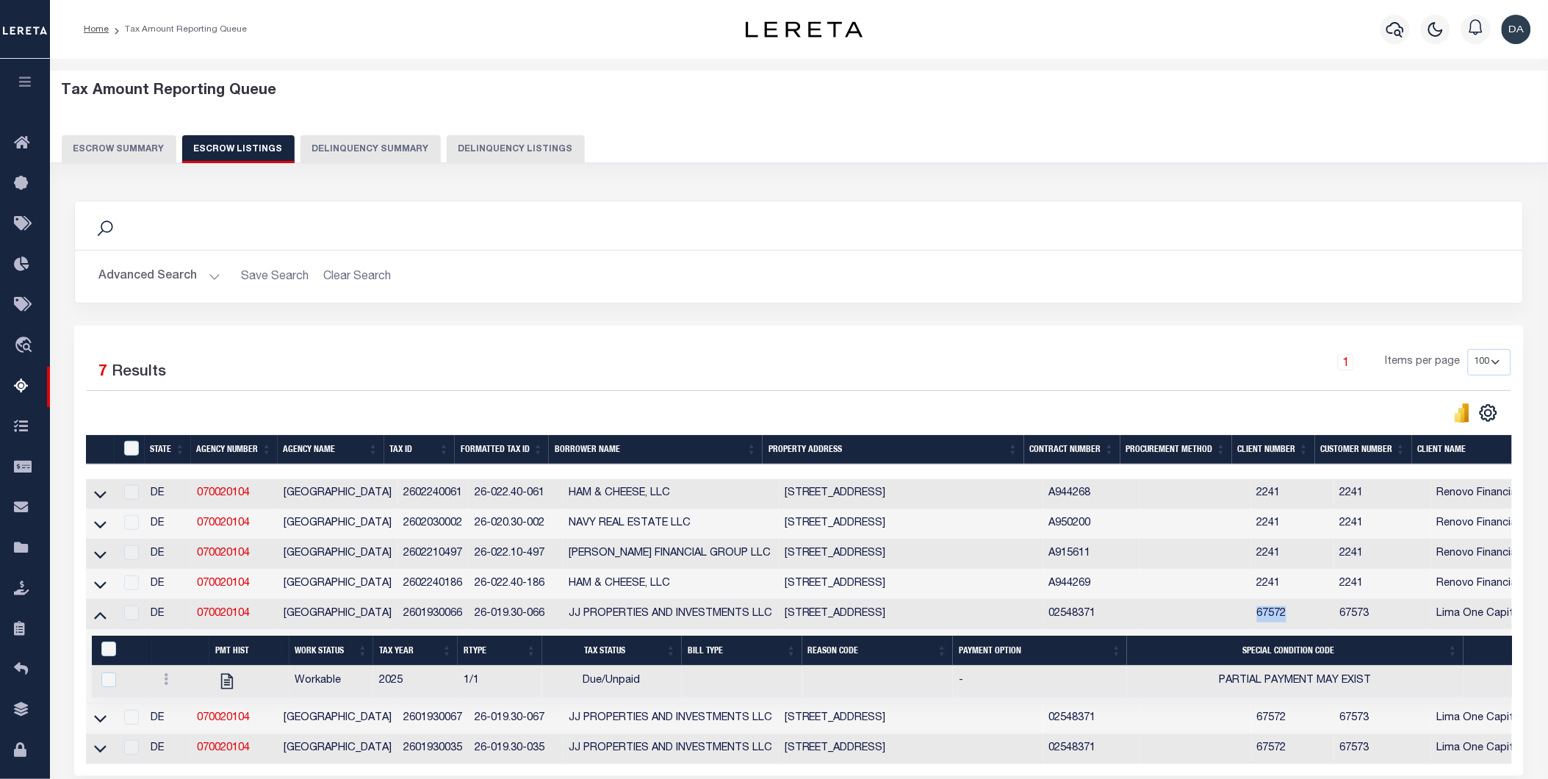
drag, startPoint x: 1287, startPoint y: 617, endPoint x: 1254, endPoint y: 622, distance: 34.1
click at [1254, 622] on td "67572" at bounding box center [1292, 615] width 83 height 30
copy td "67572"
click at [32, 74] on button "button" at bounding box center [25, 84] width 50 height 50
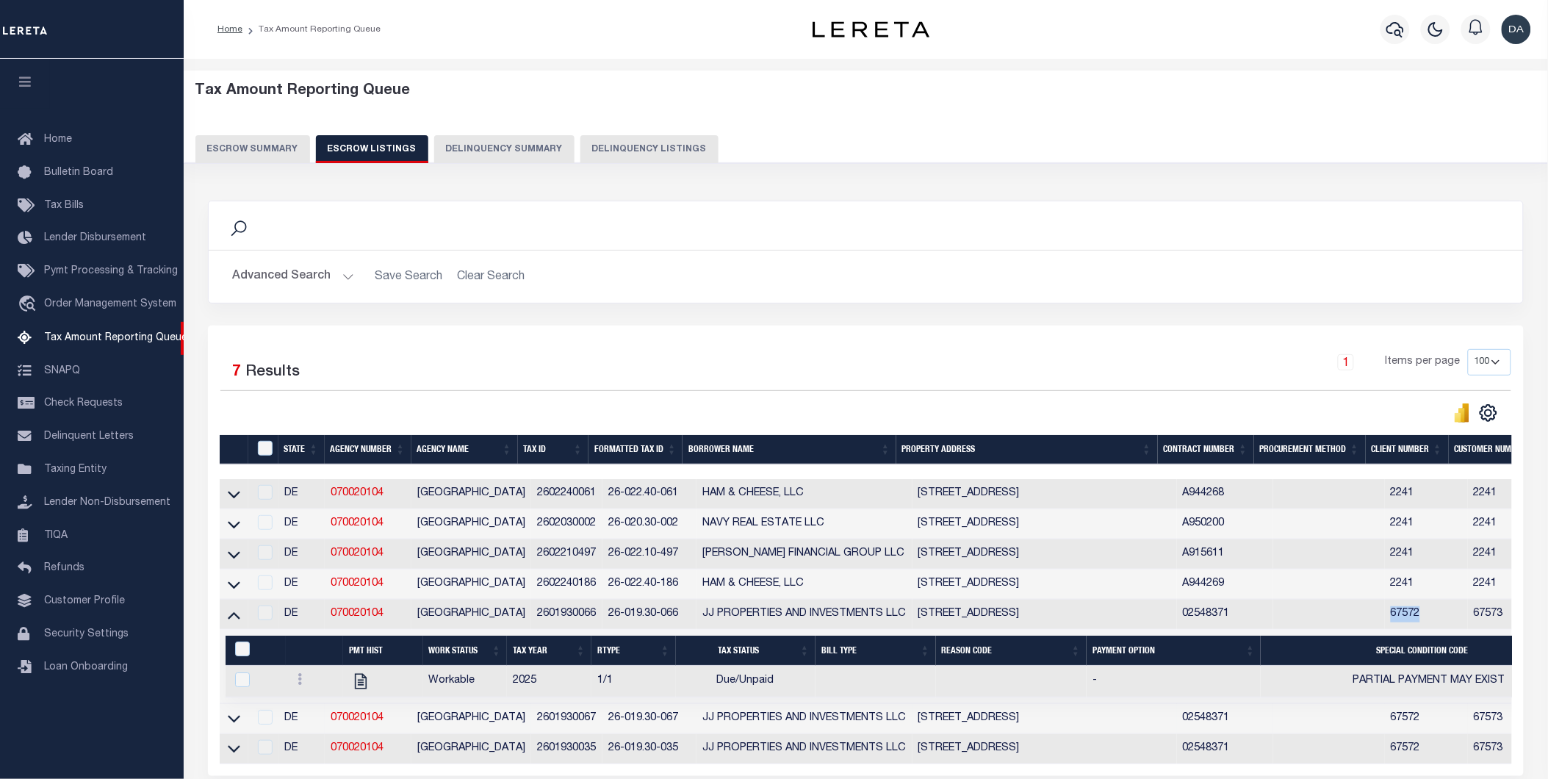
scroll to position [82, 0]
